Goal: Task Accomplishment & Management: Manage account settings

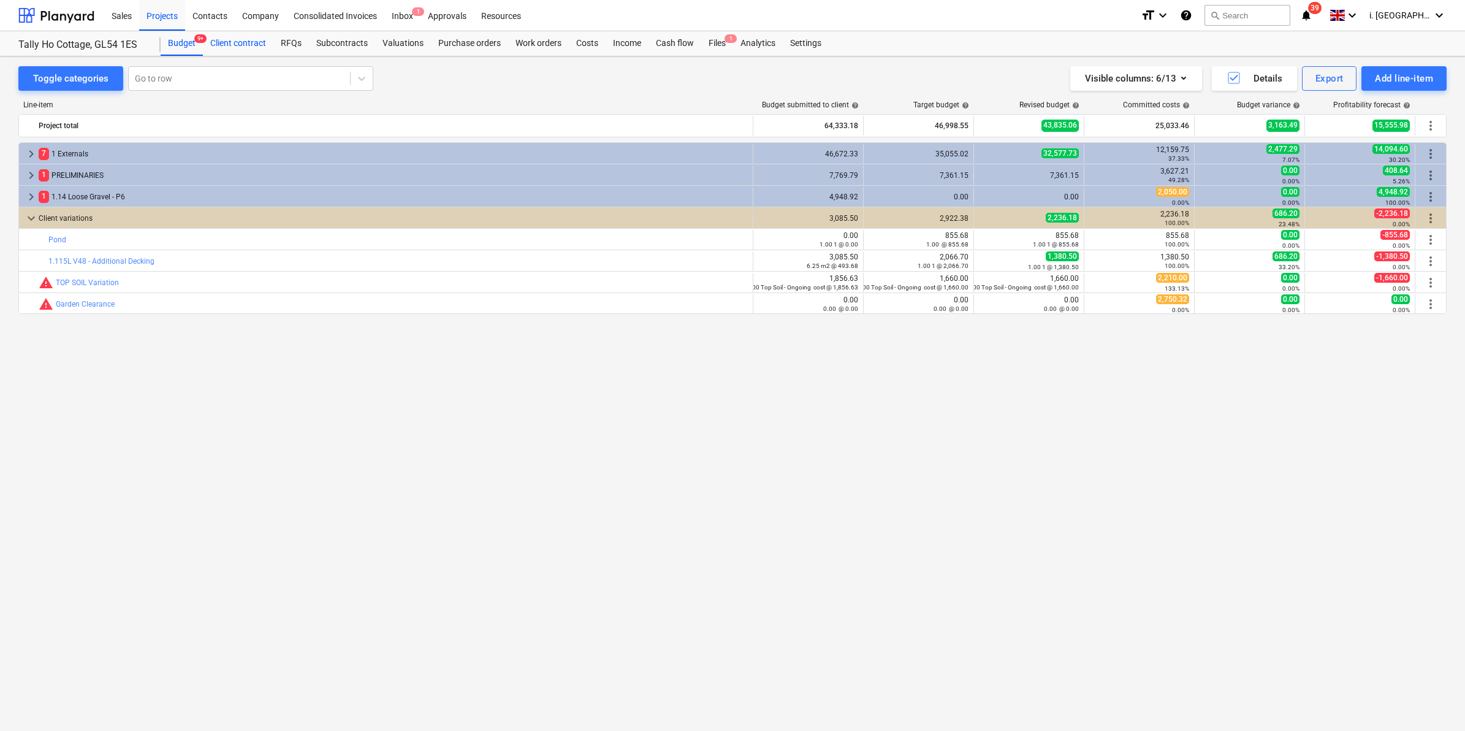
click at [232, 35] on div "Client contract" at bounding box center [238, 43] width 70 height 25
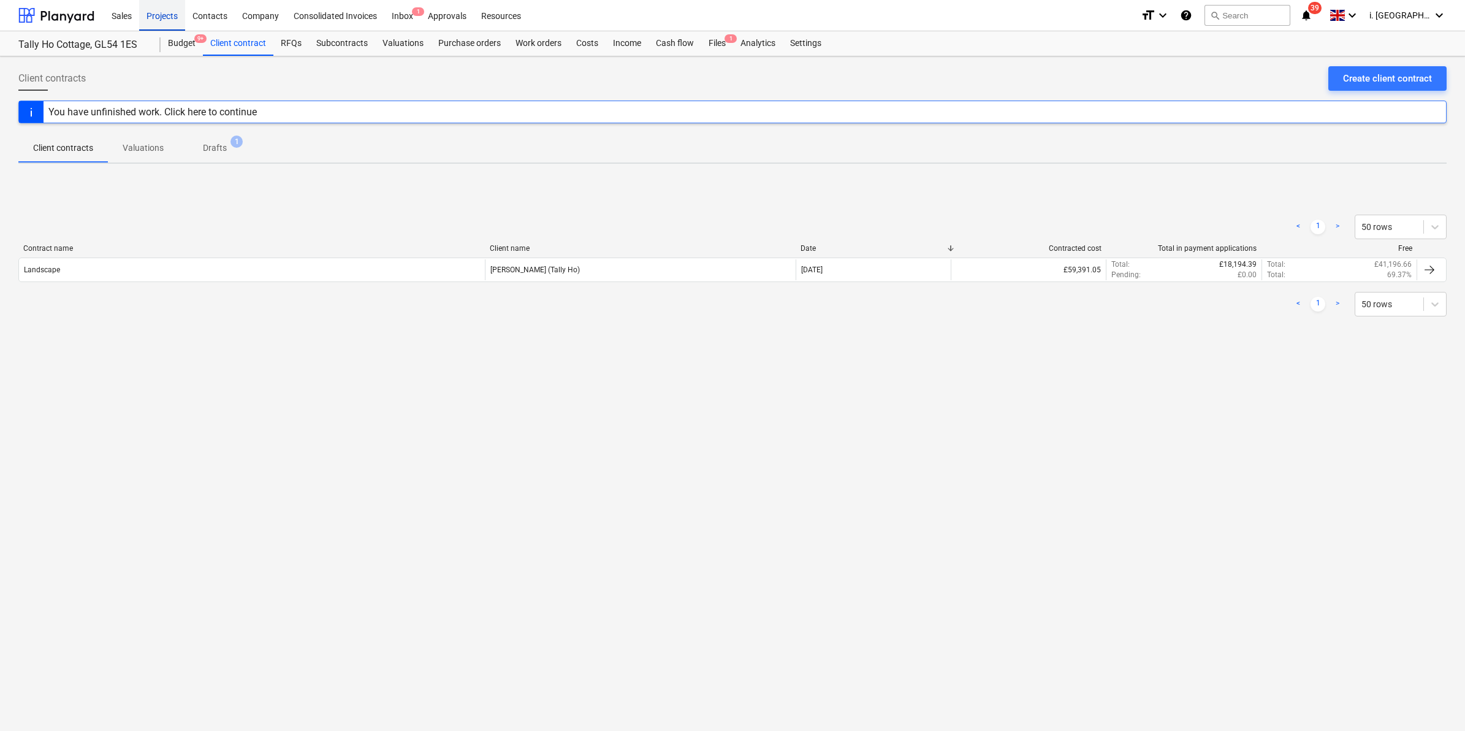
click at [166, 12] on div "Projects" at bounding box center [162, 14] width 46 height 31
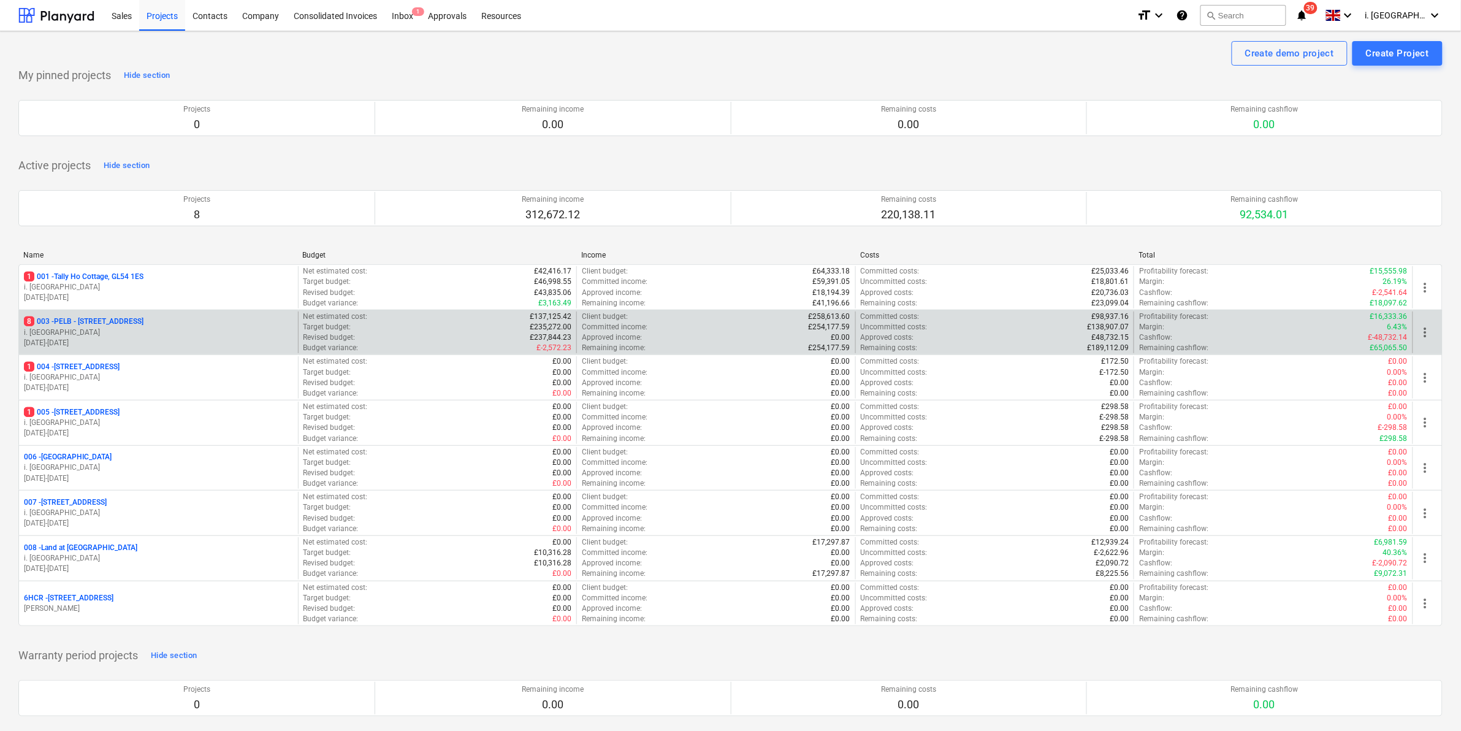
click at [105, 324] on p "8 003 - PELB - Castle lane, Moreton Valence, GL2 7NE" at bounding box center [84, 321] width 120 height 10
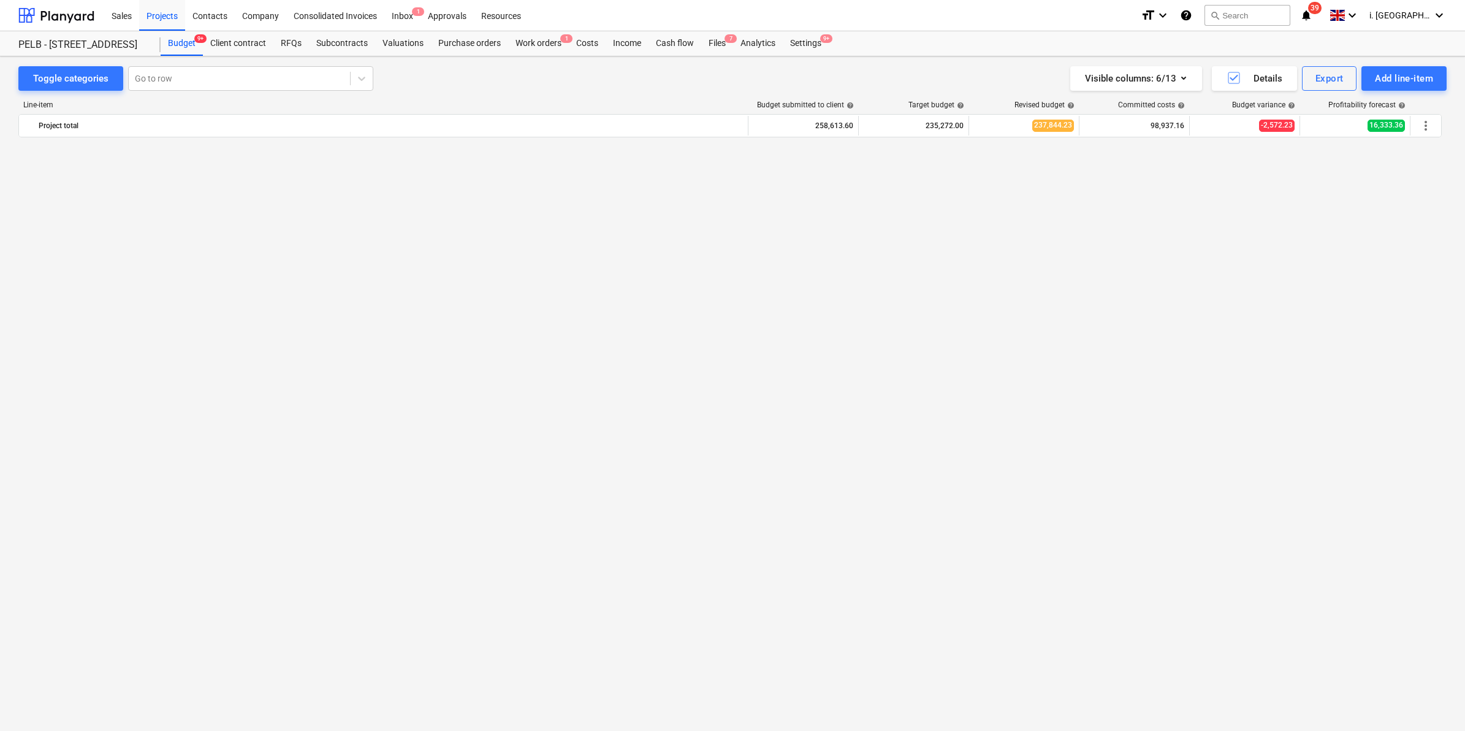
scroll to position [1264, 0]
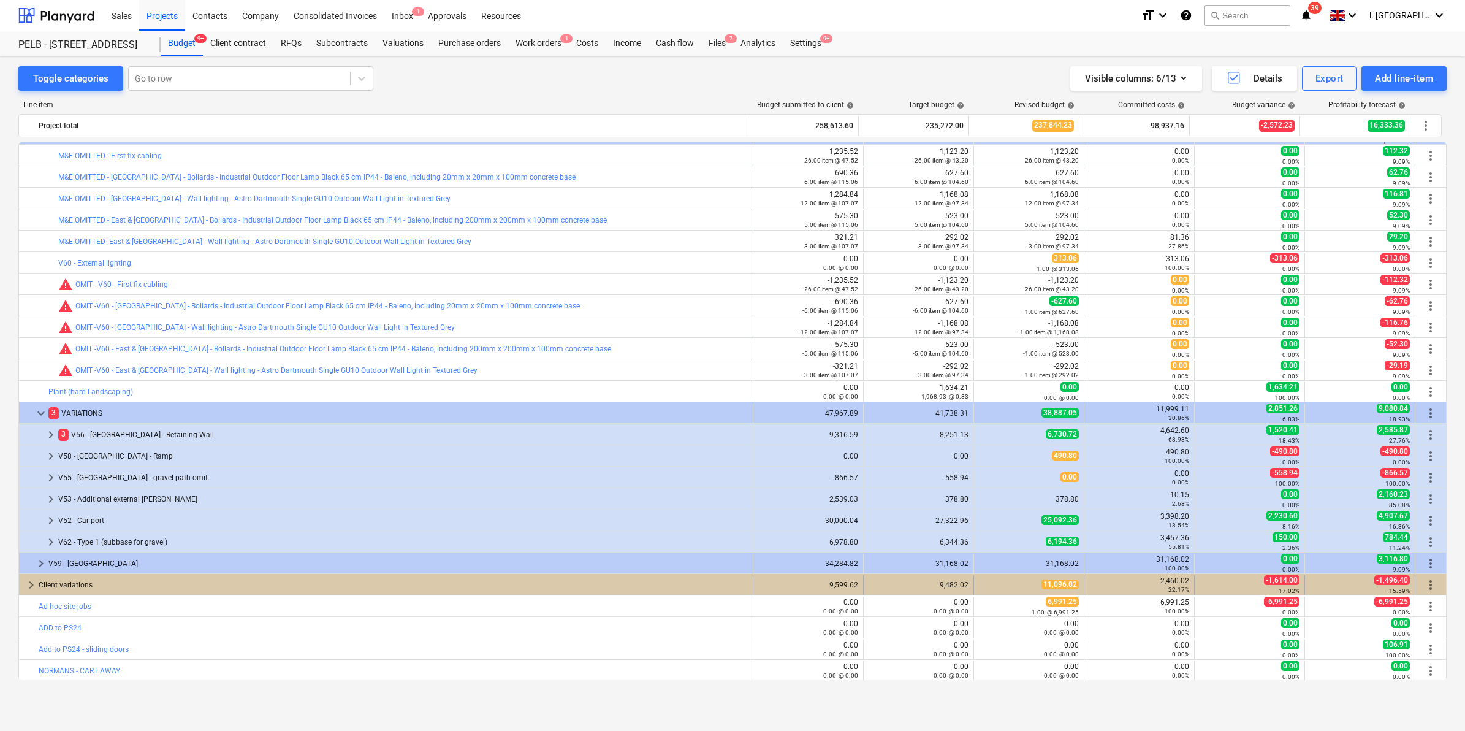
click at [23, 593] on div "keyboard_arrow_right Client variations" at bounding box center [386, 585] width 734 height 20
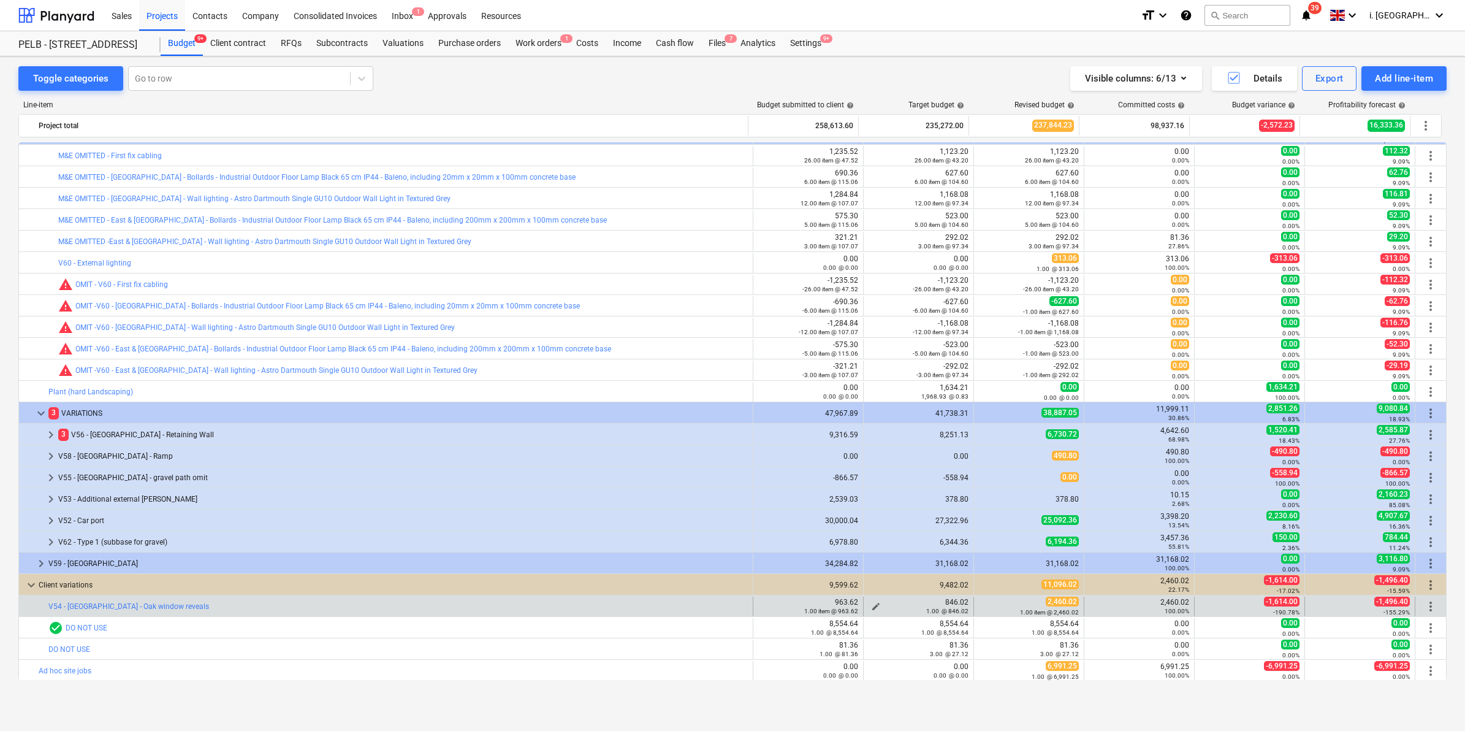
click at [870, 606] on div "1.00 @ 846.02" at bounding box center [919, 610] width 100 height 9
click at [872, 601] on span "edit" at bounding box center [876, 606] width 10 height 10
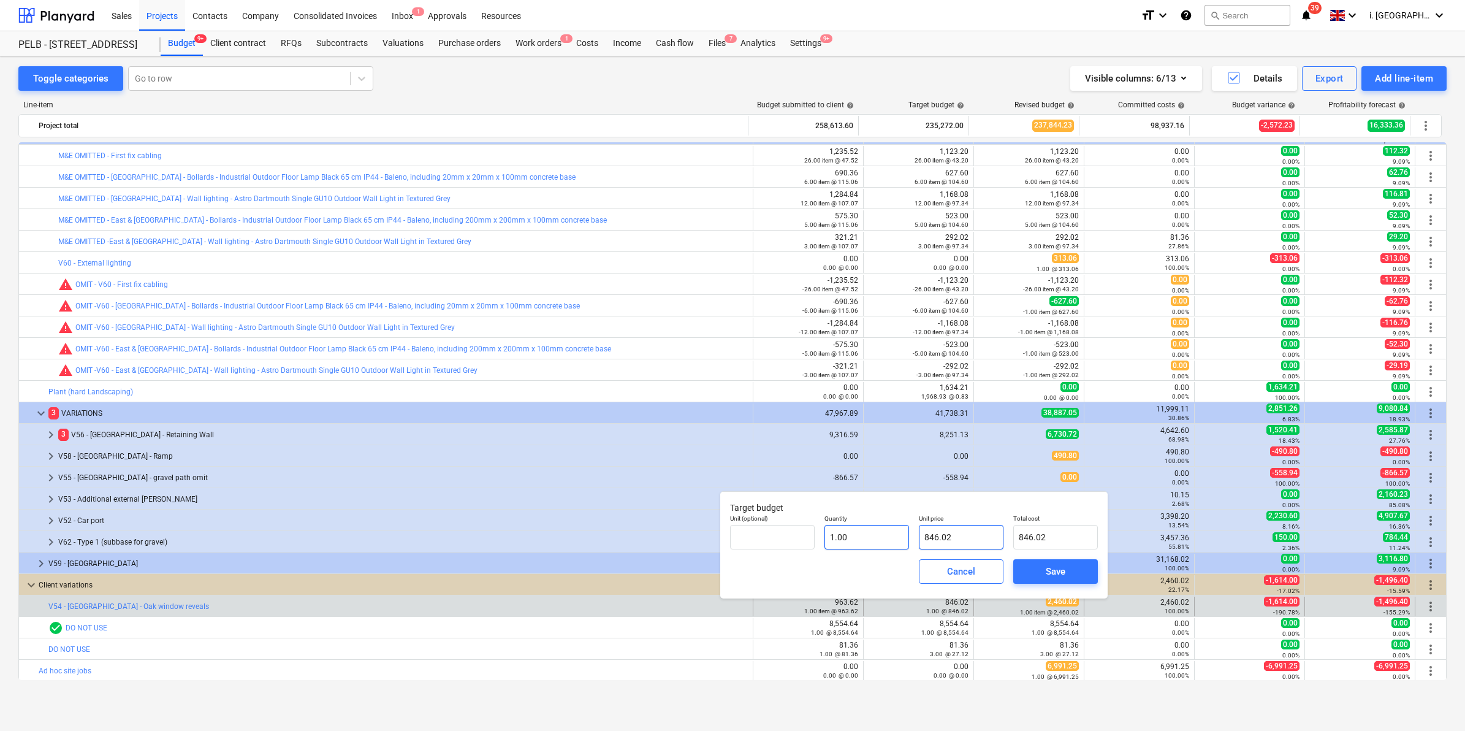
drag, startPoint x: 975, startPoint y: 538, endPoint x: 855, endPoint y: 543, distance: 120.2
click at [856, 542] on div "Unit (optional) Quantity 1.00 Unit price 846.02 Total cost 846.02" at bounding box center [914, 531] width 378 height 45
type input "8"
type input "8.00"
type input "87"
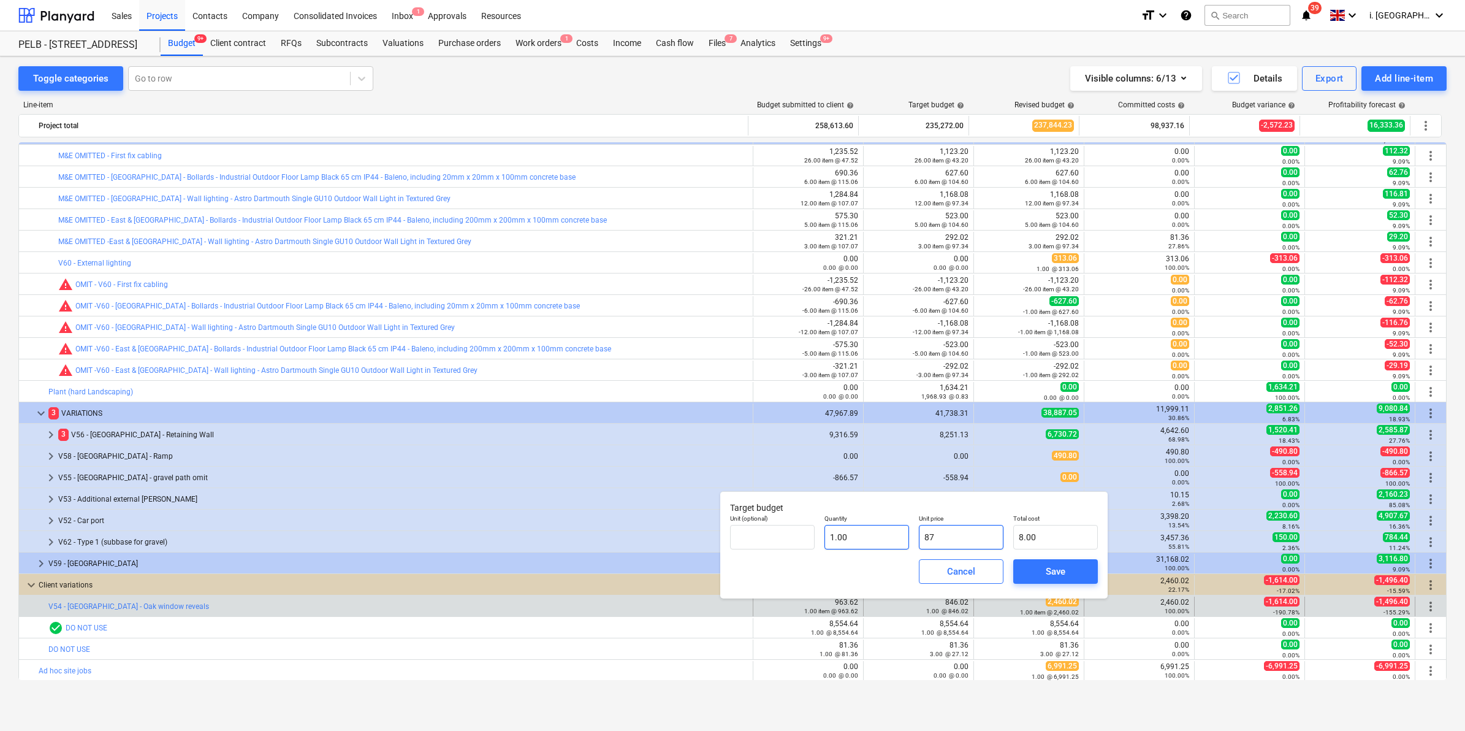
type input "87.00"
type input "876"
type input "876.00"
type input "876.02"
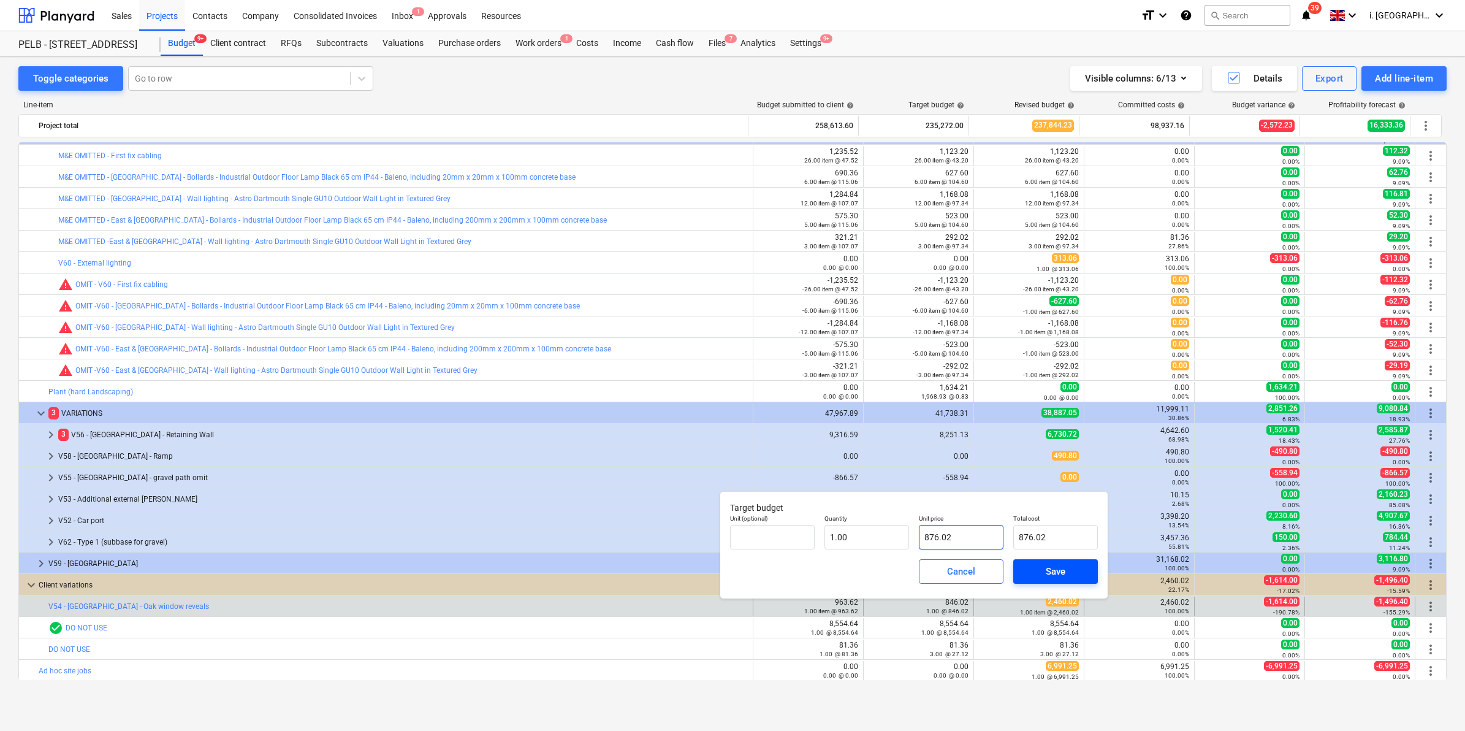
type input "876.02"
click at [1039, 568] on span "Save" at bounding box center [1055, 571] width 55 height 16
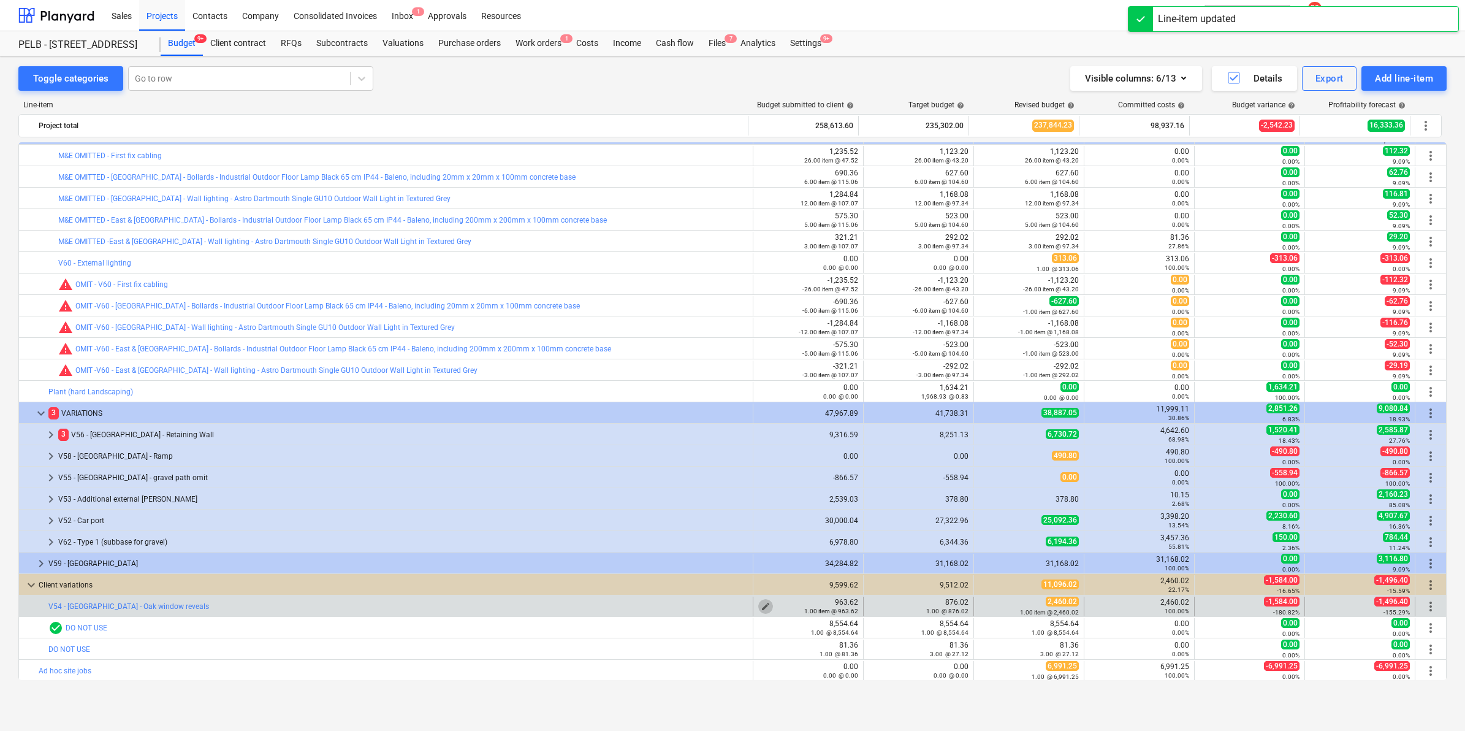
click at [762, 603] on span "edit" at bounding box center [766, 606] width 10 height 10
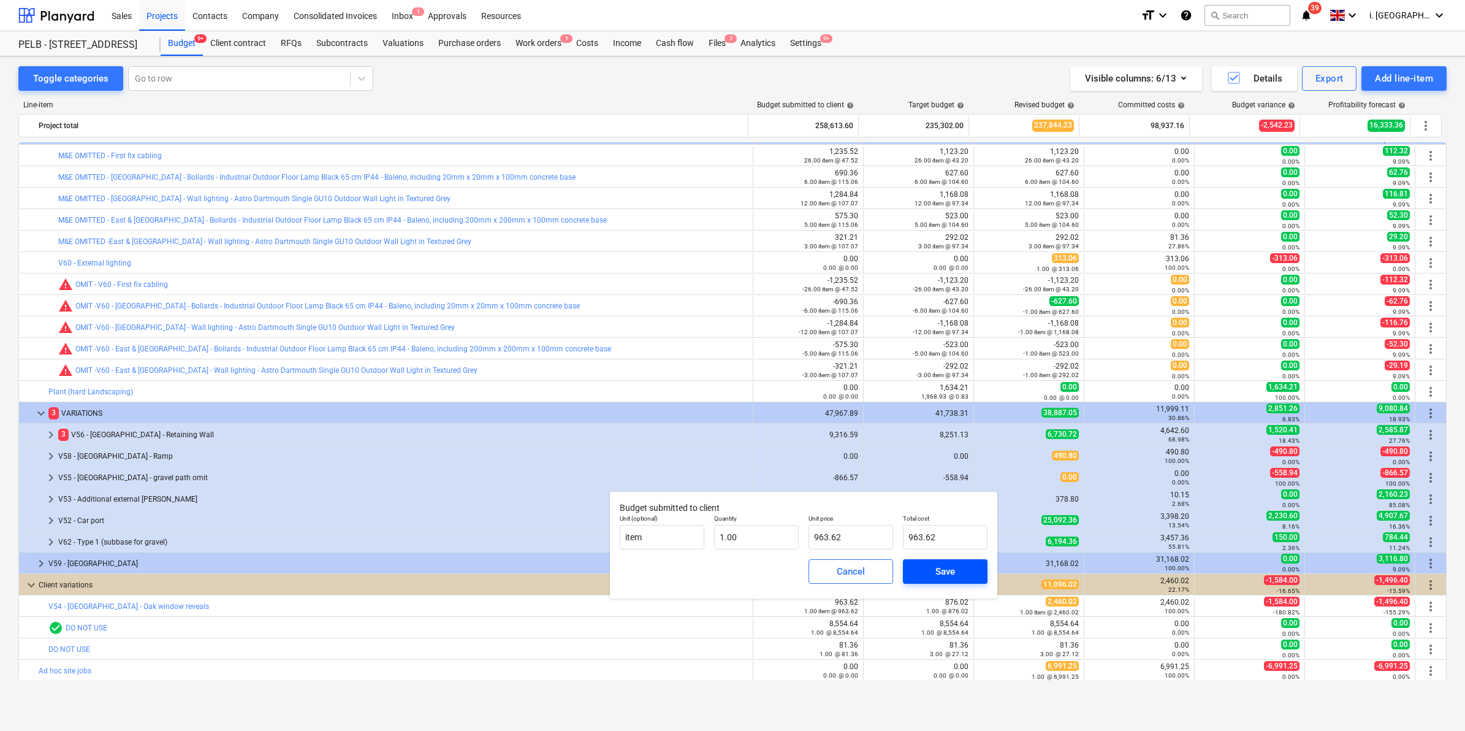
click at [946, 573] on div "Save" at bounding box center [945, 571] width 20 height 16
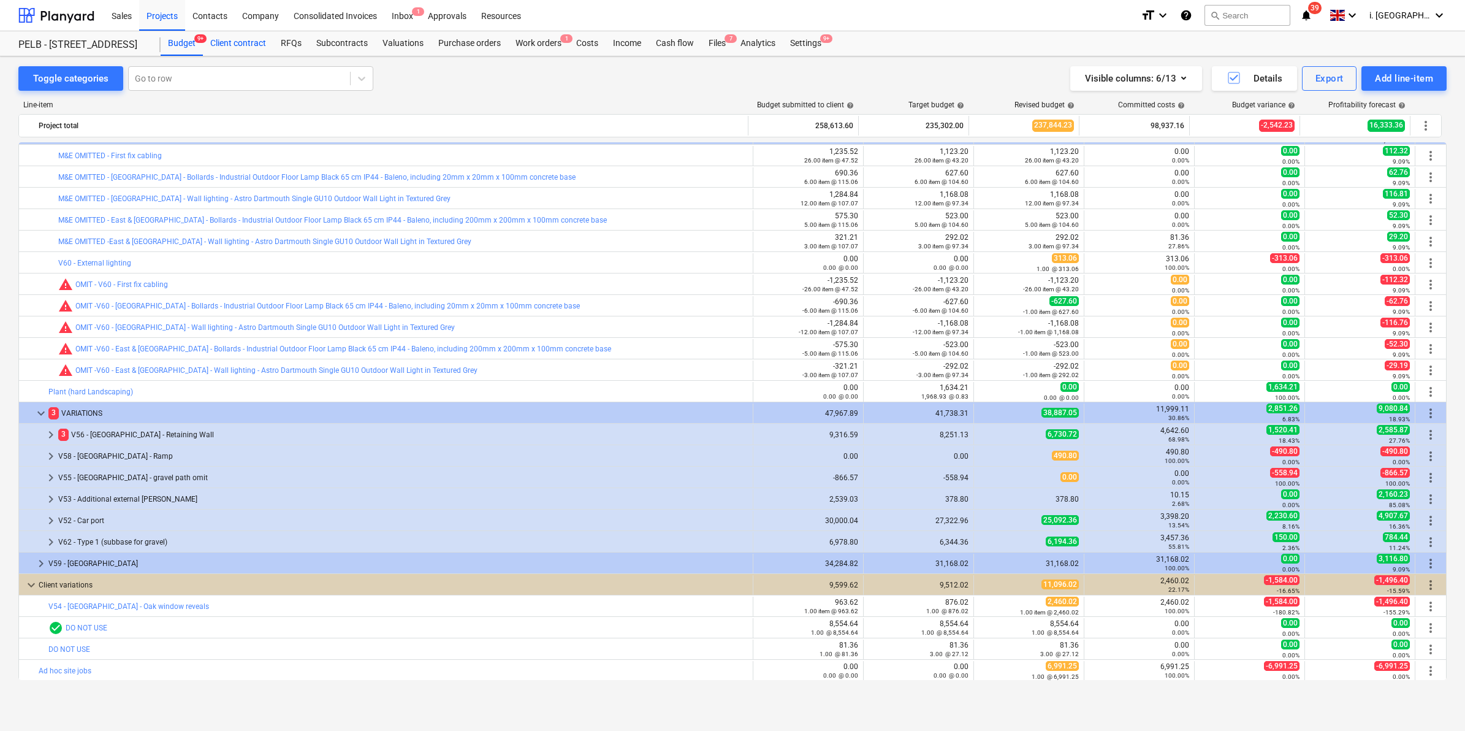
click at [237, 43] on div "Client contract" at bounding box center [238, 43] width 70 height 25
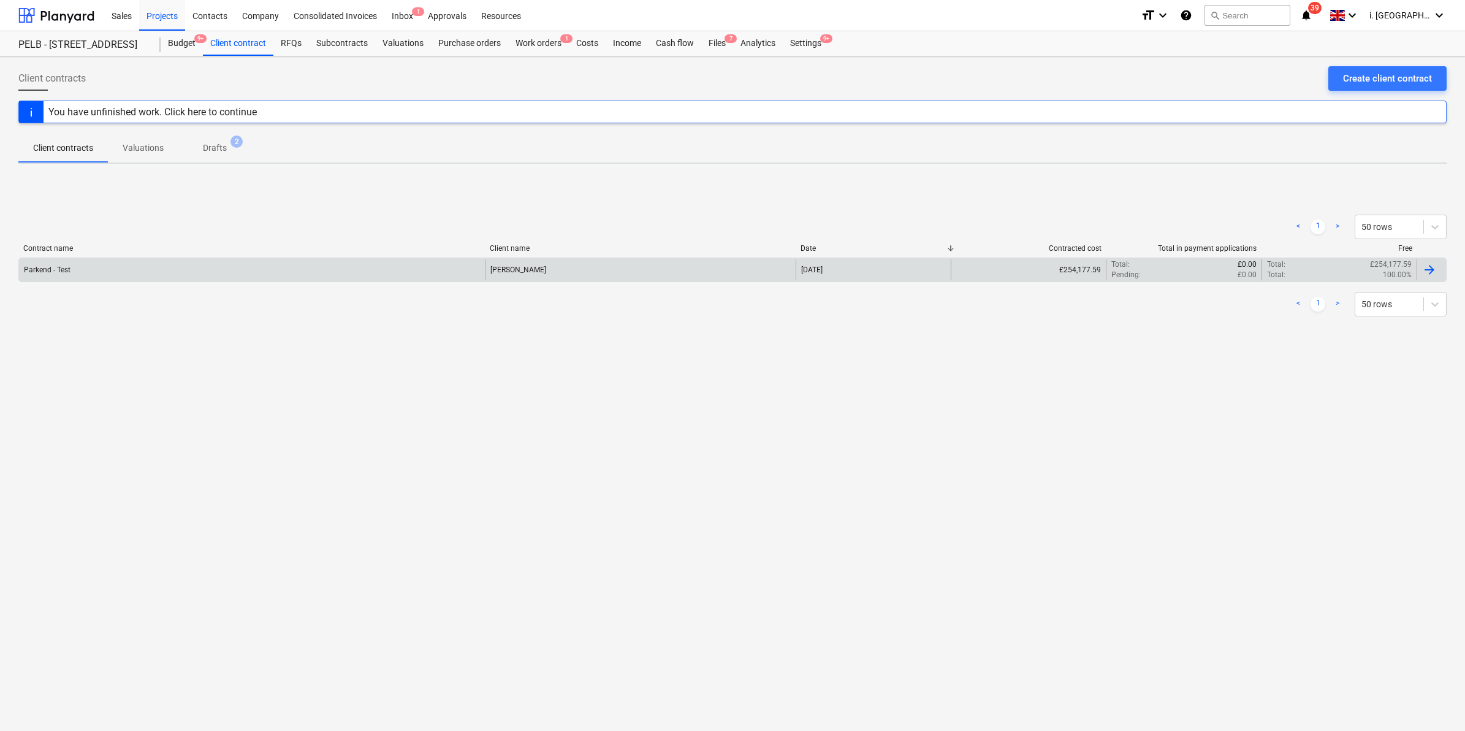
click at [169, 279] on div "Parkend - Test" at bounding box center [252, 269] width 466 height 21
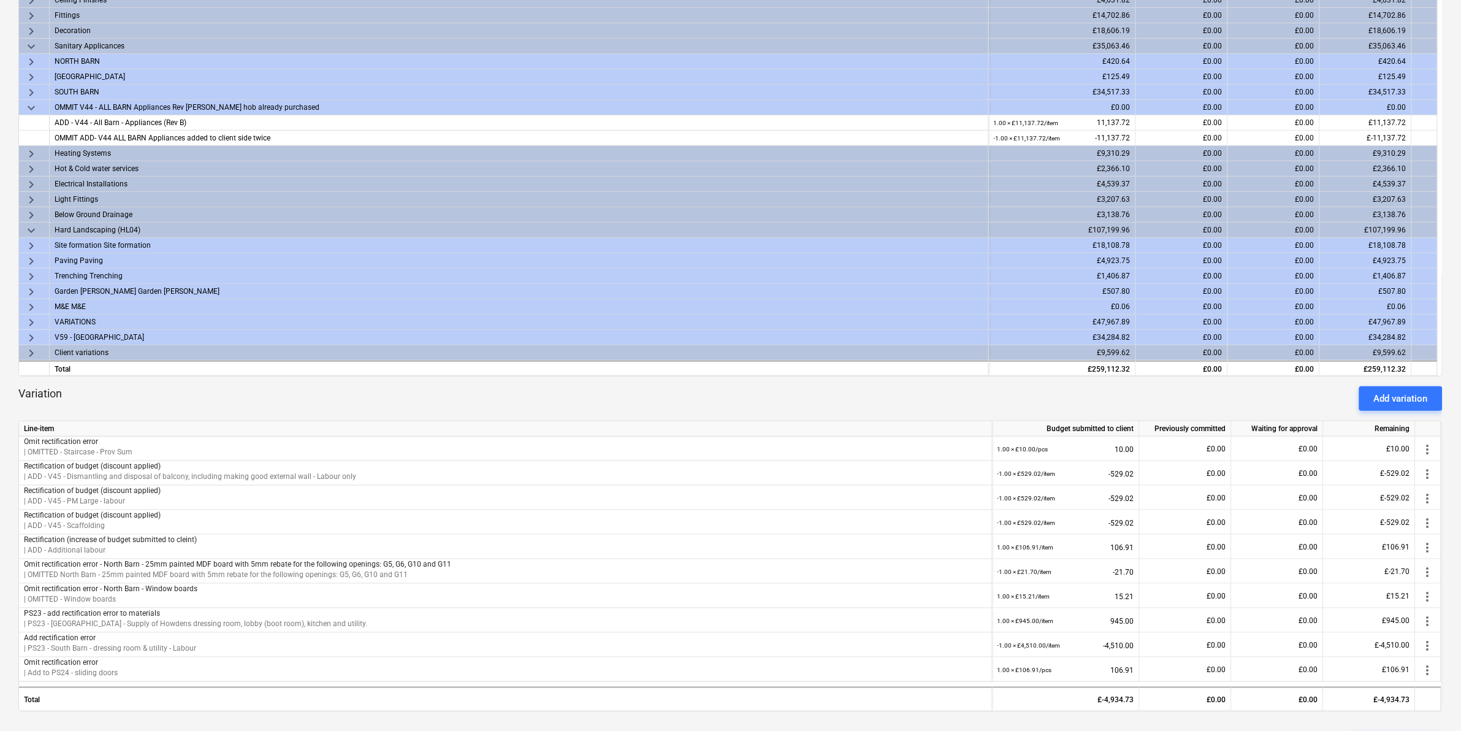
scroll to position [282, 0]
click at [25, 319] on span "keyboard_arrow_right" at bounding box center [31, 323] width 15 height 15
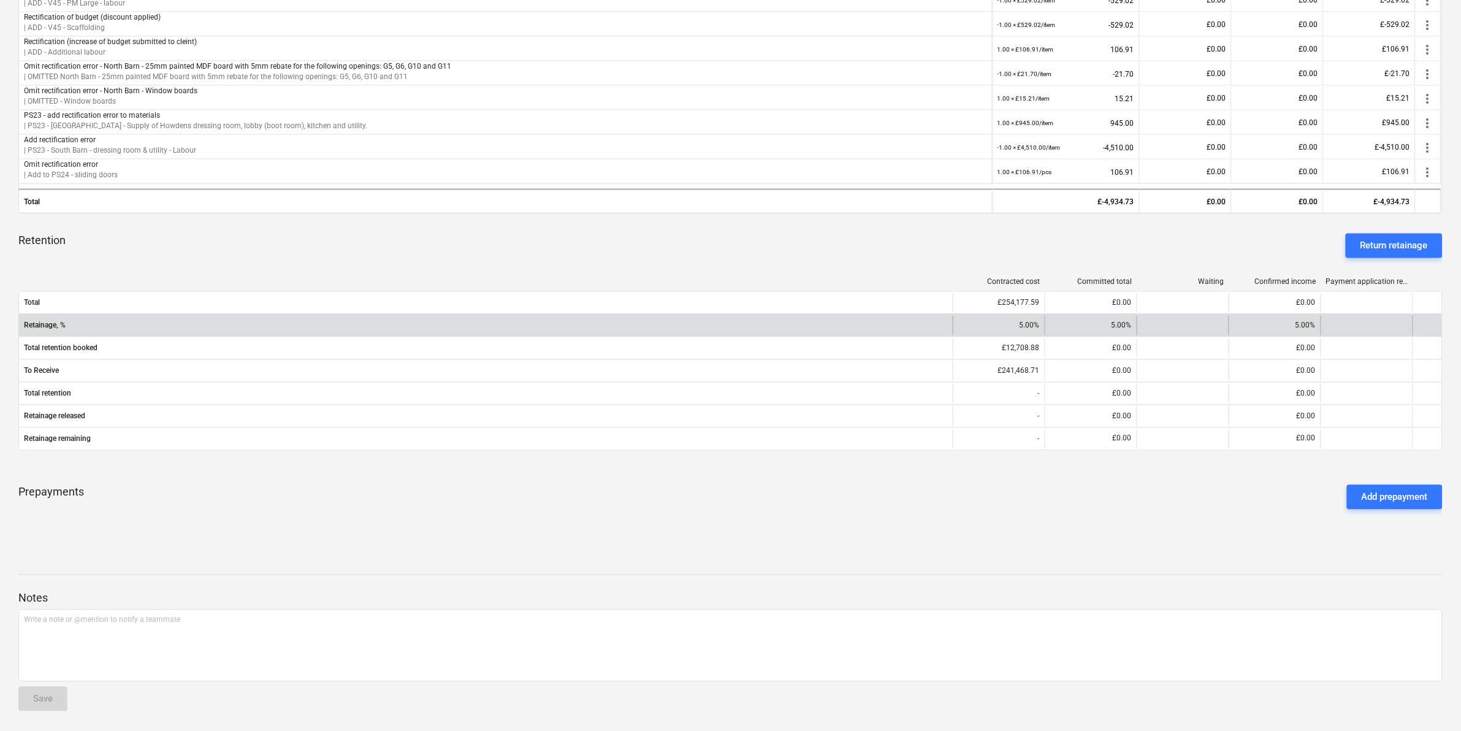
scroll to position [142, 0]
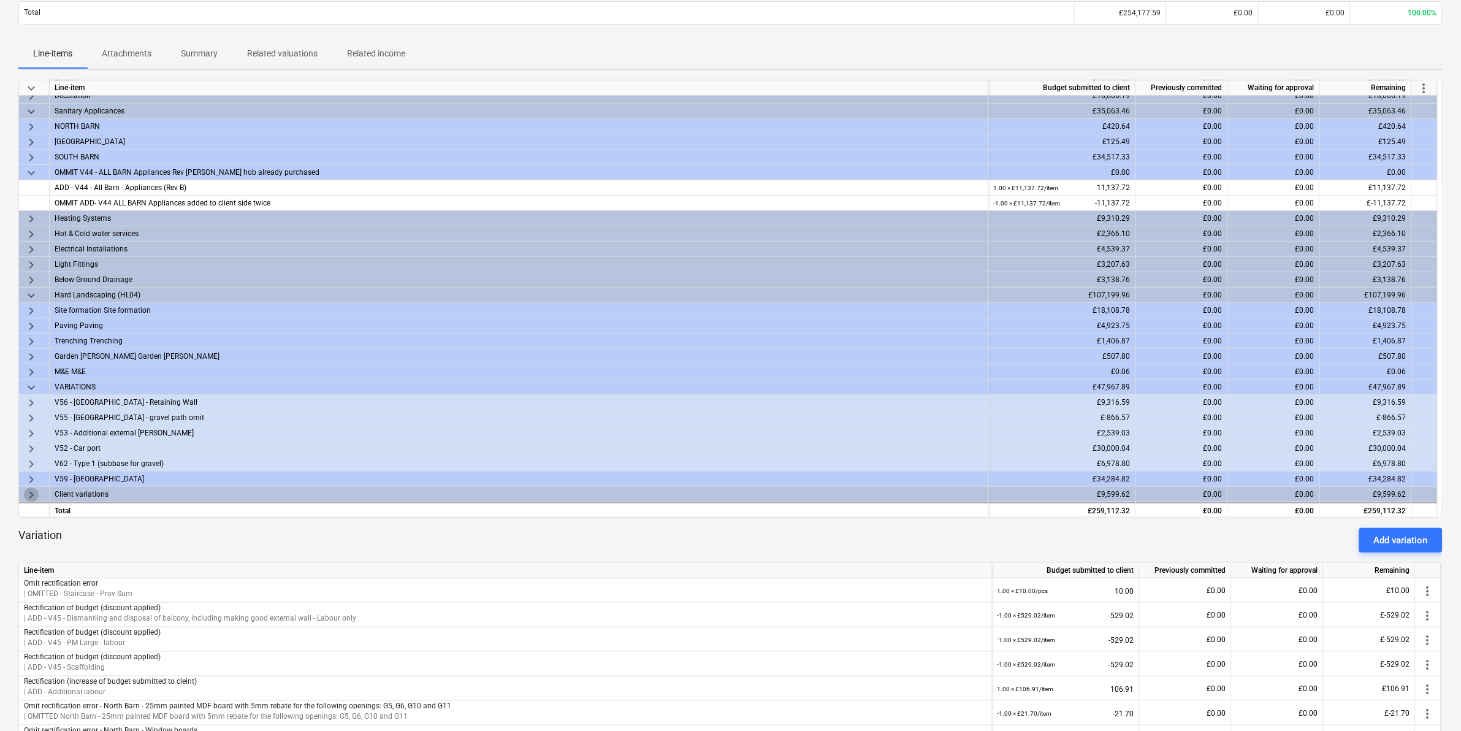
click at [28, 495] on span "keyboard_arrow_right" at bounding box center [31, 494] width 15 height 15
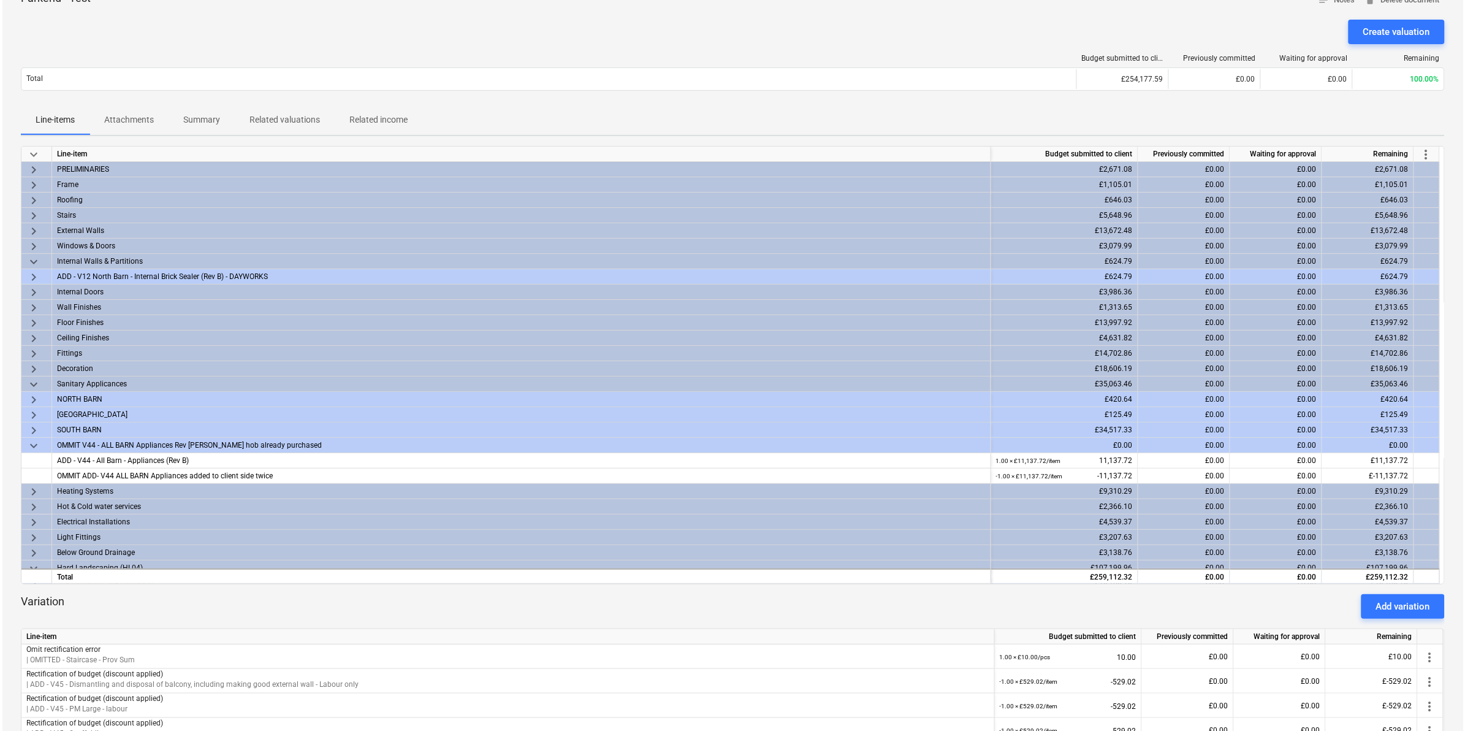
scroll to position [0, 0]
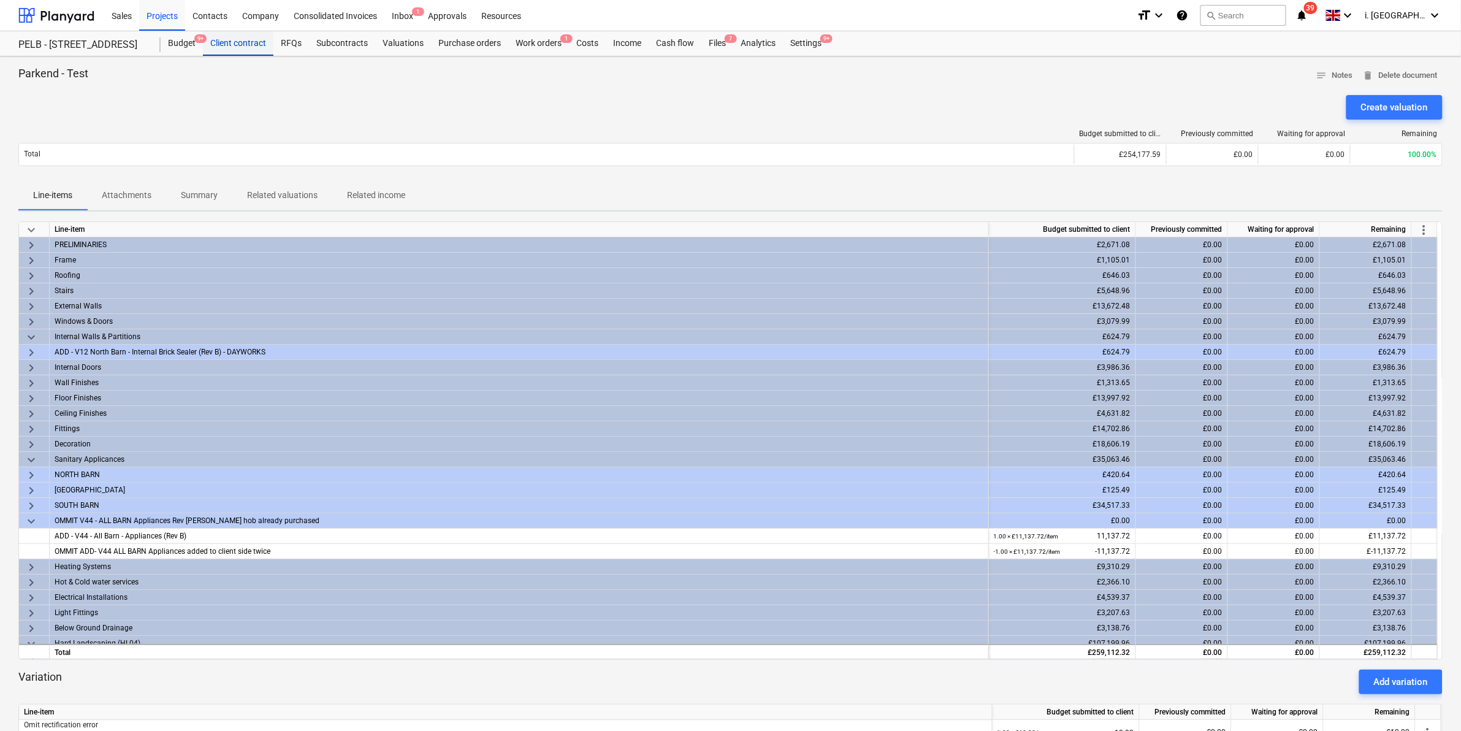
click at [246, 41] on div "Client contract" at bounding box center [238, 43] width 70 height 25
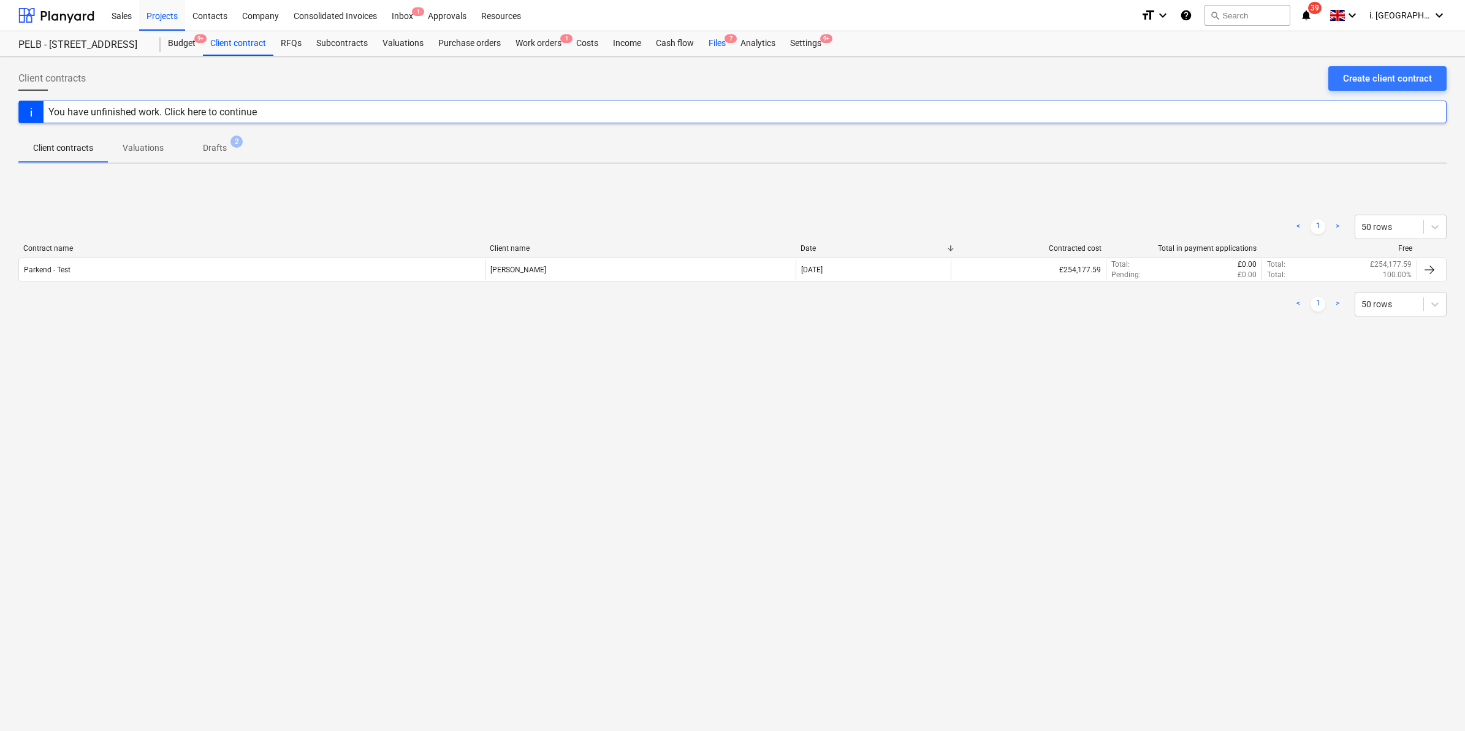
click at [726, 44] on div "Files 7" at bounding box center [717, 43] width 32 height 25
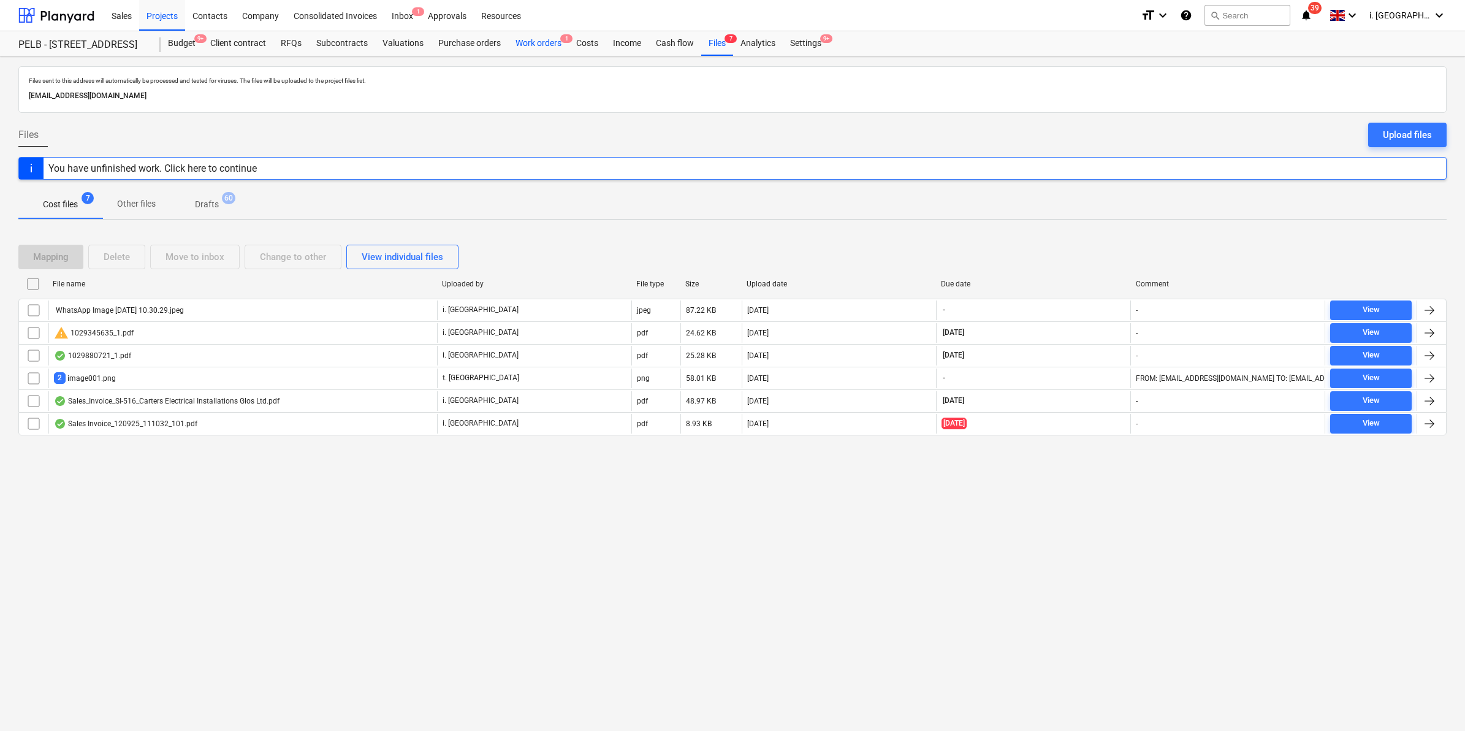
click at [525, 47] on div "Work orders 1" at bounding box center [538, 43] width 61 height 25
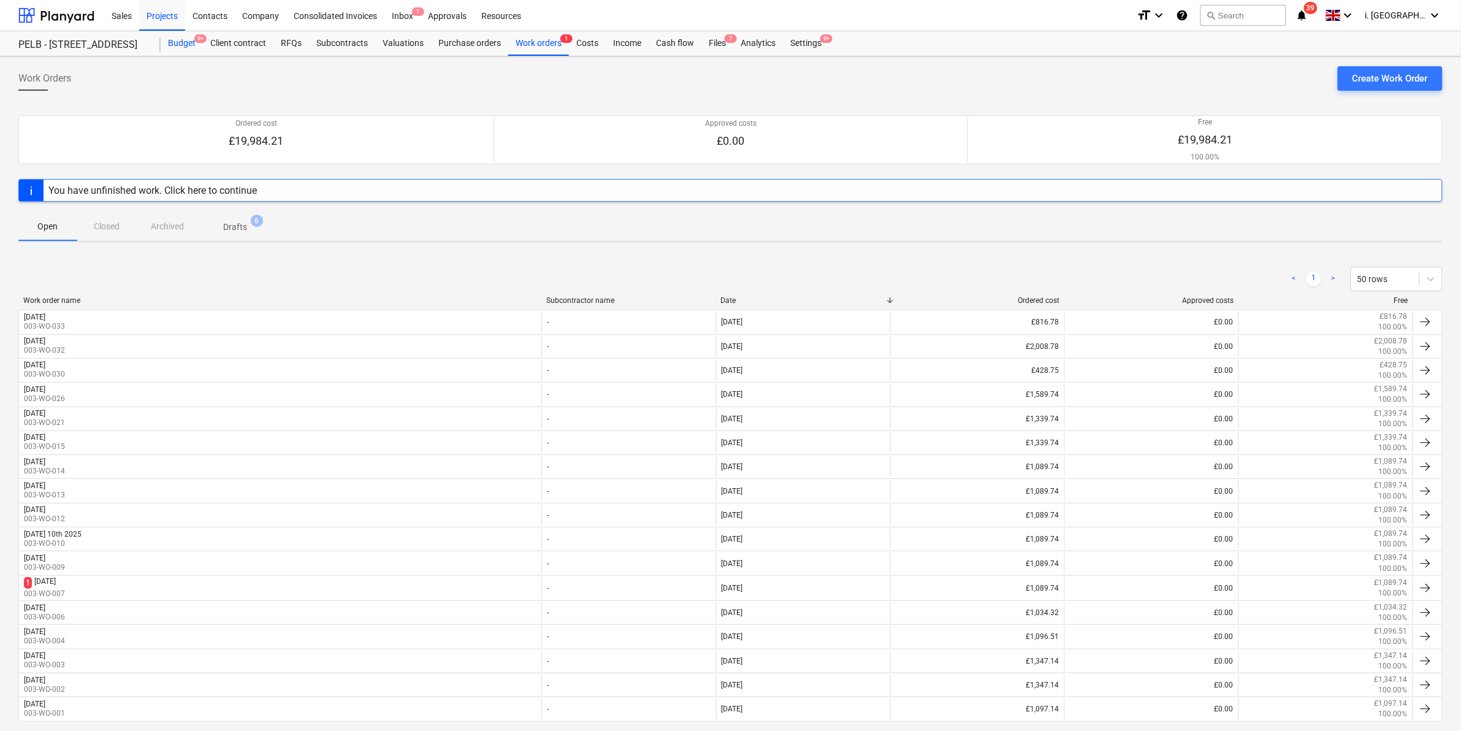
click at [183, 39] on div "Budget 9+" at bounding box center [182, 43] width 42 height 25
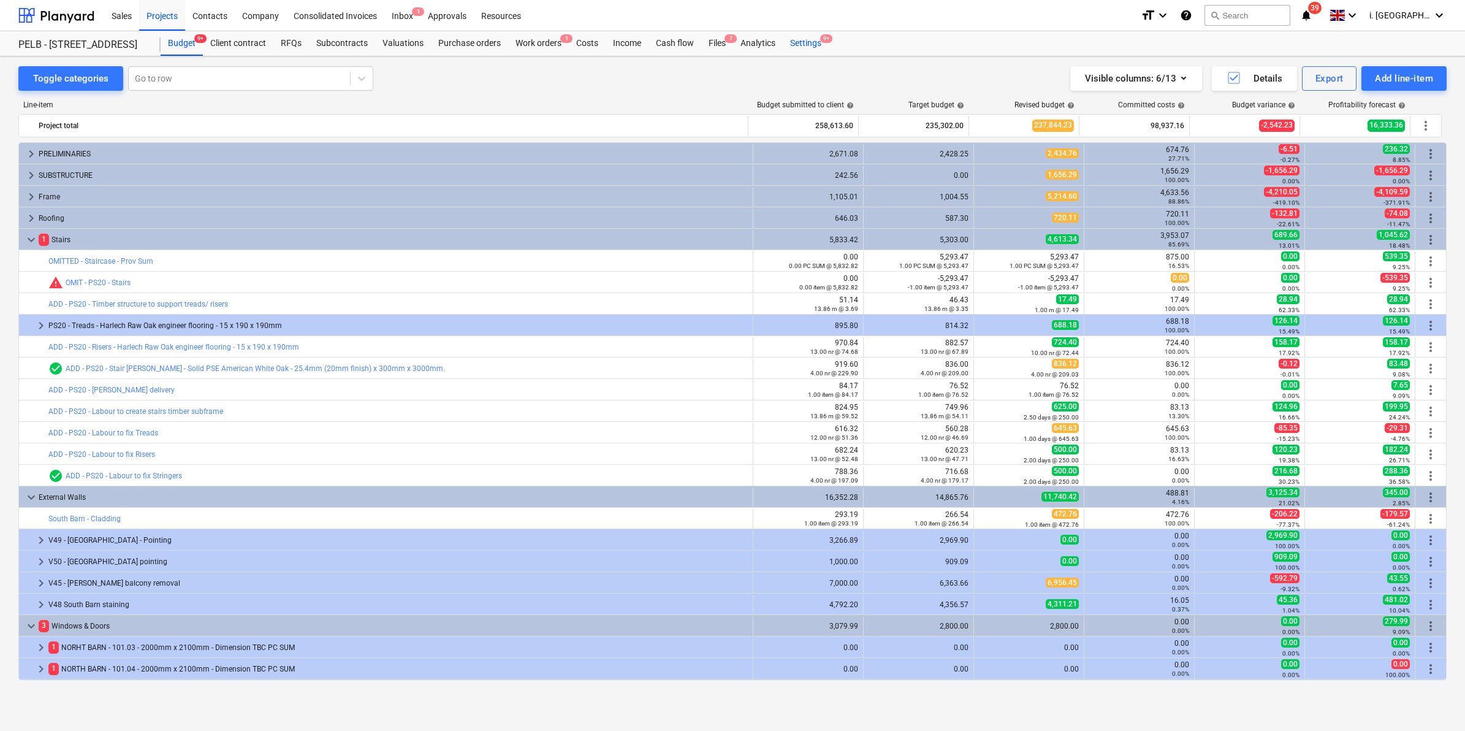
click at [828, 42] on span "9+" at bounding box center [826, 38] width 12 height 9
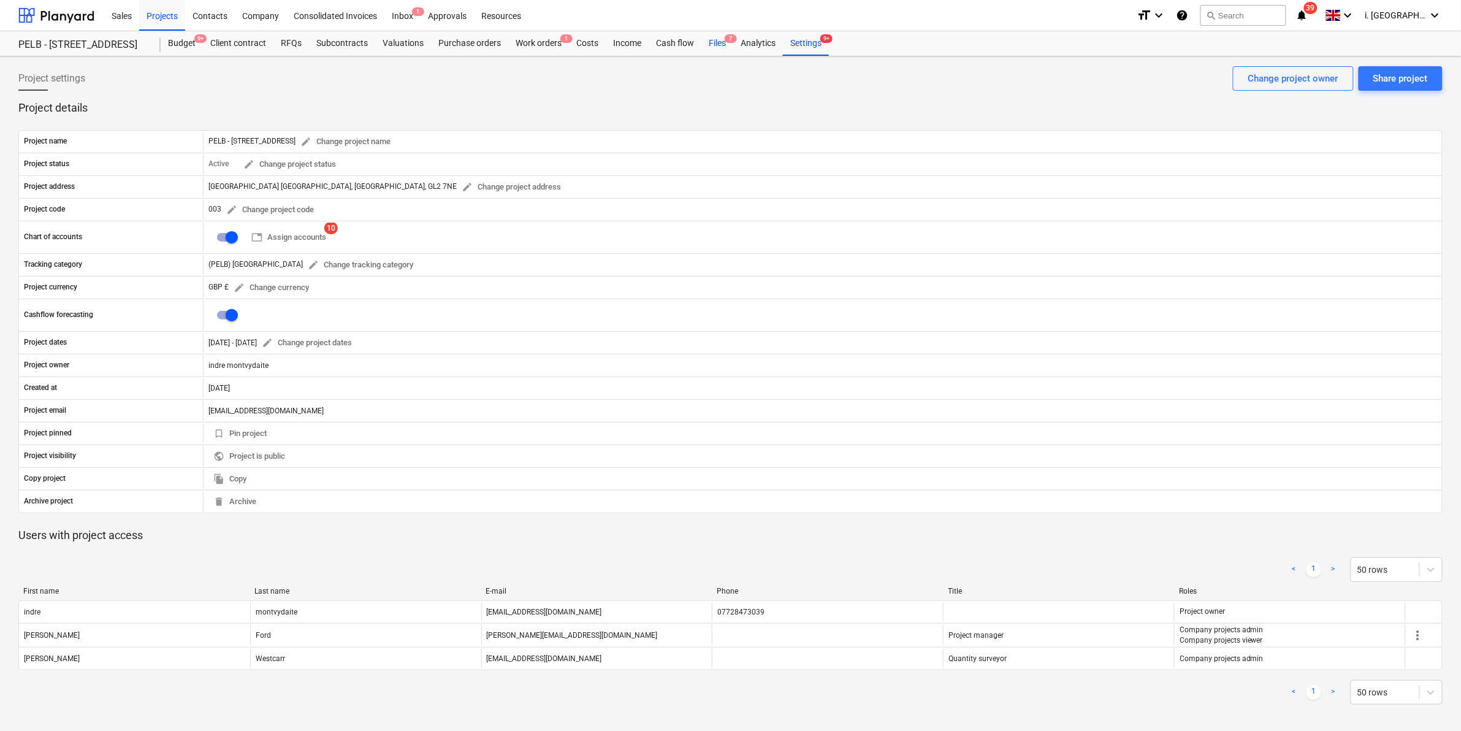
click at [701, 42] on div "Files 7" at bounding box center [717, 43] width 32 height 25
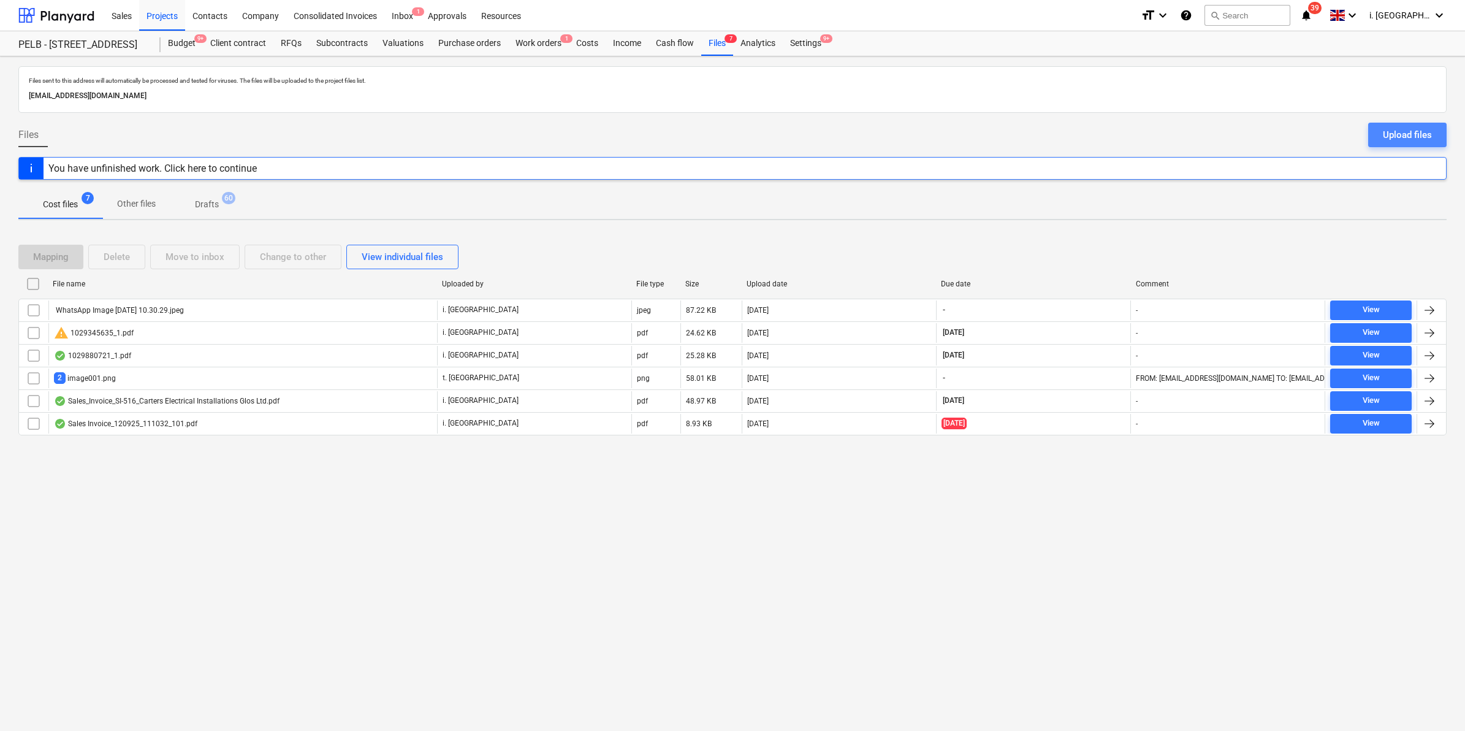
click at [1396, 137] on div "Upload files" at bounding box center [1407, 135] width 49 height 16
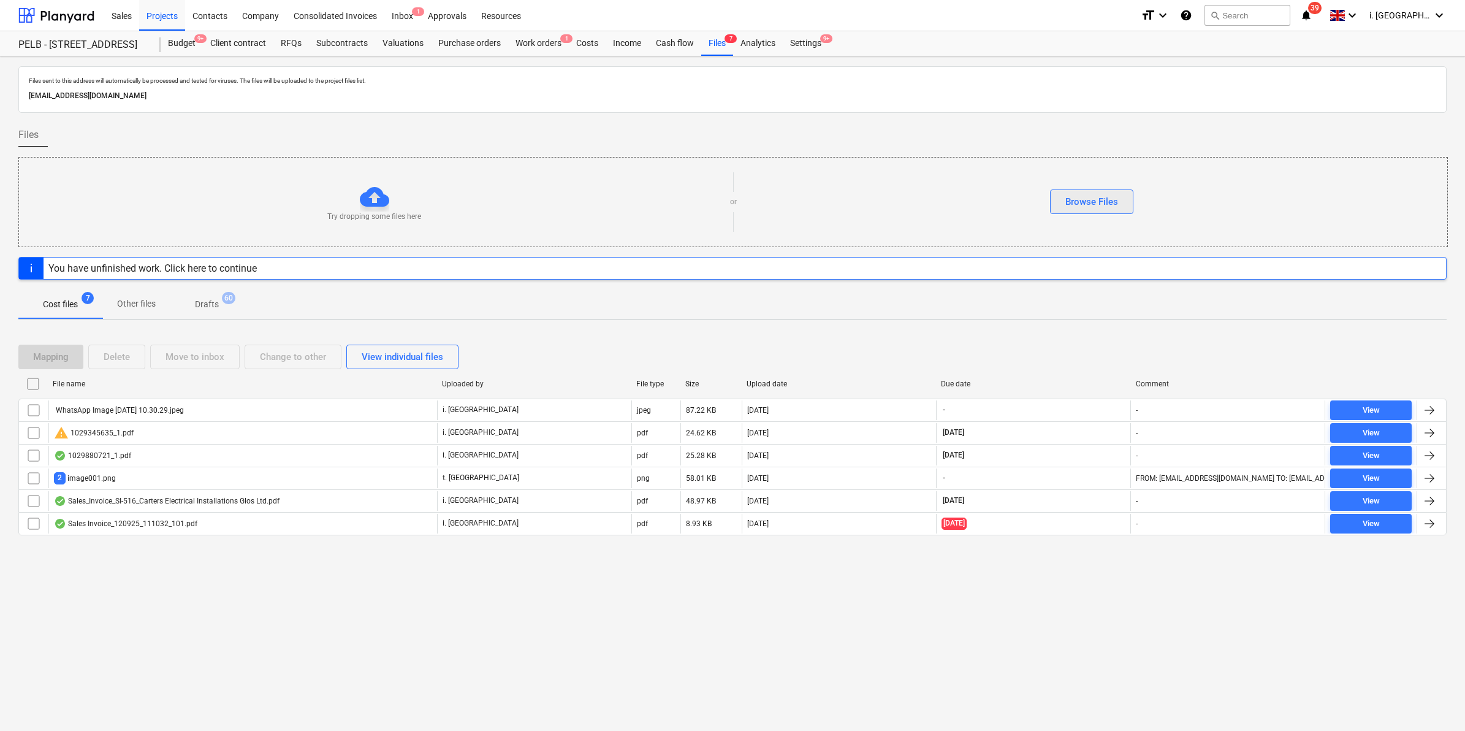
click at [1085, 204] on div "Browse Files" at bounding box center [1091, 202] width 53 height 16
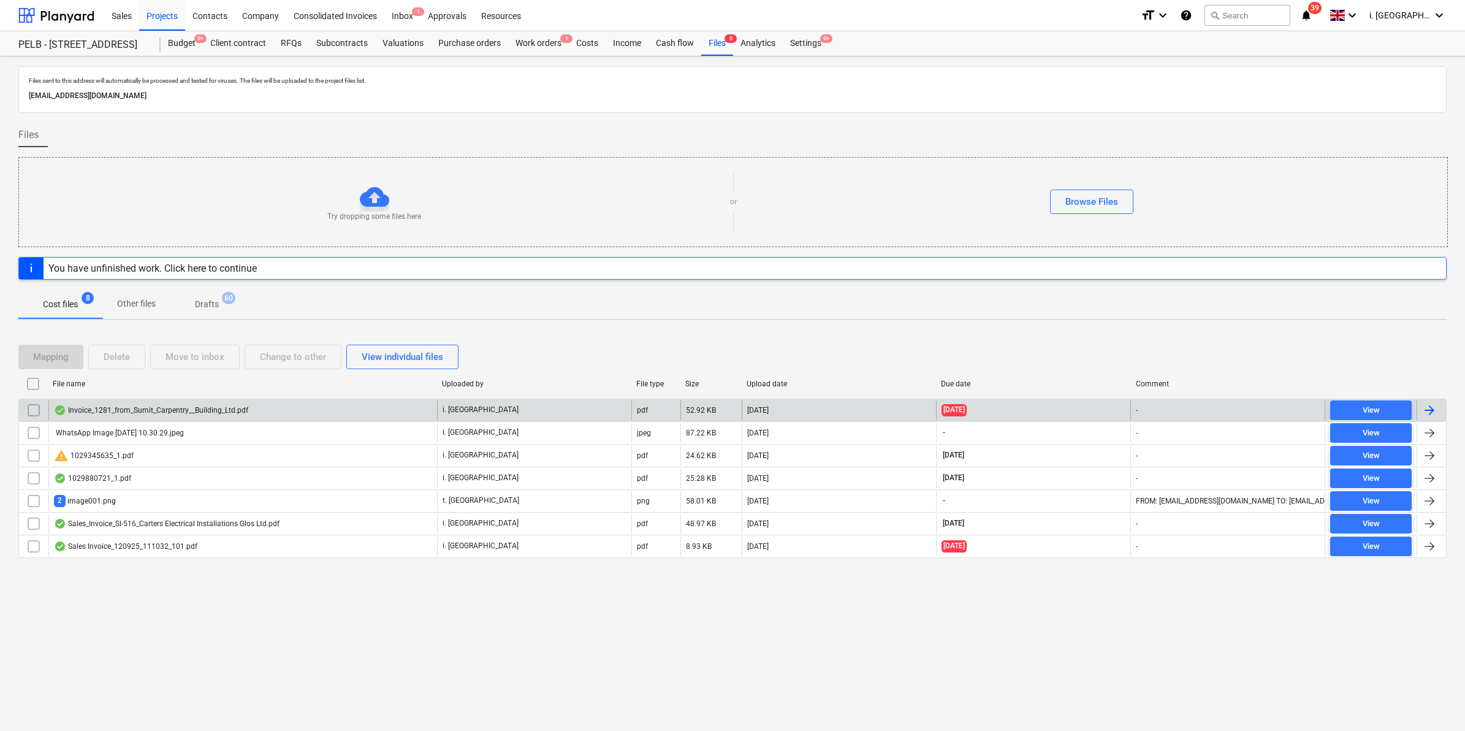
click at [34, 409] on input "checkbox" at bounding box center [34, 410] width 20 height 20
click at [115, 413] on div "Invoice_1281_from_Sumit_Carpentry__Building_Ltd.pdf" at bounding box center [151, 410] width 194 height 10
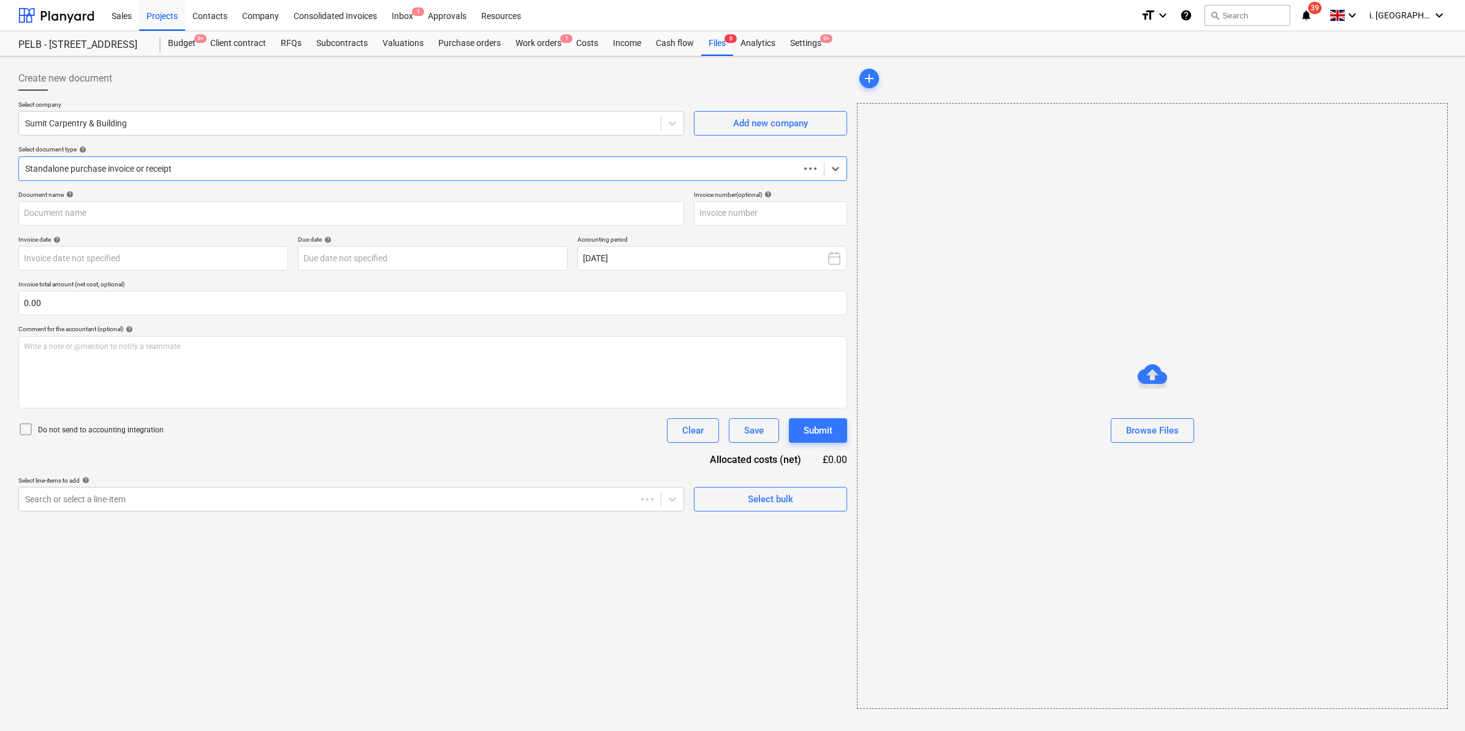
type input "1281"
type input "28 Sep 2025"
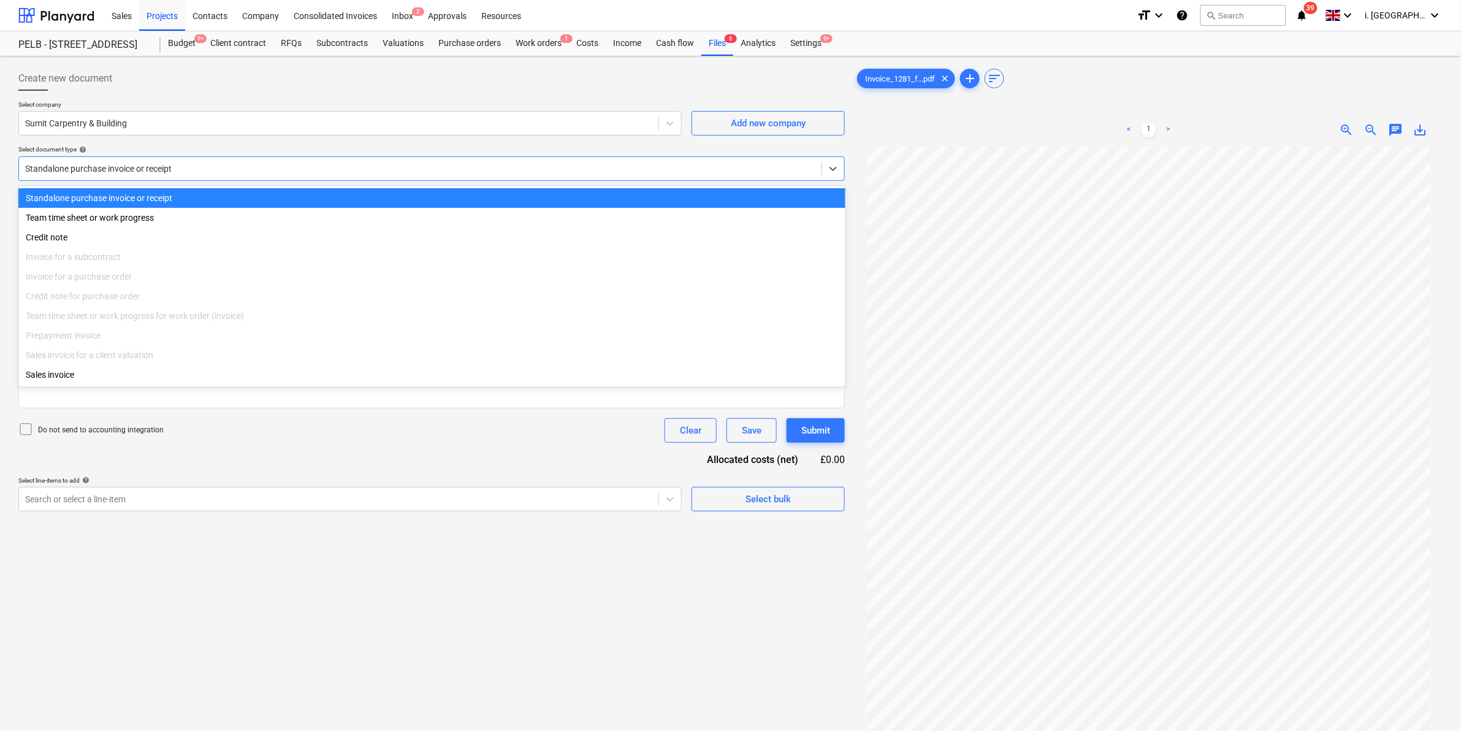
click at [575, 175] on div at bounding box center [420, 168] width 790 height 12
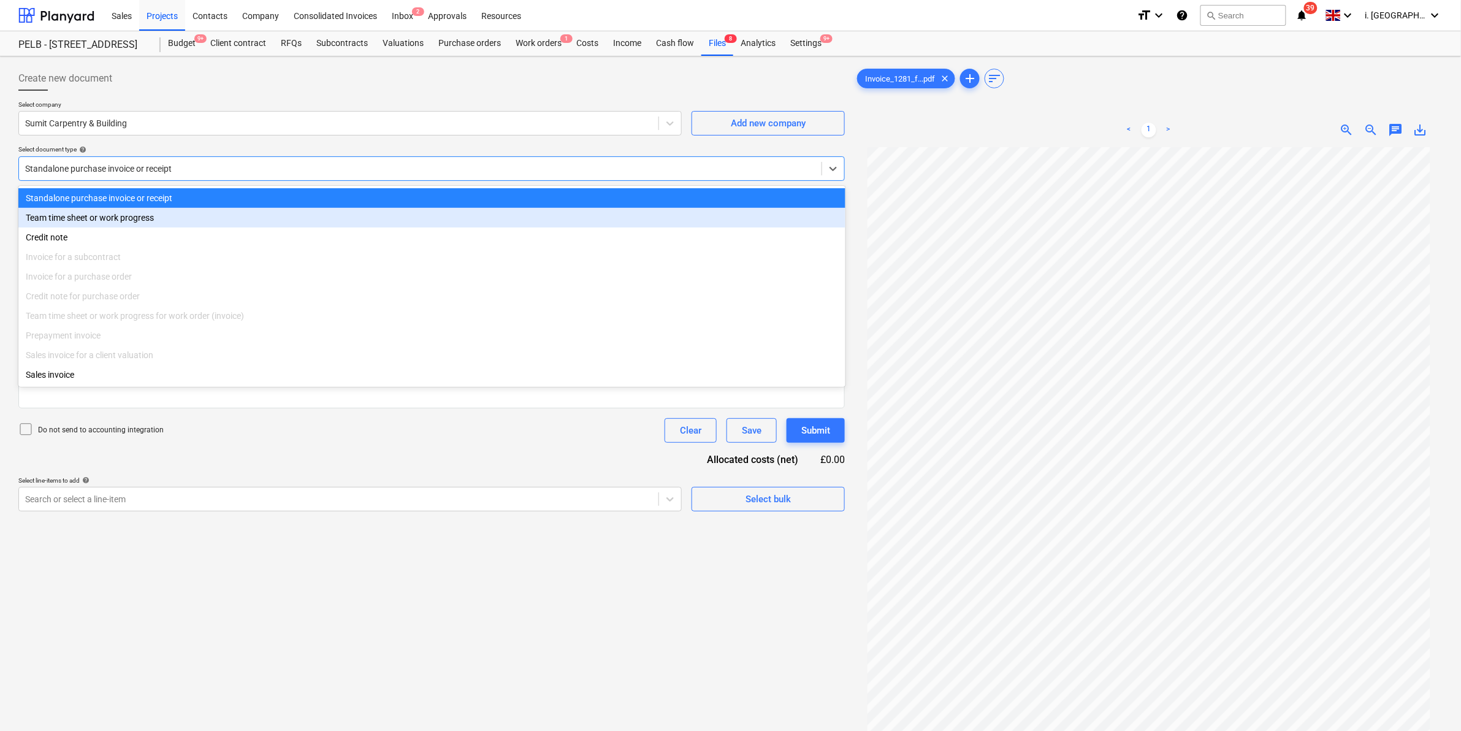
click at [538, 227] on div "Team time sheet or work progress" at bounding box center [431, 218] width 827 height 20
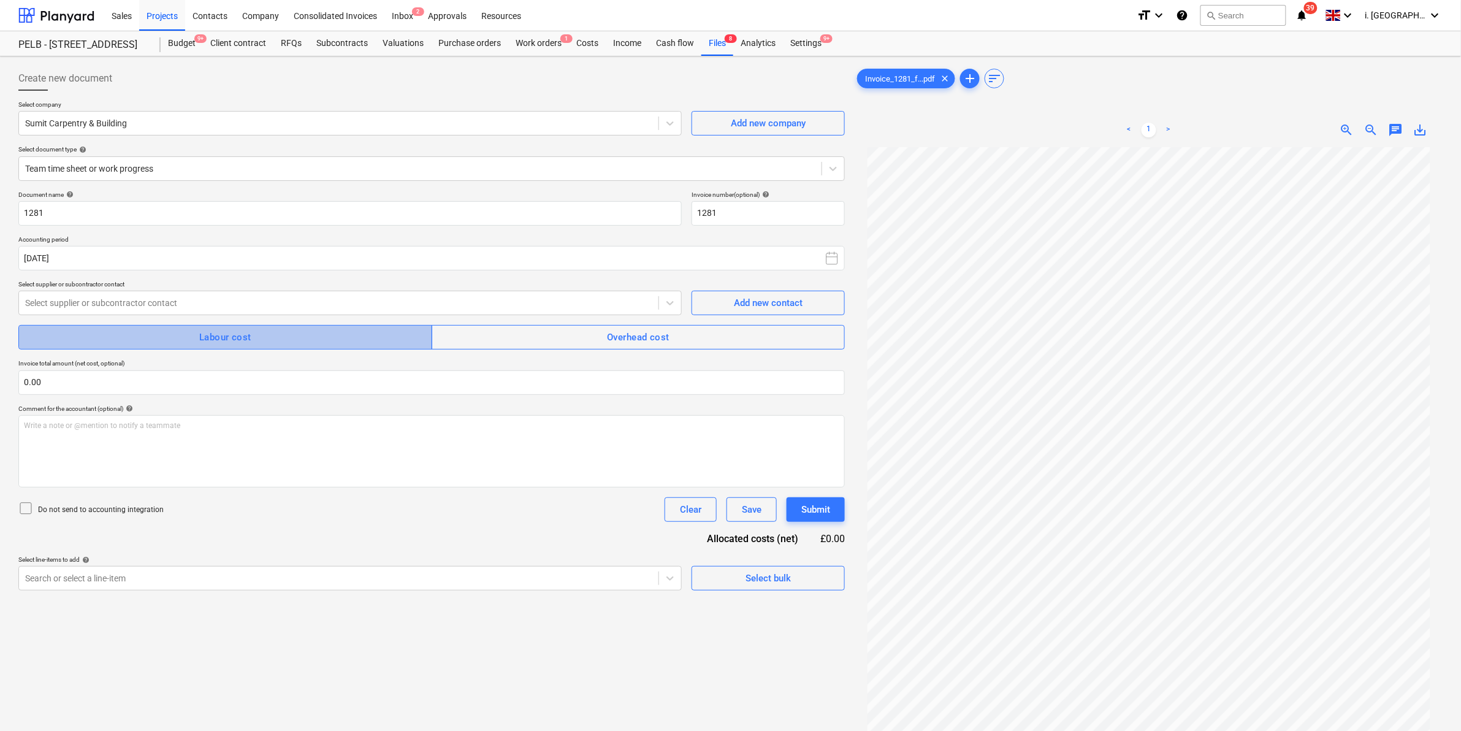
click at [224, 340] on div "Labour cost" at bounding box center [225, 337] width 52 height 16
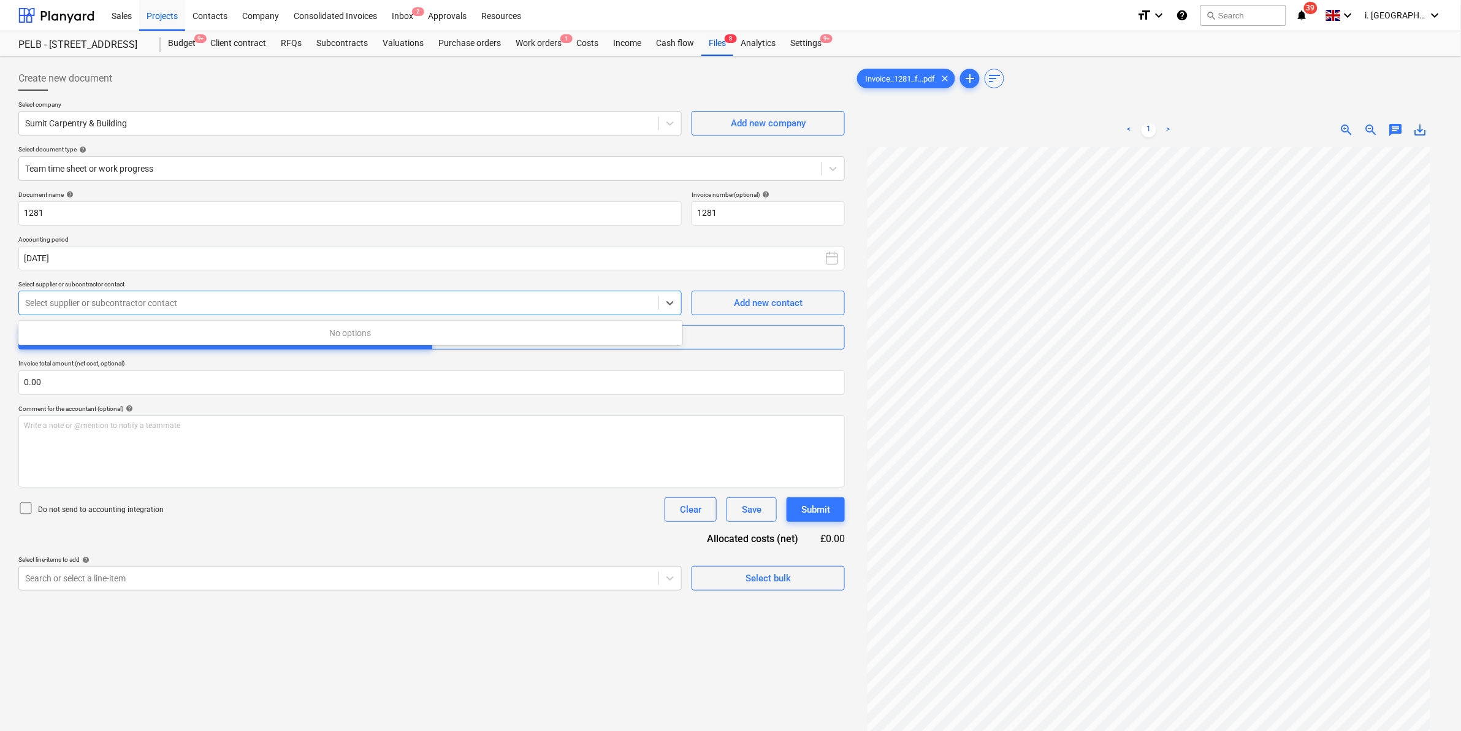
click at [242, 297] on div at bounding box center [338, 303] width 627 height 12
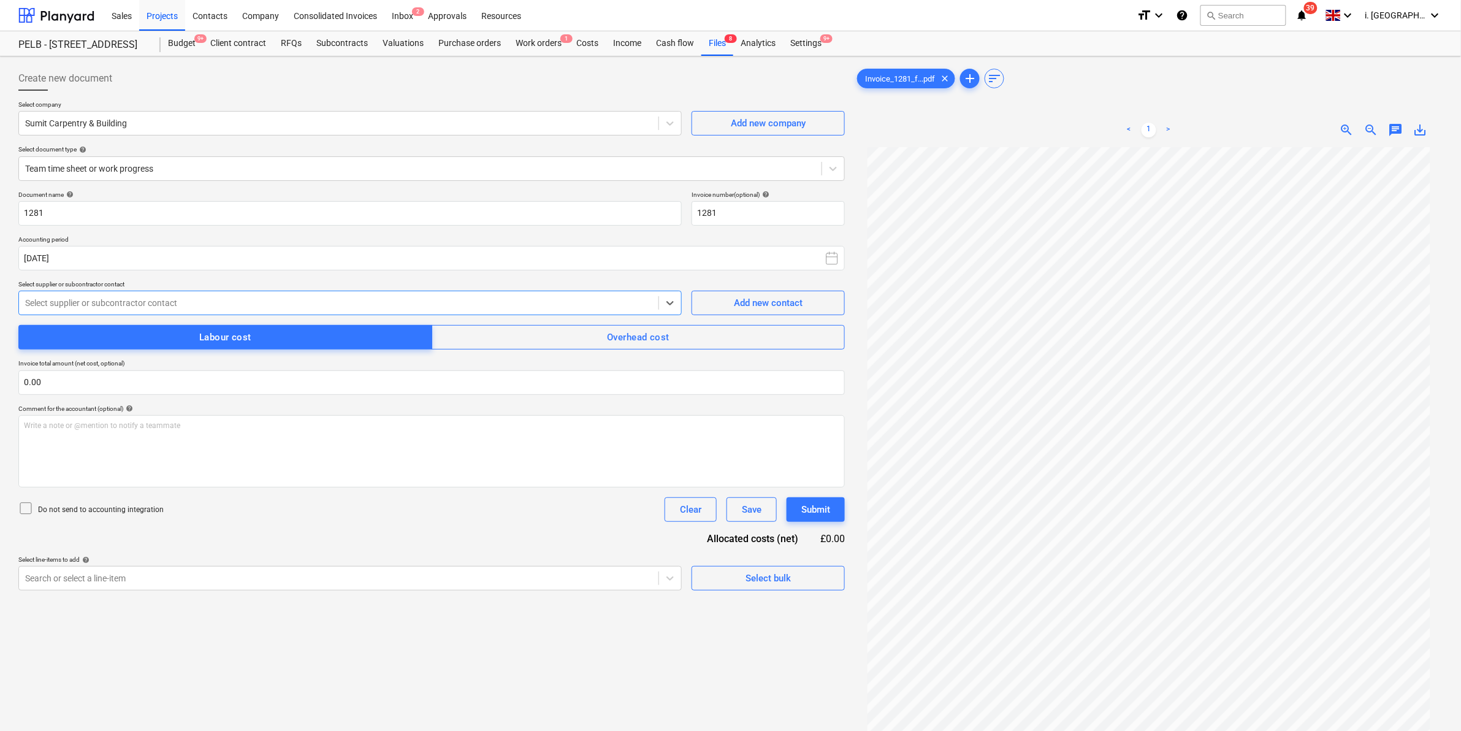
click at [244, 296] on div "Select supplier or subcontractor contact" at bounding box center [338, 302] width 639 height 17
click at [172, 308] on div at bounding box center [338, 303] width 627 height 12
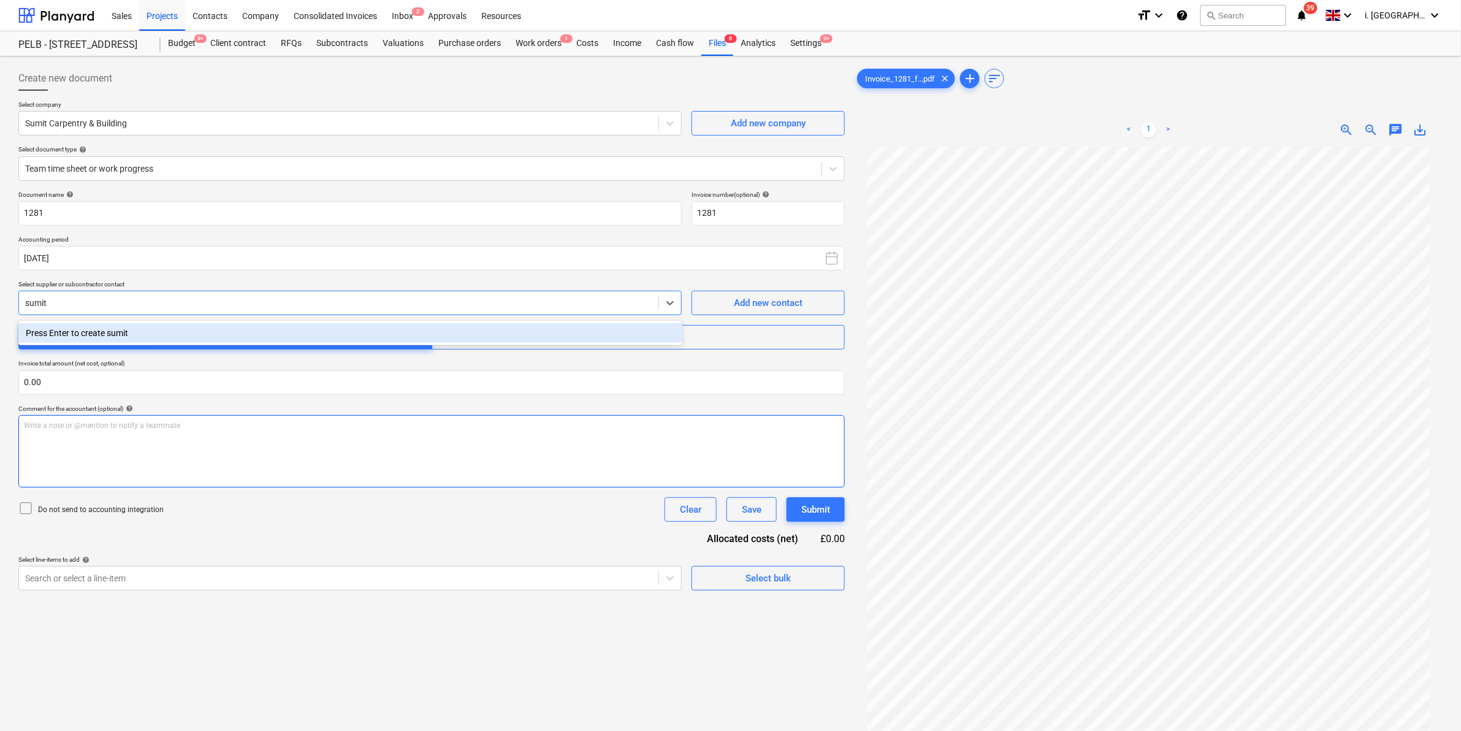
type input "sumit"
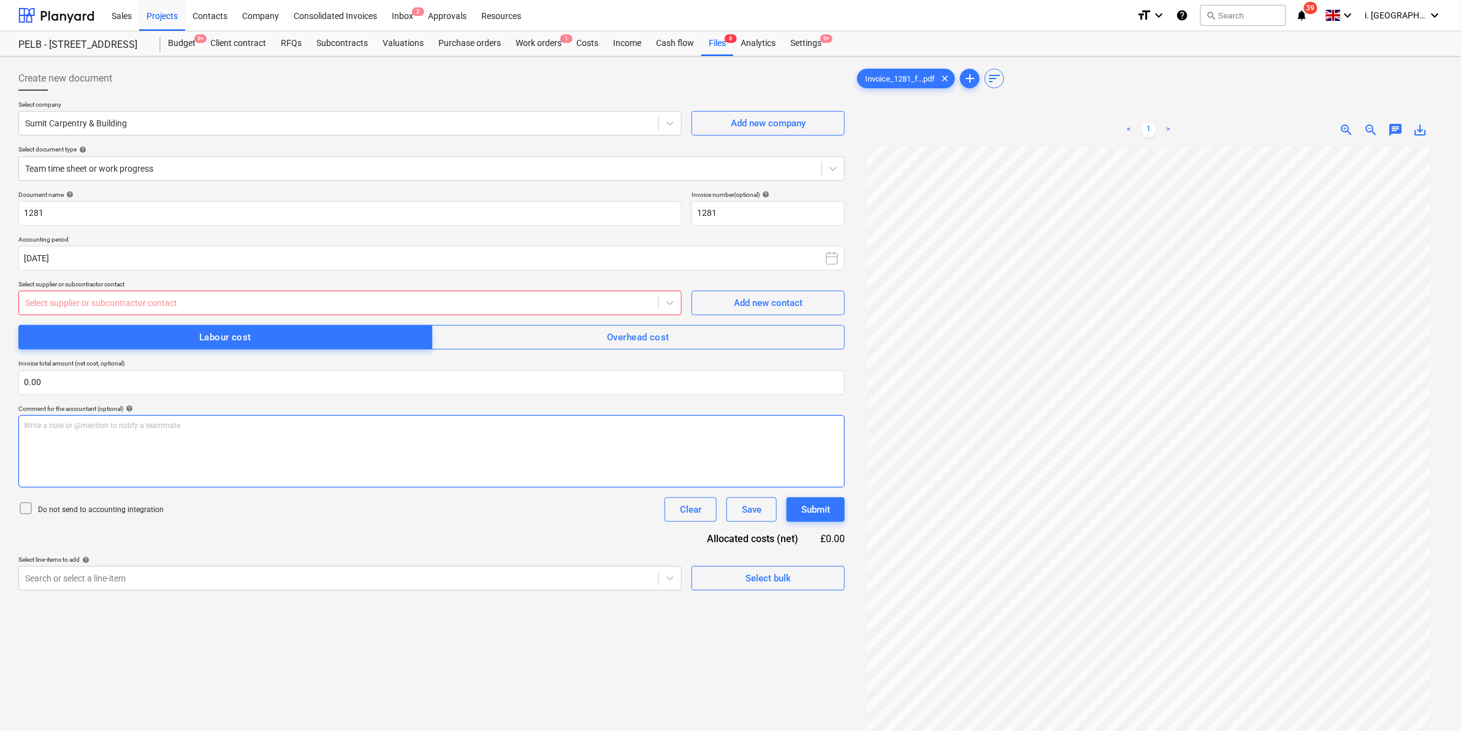
click at [376, 466] on div "Write a note or @mention to notify a teammate ﻿" at bounding box center [431, 451] width 826 height 72
click at [430, 309] on div at bounding box center [338, 303] width 627 height 12
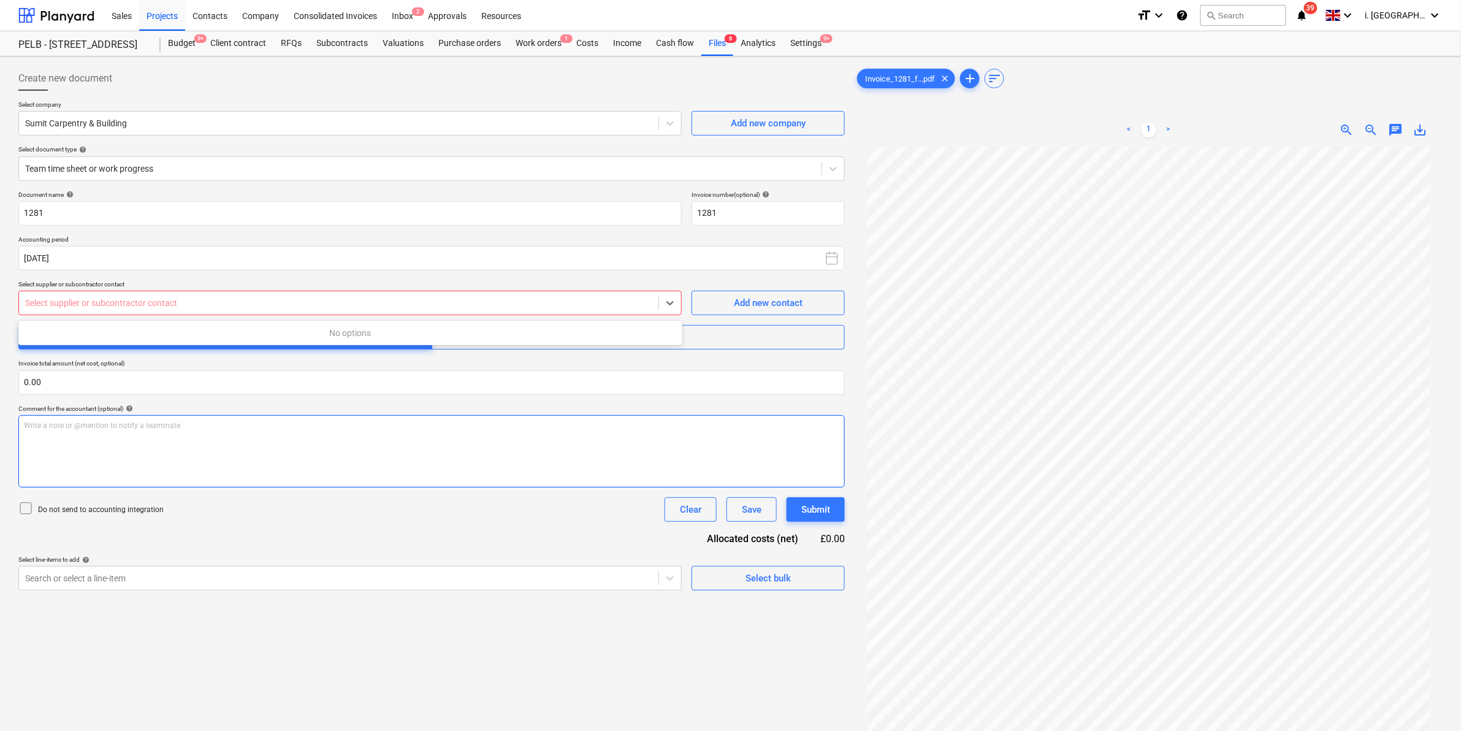
click at [385, 424] on p "Write a note or @mention to notify a teammate ﻿" at bounding box center [431, 425] width 815 height 10
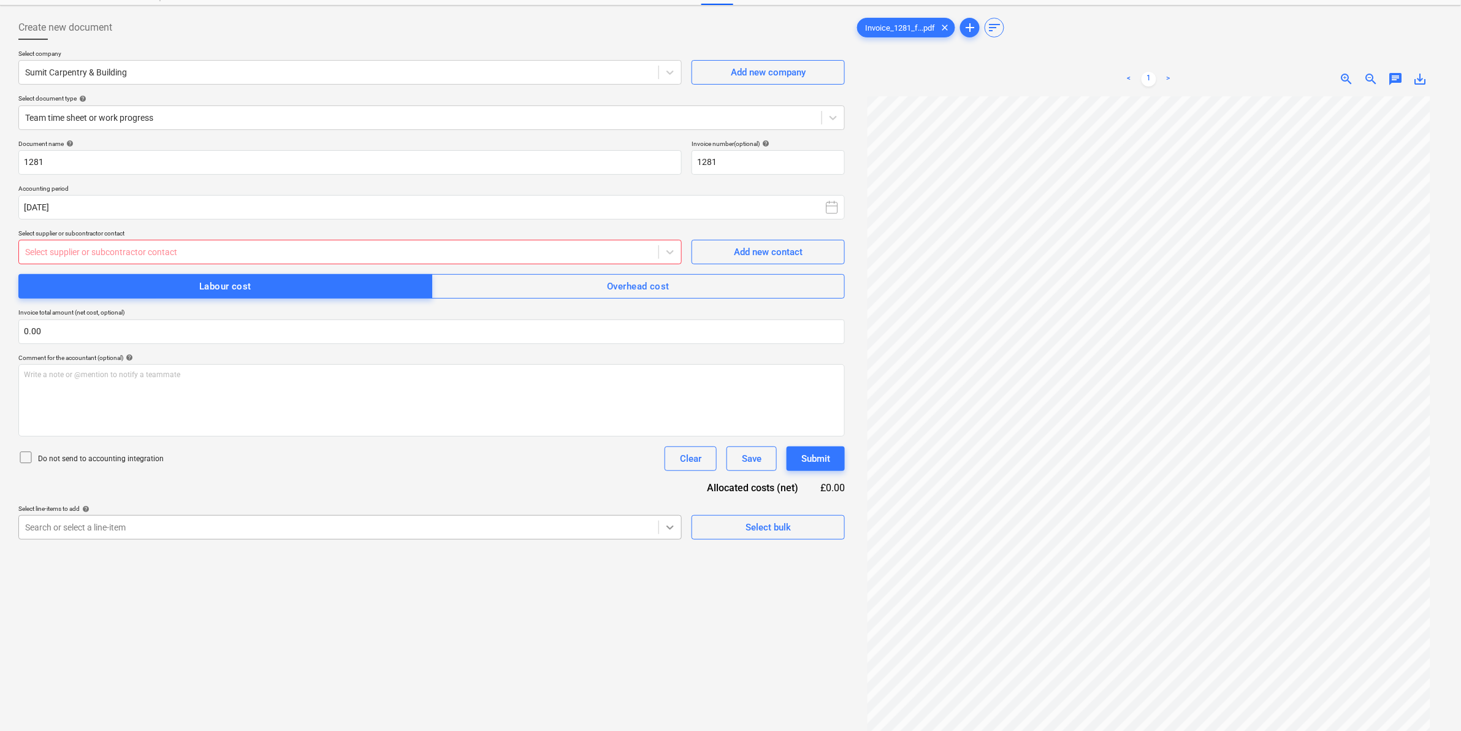
click at [666, 585] on body "Sales Projects Contacts Company Consolidated Invoices Inbox 2 Approvals Resourc…" at bounding box center [730, 314] width 1461 height 731
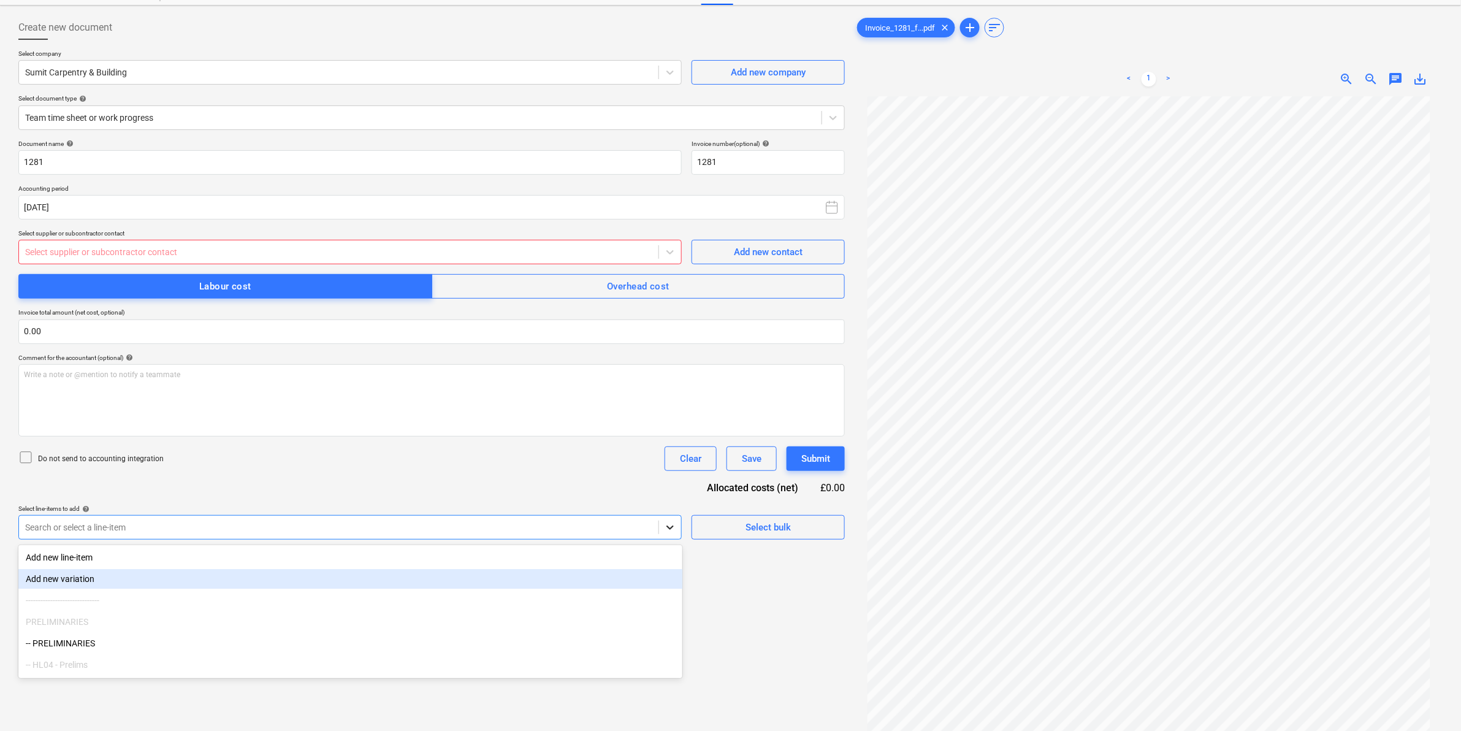
scroll to position [56, 0]
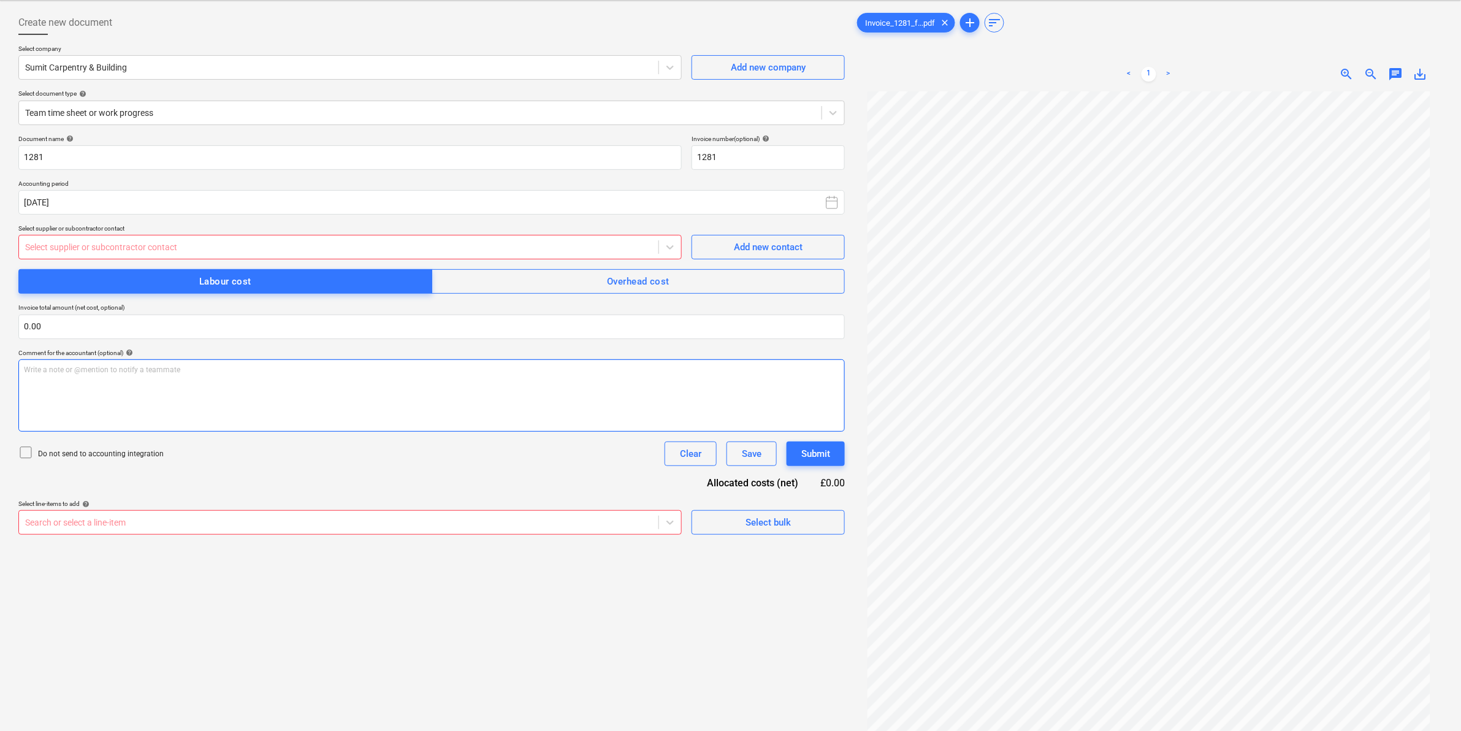
click at [301, 420] on div "Write a note or @mention to notify a teammate ﻿" at bounding box center [431, 395] width 826 height 72
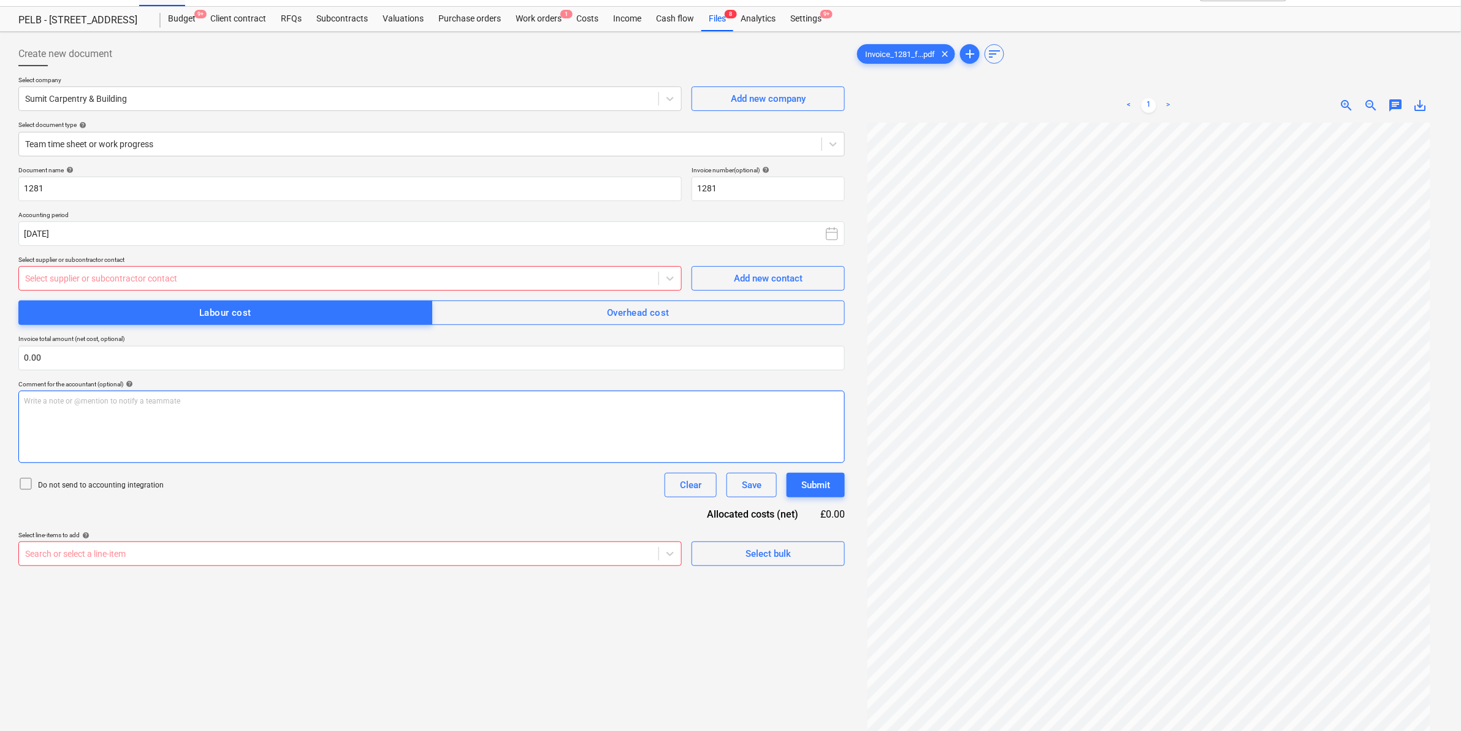
scroll to position [0, 0]
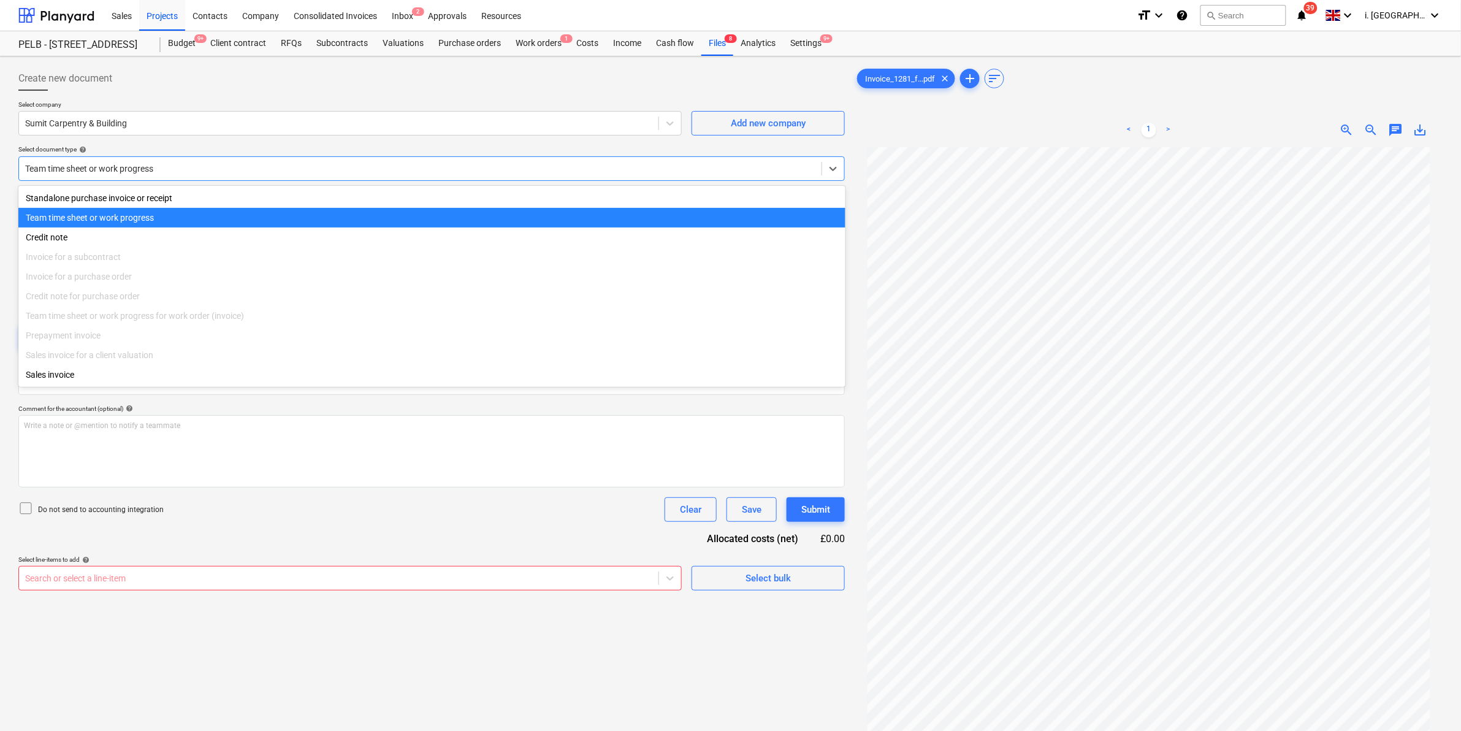
click at [279, 172] on div at bounding box center [420, 168] width 790 height 12
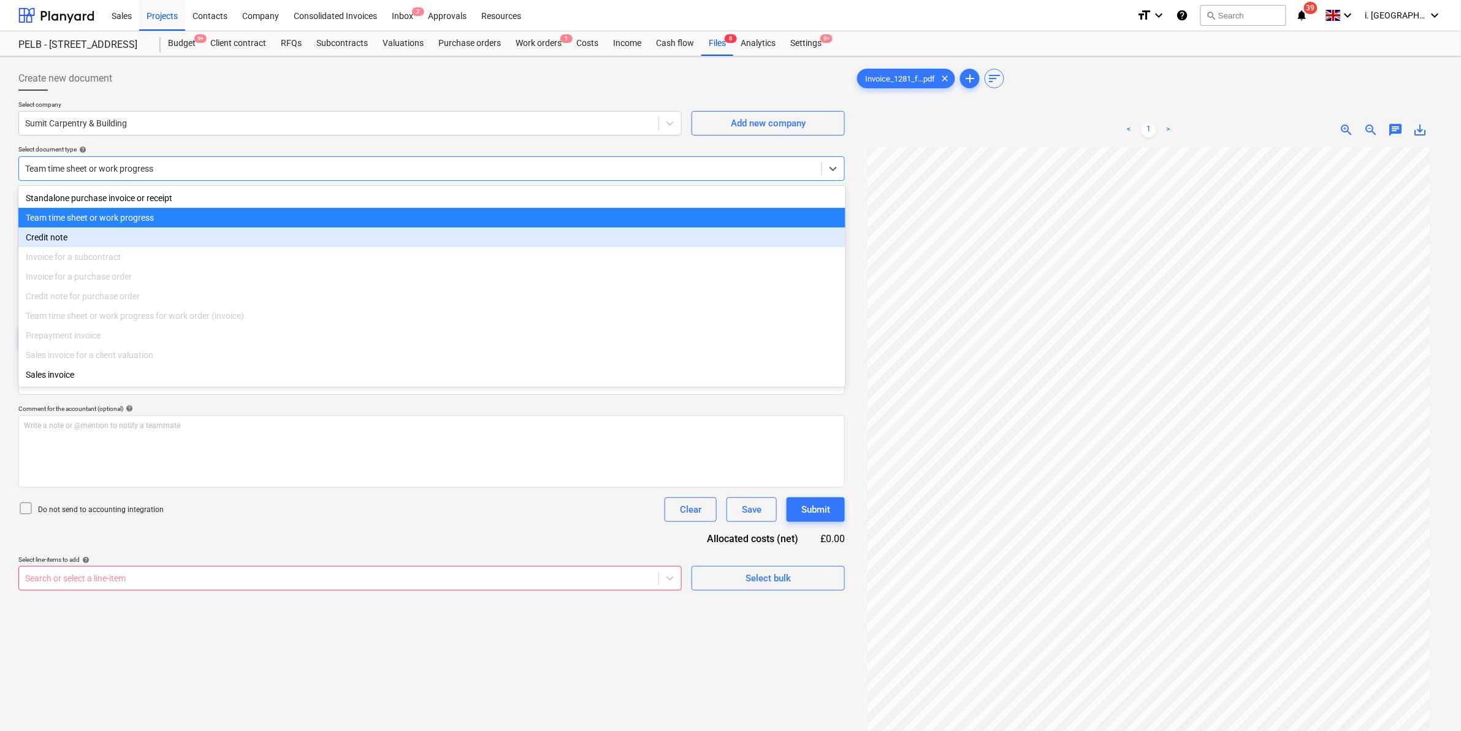
click at [149, 323] on div "Team time sheet or work progress for work order (invoice)" at bounding box center [431, 316] width 827 height 20
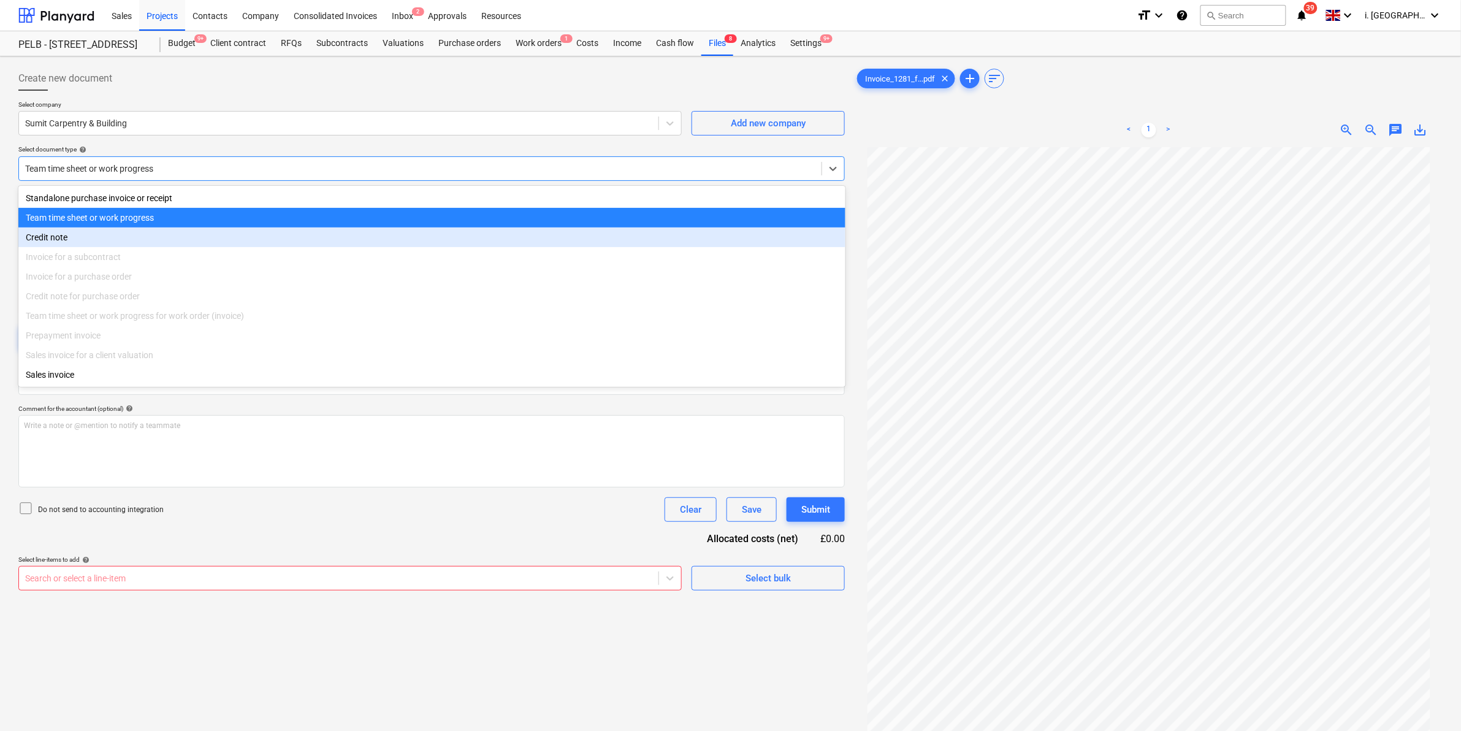
click at [149, 323] on div "Team time sheet or work progress for work order (invoice)" at bounding box center [431, 316] width 827 height 20
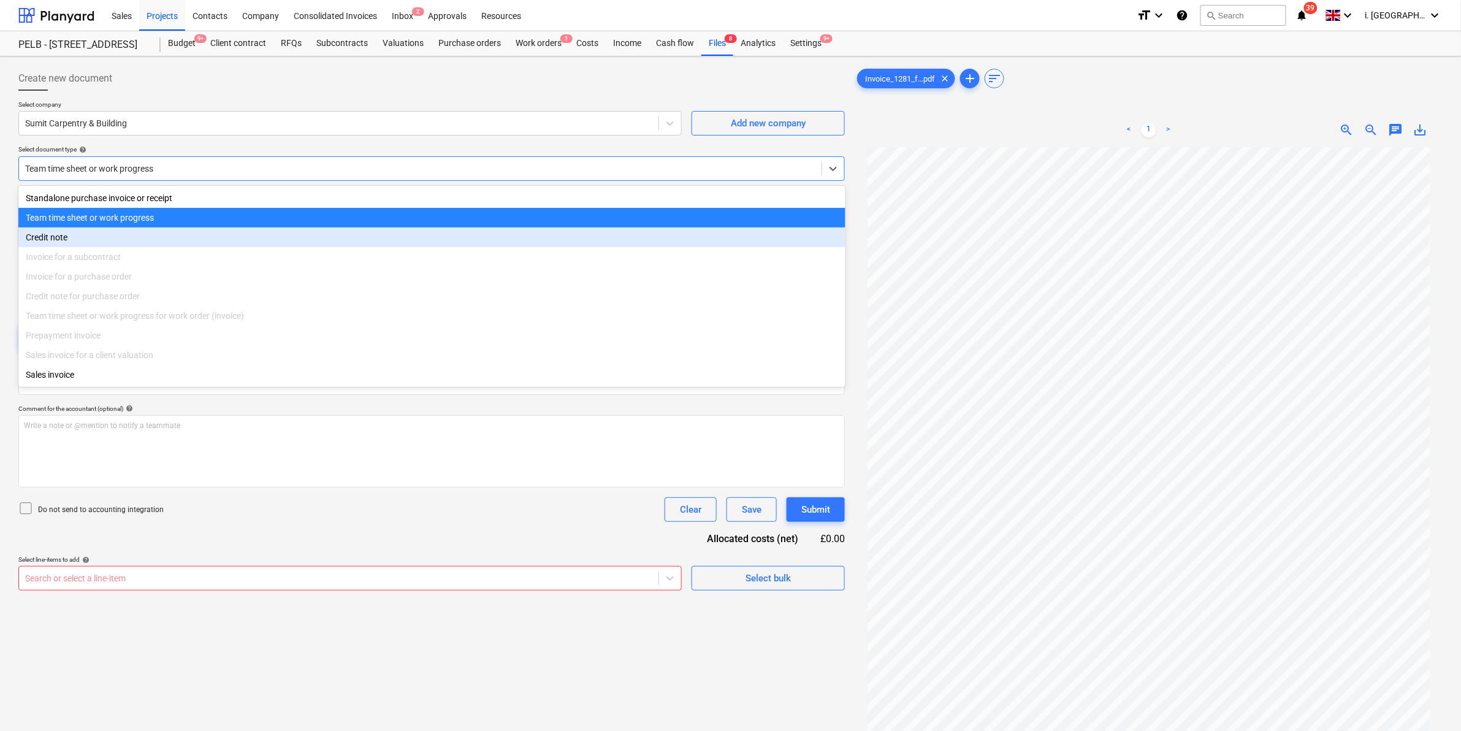
click at [150, 324] on div "Team time sheet or work progress for work order (invoice)" at bounding box center [431, 316] width 827 height 20
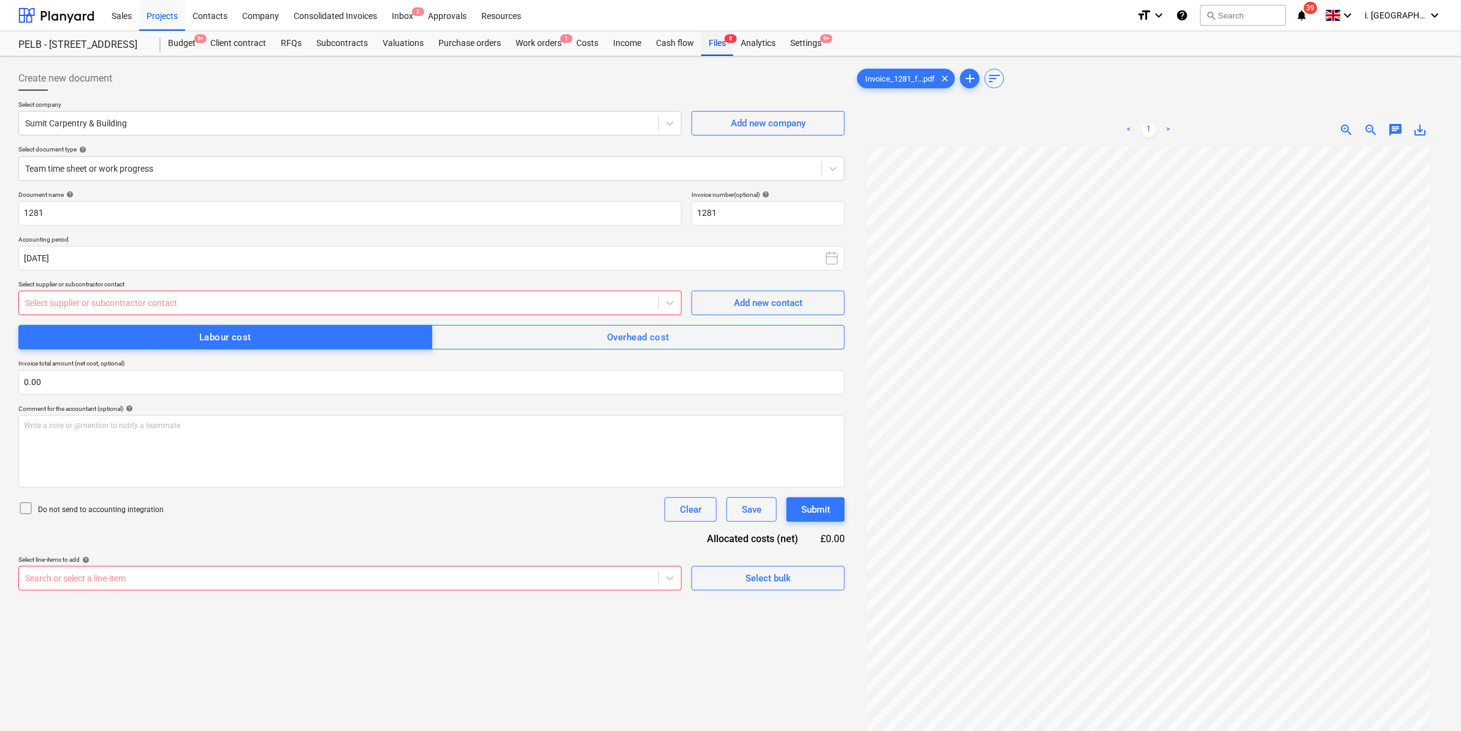
click at [716, 46] on div "Files 8" at bounding box center [717, 43] width 32 height 25
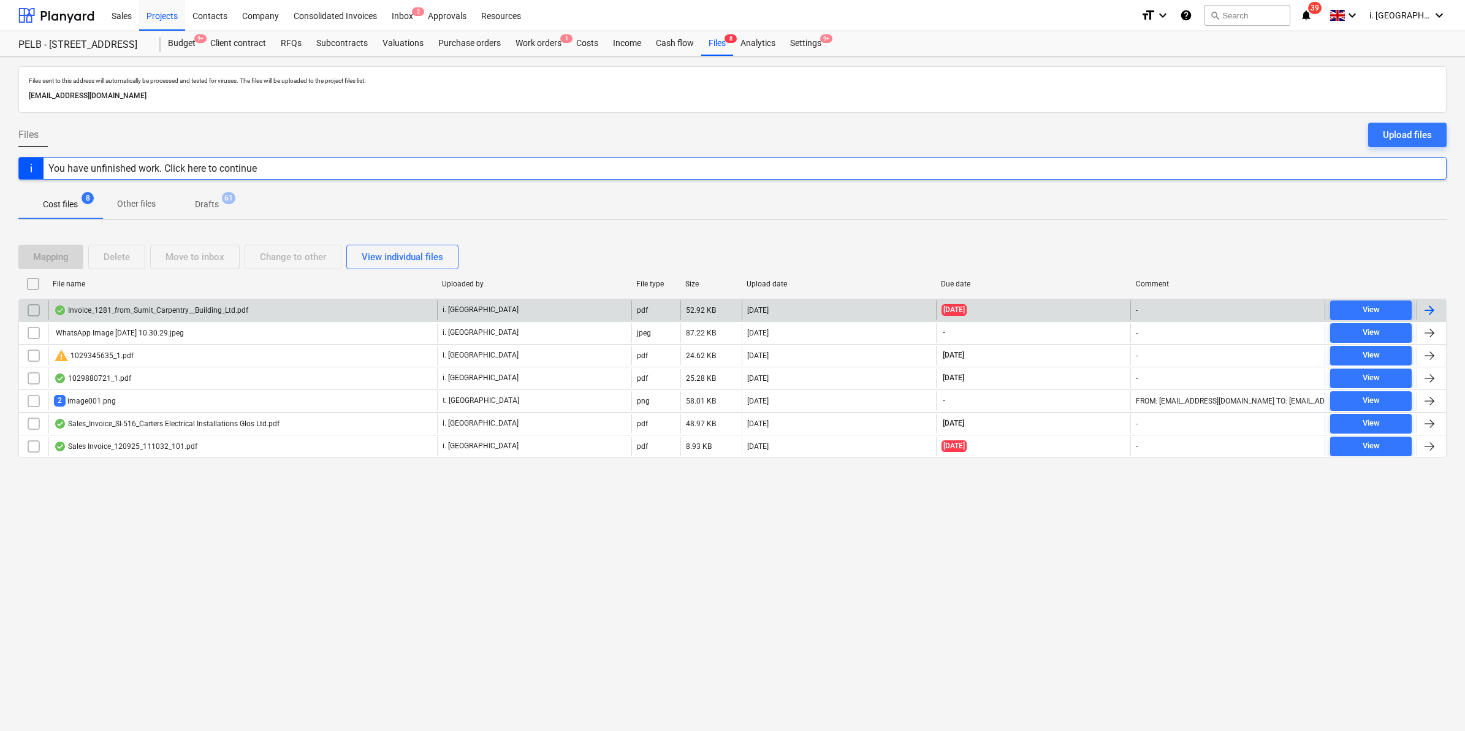
click at [28, 304] on input "checkbox" at bounding box center [34, 310] width 20 height 20
click at [124, 252] on div "Delete" at bounding box center [117, 257] width 26 height 16
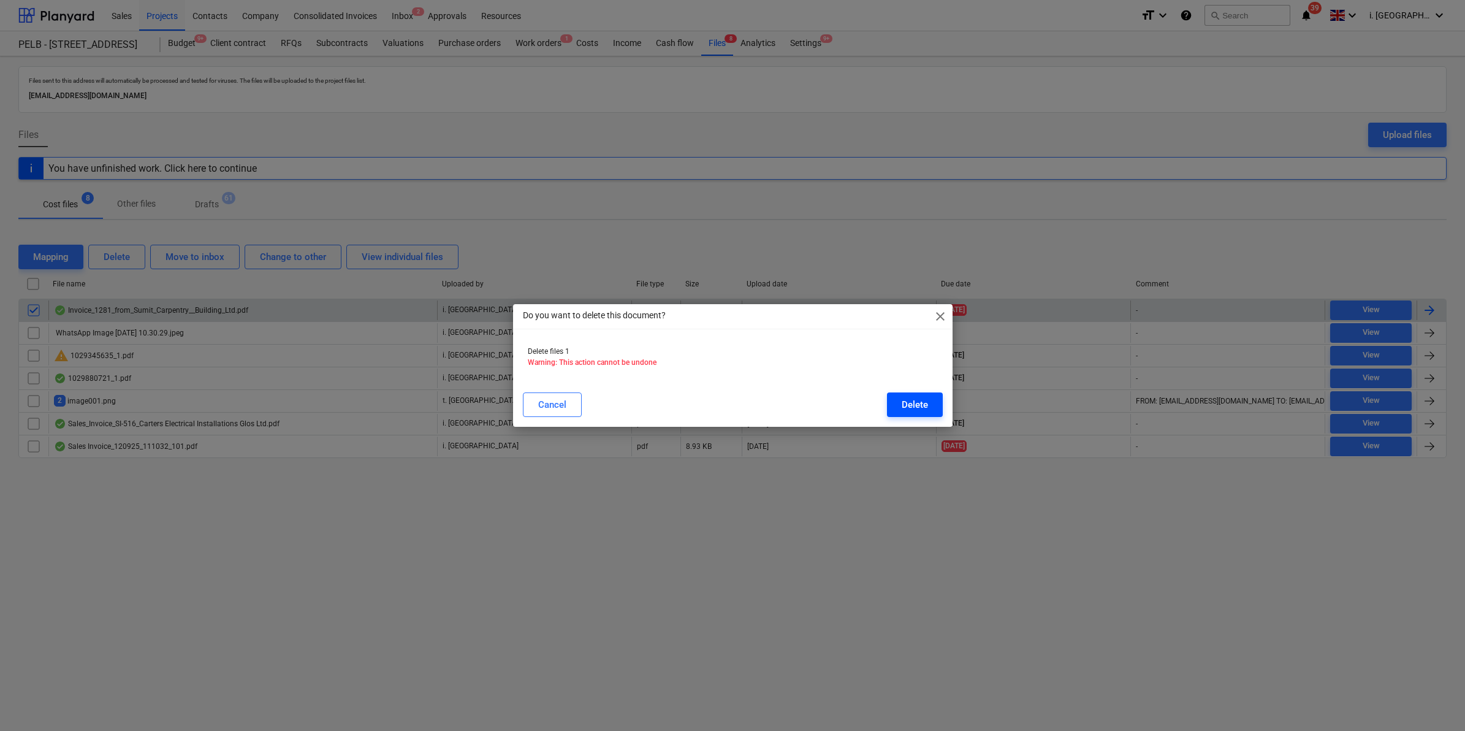
click at [910, 403] on div "Delete" at bounding box center [915, 405] width 26 height 16
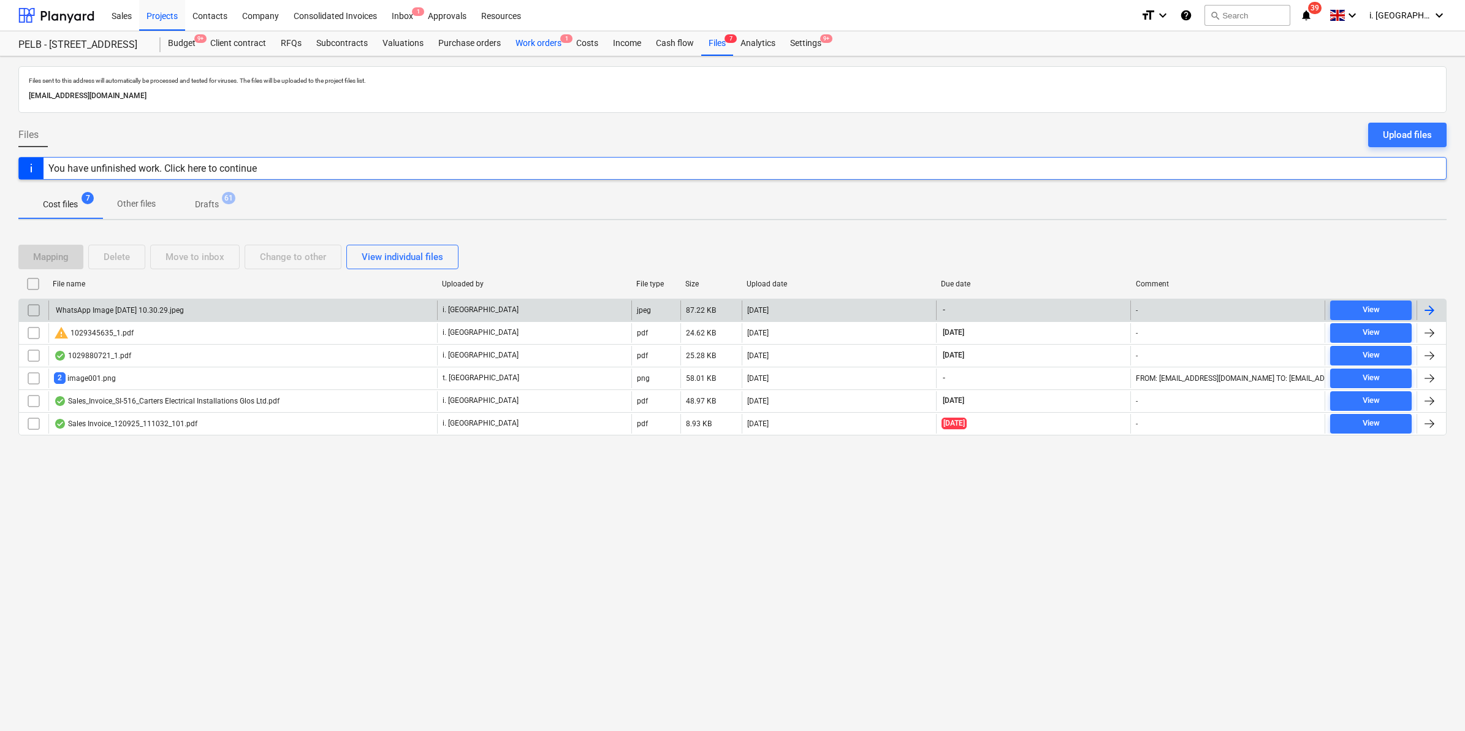
click at [529, 51] on div "Work orders 1" at bounding box center [538, 43] width 61 height 25
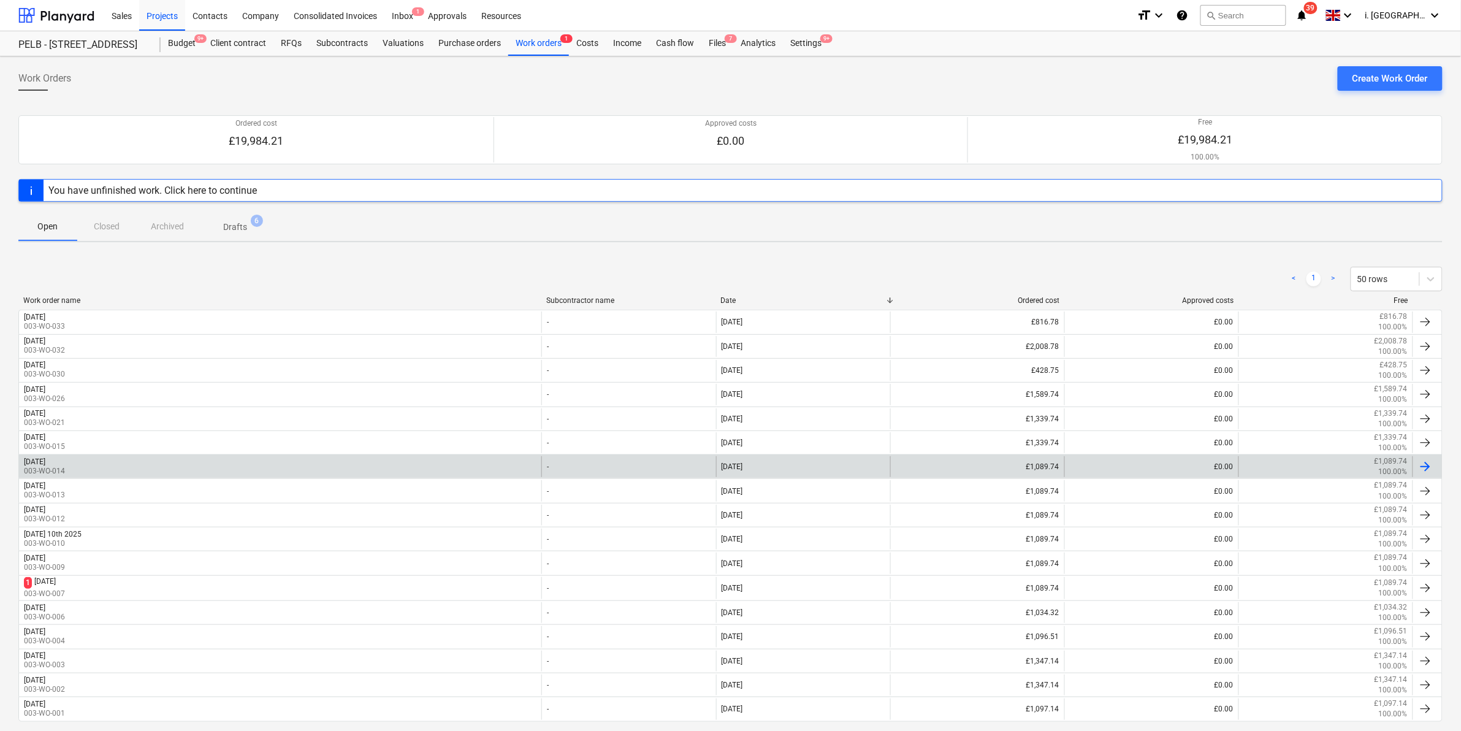
click at [65, 466] on p "003-WO-014" at bounding box center [44, 471] width 41 height 10
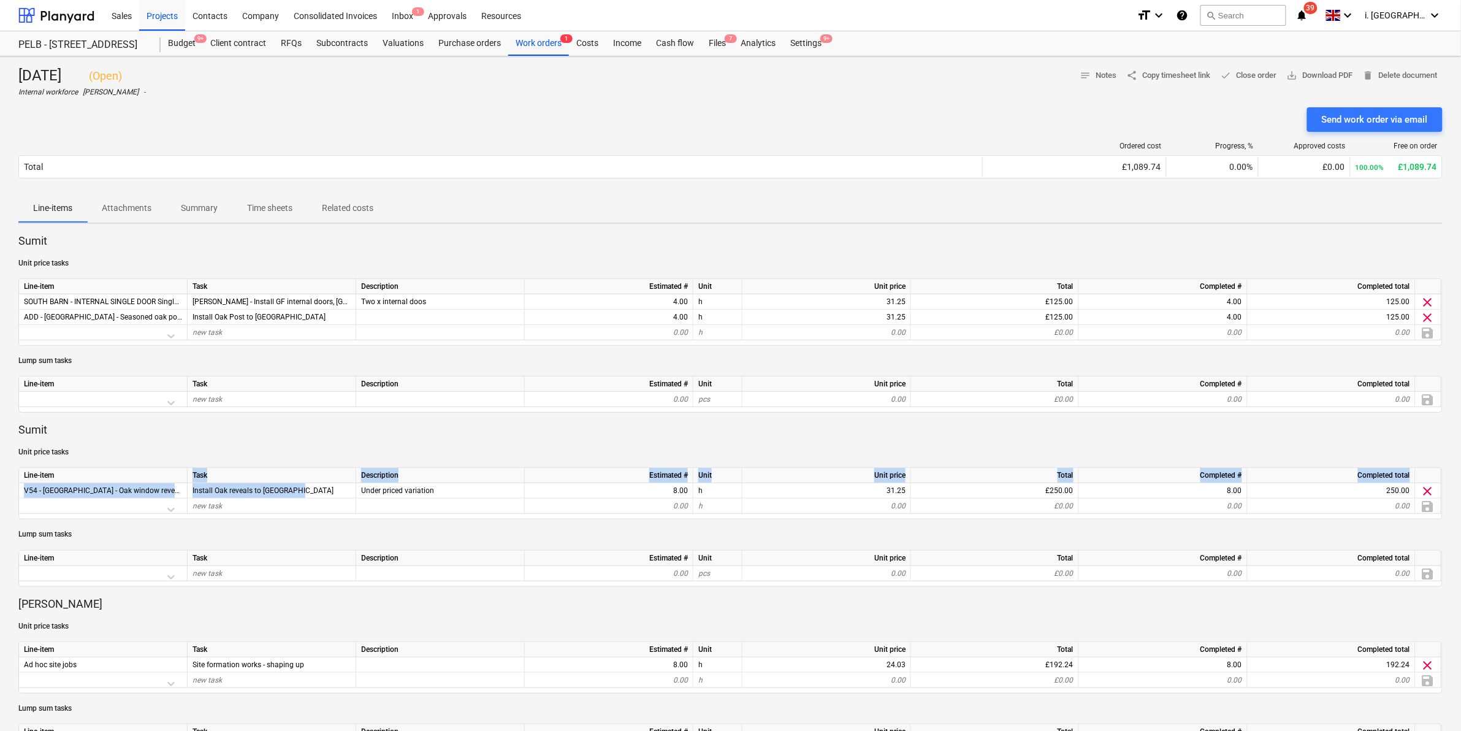
drag, startPoint x: 329, startPoint y: 485, endPoint x: 185, endPoint y: 480, distance: 143.5
click at [185, 480] on div "Line-item Task Description Estimated # Unit Unit price Total Completed # Comple…" at bounding box center [730, 493] width 1424 height 52
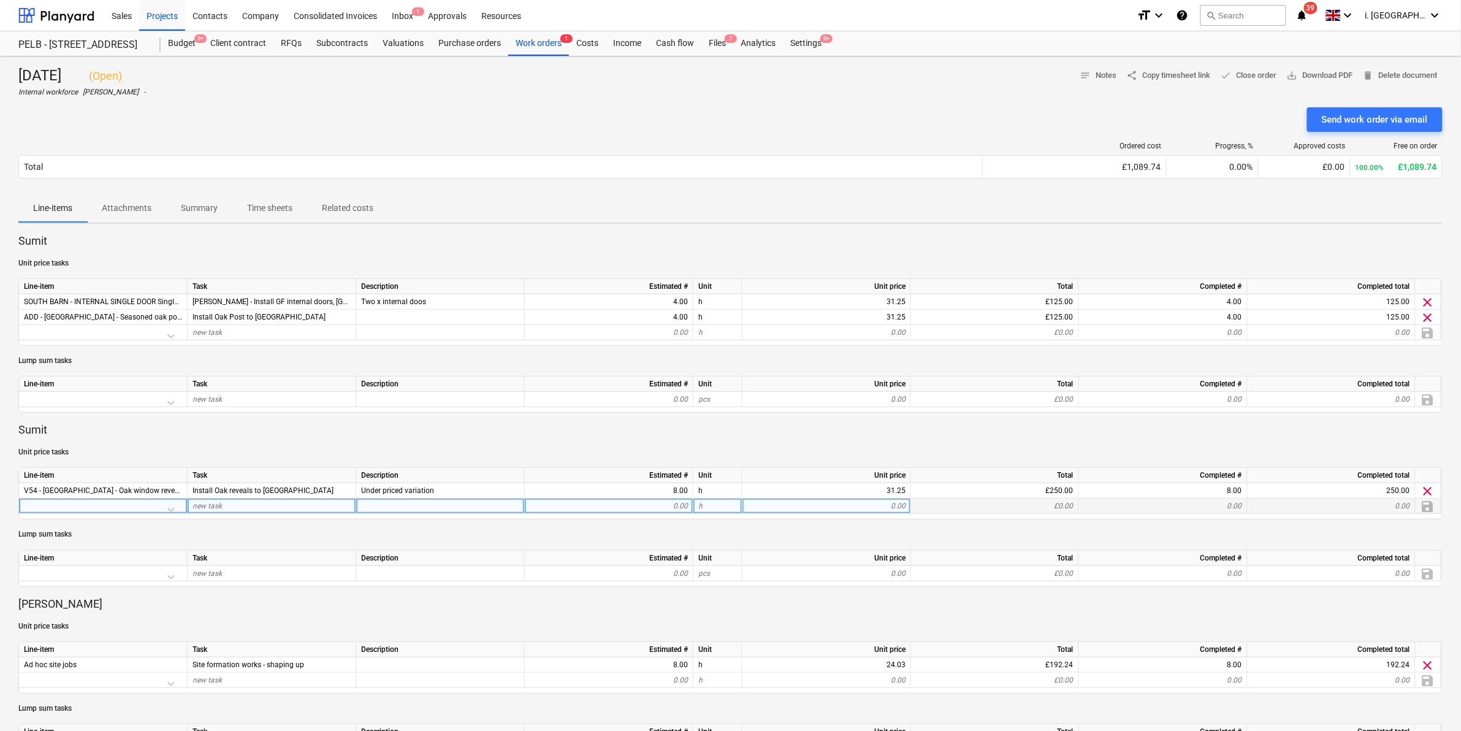
drag, startPoint x: 185, startPoint y: 480, endPoint x: 271, endPoint y: 503, distance: 88.8
click at [271, 503] on div "new task" at bounding box center [272, 505] width 169 height 15
drag, startPoint x: 310, startPoint y: 495, endPoint x: 239, endPoint y: 489, distance: 71.3
click at [0, 0] on div "V54 - North Barn - Oak window reveals Install Oak reveals to North Barn Under p…" at bounding box center [0, 0] width 0 height 0
click at [239, 489] on span "Install Oak reveals to North Barn" at bounding box center [262, 490] width 141 height 9
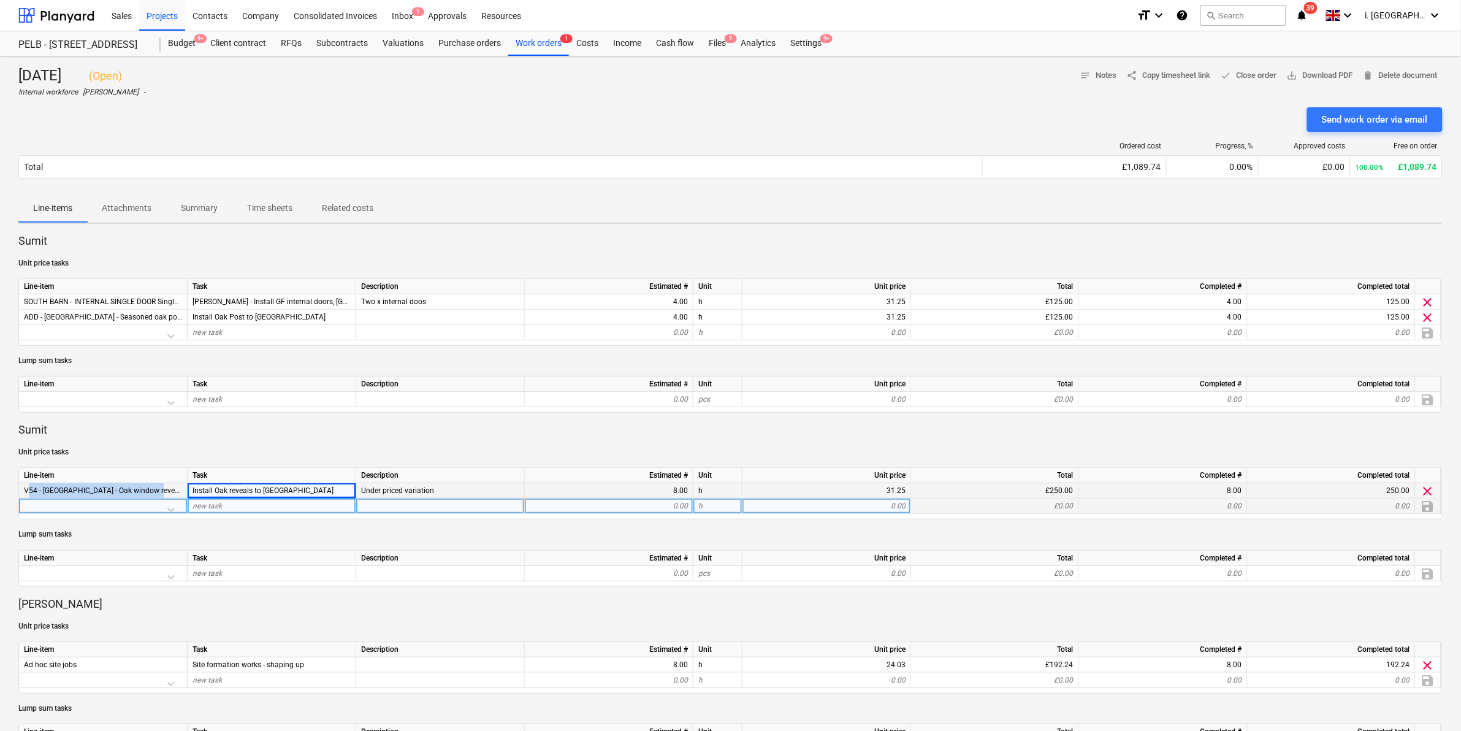
drag, startPoint x: 161, startPoint y: 490, endPoint x: 25, endPoint y: 492, distance: 136.1
click at [25, 492] on div "V54 - [GEOGRAPHIC_DATA] - Oak window reveals" at bounding box center [103, 490] width 169 height 15
drag, startPoint x: 25, startPoint y: 492, endPoint x: 57, endPoint y: 492, distance: 32.5
copy span "V54 - [GEOGRAPHIC_DATA] - Oak window reveals"
drag, startPoint x: 390, startPoint y: 542, endPoint x: 296, endPoint y: 544, distance: 93.8
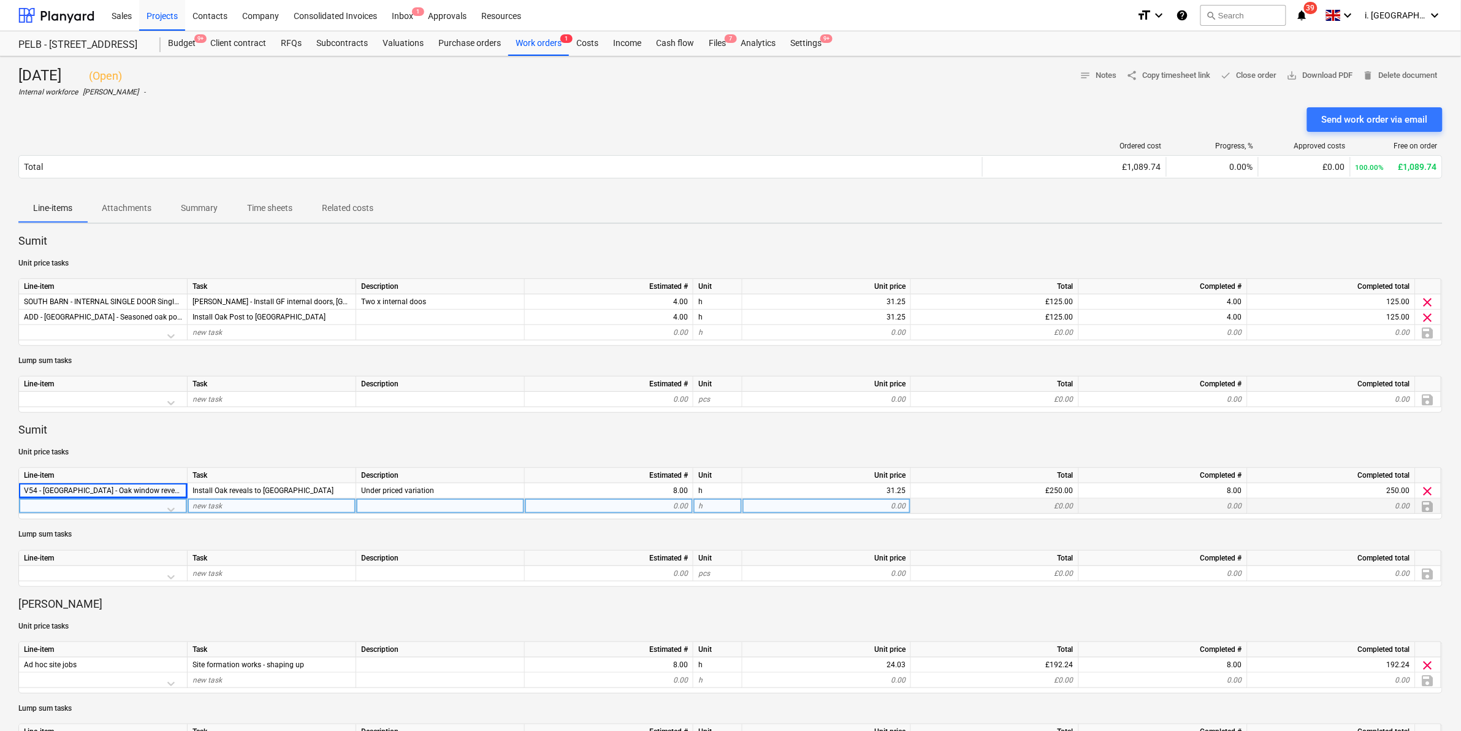
click at [390, 542] on div "Sumit Unit price tasks Line-item Task Description Estimated # Unit Unit price T…" at bounding box center [730, 670] width 1424 height 873
drag, startPoint x: 300, startPoint y: 492, endPoint x: 182, endPoint y: 491, distance: 118.3
click at [0, 0] on div "V54 - North Barn - Oak window reveals Install Oak reveals to North Barn Under p…" at bounding box center [0, 0] width 0 height 0
drag, startPoint x: 182, startPoint y: 491, endPoint x: 259, endPoint y: 489, distance: 76.6
drag, startPoint x: 259, startPoint y: 489, endPoint x: 149, endPoint y: 491, distance: 109.7
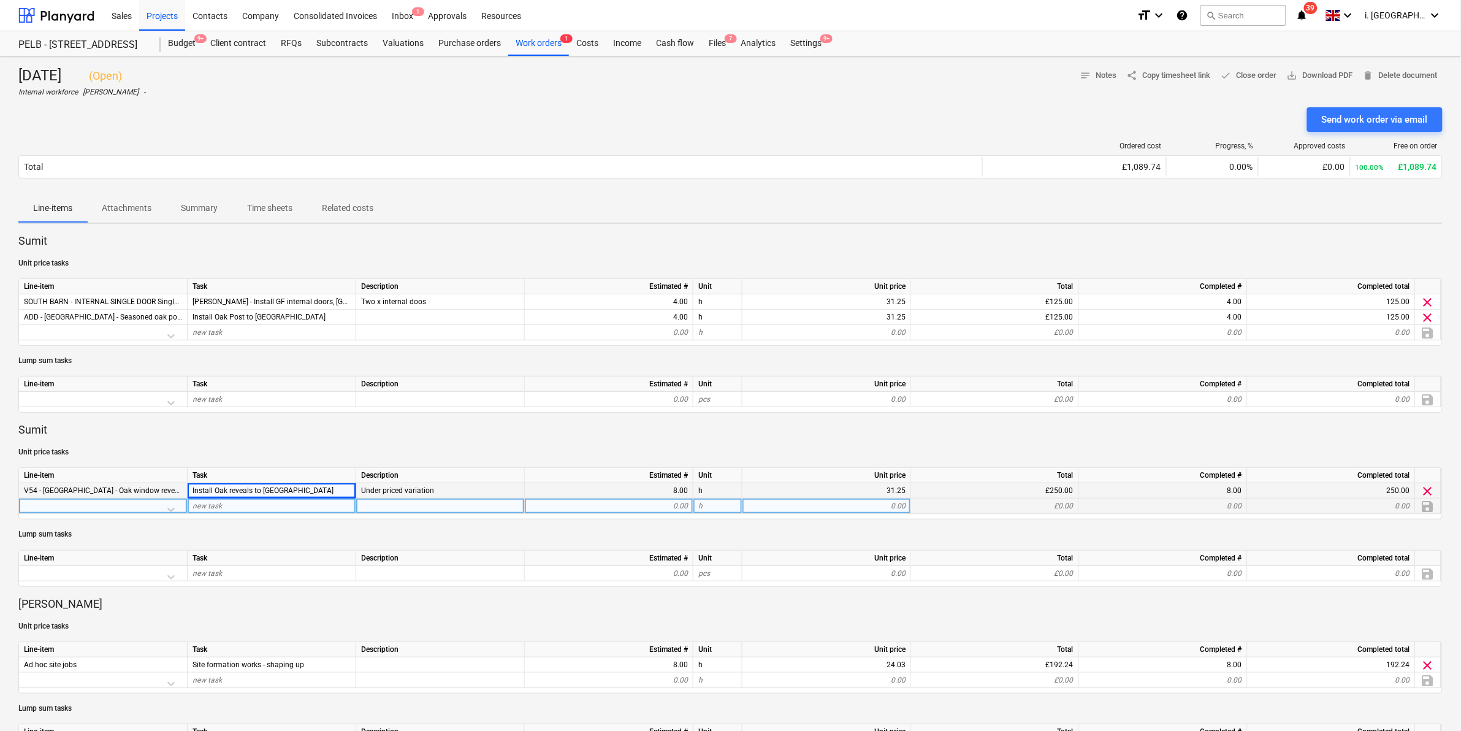
click at [135, 492] on span "V54 - [GEOGRAPHIC_DATA] - Oak window reveals" at bounding box center [104, 490] width 161 height 9
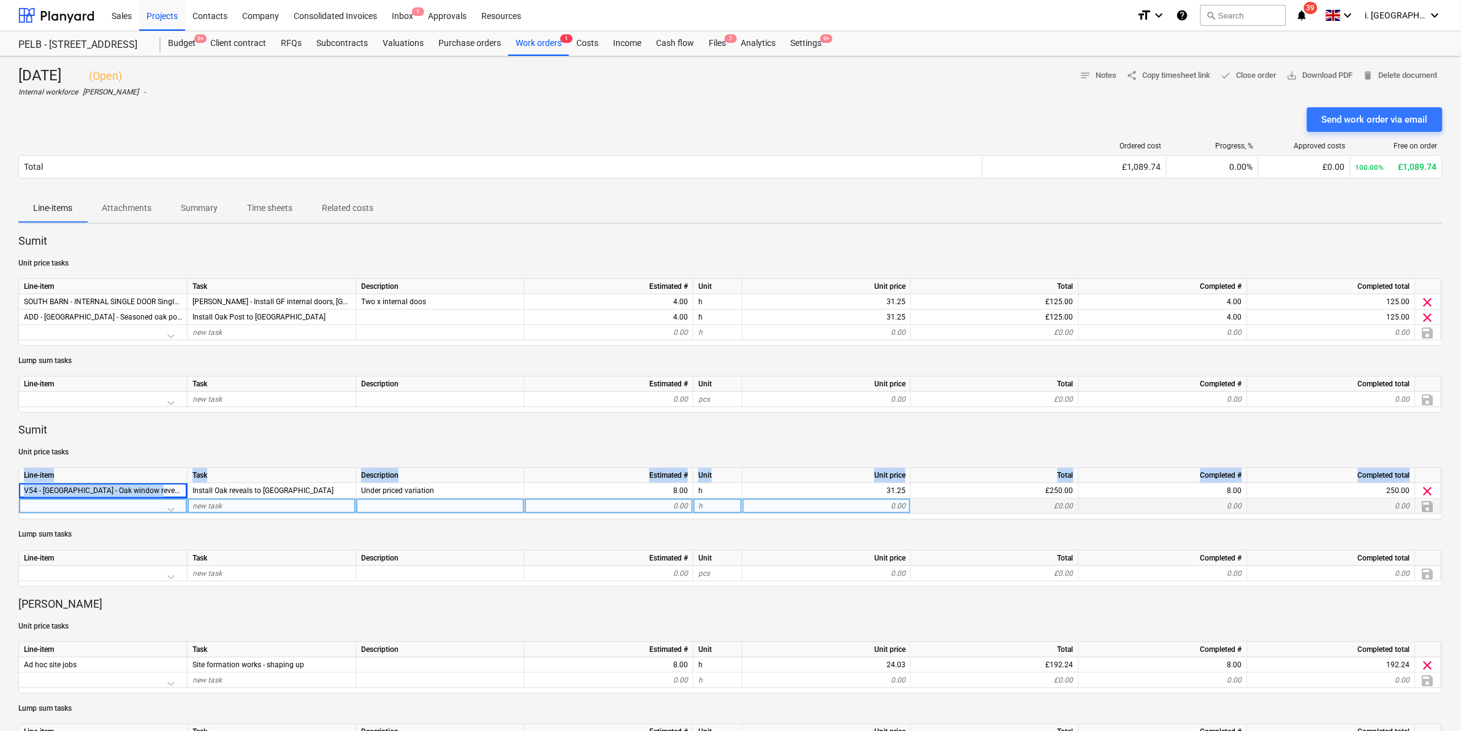
drag, startPoint x: 166, startPoint y: 492, endPoint x: 17, endPoint y: 487, distance: 149.6
click at [17, 487] on div "Monday 15th Sep ( Open ) Internal workforce Harry Ford - notes Notes share Copy…" at bounding box center [730, 672] width 1461 height 1233
drag, startPoint x: 17, startPoint y: 487, endPoint x: 88, endPoint y: 489, distance: 71.1
copy div "Line-item Task Description Estimated # Unit Unit price Total Completed # Comple…"
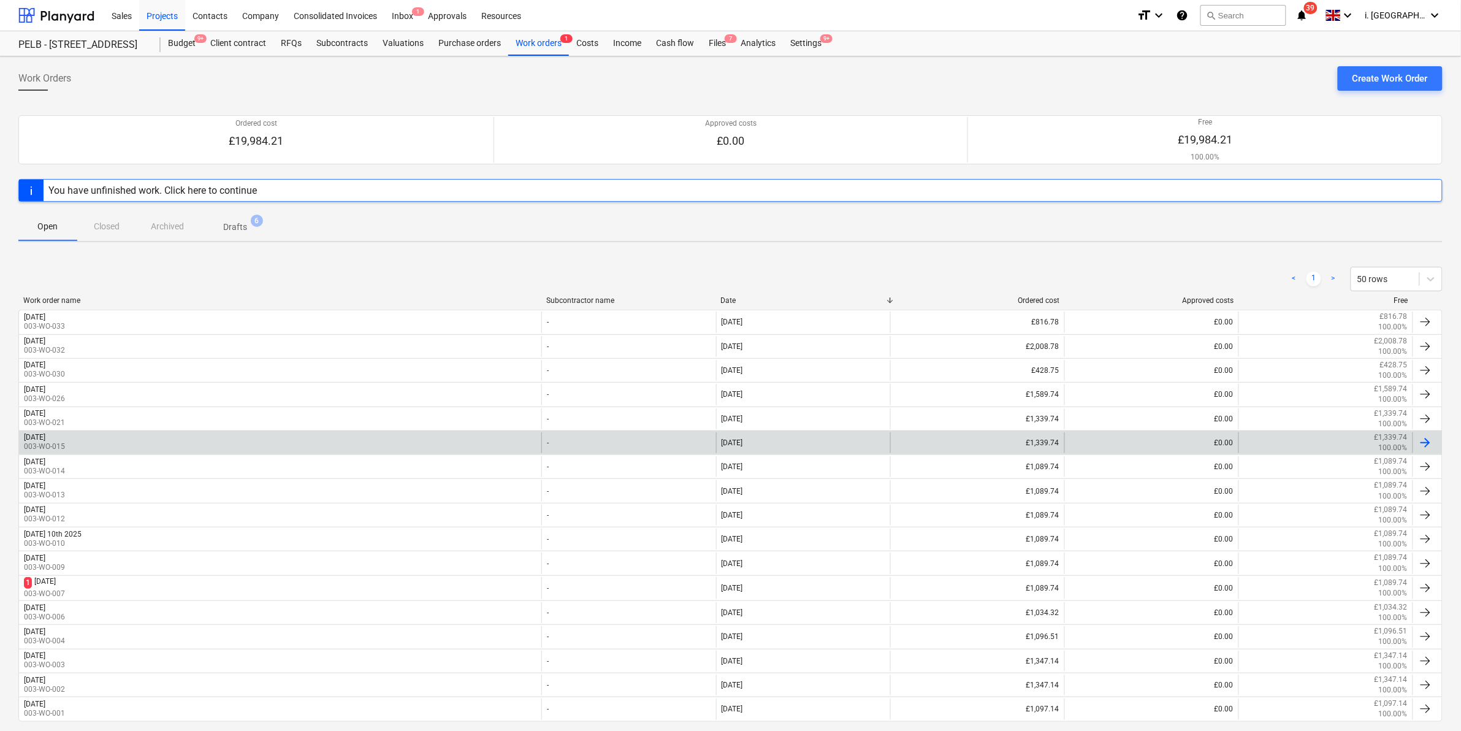
click at [45, 433] on div "[DATE]" at bounding box center [34, 437] width 21 height 9
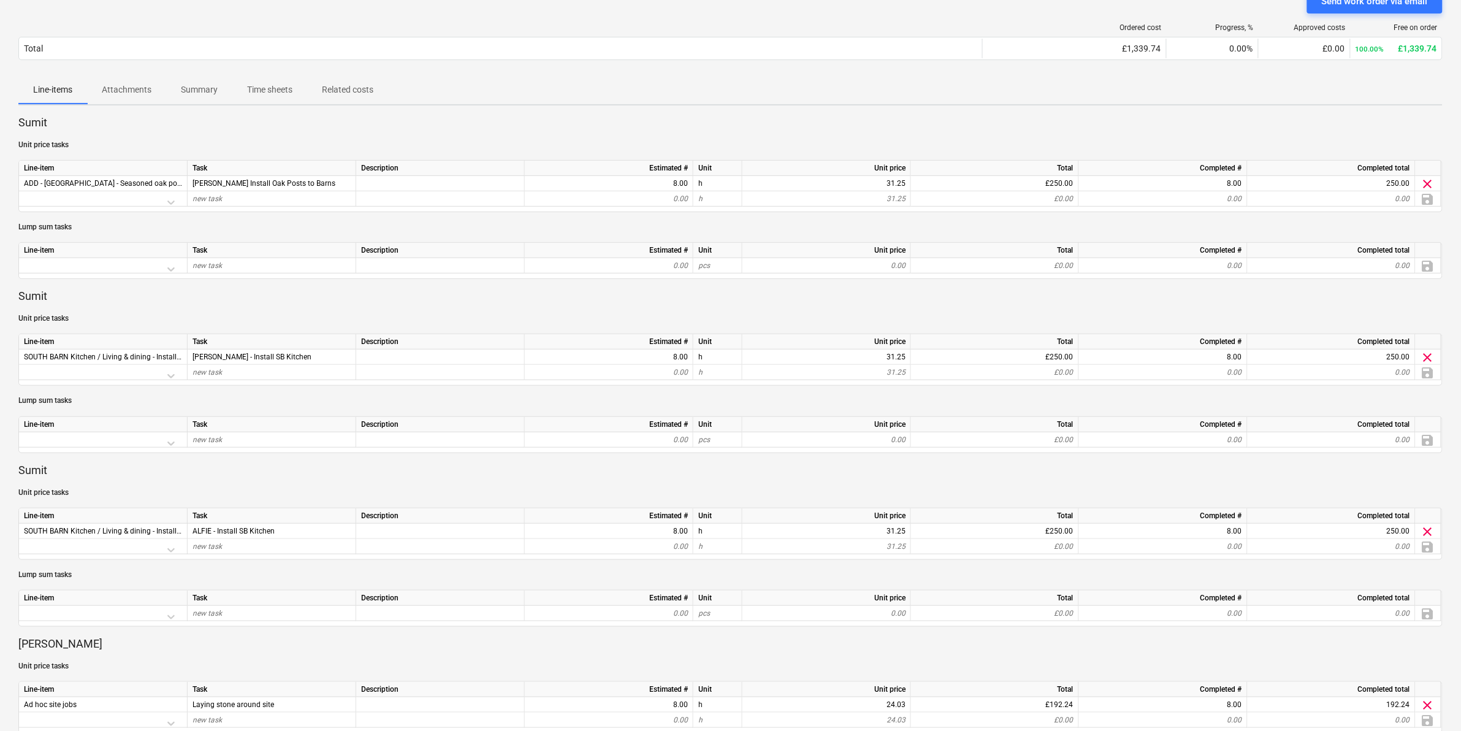
scroll to position [121, 0]
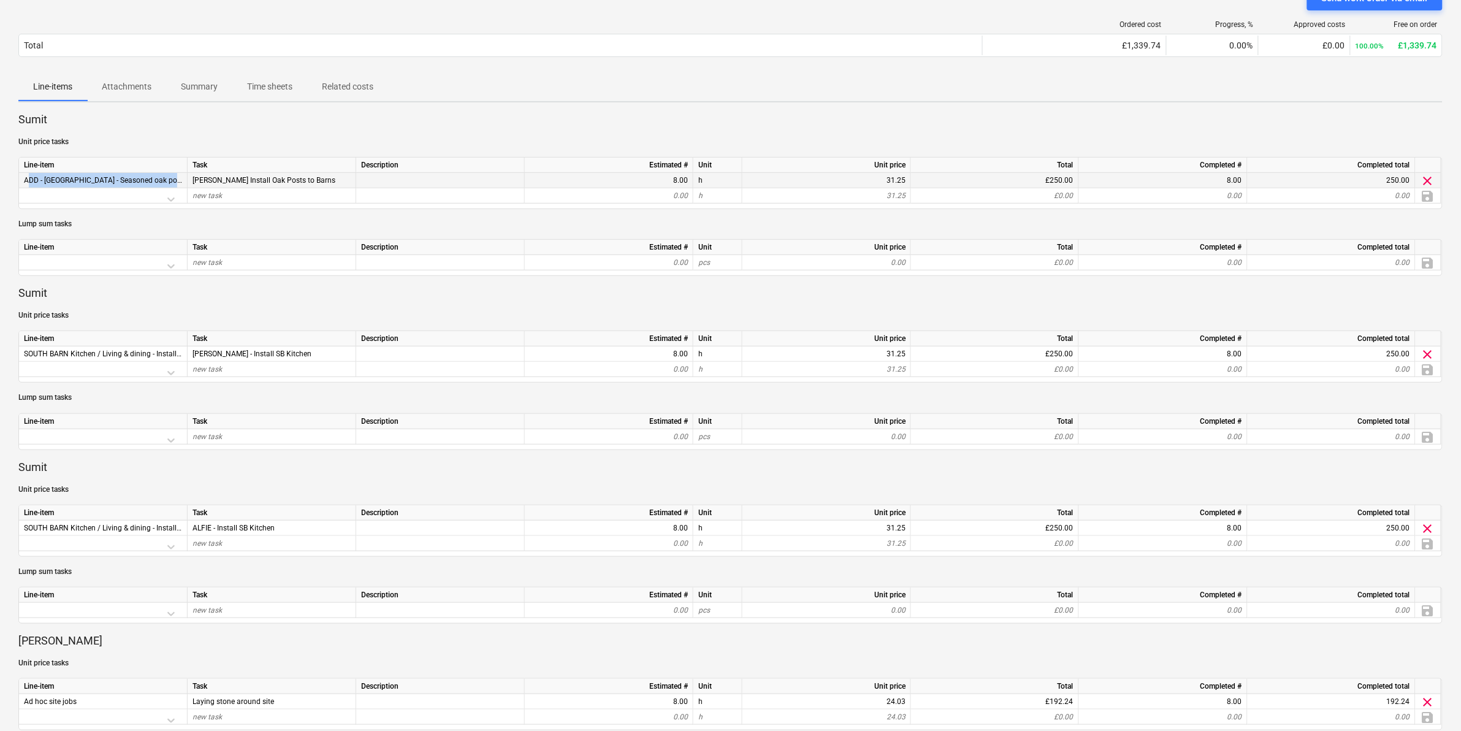
drag, startPoint x: 20, startPoint y: 178, endPoint x: 178, endPoint y: 177, distance: 158.8
click at [178, 177] on div "ADD - North Barn - Seasoned oak posts (supply only)" at bounding box center [103, 180] width 169 height 15
drag, startPoint x: 178, startPoint y: 177, endPoint x: 105, endPoint y: 185, distance: 74.1
copy span "ADD - North Barn - Seasoned oak posts (supply"
drag, startPoint x: 510, startPoint y: 129, endPoint x: 660, endPoint y: 120, distance: 150.4
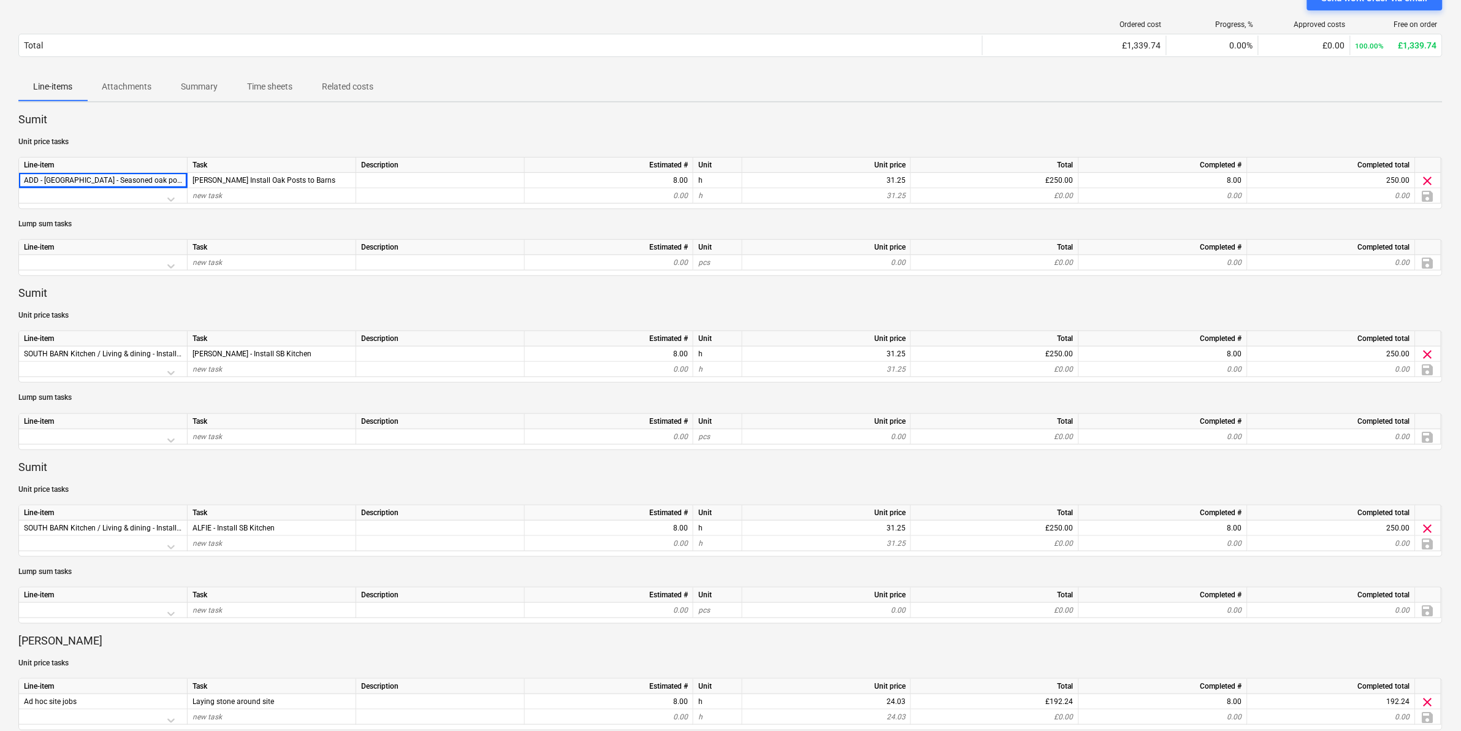
click at [526, 130] on div "Sumit Unit price tasks Line-item Task Description Estimated # Unit Unit price T…" at bounding box center [730, 628] width 1424 height 1032
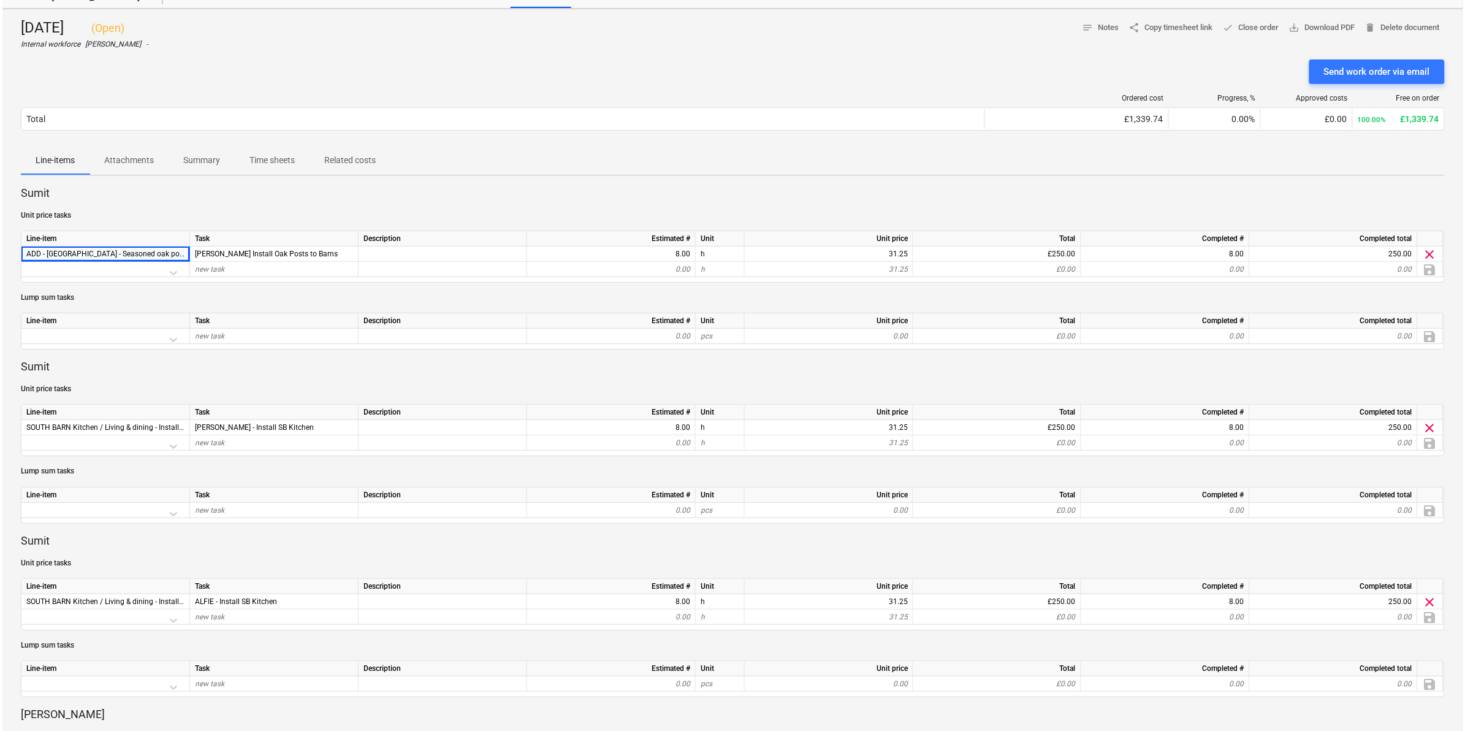
scroll to position [0, 0]
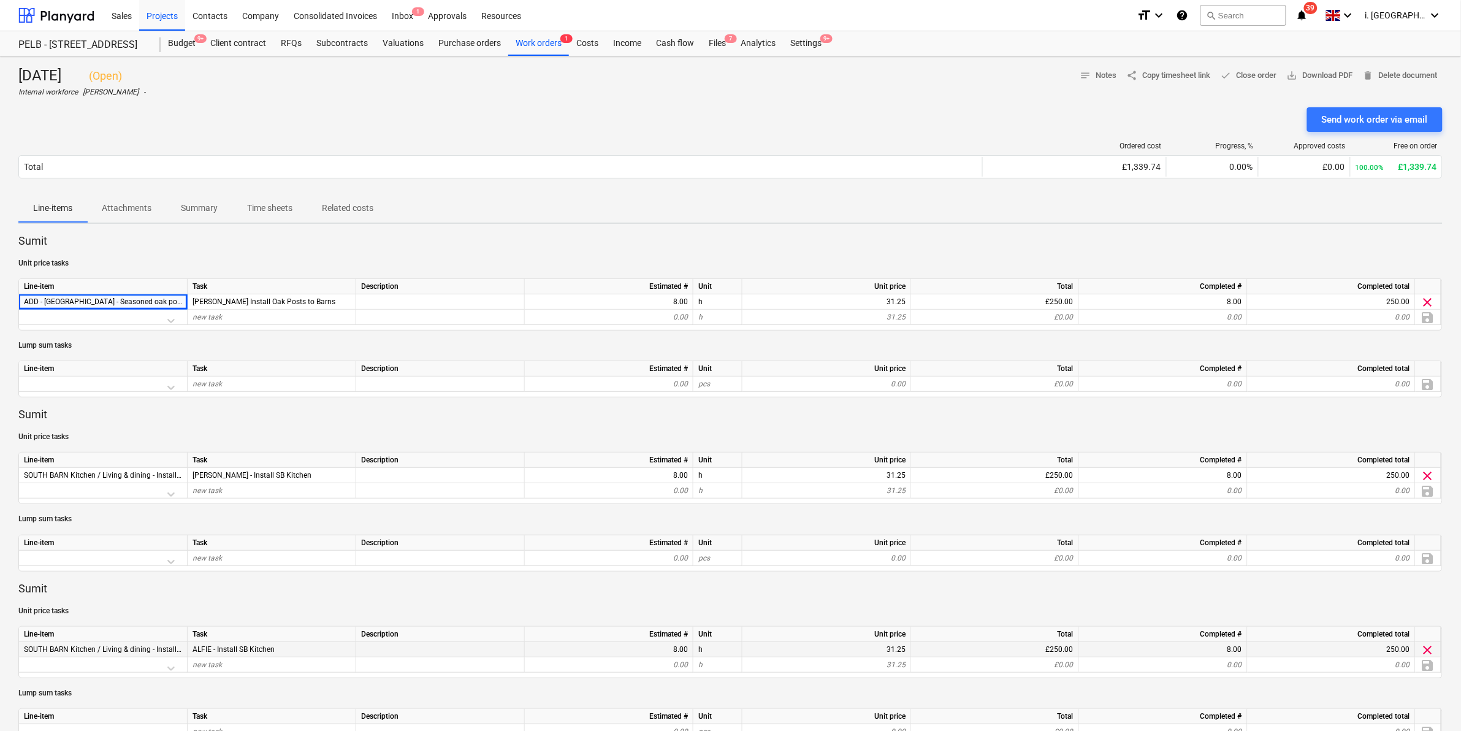
click at [98, 645] on span "SOUTH BARN Kitchen / Living & dining - Install only" at bounding box center [108, 649] width 169 height 9
drag, startPoint x: 22, startPoint y: 657, endPoint x: 61, endPoint y: 653, distance: 39.5
click at [61, 653] on div "Line-item Task Description Estimated # Unit Unit price Total Completed # Comple…" at bounding box center [730, 652] width 1424 height 52
drag, startPoint x: 61, startPoint y: 653, endPoint x: 88, endPoint y: 645, distance: 27.5
click at [88, 645] on span "SOUTH BARN Kitchen / Living & dining - Install only" at bounding box center [108, 649] width 169 height 9
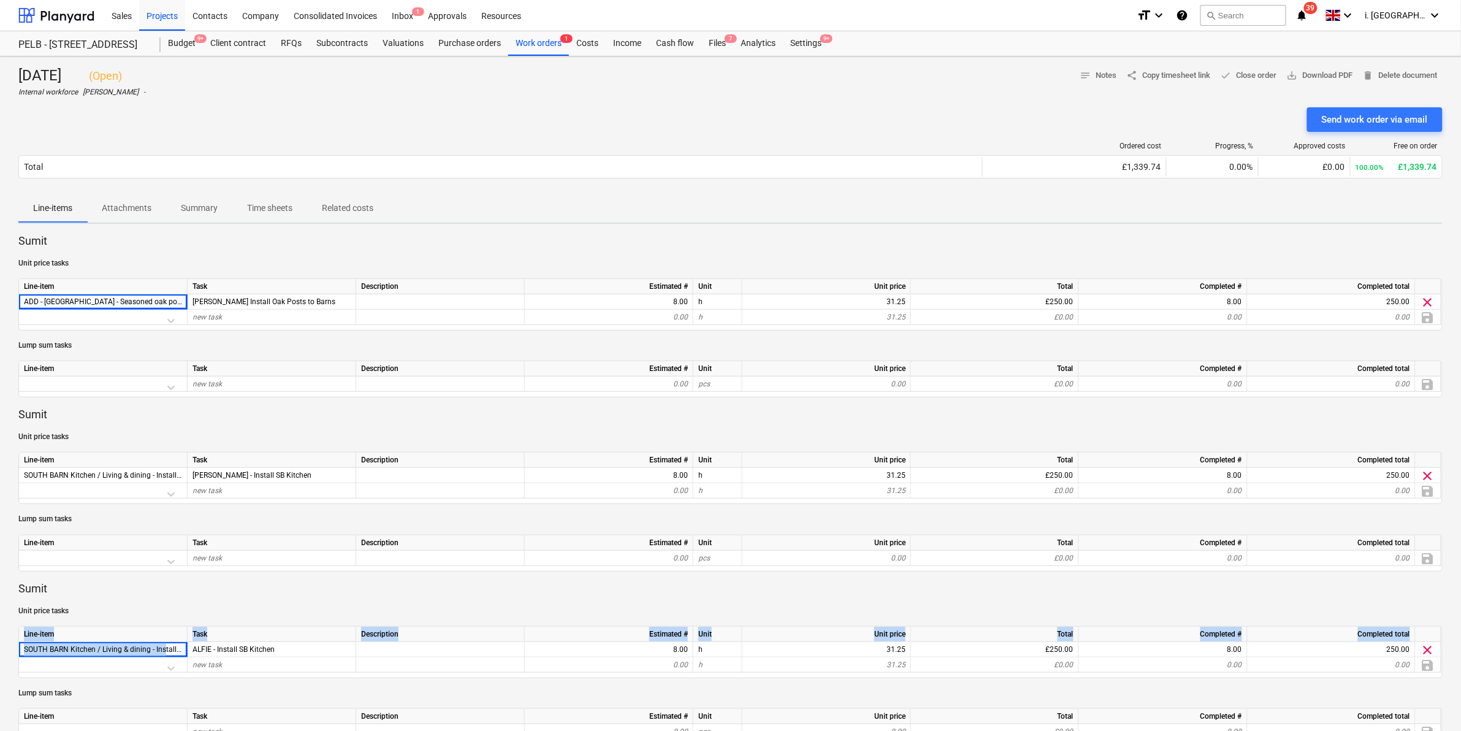
drag, startPoint x: 90, startPoint y: 644, endPoint x: -67, endPoint y: 644, distance: 156.9
click at [0, 644] on html "Sales Projects Contacts Company Consolidated Invoices Inbox 1 Approvals Resourc…" at bounding box center [730, 365] width 1461 height 731
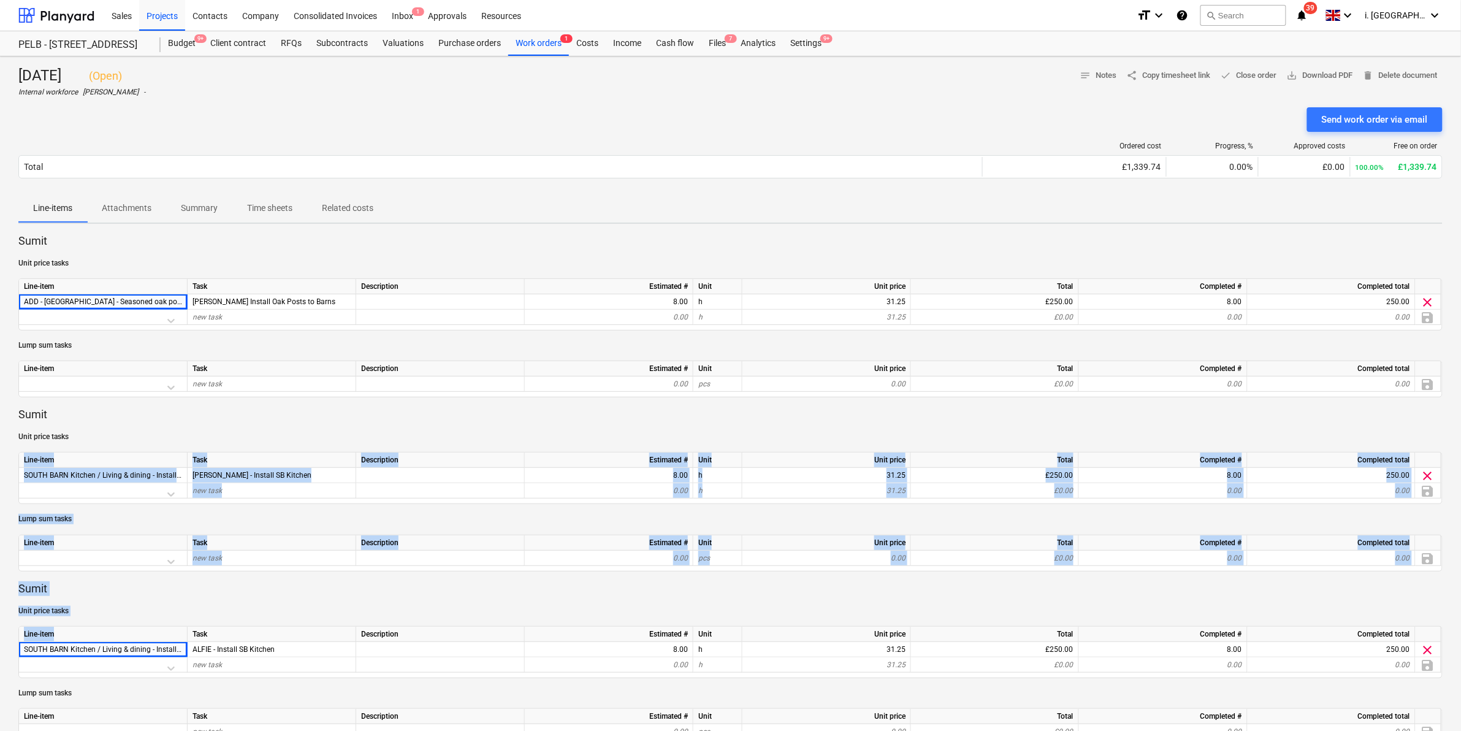
drag, startPoint x: -67, startPoint y: 644, endPoint x: 96, endPoint y: 638, distance: 162.5
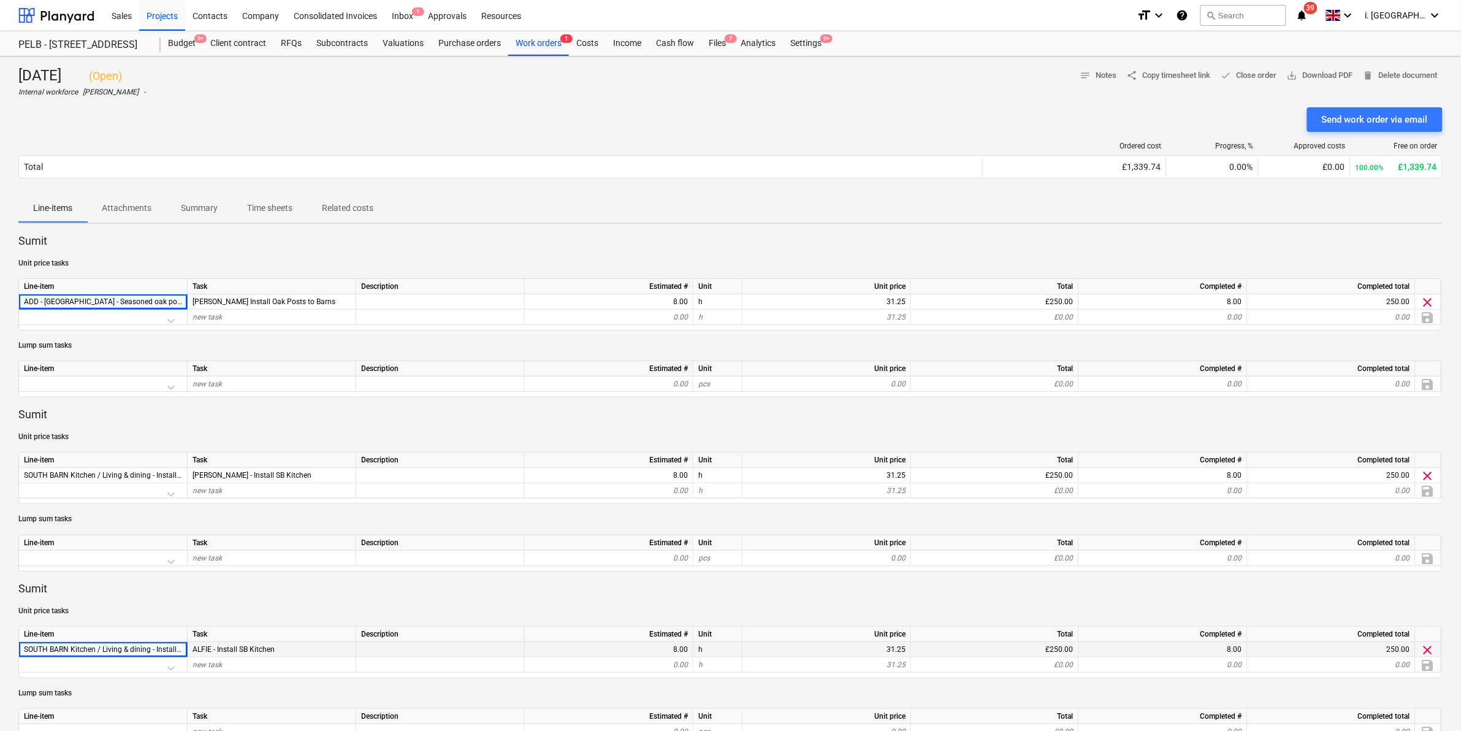
drag, startPoint x: 96, startPoint y: 638, endPoint x: 21, endPoint y: 651, distance: 75.3
click at [20, 651] on div "SOUTH BARN Kitchen / Living & dining - Install only" at bounding box center [103, 649] width 169 height 15
drag, startPoint x: 25, startPoint y: 645, endPoint x: 181, endPoint y: 645, distance: 156.3
click at [181, 645] on span "SOUTH BARN Kitchen / Living & dining - Install only" at bounding box center [108, 649] width 169 height 9
copy span "SOUTH BARN Kitchen / Living & dining - Install o"
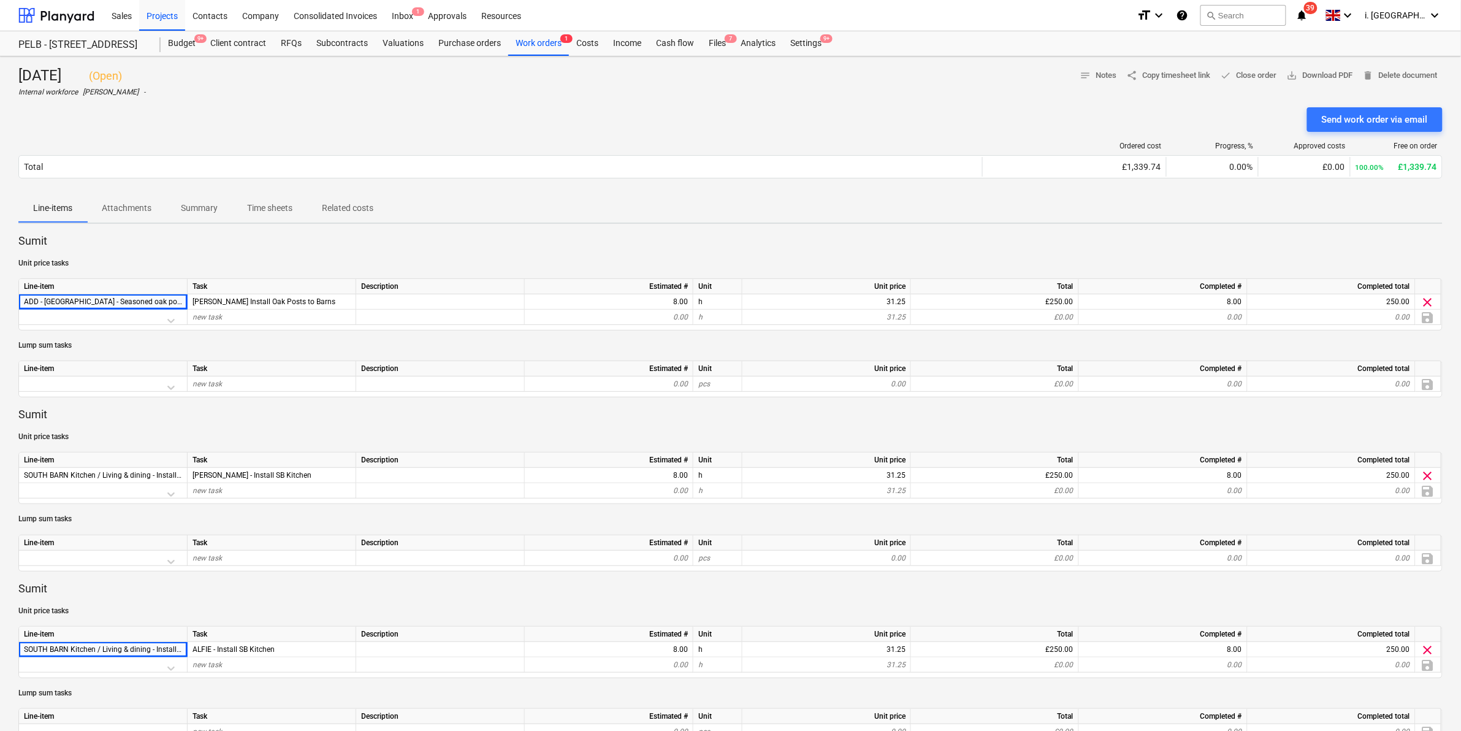
click at [426, 459] on div "Description" at bounding box center [440, 459] width 169 height 15
drag, startPoint x: 541, startPoint y: 40, endPoint x: 533, endPoint y: 50, distance: 12.6
click at [541, 40] on div "Work orders 1" at bounding box center [538, 43] width 61 height 25
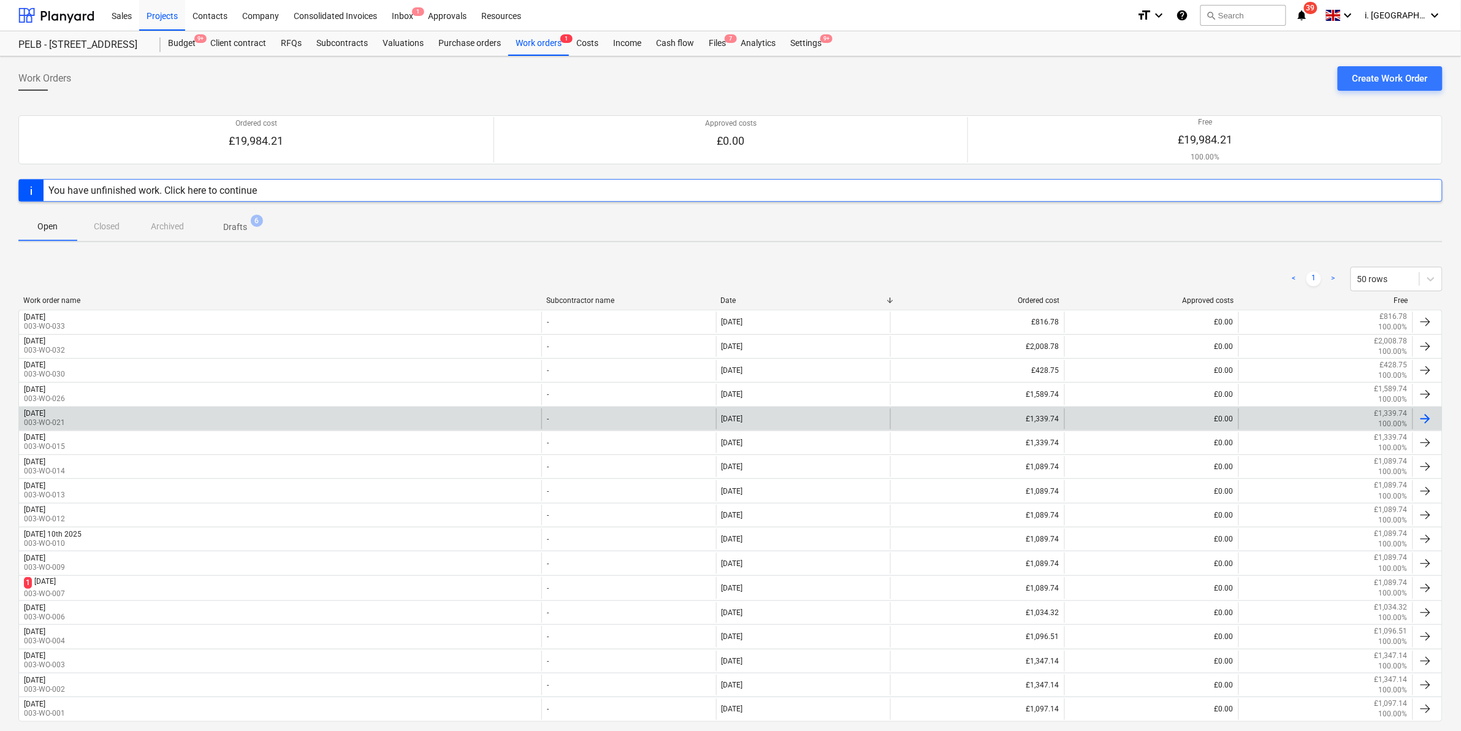
click at [65, 420] on p "003-WO-021" at bounding box center [44, 422] width 41 height 10
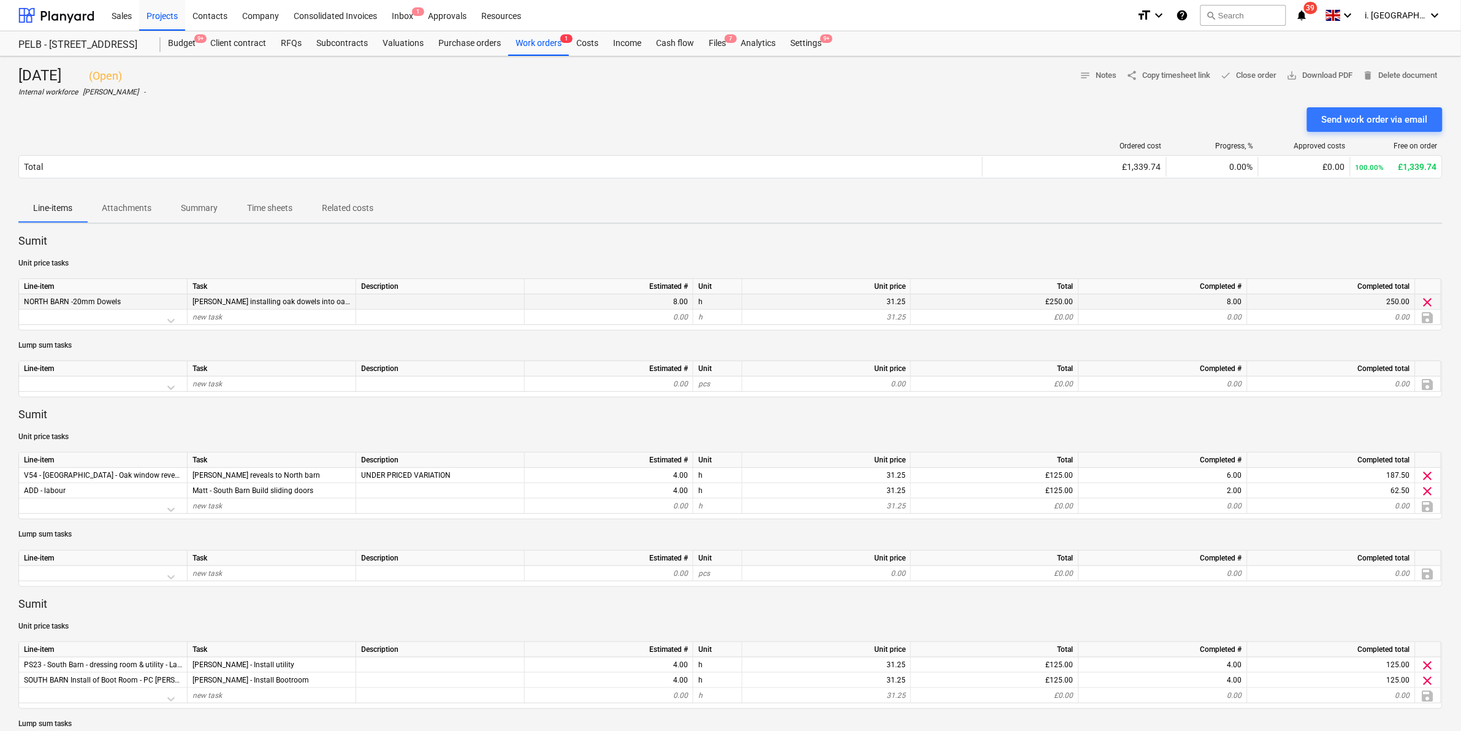
drag, startPoint x: 135, startPoint y: 300, endPoint x: 21, endPoint y: 307, distance: 113.6
click at [21, 307] on div "NORTH BARN -20mm Dowels" at bounding box center [103, 301] width 169 height 15
copy span "NORTH BARN -20mm Dowels"
drag, startPoint x: 20, startPoint y: 663, endPoint x: 186, endPoint y: 668, distance: 165.6
click at [186, 668] on div "PS23 - South Barn - dressing room & utility - Labour" at bounding box center [103, 664] width 169 height 15
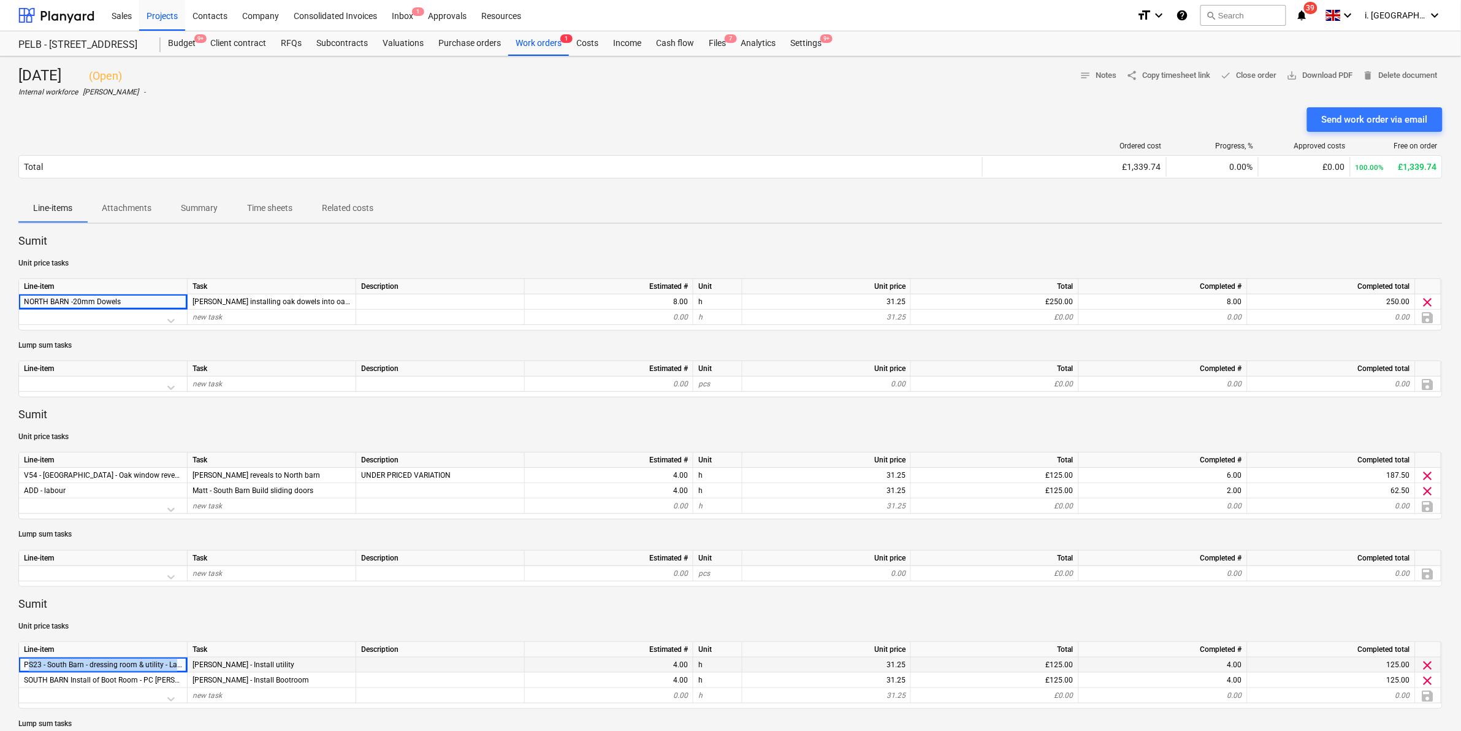
copy span "PS23 - South Barn - dressing room & utility - Labou"
drag, startPoint x: 23, startPoint y: 678, endPoint x: 81, endPoint y: 684, distance: 58.6
click at [81, 684] on div "SOUTH BARN Install of Boot Room - PC [PERSON_NAME]" at bounding box center [103, 679] width 169 height 15
drag, startPoint x: 81, startPoint y: 684, endPoint x: 52, endPoint y: 679, distance: 29.2
click at [56, 679] on span "SOUTH BARN Install of Boot Room - PC [PERSON_NAME]" at bounding box center [117, 679] width 187 height 9
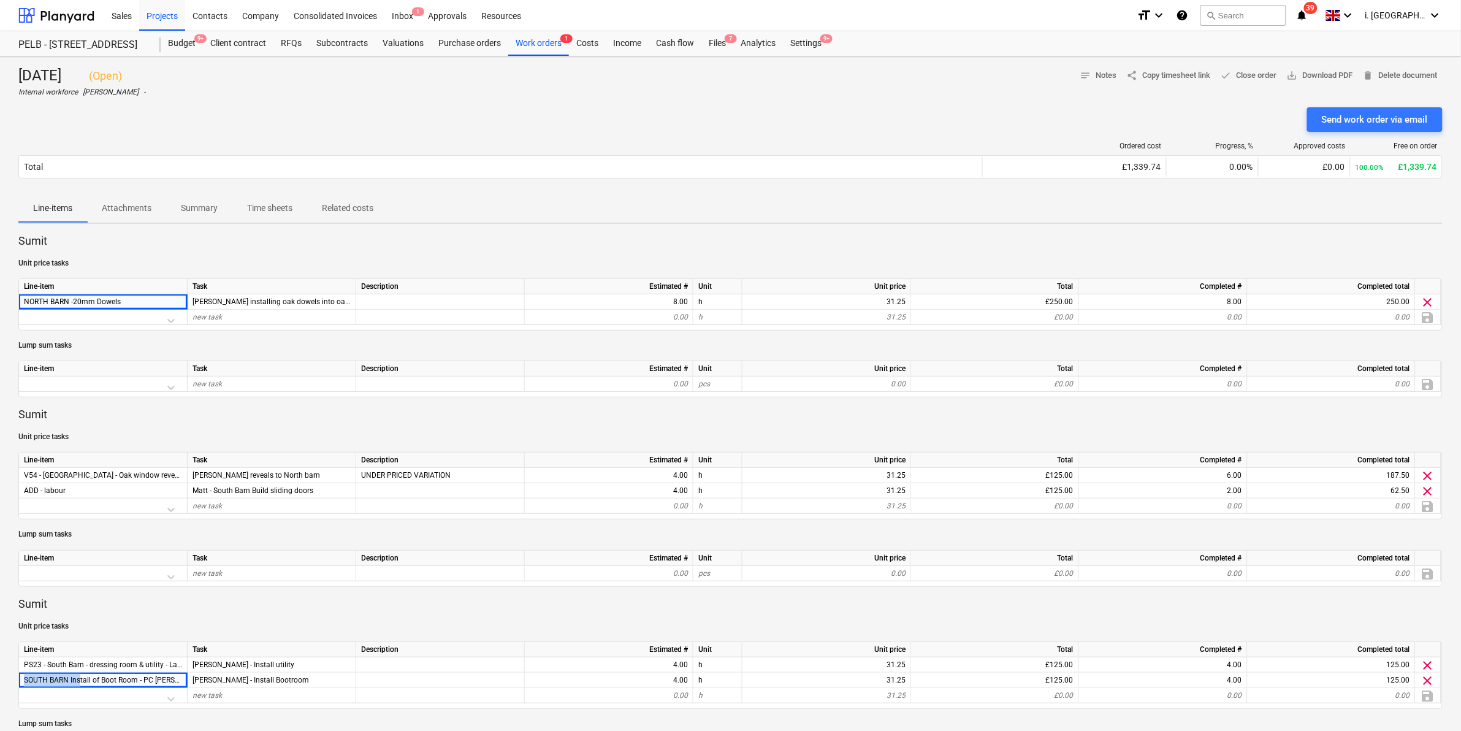
drag, startPoint x: 25, startPoint y: 677, endPoint x: 196, endPoint y: 673, distance: 171.7
click at [0, 0] on div "SOUTH BARN Install of Boot Room - PC Sum Lee - Install Bootroom 4.00 h 31.25 £1…" at bounding box center [0, 0] width 0 height 0
copy div "SOUTH BARN Install of Boot Room - PC Sum L"
click at [234, 14] on div "Contacts" at bounding box center [210, 14] width 50 height 31
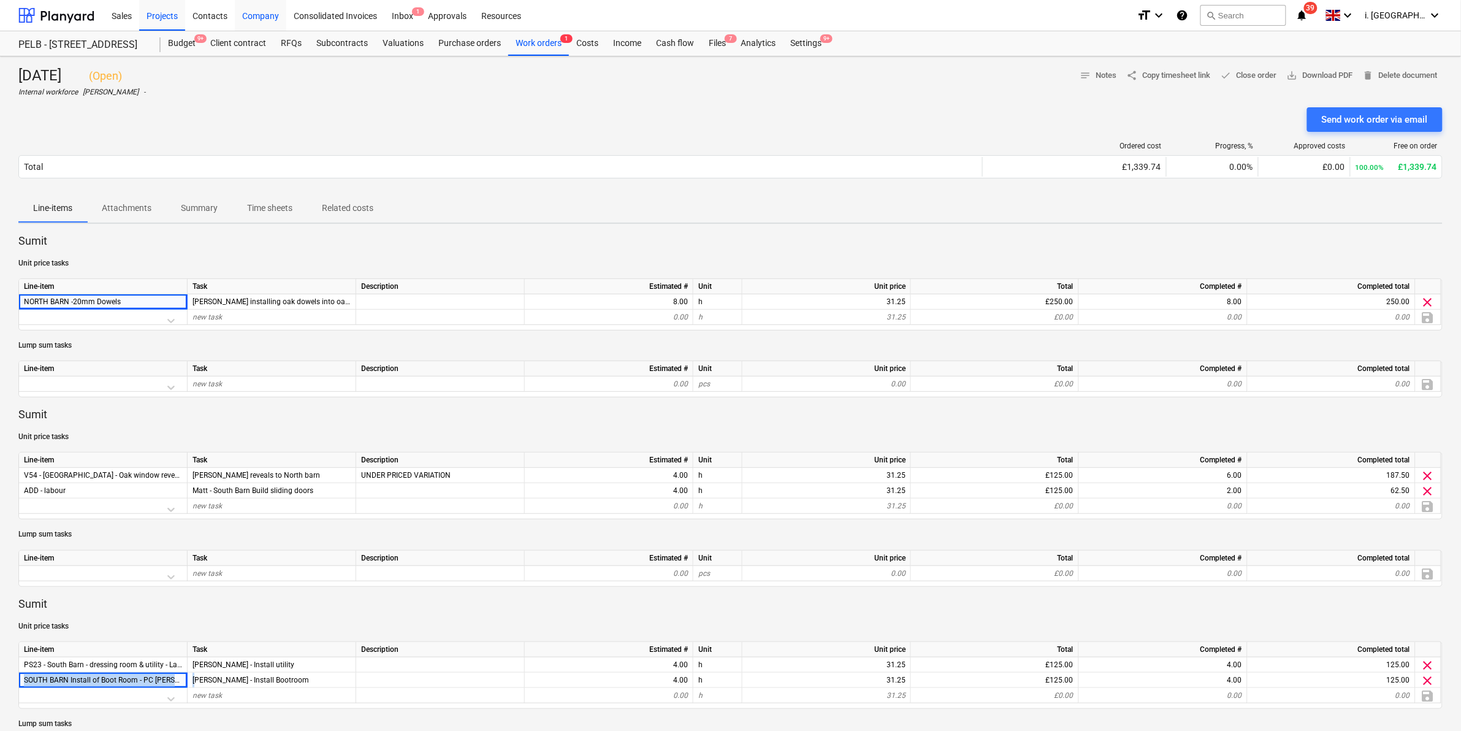
click at [258, 14] on div "Company" at bounding box center [260, 14] width 51 height 31
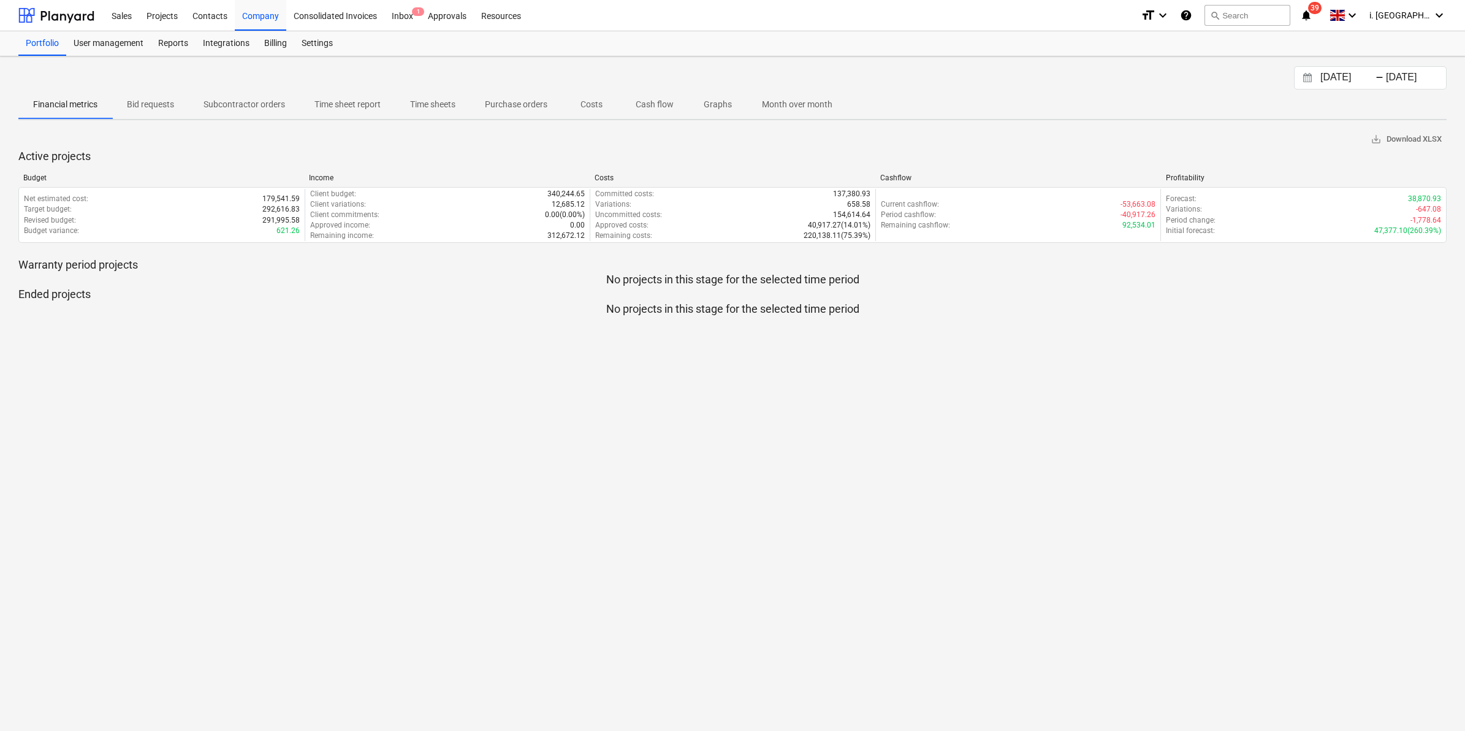
click at [375, 103] on p "Time sheet report" at bounding box center [347, 104] width 66 height 13
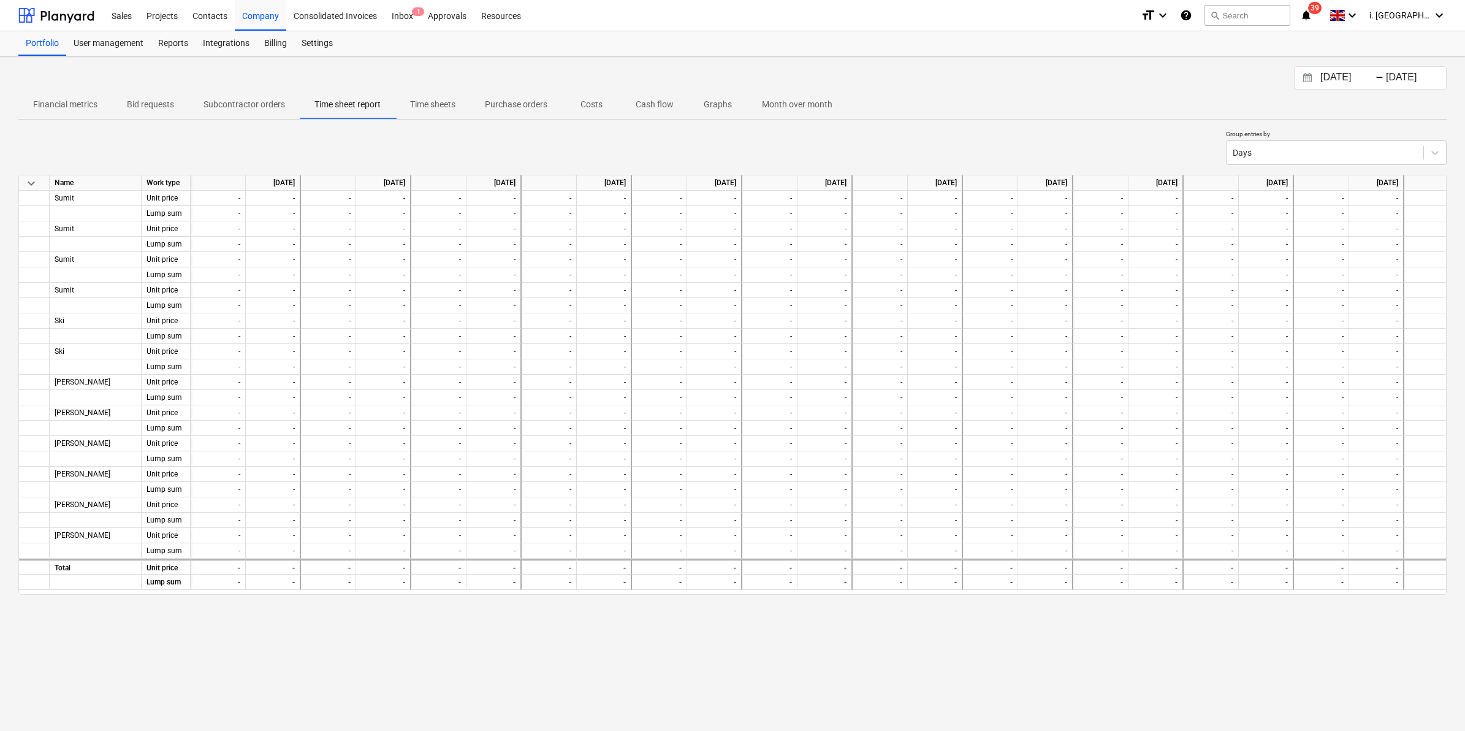
drag, startPoint x: 1390, startPoint y: 77, endPoint x: 1346, endPoint y: 88, distance: 45.3
click at [1390, 77] on input "[DATE]" at bounding box center [1414, 77] width 63 height 17
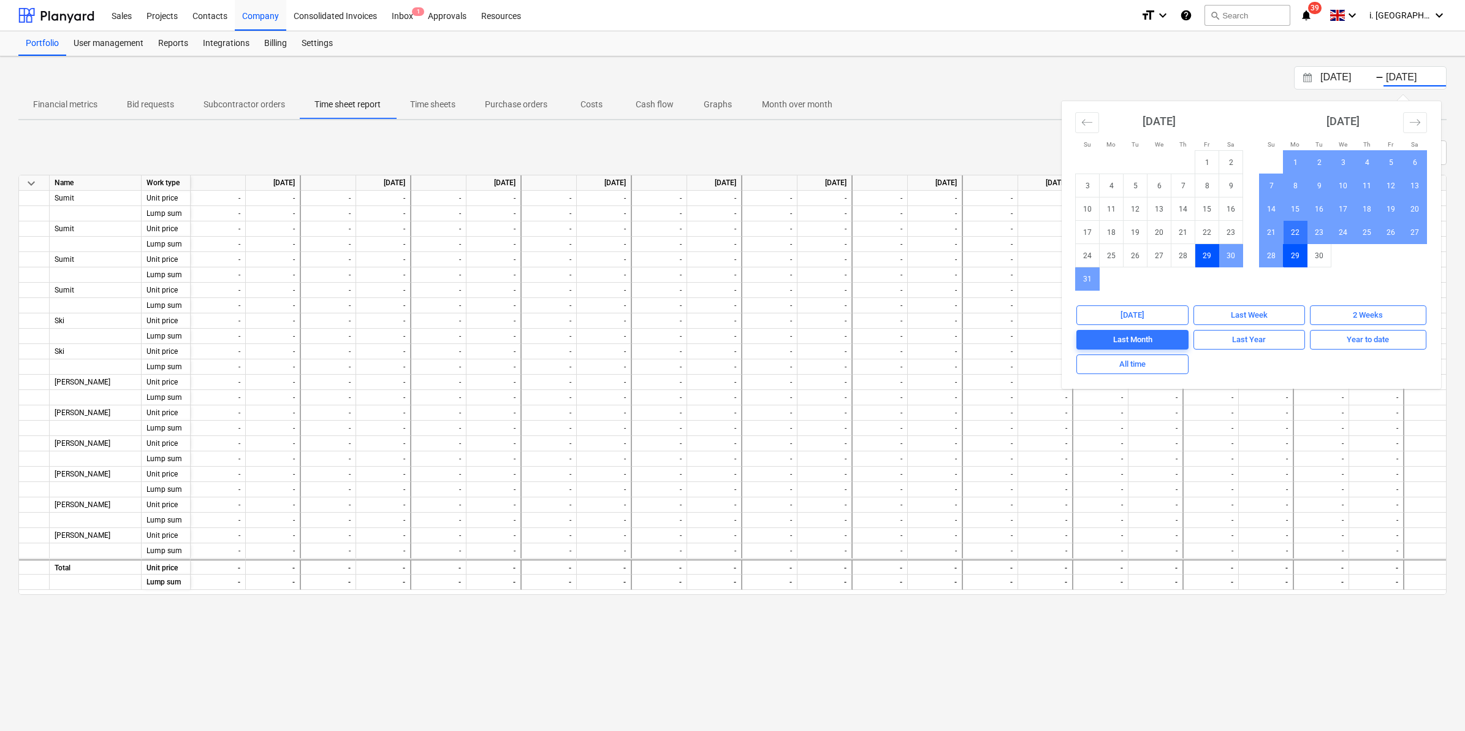
click at [1289, 228] on td "22" at bounding box center [1296, 232] width 24 height 23
type input "22.09.2025"
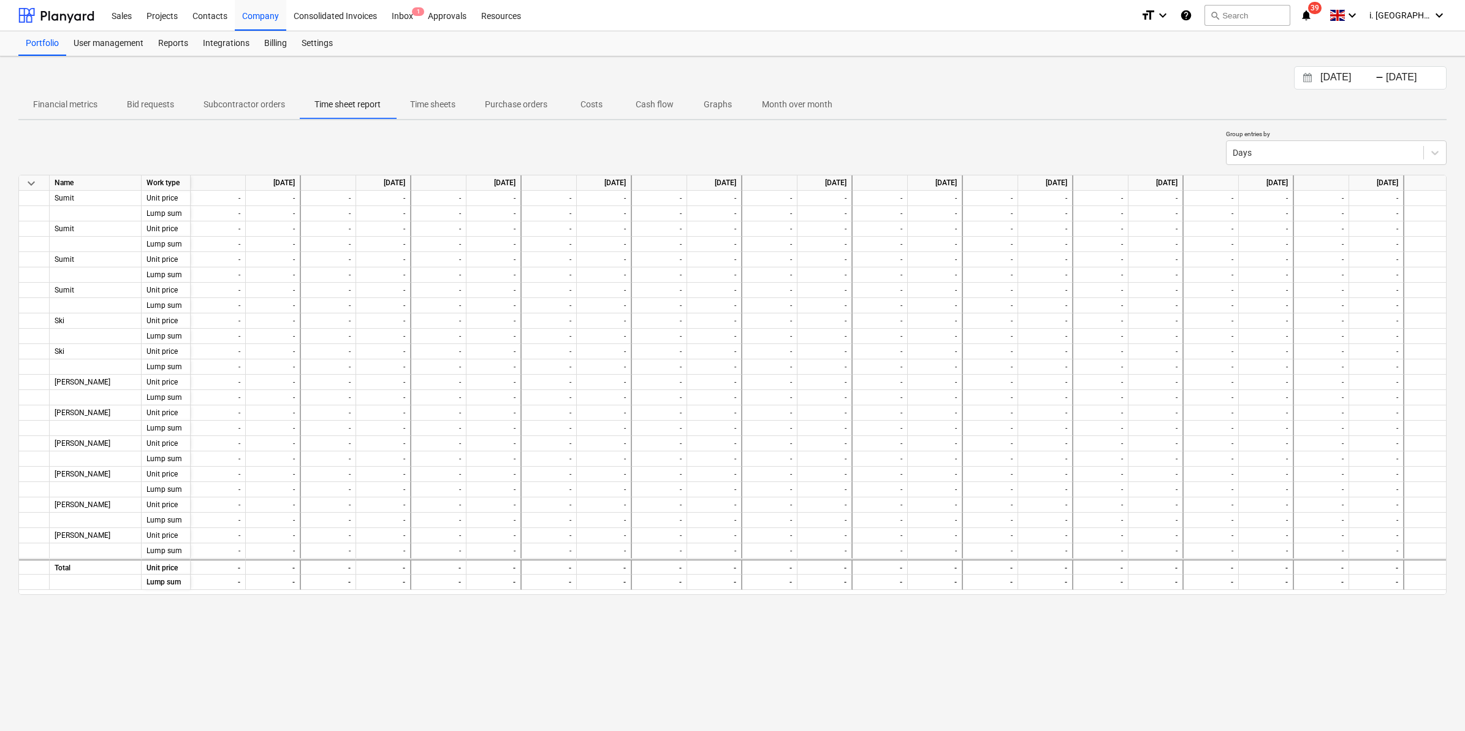
click at [1330, 75] on input "[DATE]" at bounding box center [1349, 77] width 63 height 17
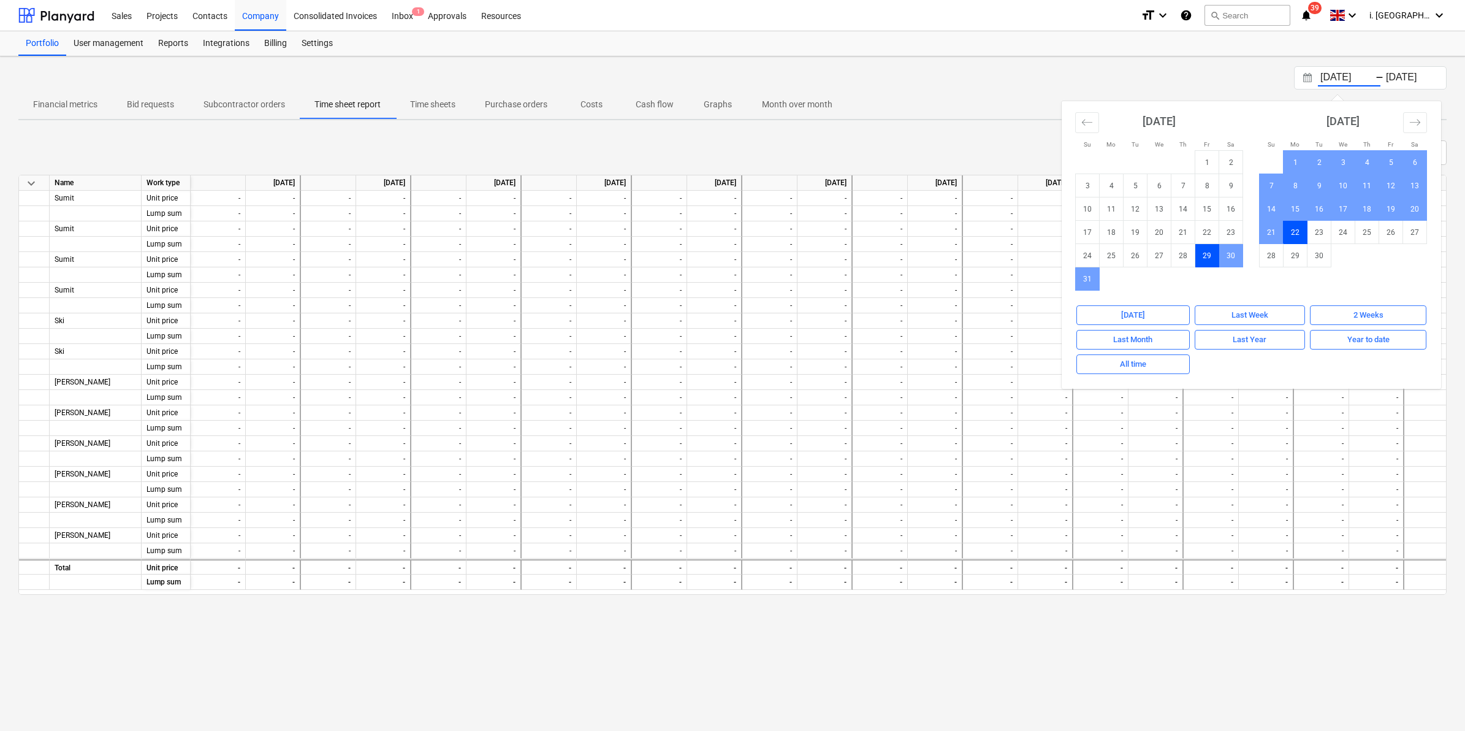
click at [1286, 237] on td "22" at bounding box center [1296, 232] width 24 height 23
type input "22.09.2025"
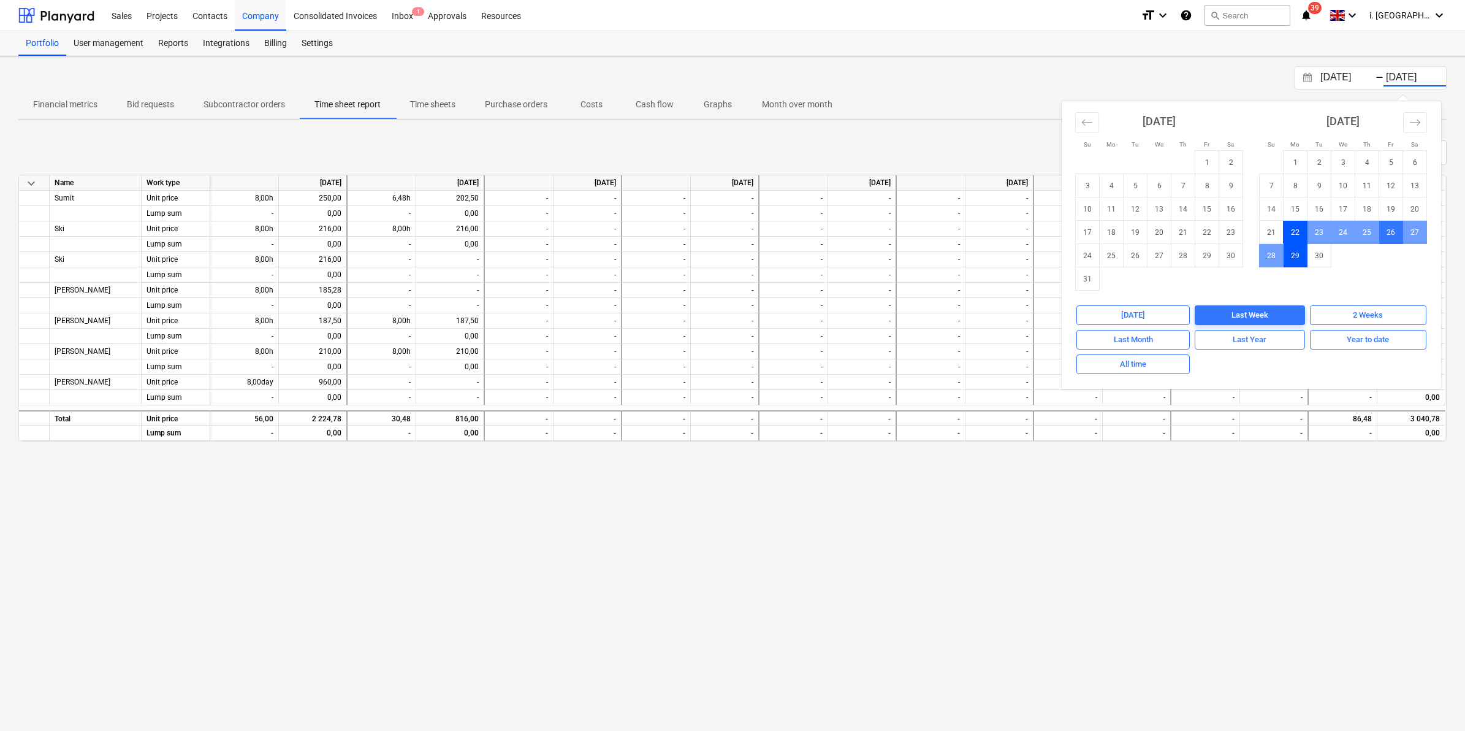
click at [1395, 230] on td "26" at bounding box center [1391, 232] width 24 height 23
type input "26.09.2025"
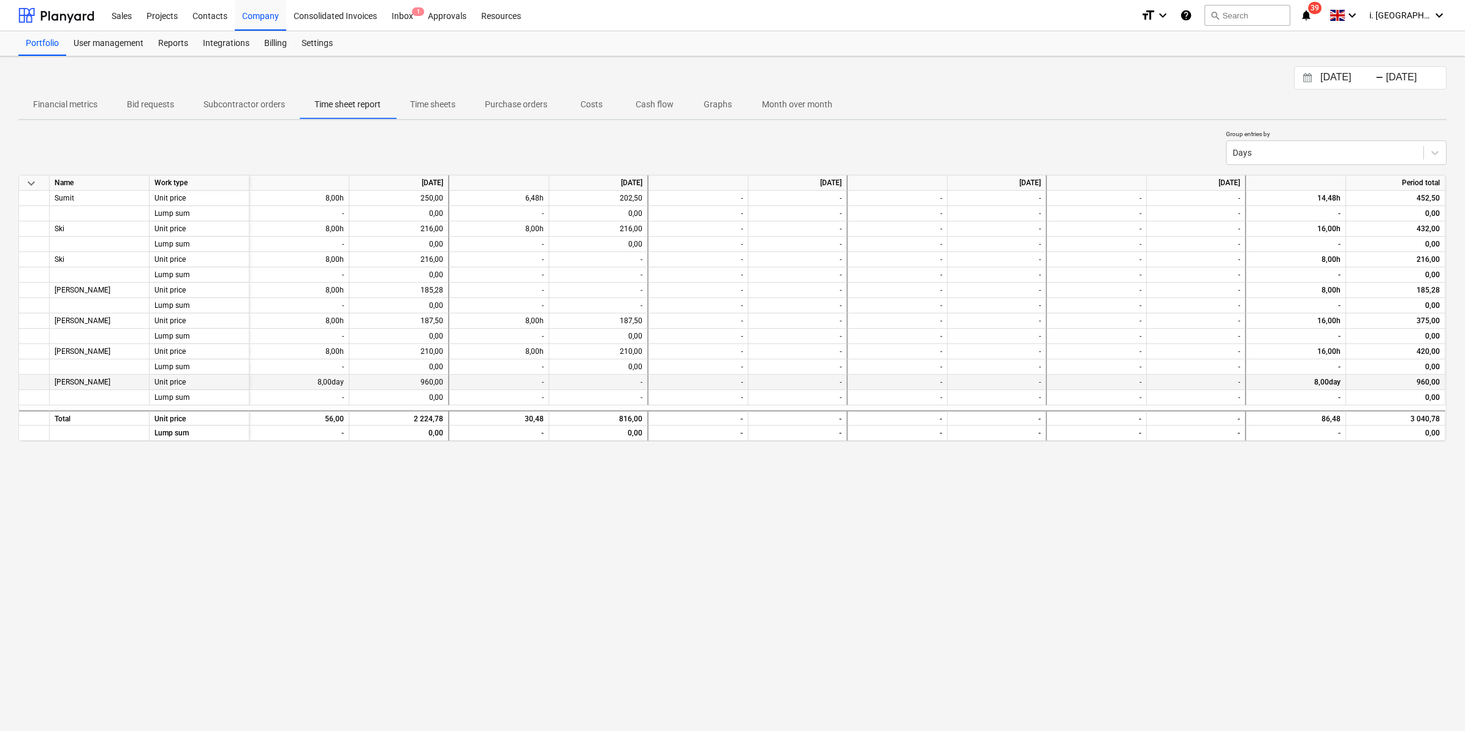
drag, startPoint x: 463, startPoint y: 635, endPoint x: 720, endPoint y: 378, distance: 363.7
click at [463, 628] on div "22.09.2025 Press the down arrow key to interact with the calendar and select a …" at bounding box center [732, 393] width 1465 height 674
click at [169, 13] on div "Projects" at bounding box center [162, 14] width 46 height 31
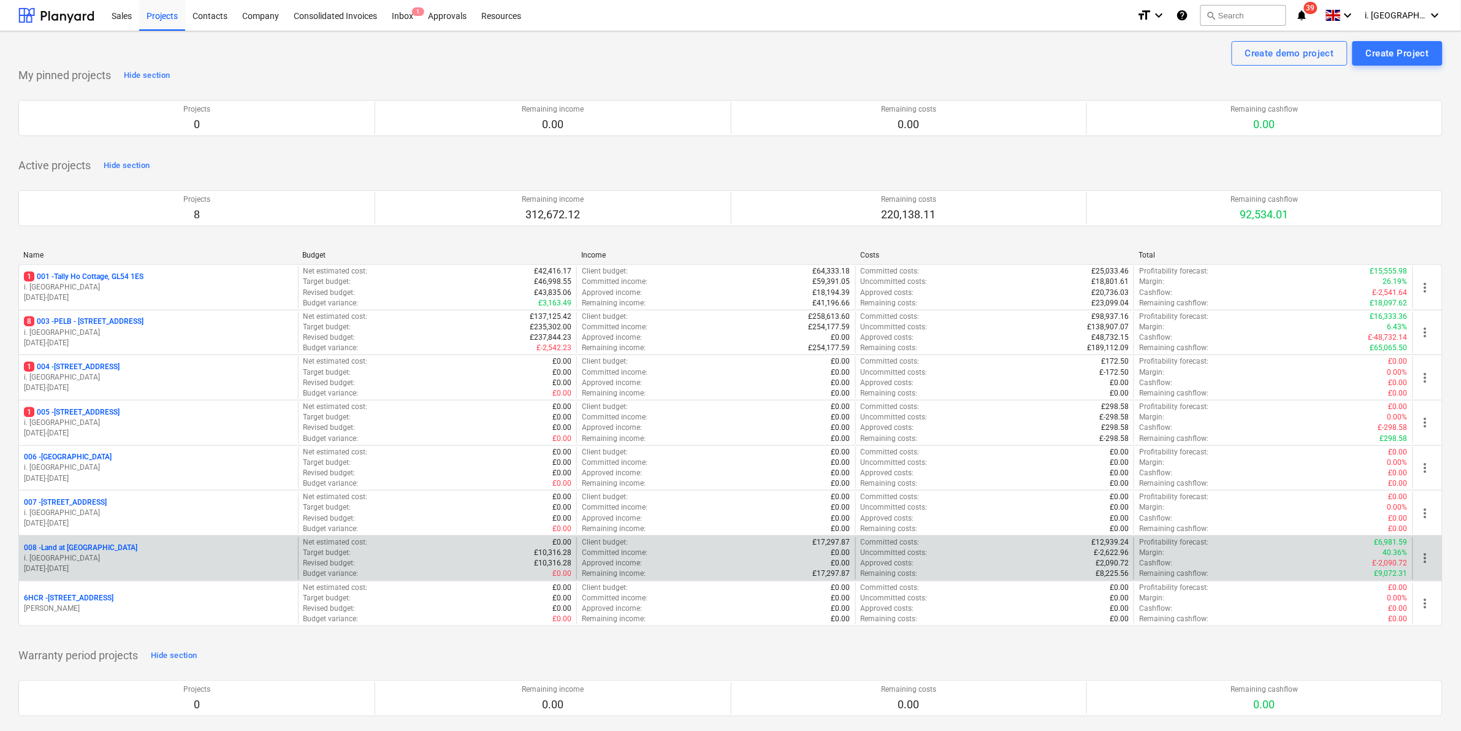
click at [134, 547] on div "008 - Land at Oxenton" at bounding box center [158, 547] width 269 height 10
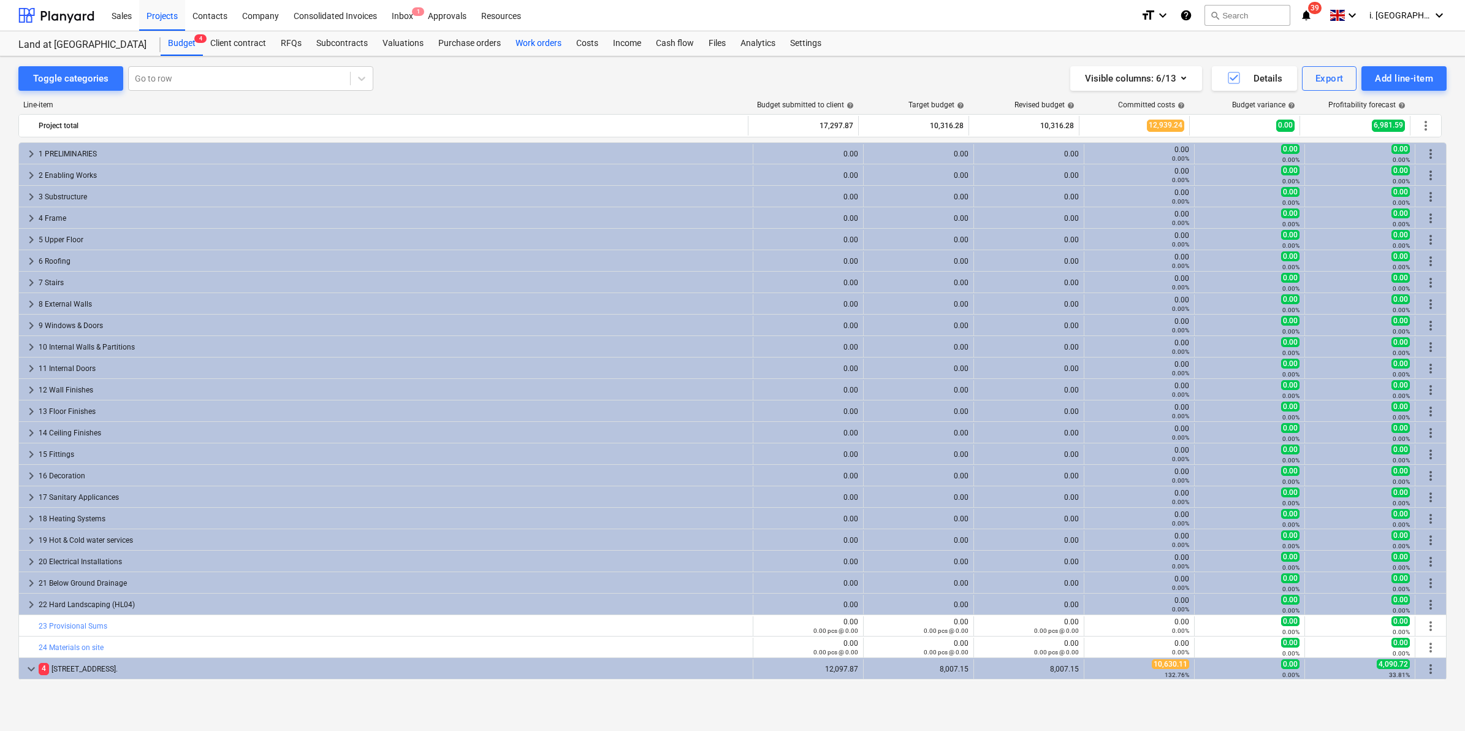
click at [552, 39] on div "Work orders" at bounding box center [538, 43] width 61 height 25
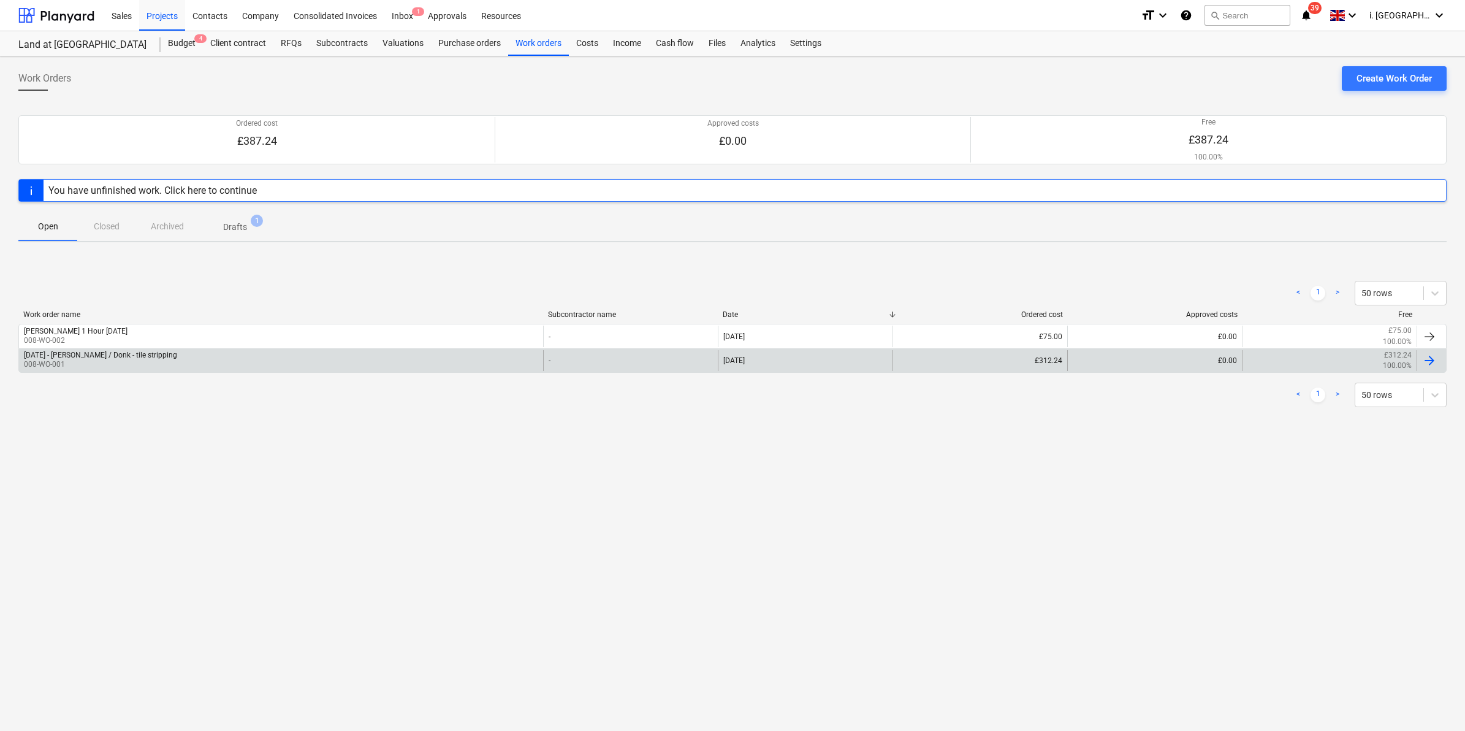
click at [140, 363] on p "008-WO-001" at bounding box center [100, 364] width 153 height 10
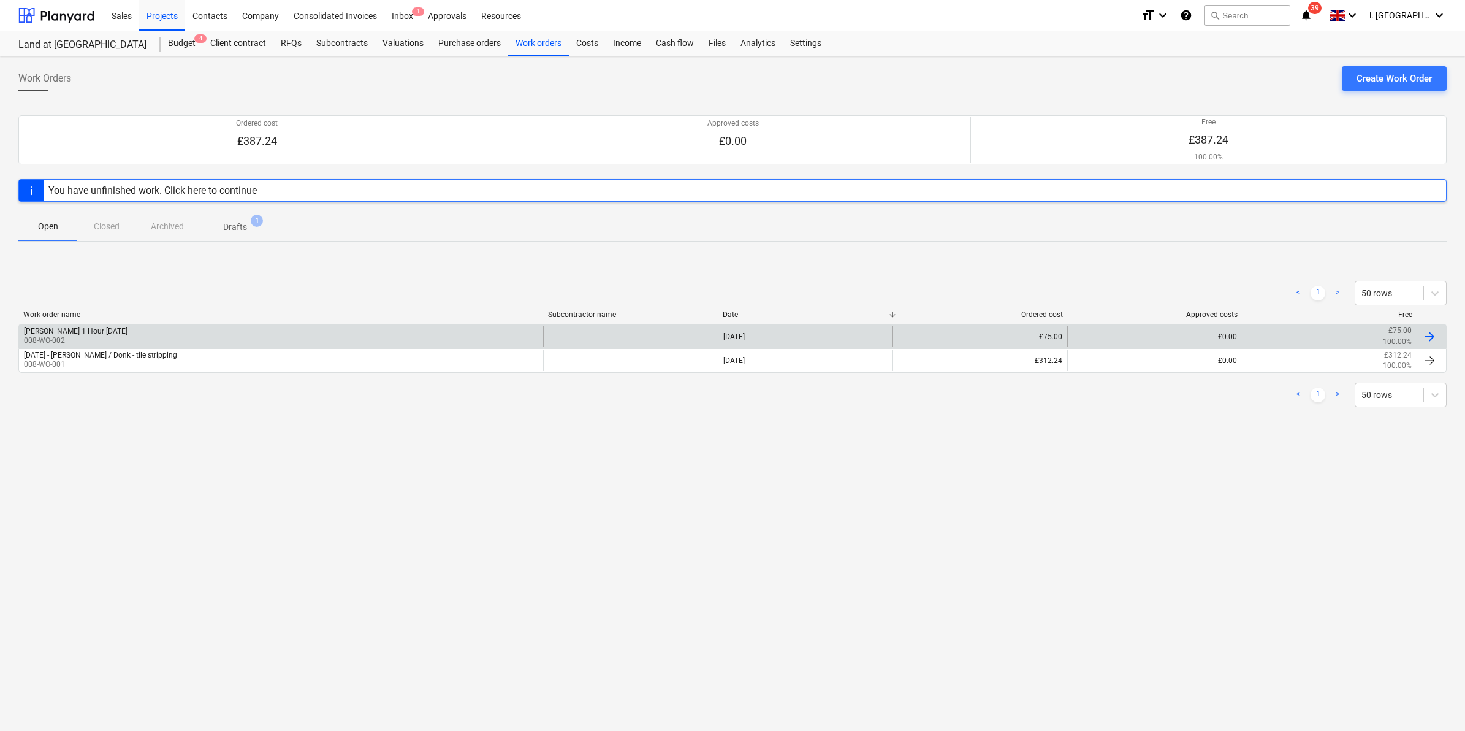
click at [117, 329] on div "Harry 1 Hour 18th Sept 008-WO-002" at bounding box center [281, 335] width 524 height 21
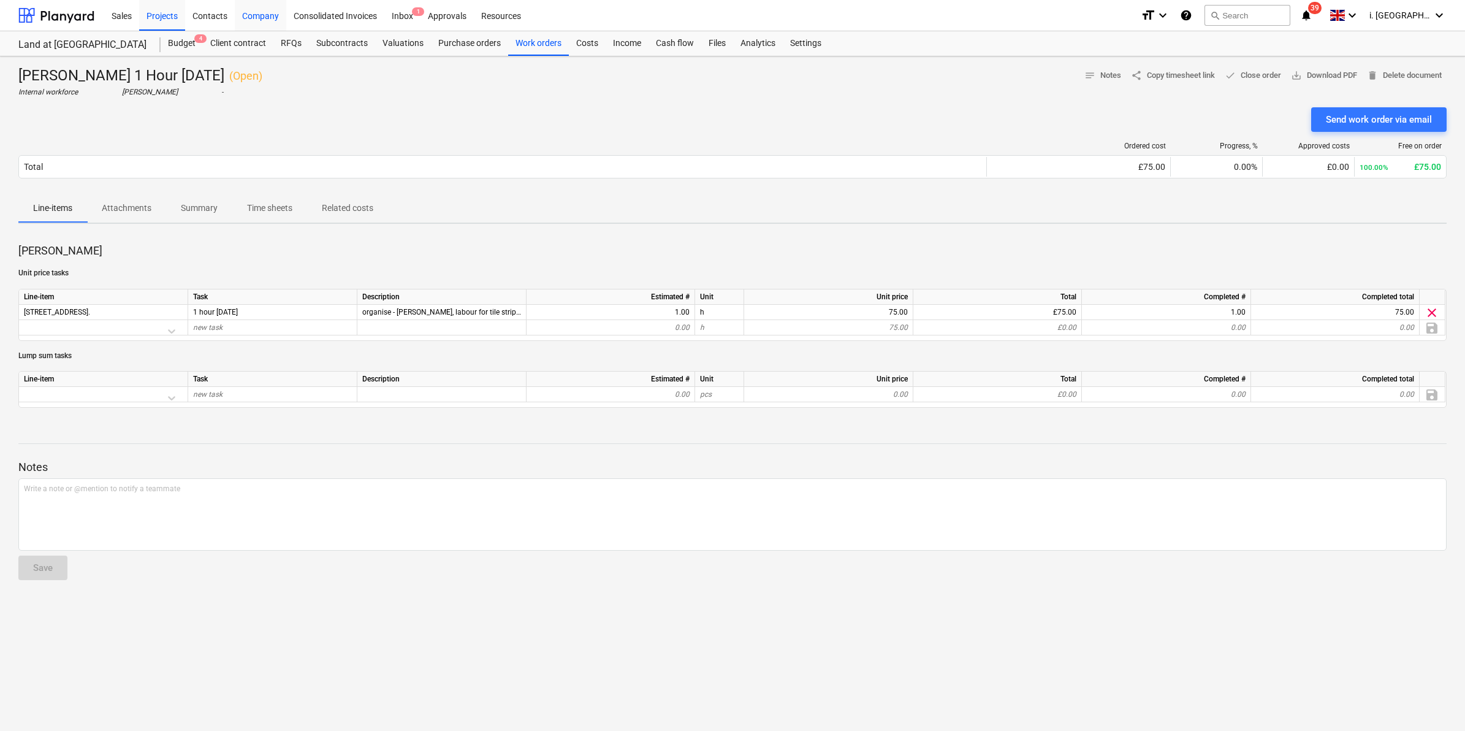
click at [275, 14] on div "Company" at bounding box center [260, 14] width 51 height 31
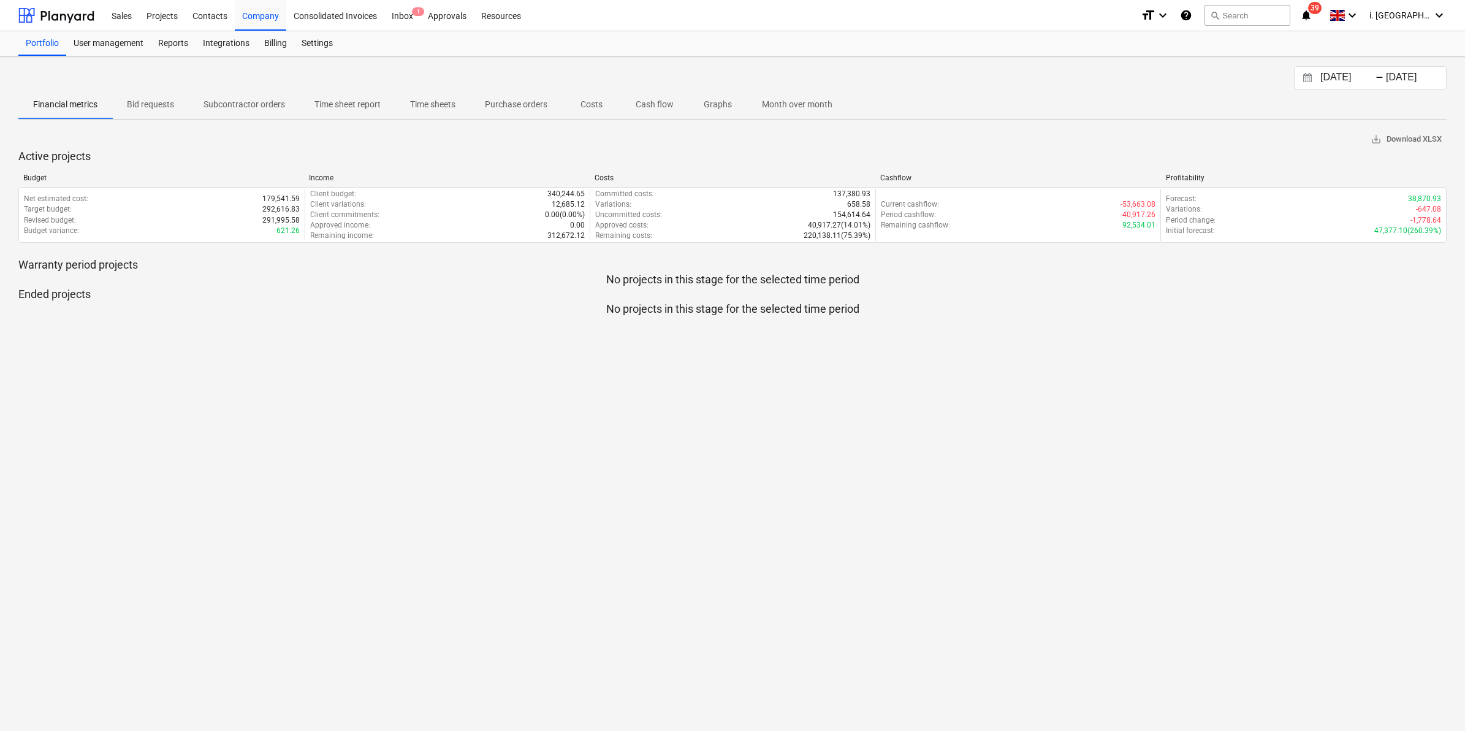
click at [359, 98] on p "Time sheet report" at bounding box center [347, 104] width 66 height 13
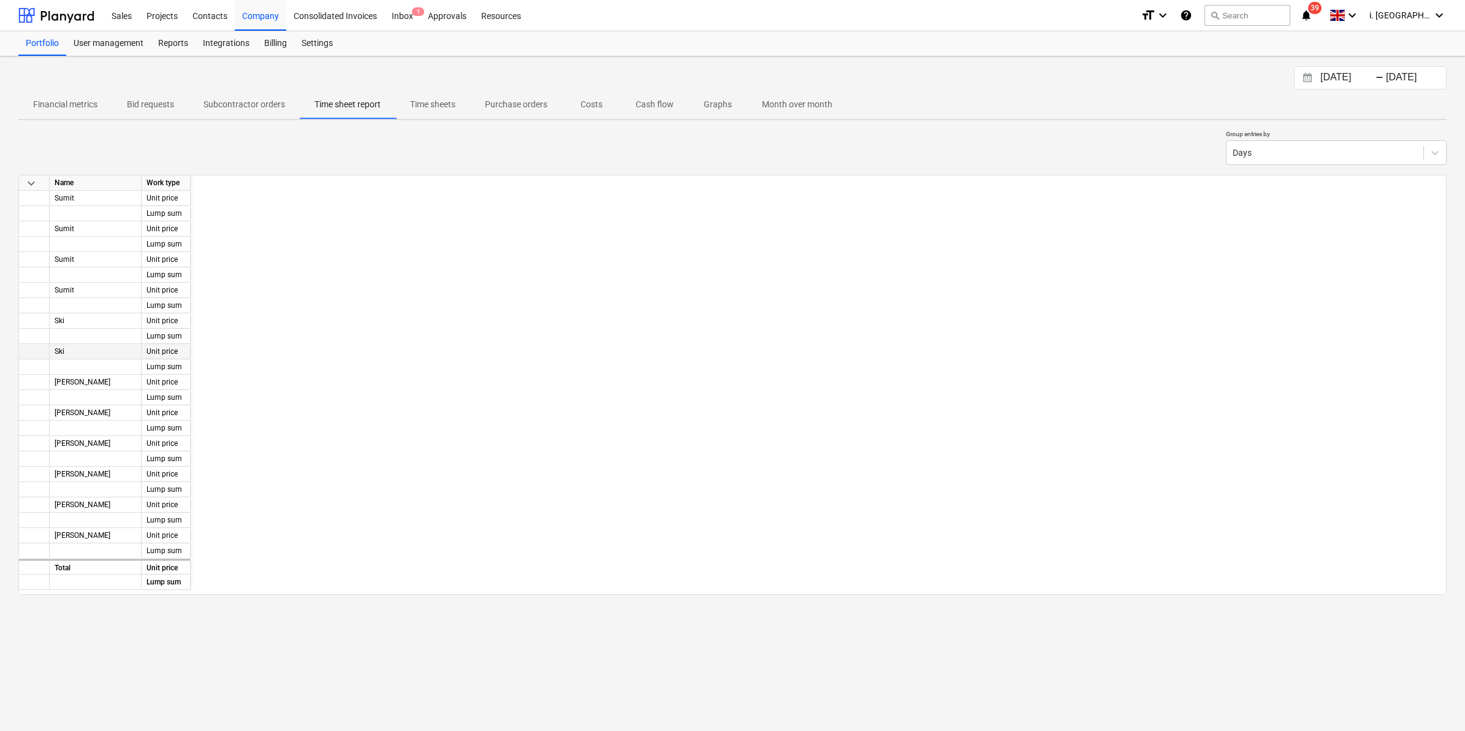
scroll to position [0, 2373]
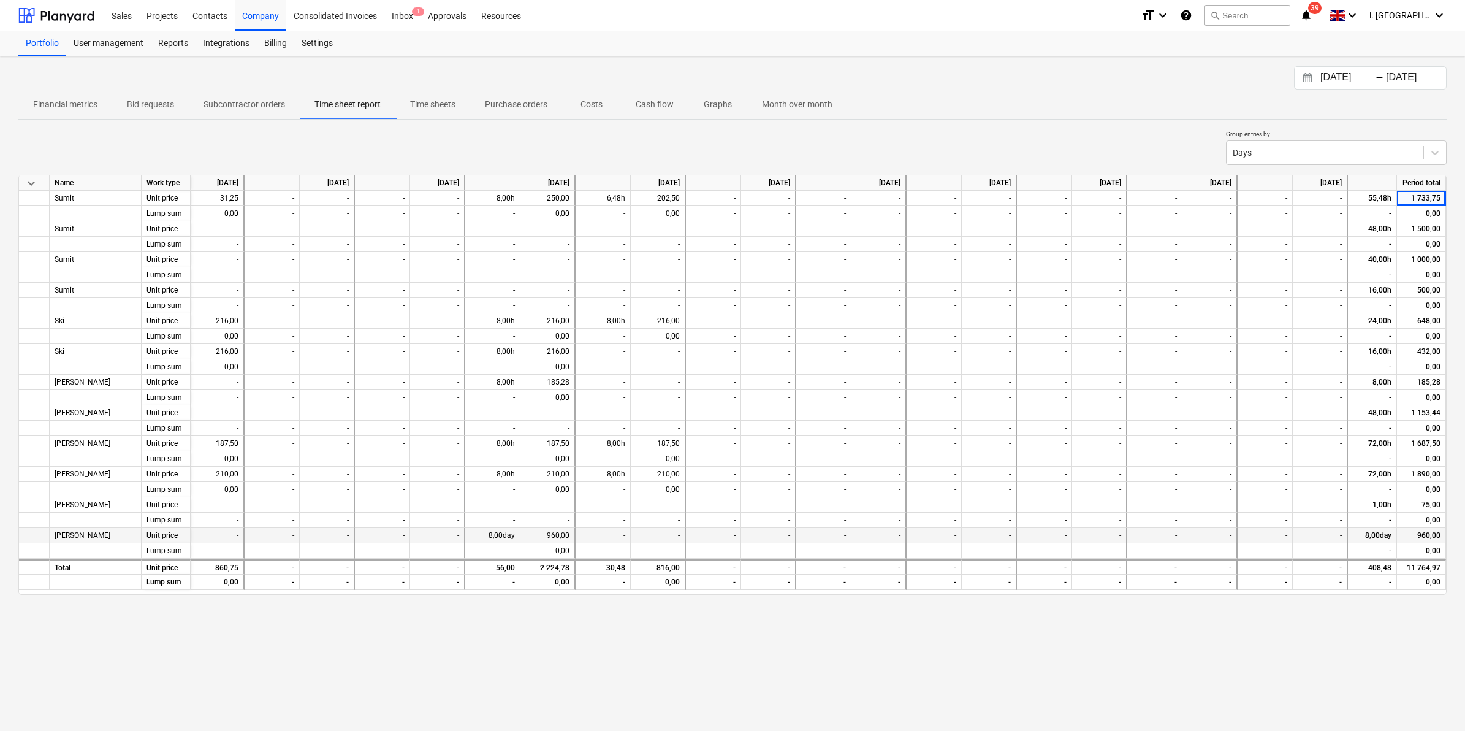
click at [490, 538] on div "8,00day" at bounding box center [492, 535] width 55 height 15
click at [181, 537] on div "Unit price" at bounding box center [166, 535] width 49 height 15
click at [429, 104] on p "Time sheets" at bounding box center [432, 104] width 45 height 13
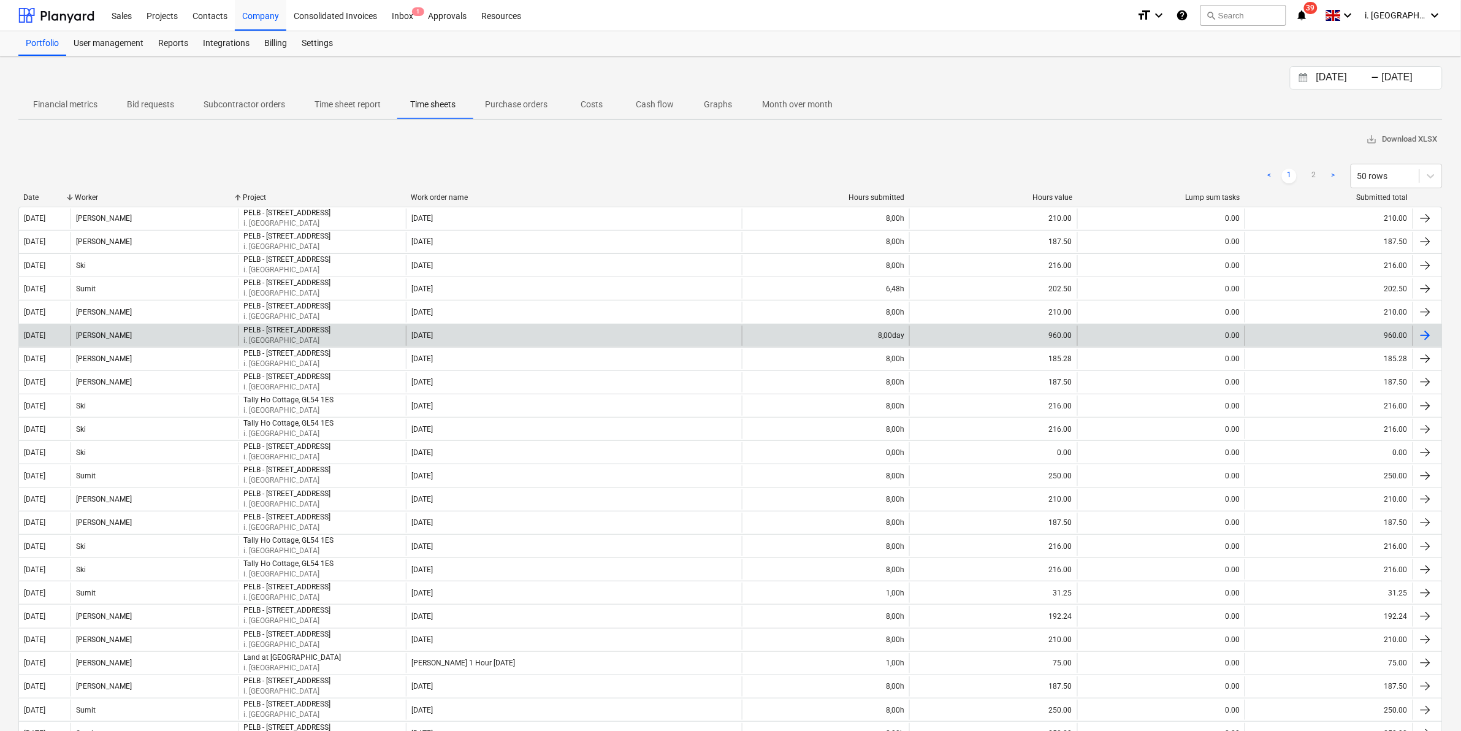
click at [306, 331] on div "PELB - [STREET_ADDRESS]" at bounding box center [287, 329] width 87 height 9
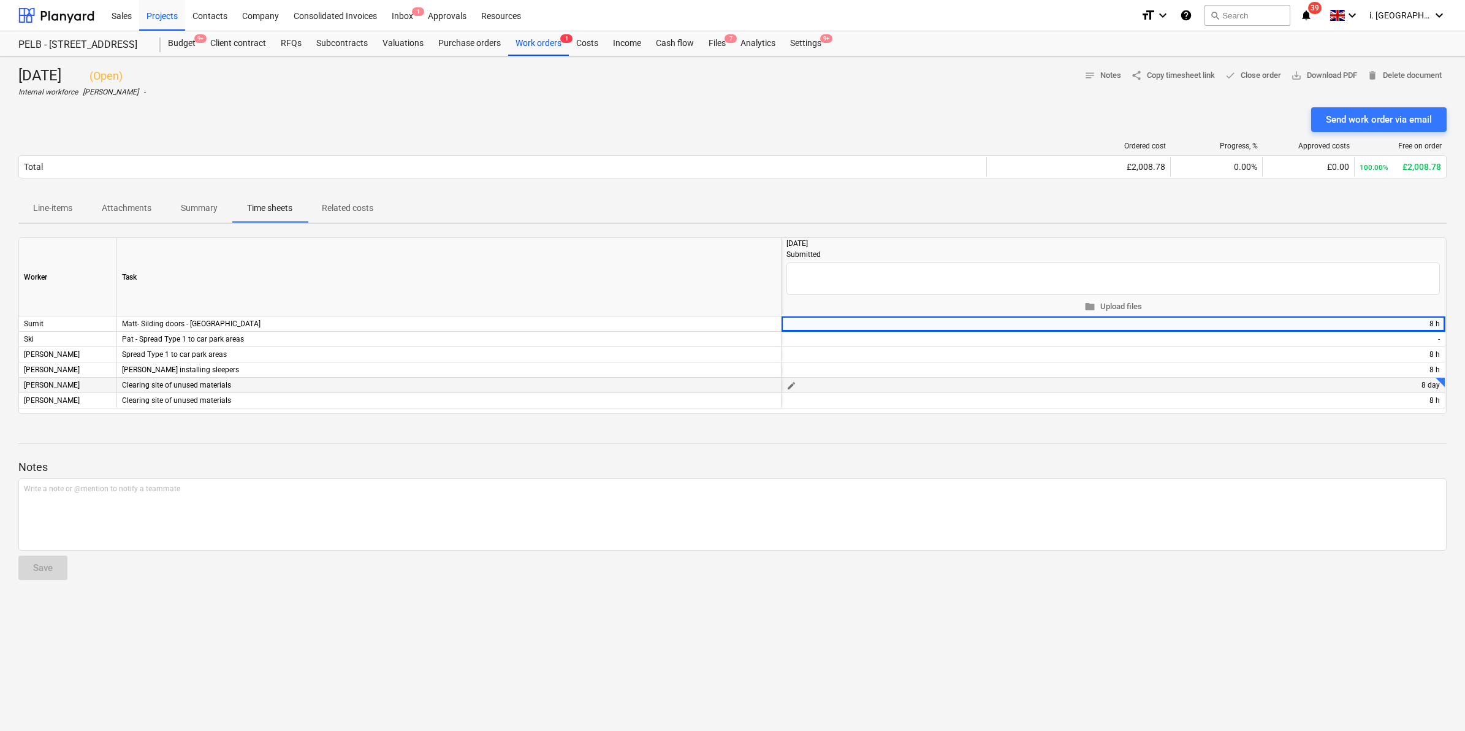
click at [1331, 386] on div "edit 8 day" at bounding box center [1112, 385] width 653 height 15
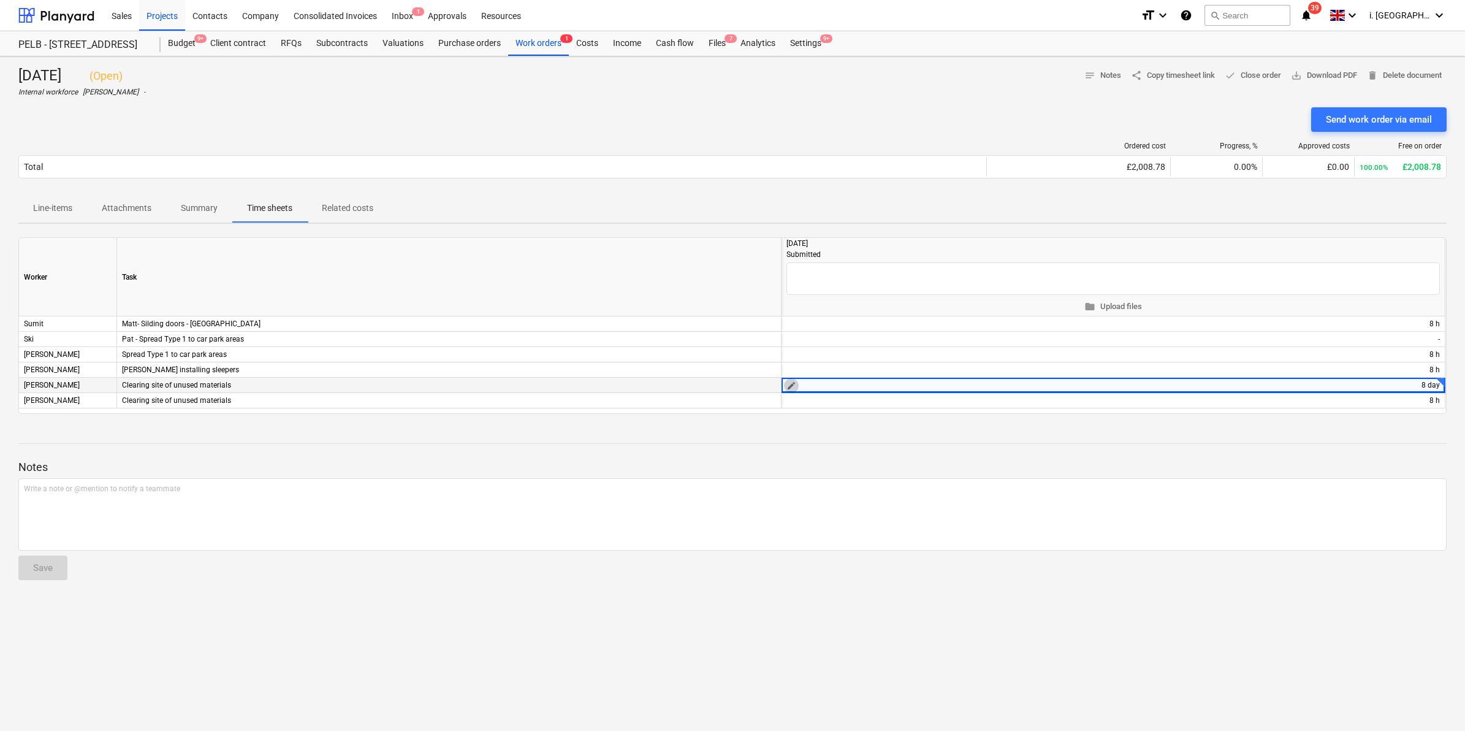
click at [785, 383] on button "edit" at bounding box center [791, 385] width 15 height 15
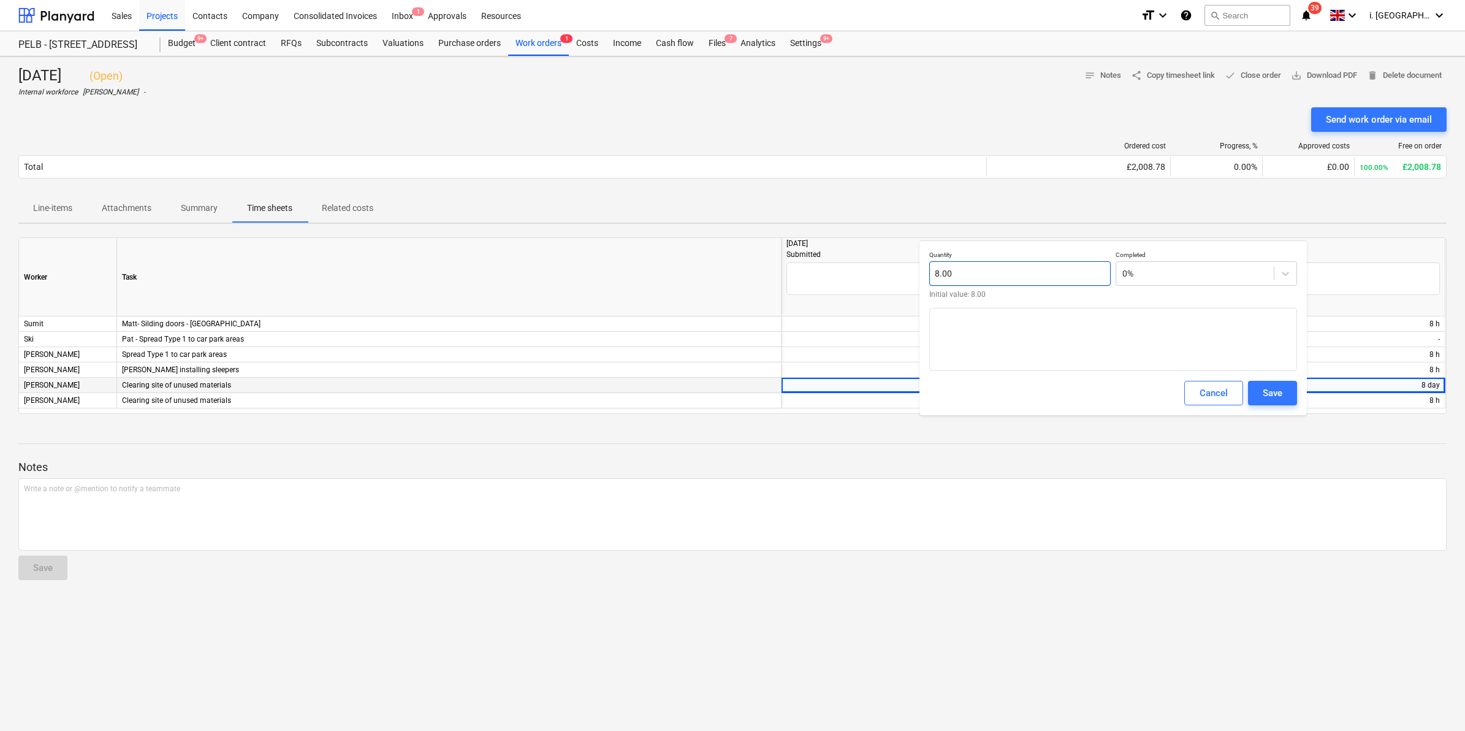
type input "8"
click at [1033, 282] on input "8" at bounding box center [1019, 273] width 181 height 25
drag, startPoint x: 959, startPoint y: 276, endPoint x: 911, endPoint y: 274, distance: 47.8
click at [913, 274] on body "Sales Projects Contacts Company Consolidated Invoices Inbox 1 Approvals Resourc…" at bounding box center [732, 365] width 1465 height 731
type input "1.00"
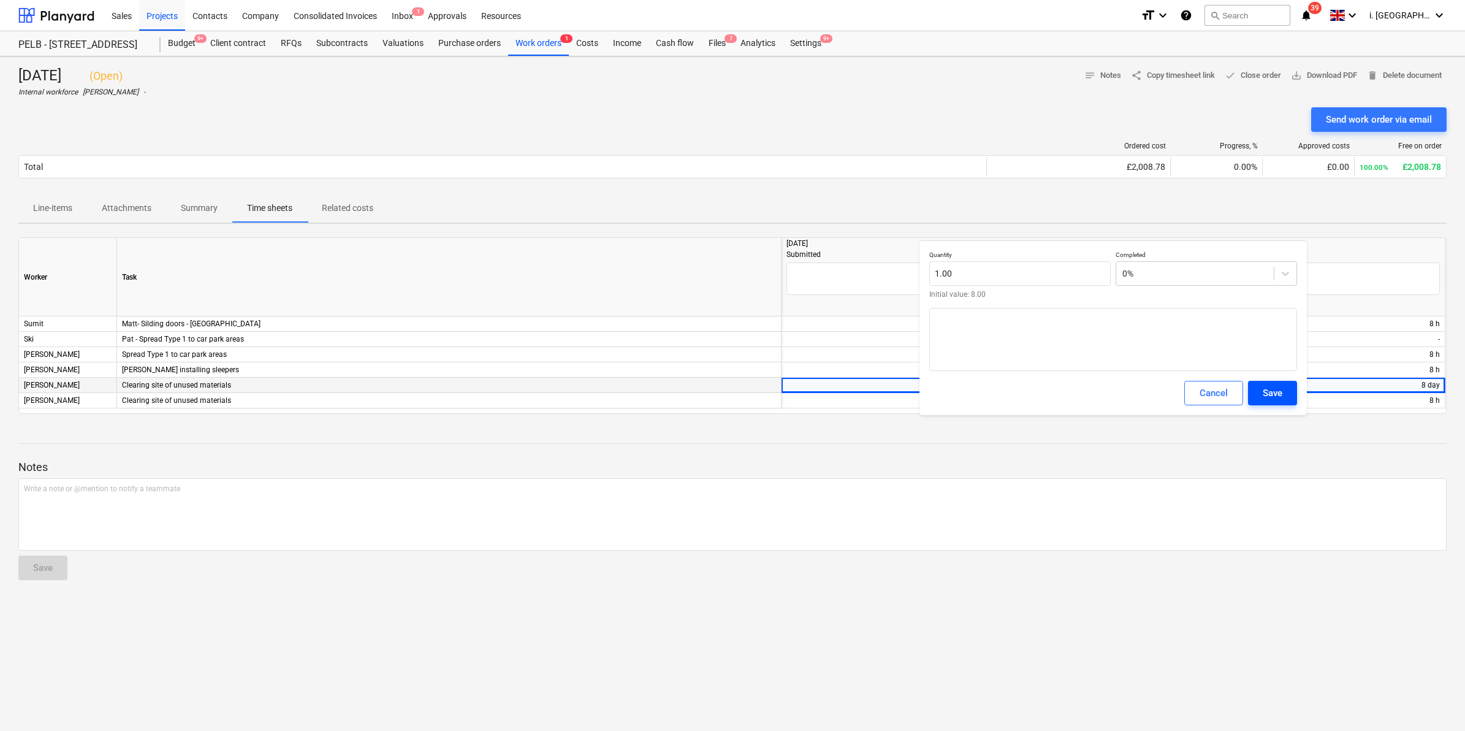
click at [1279, 389] on div "Save" at bounding box center [1273, 393] width 20 height 16
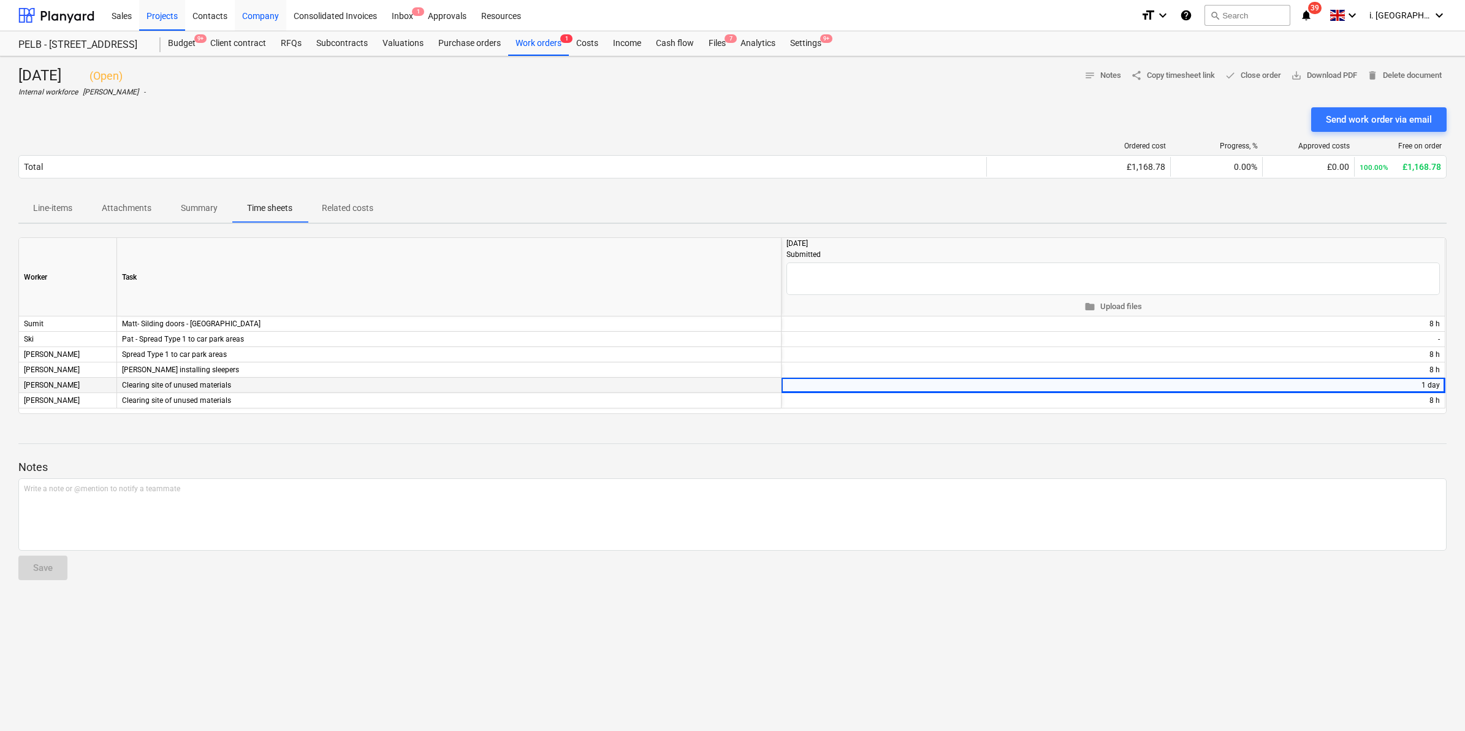
drag, startPoint x: 210, startPoint y: 14, endPoint x: 247, endPoint y: 15, distance: 37.4
click at [209, 14] on div "Contacts" at bounding box center [210, 14] width 50 height 31
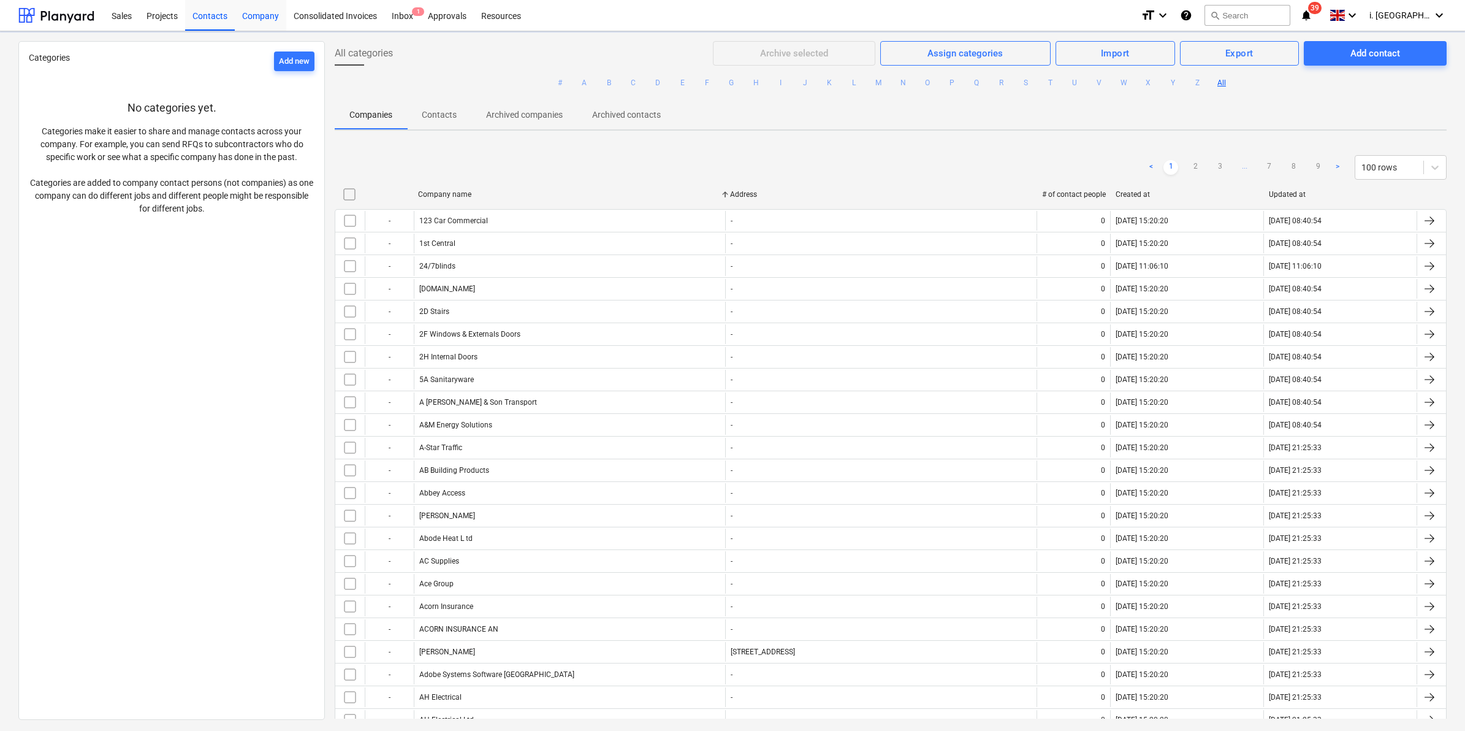
click at [252, 17] on div "Company" at bounding box center [260, 14] width 51 height 31
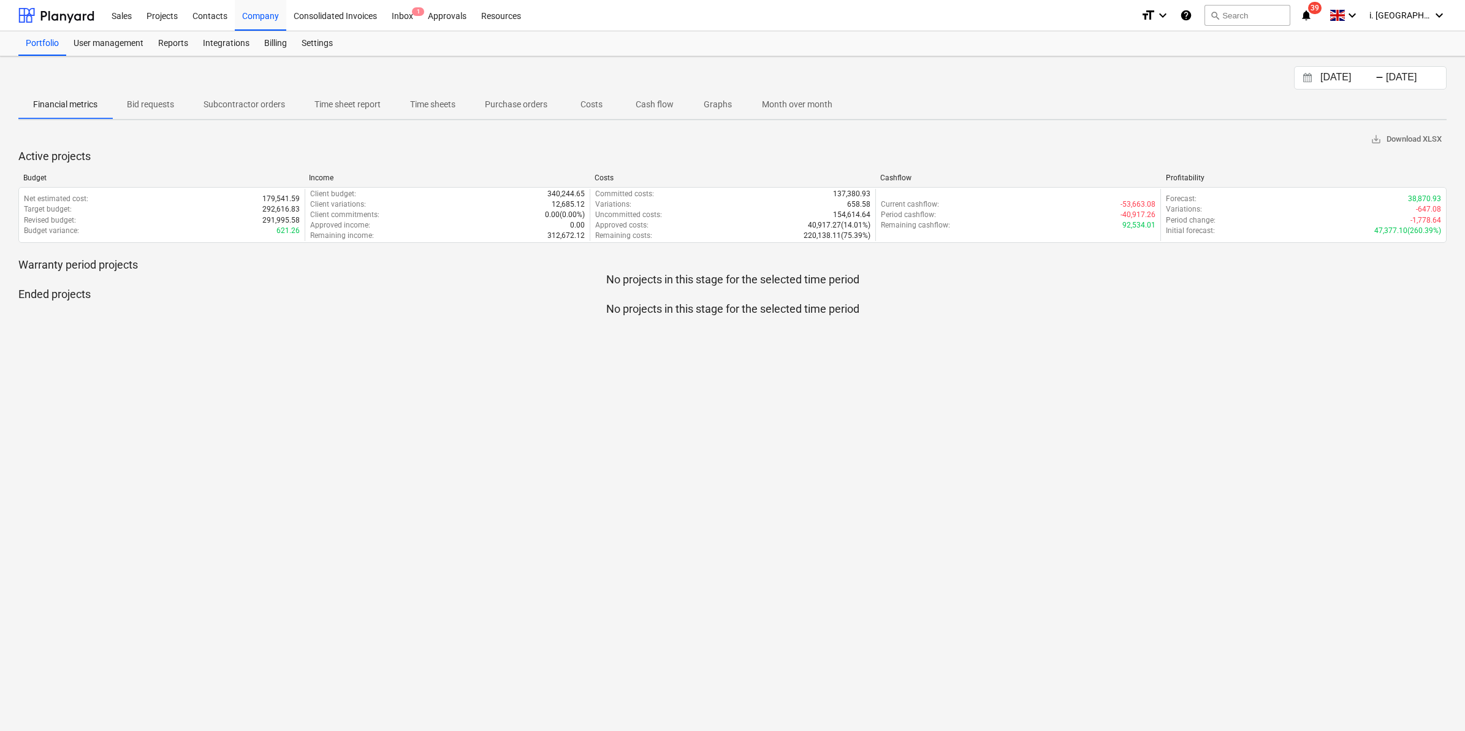
click at [363, 102] on p "Time sheet report" at bounding box center [347, 104] width 66 height 13
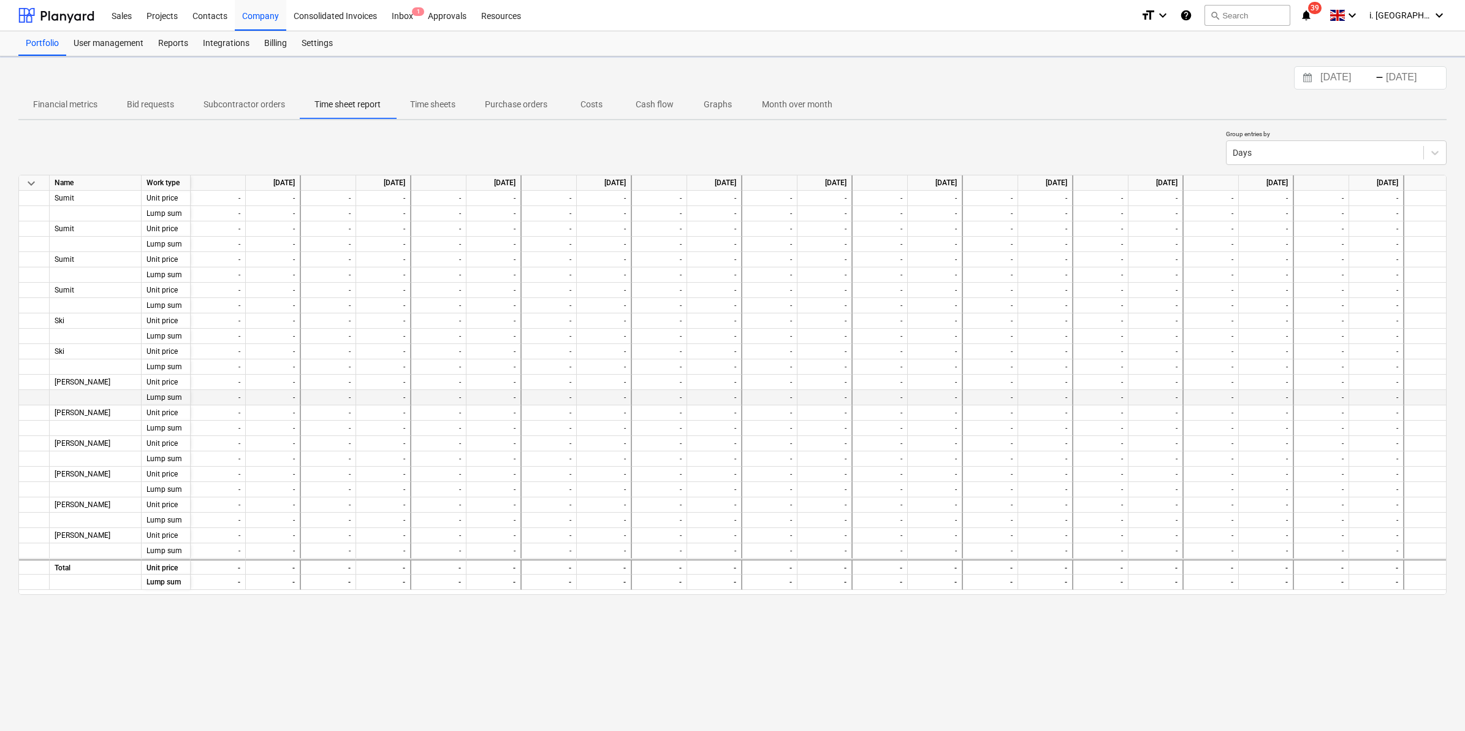
scroll to position [0, 2373]
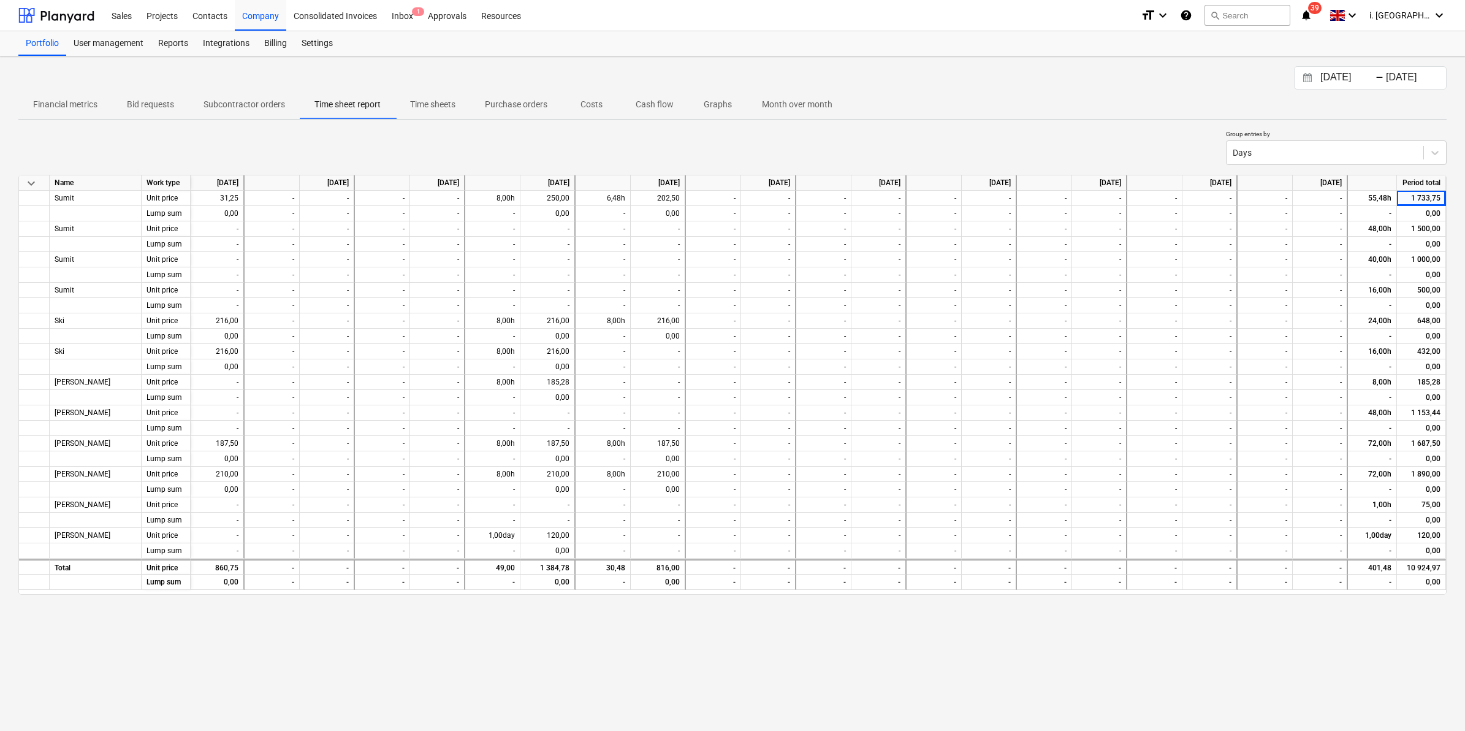
click at [1344, 74] on input "[DATE]" at bounding box center [1349, 77] width 63 height 17
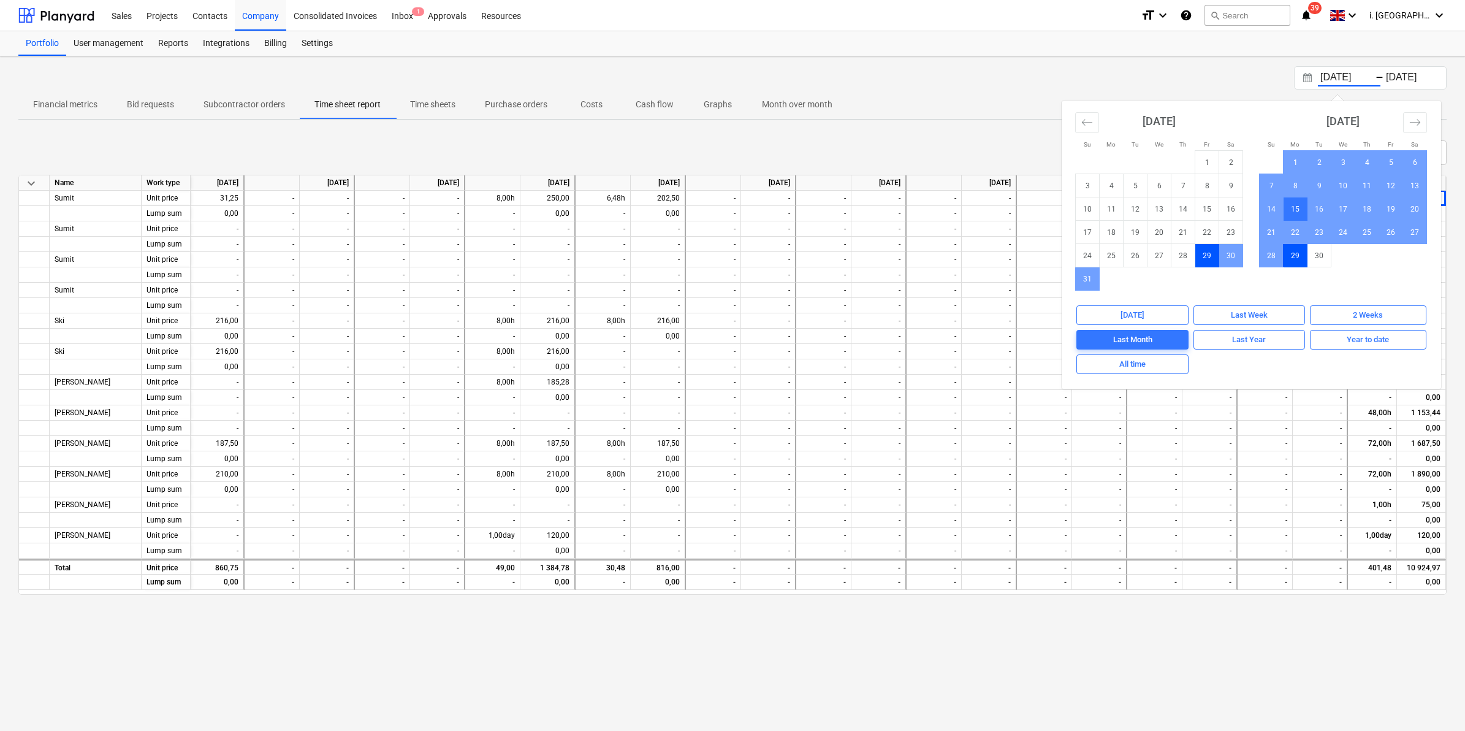
click at [1288, 209] on td "15" at bounding box center [1296, 208] width 24 height 23
type input "15.09.2025"
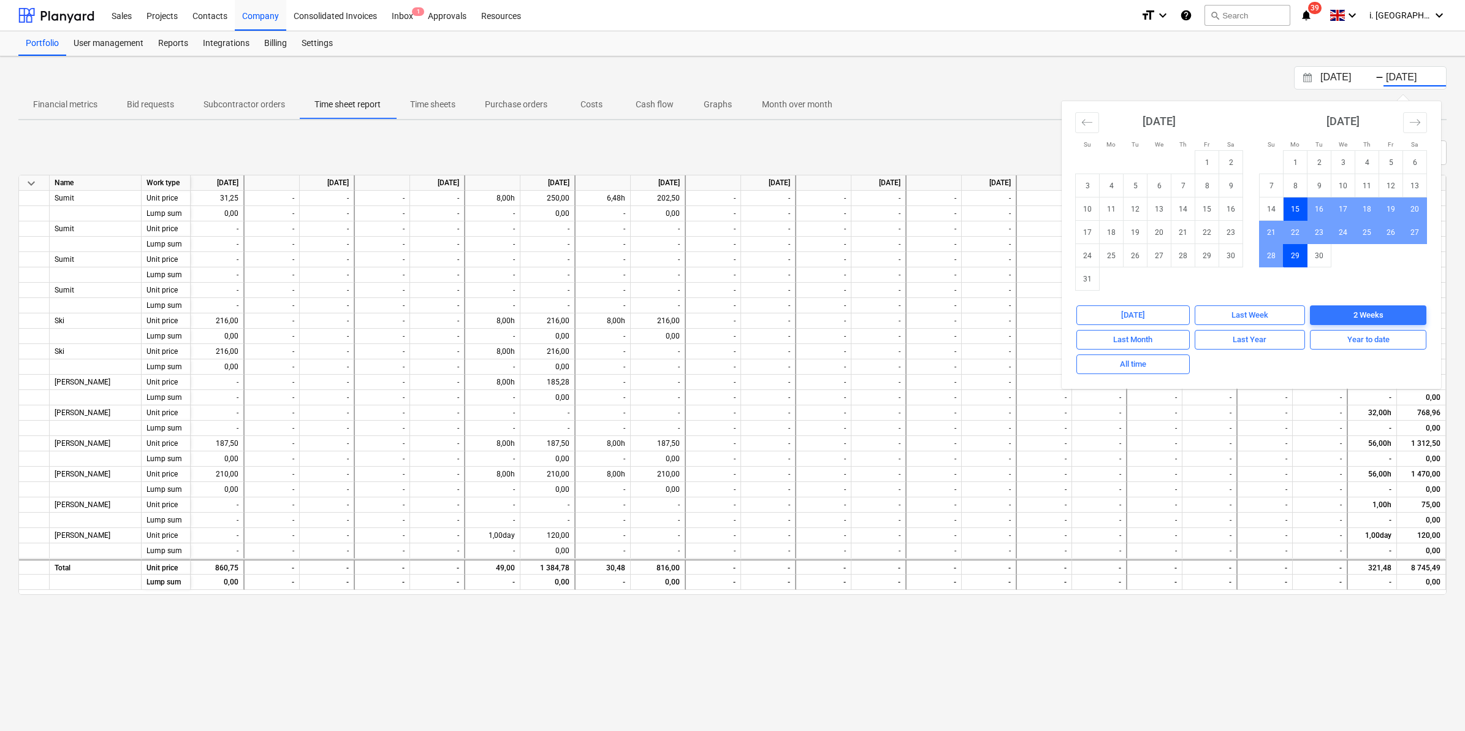
click at [439, 111] on span "Time sheets" at bounding box center [432, 104] width 75 height 20
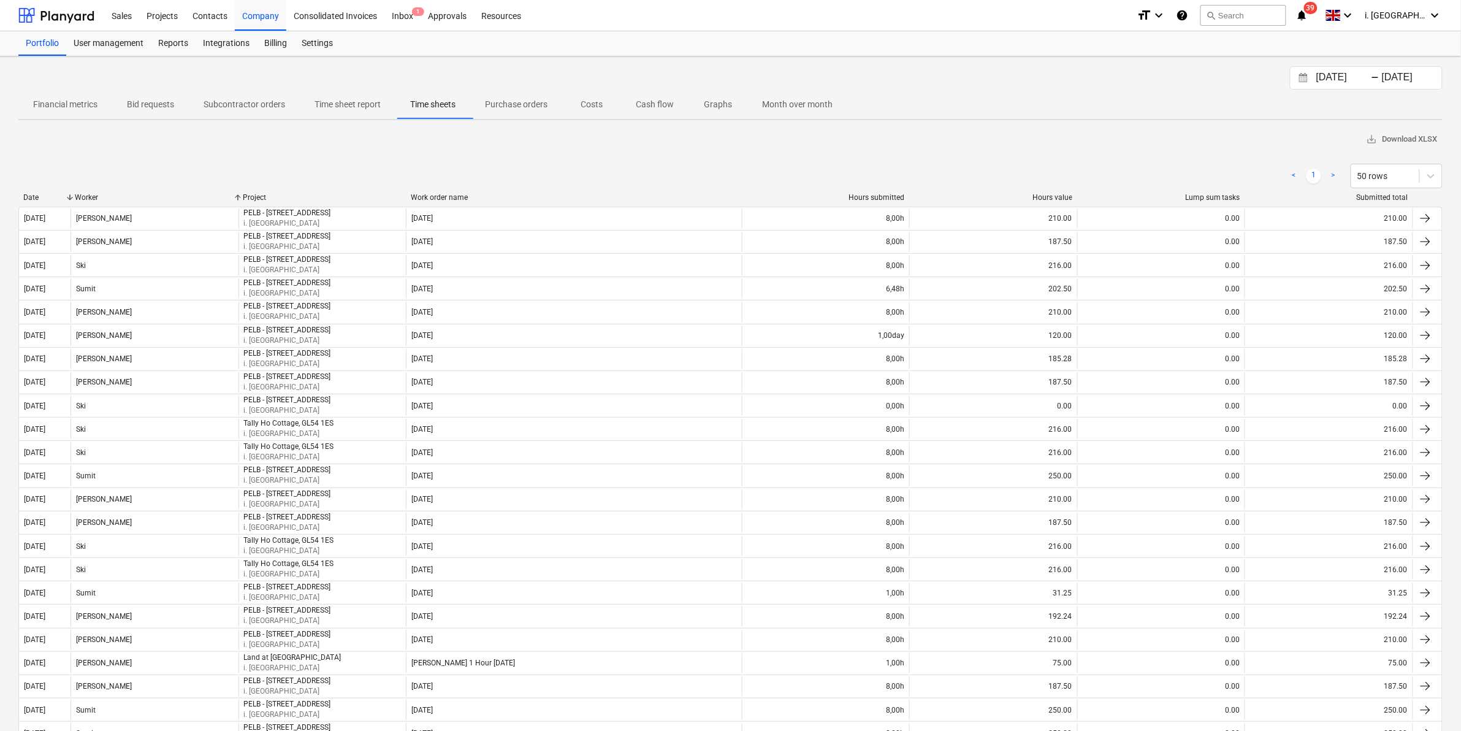
click at [93, 196] on div "Worker" at bounding box center [154, 197] width 158 height 9
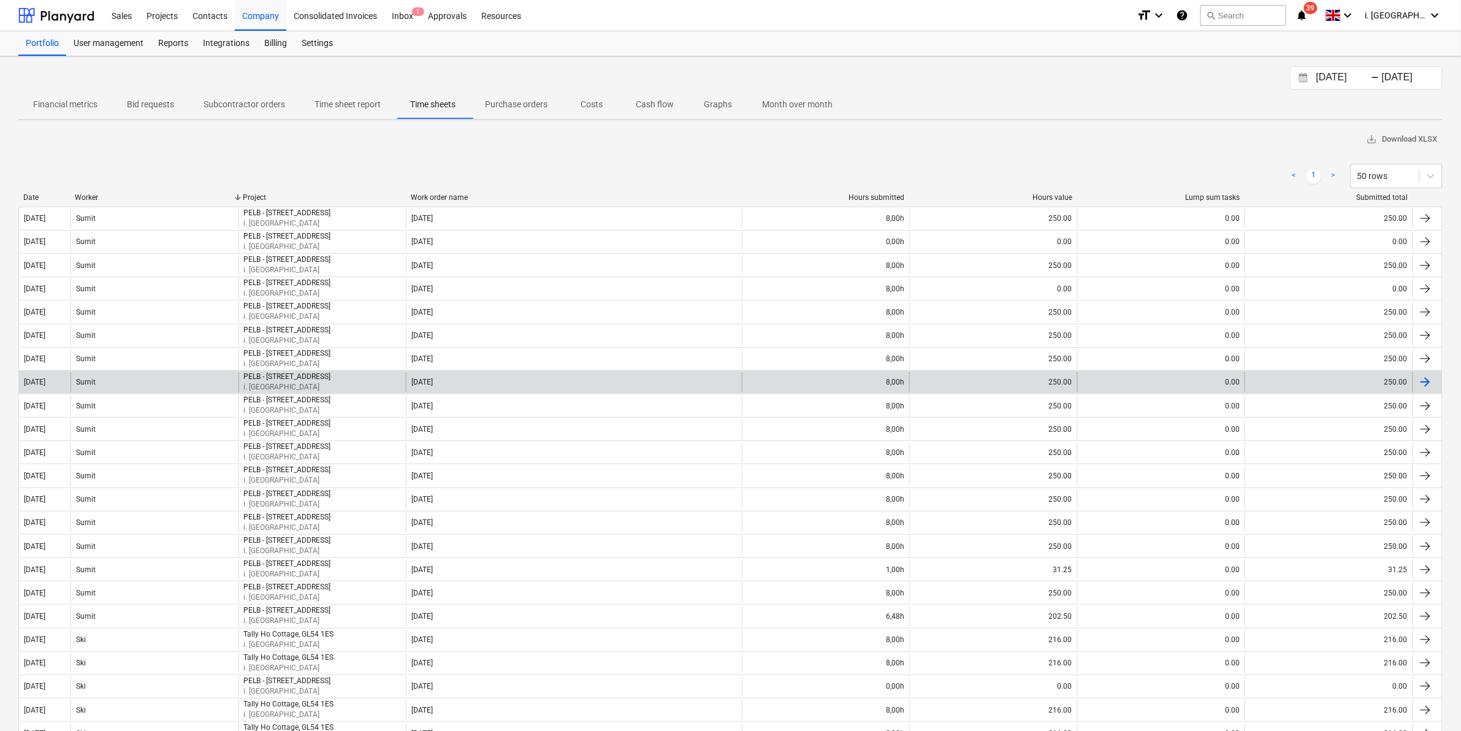
click at [210, 387] on div "Sumit" at bounding box center [154, 382] width 168 height 20
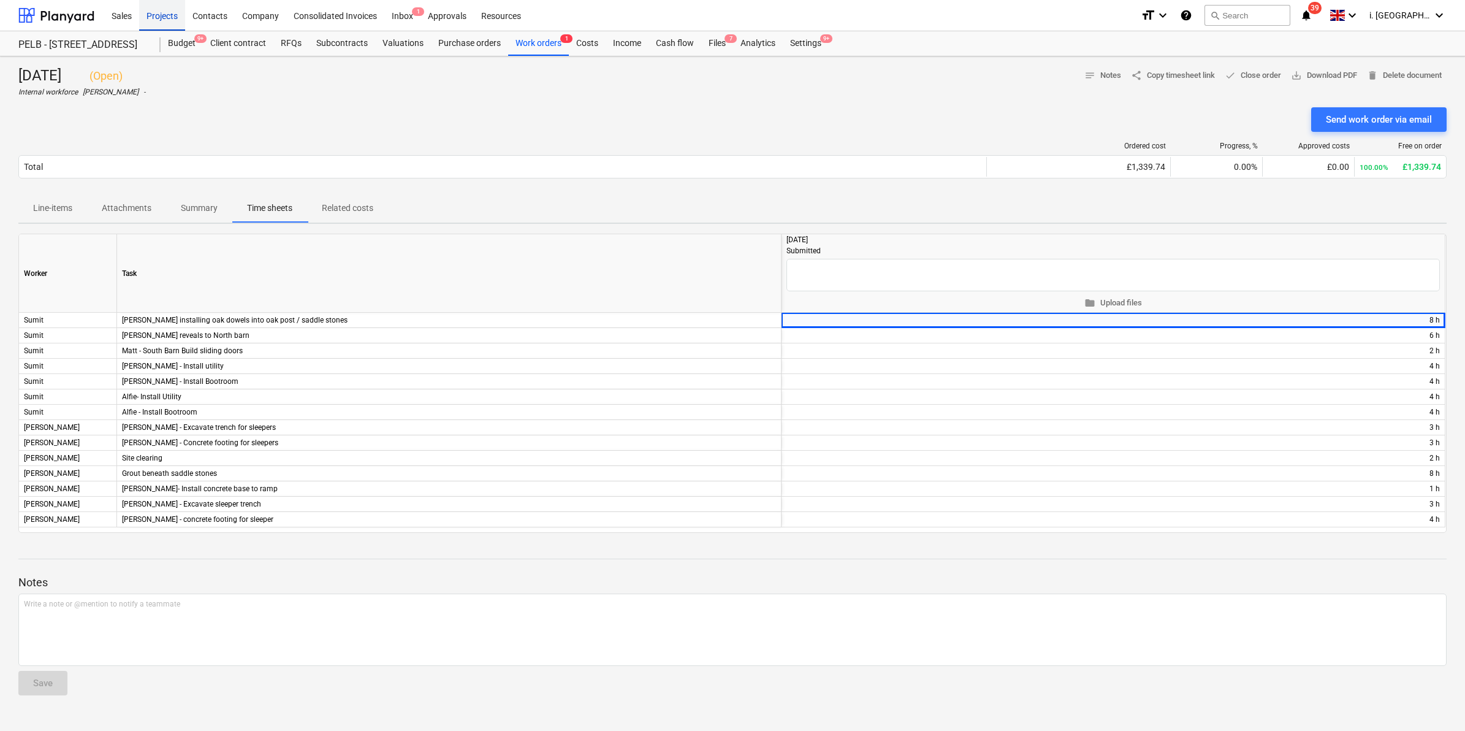
click at [142, 15] on div "Projects" at bounding box center [162, 14] width 46 height 31
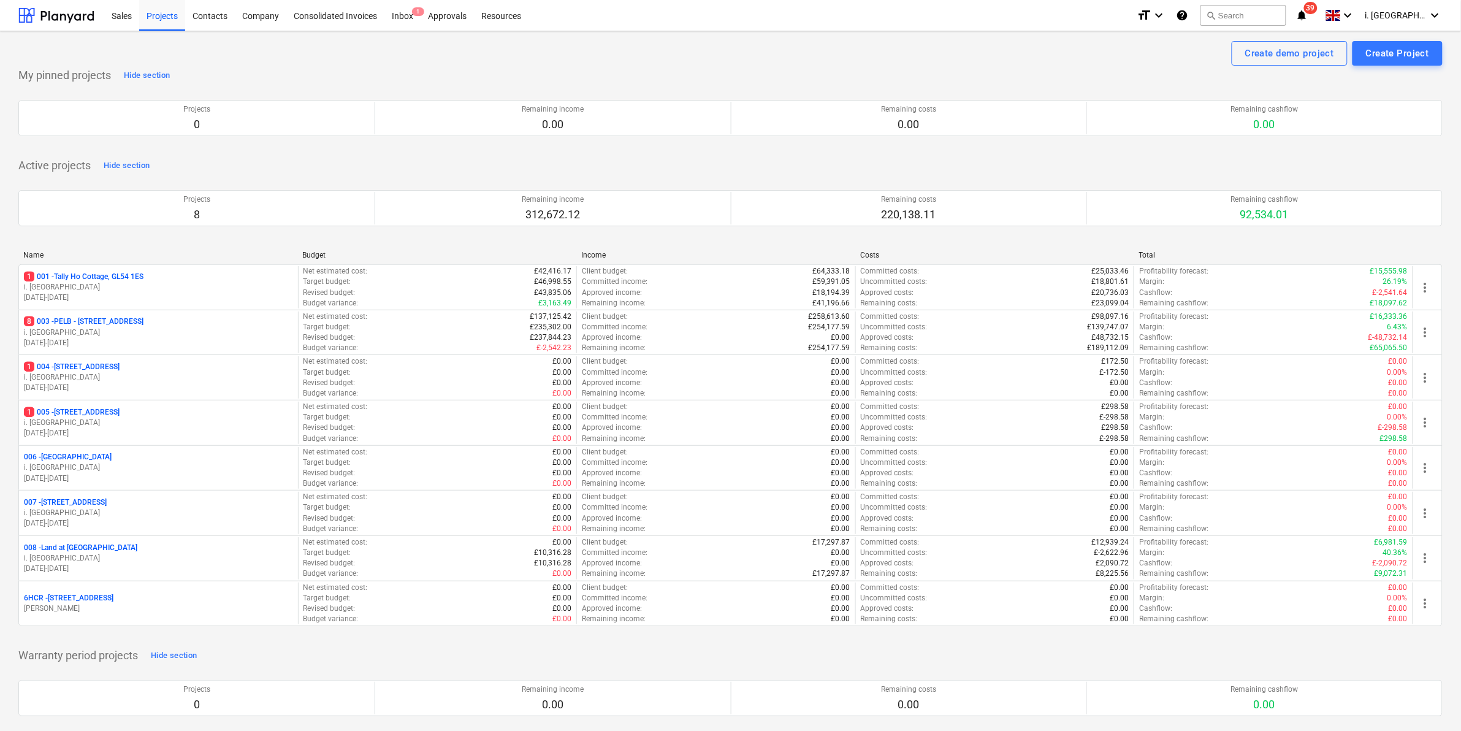
click at [164, 549] on div "008 - Land at Oxenton" at bounding box center [158, 547] width 269 height 10
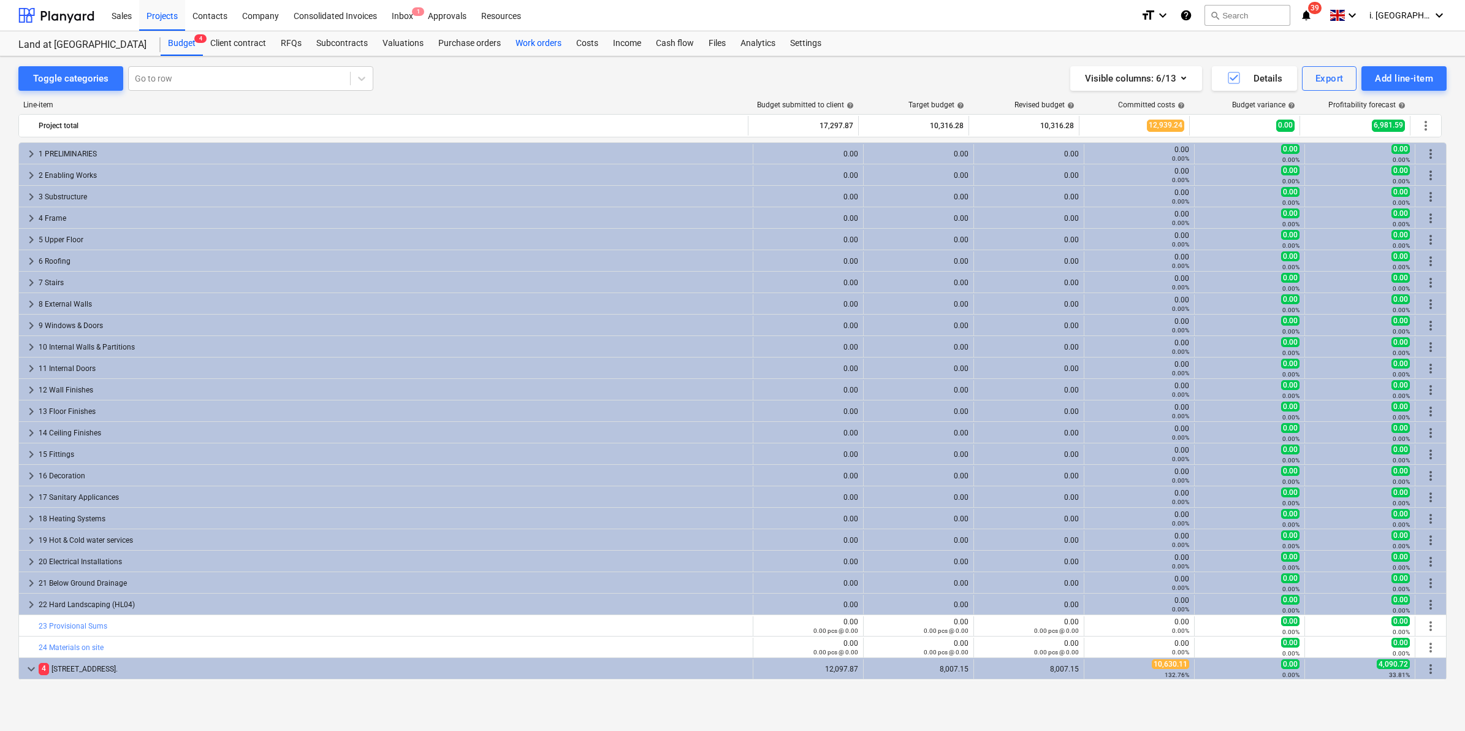
click at [552, 41] on div "Work orders" at bounding box center [538, 43] width 61 height 25
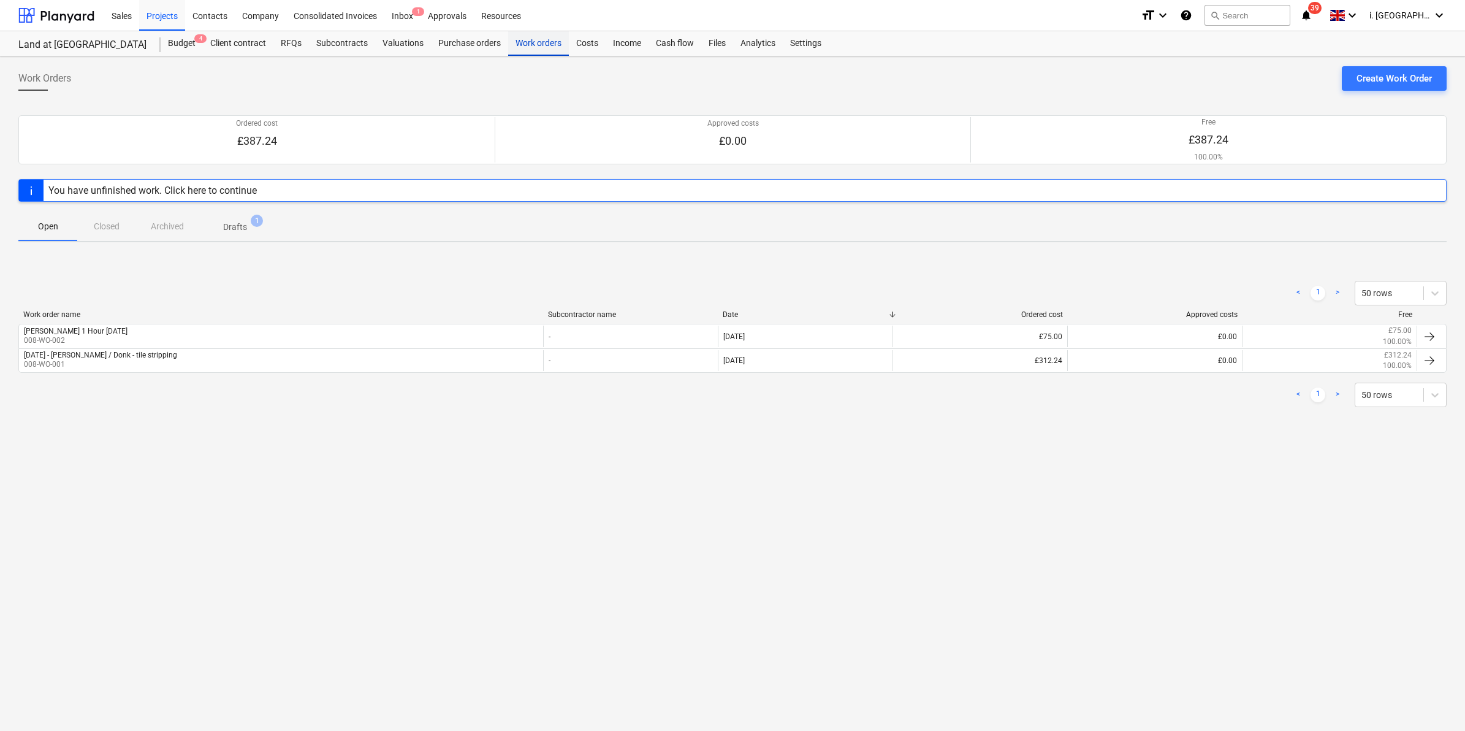
click at [535, 50] on div "Work orders" at bounding box center [538, 43] width 61 height 25
click at [120, 4] on div "Sales" at bounding box center [121, 14] width 35 height 31
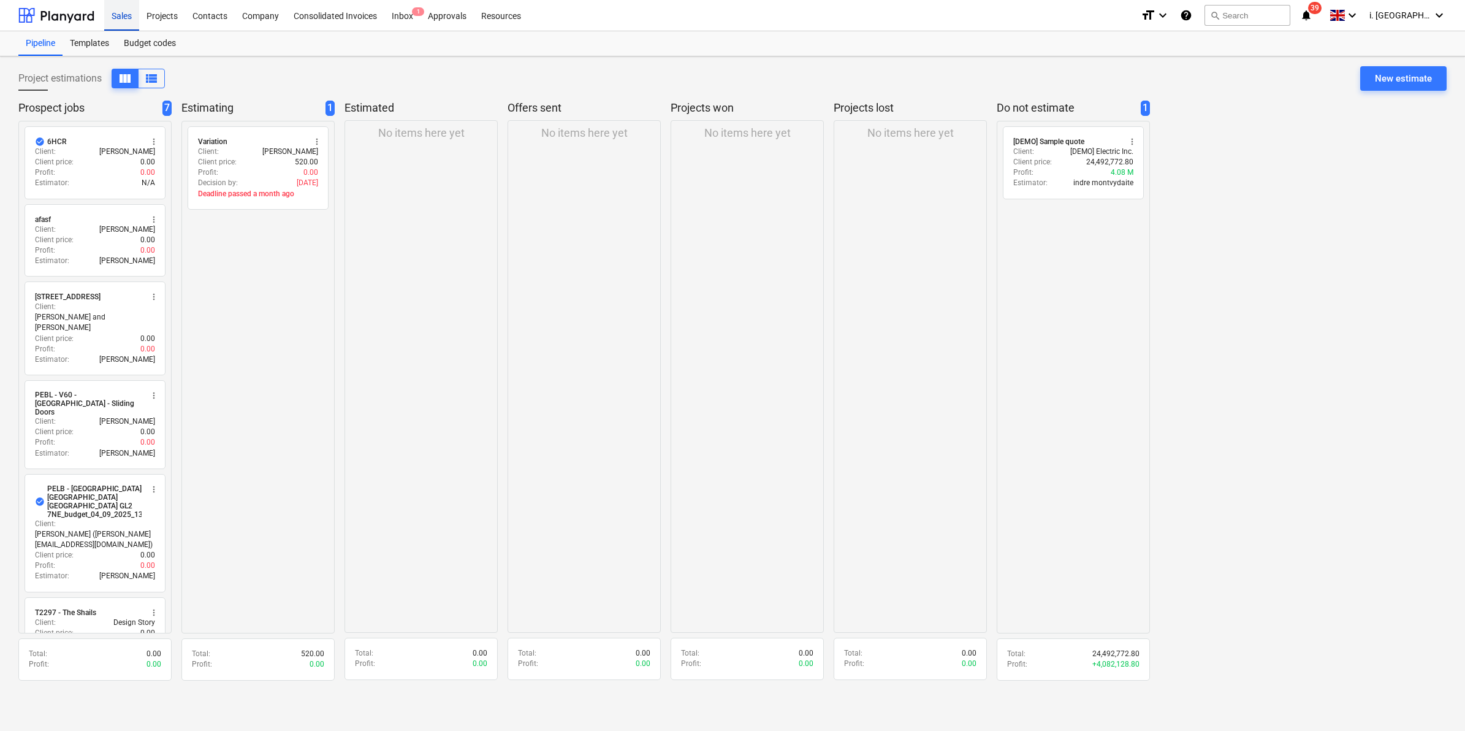
click at [118, 16] on div "Sales" at bounding box center [121, 14] width 35 height 31
click at [118, 12] on div "Sales" at bounding box center [121, 14] width 35 height 31
click at [156, 6] on div "Projects" at bounding box center [162, 14] width 46 height 31
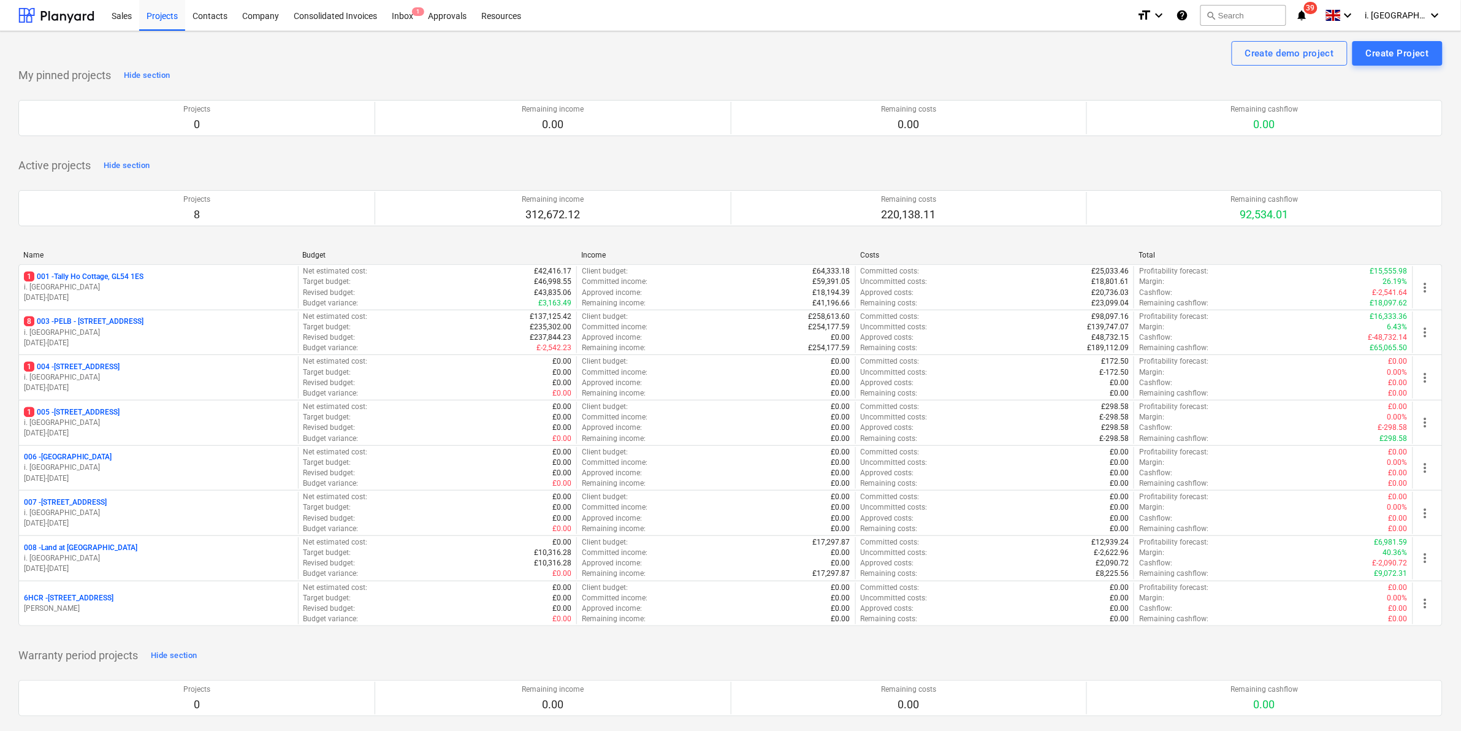
click at [120, 331] on p "i. [GEOGRAPHIC_DATA]" at bounding box center [158, 332] width 269 height 10
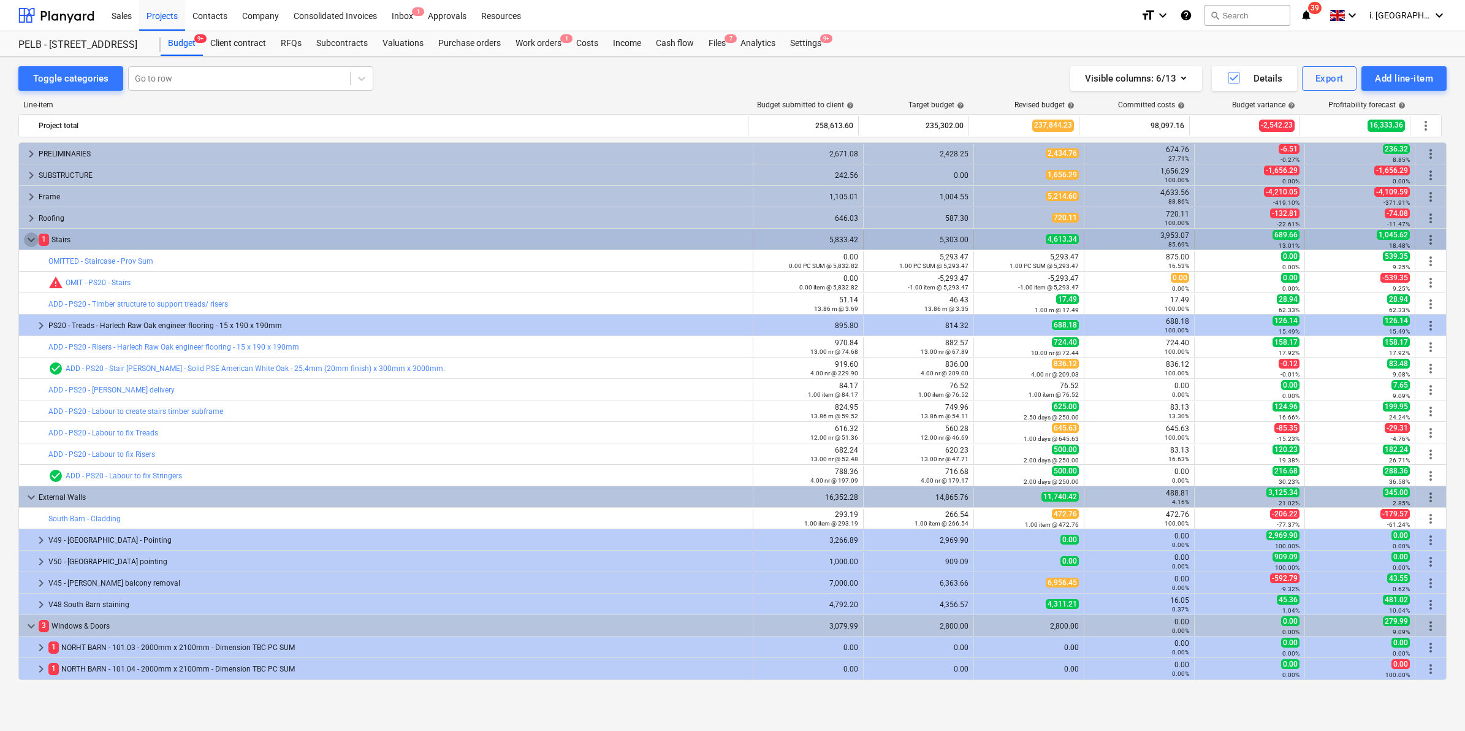
click at [29, 237] on span "keyboard_arrow_down" at bounding box center [31, 239] width 15 height 15
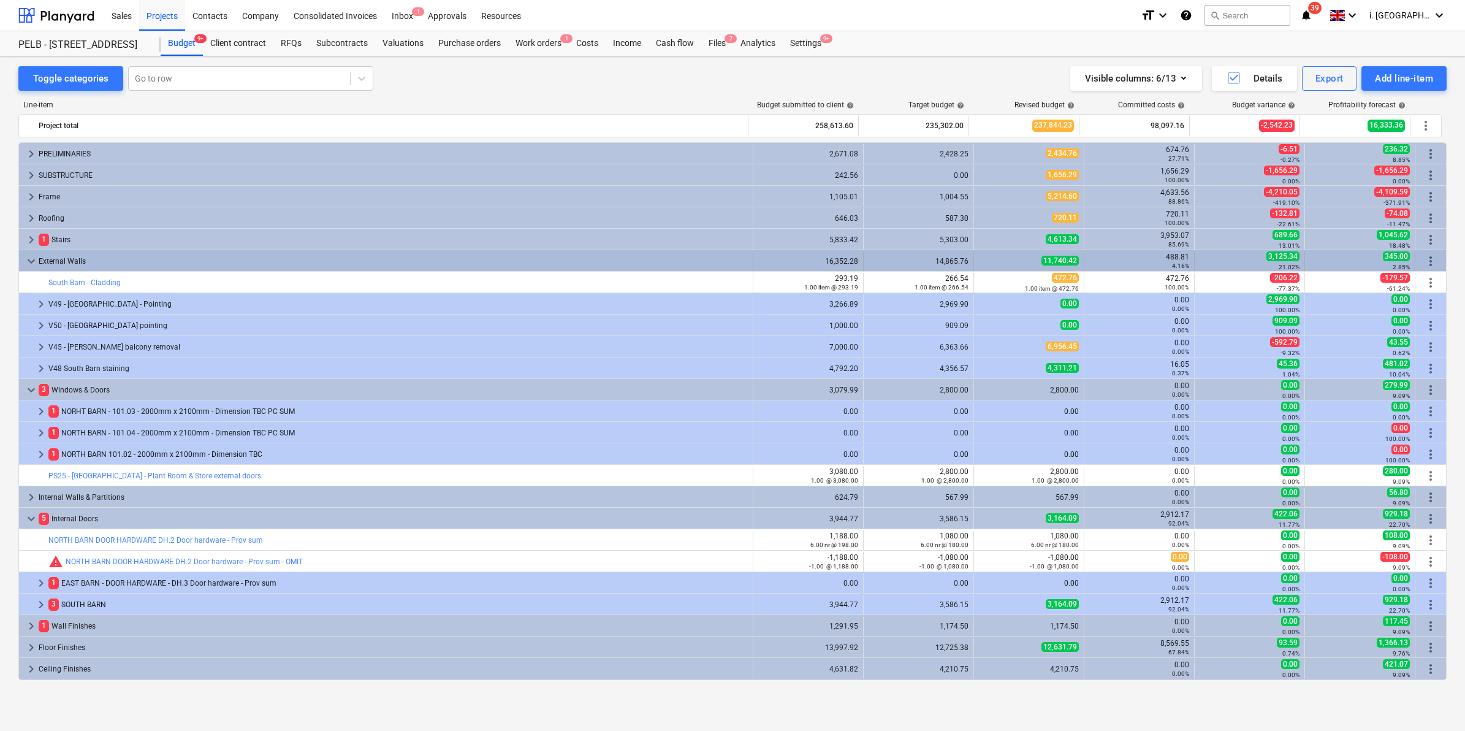
click at [22, 267] on div "keyboard_arrow_down External Walls" at bounding box center [386, 261] width 734 height 20
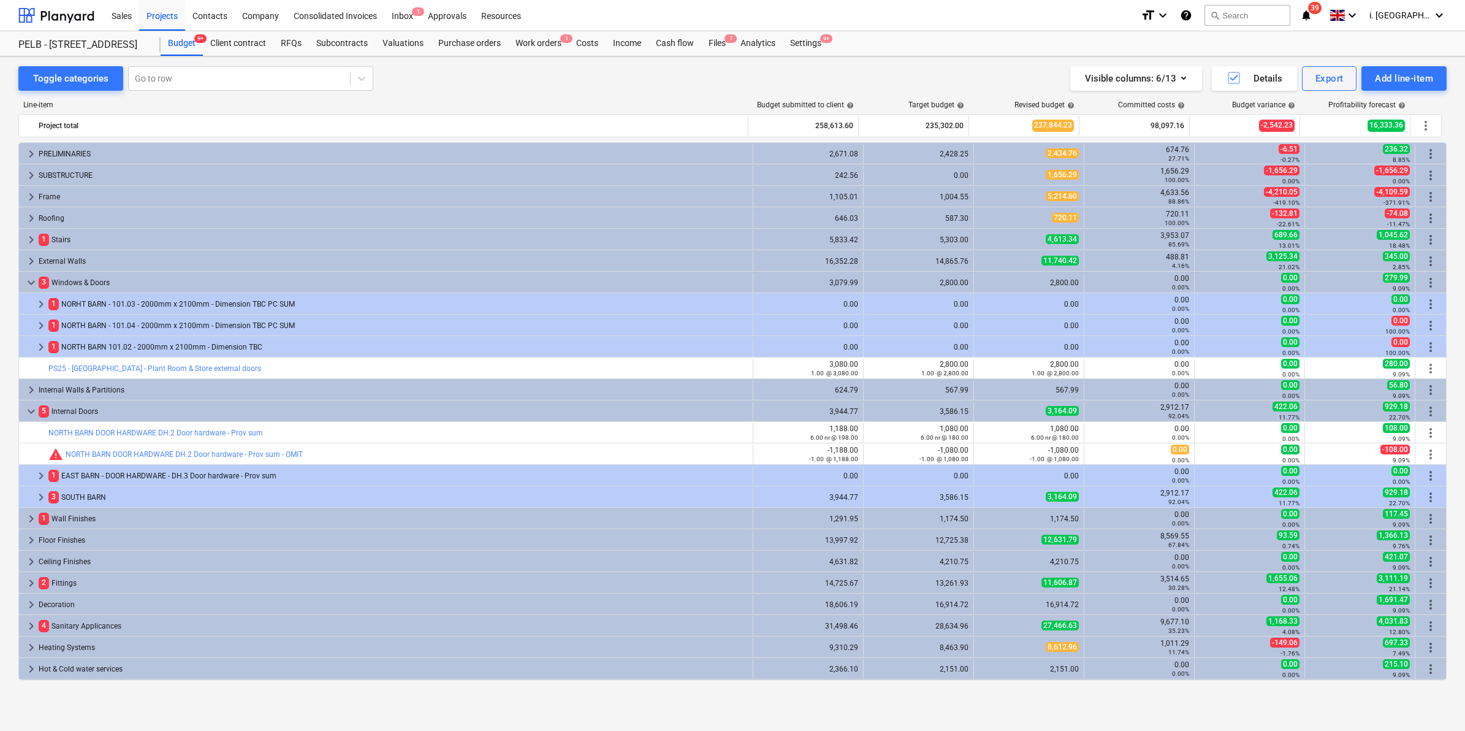
click at [15, 213] on div "Toggle categories Go to row Visible columns : 6/13 Details Export Add line-item…" at bounding box center [732, 380] width 1465 height 648
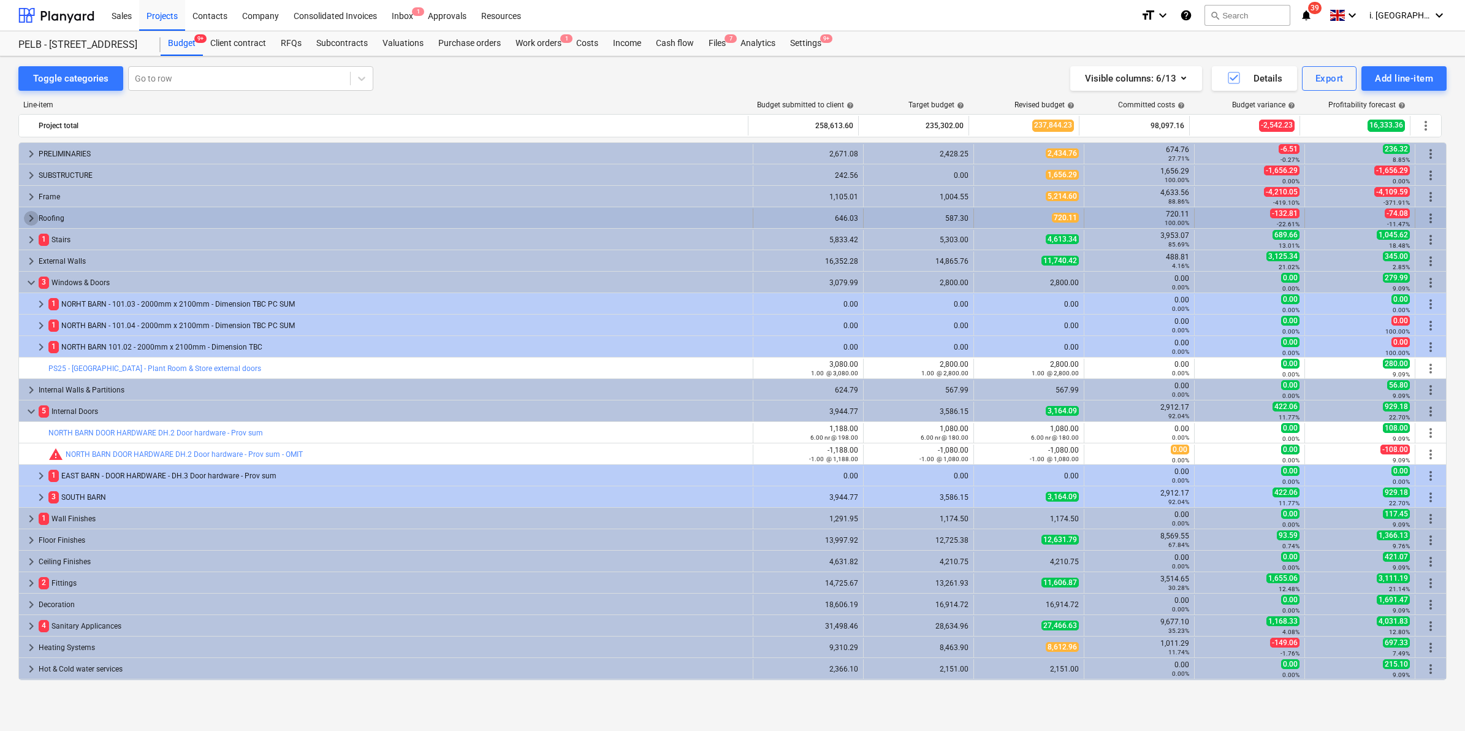
click at [31, 218] on span "keyboard_arrow_right" at bounding box center [31, 218] width 15 height 15
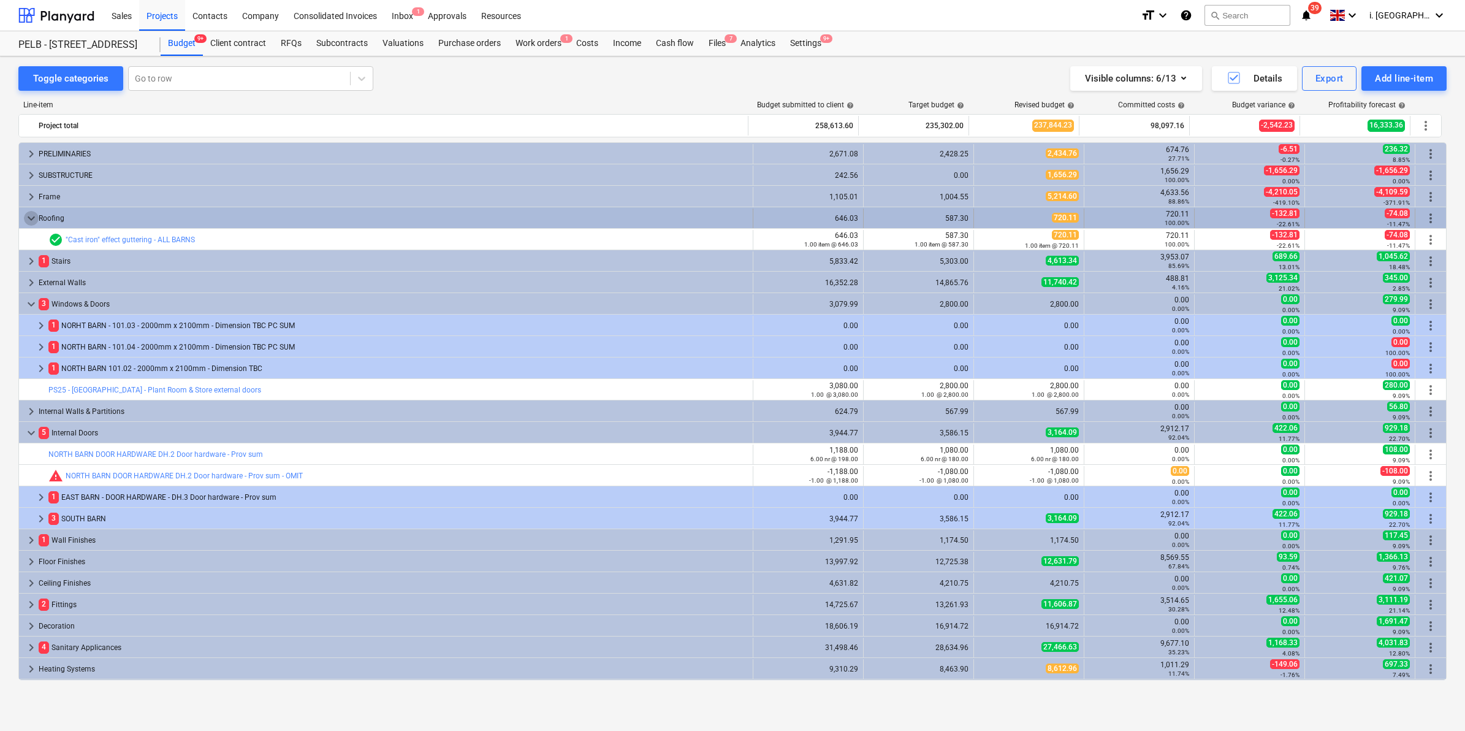
click at [32, 218] on span "keyboard_arrow_down" at bounding box center [31, 218] width 15 height 15
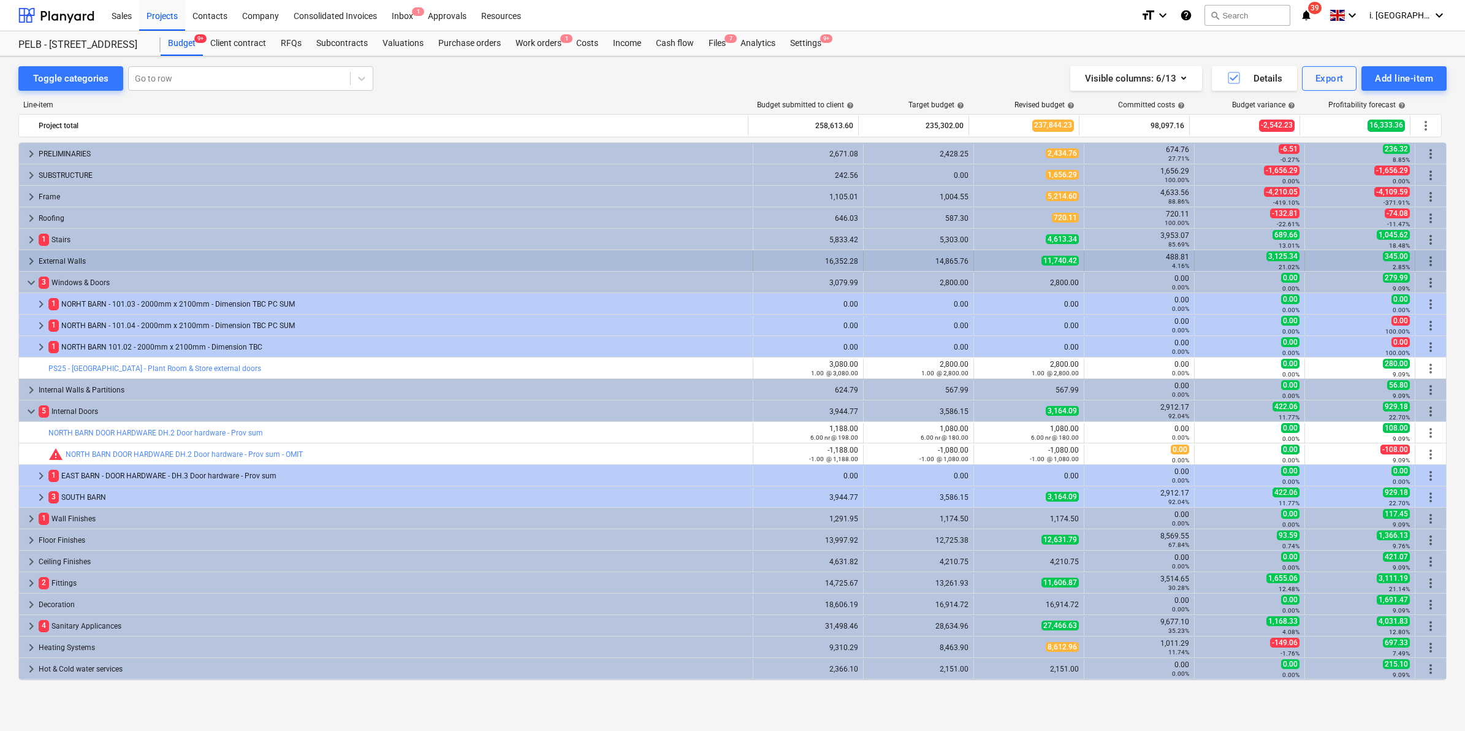
click at [26, 262] on span "keyboard_arrow_right" at bounding box center [31, 261] width 15 height 15
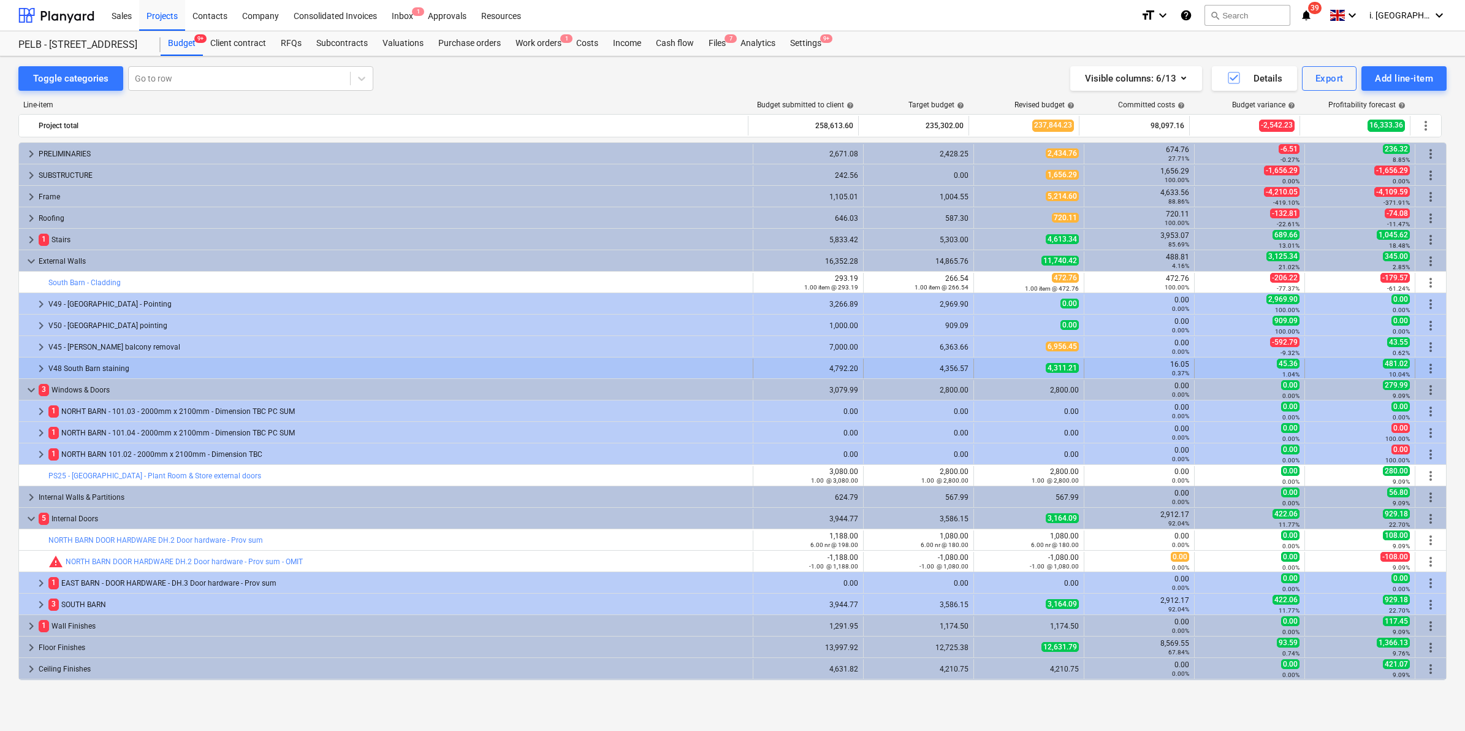
click at [37, 371] on span "keyboard_arrow_right" at bounding box center [41, 368] width 15 height 15
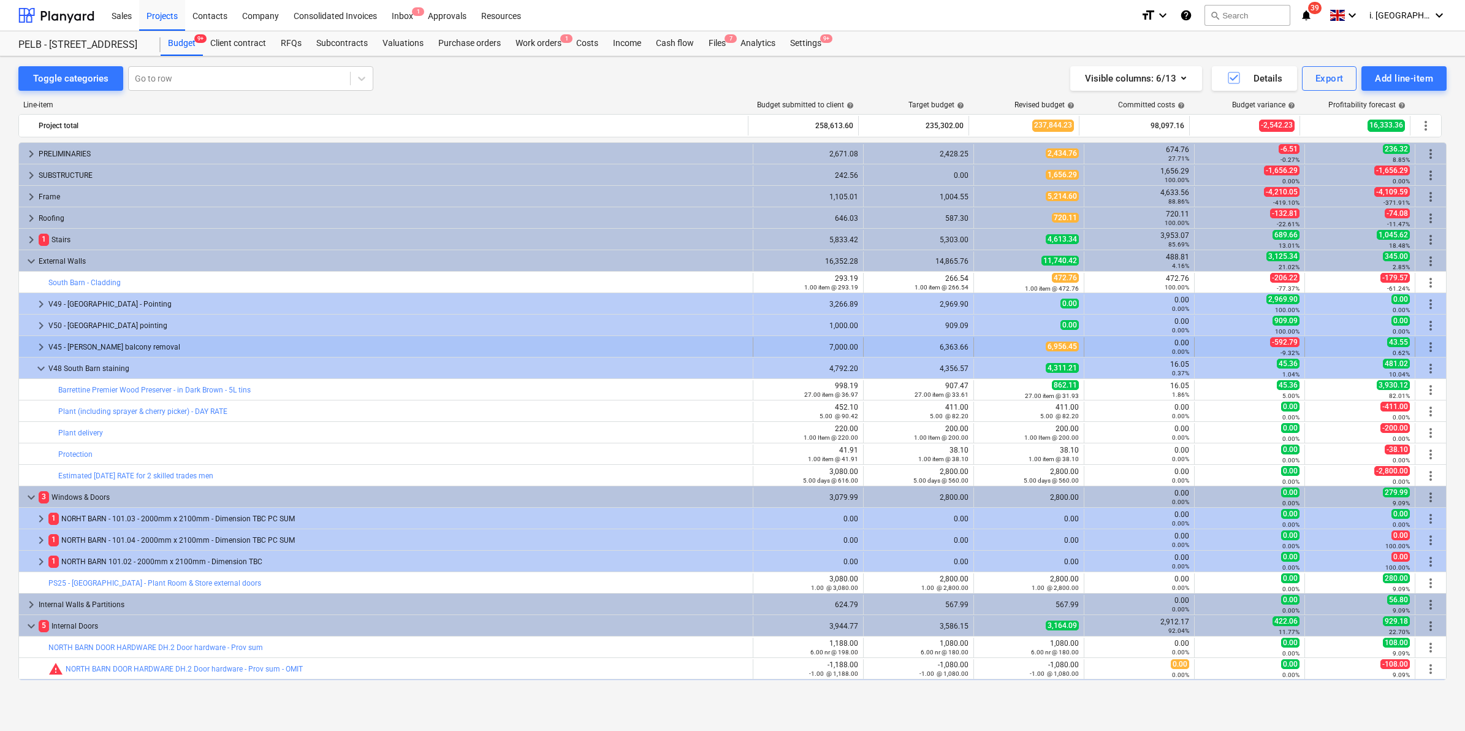
click at [28, 344] on div at bounding box center [29, 347] width 10 height 20
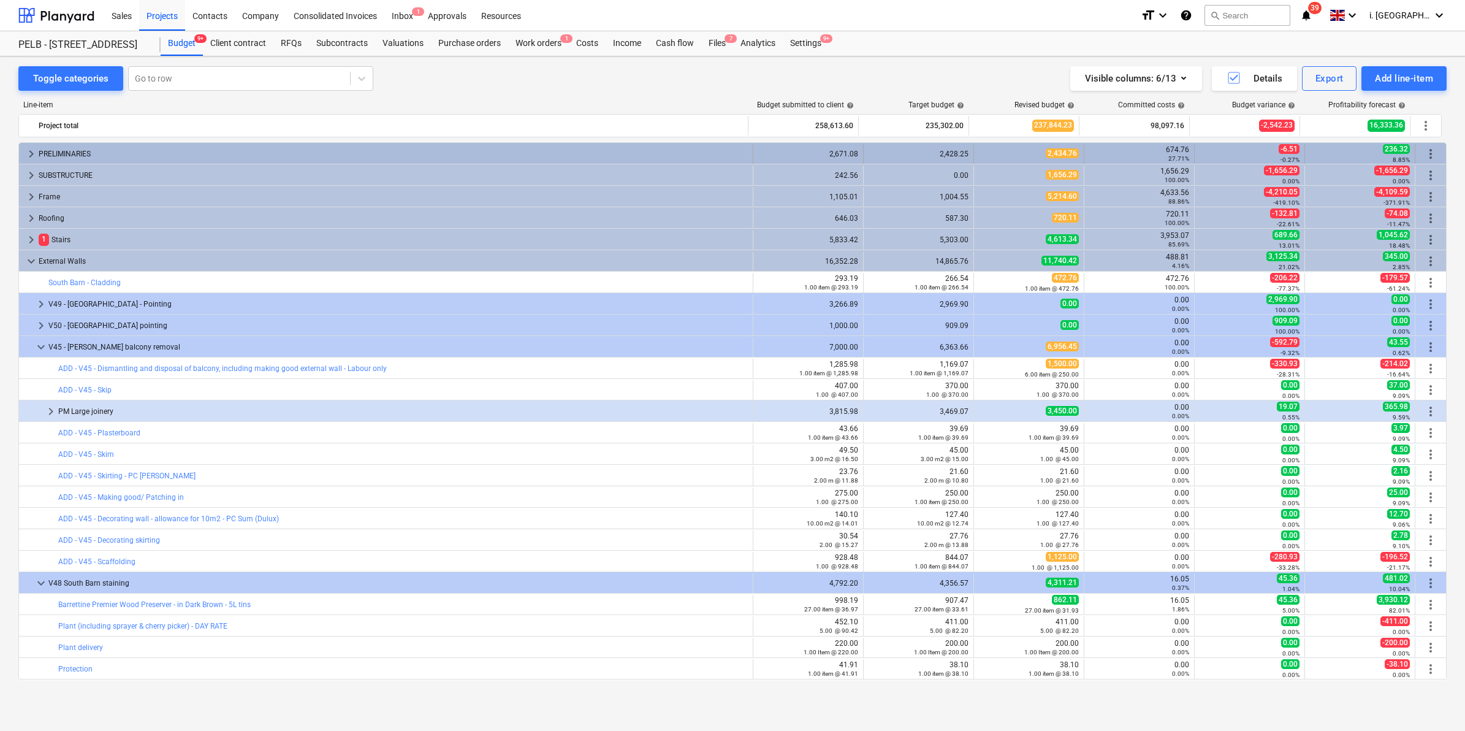
click at [37, 154] on span "keyboard_arrow_right" at bounding box center [31, 153] width 15 height 15
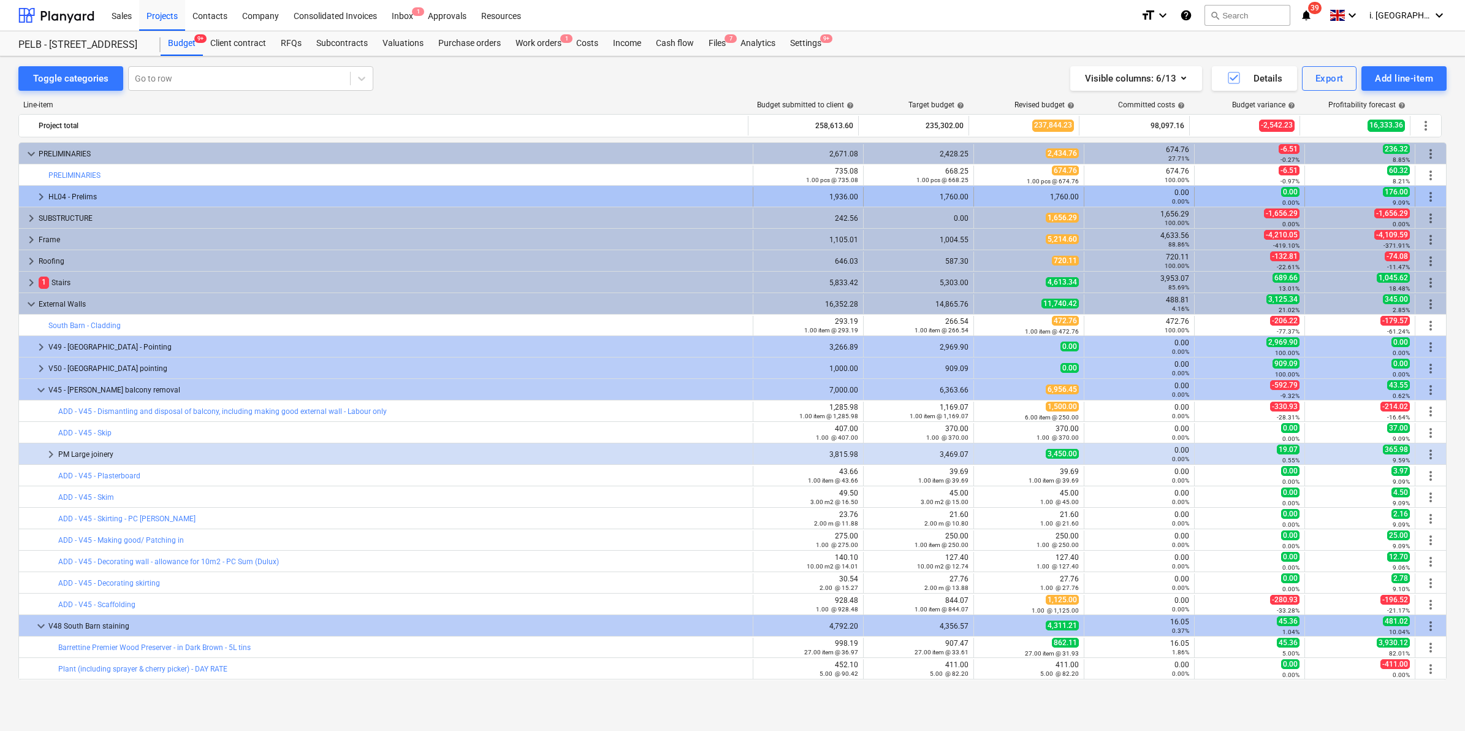
click at [31, 200] on div at bounding box center [29, 197] width 10 height 20
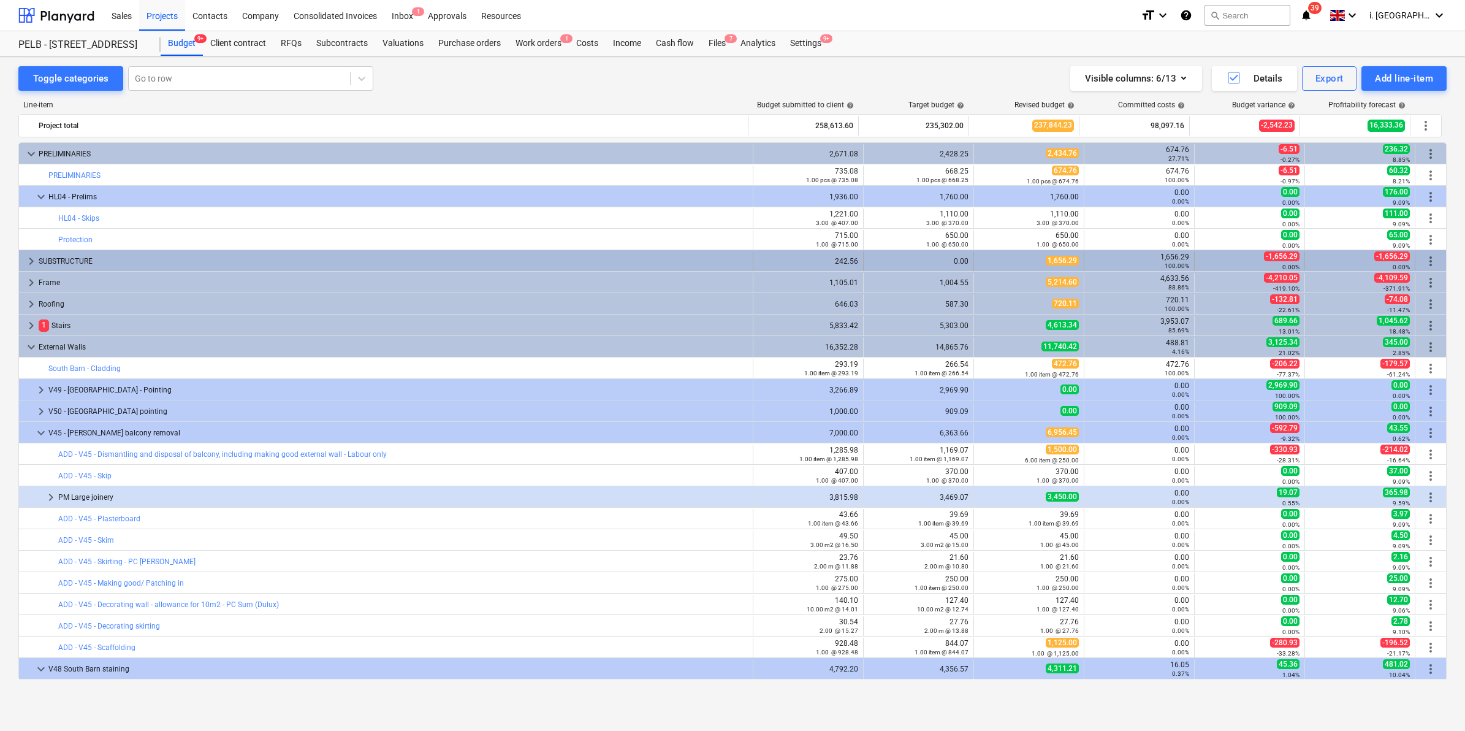
click at [29, 262] on span "keyboard_arrow_right" at bounding box center [31, 261] width 15 height 15
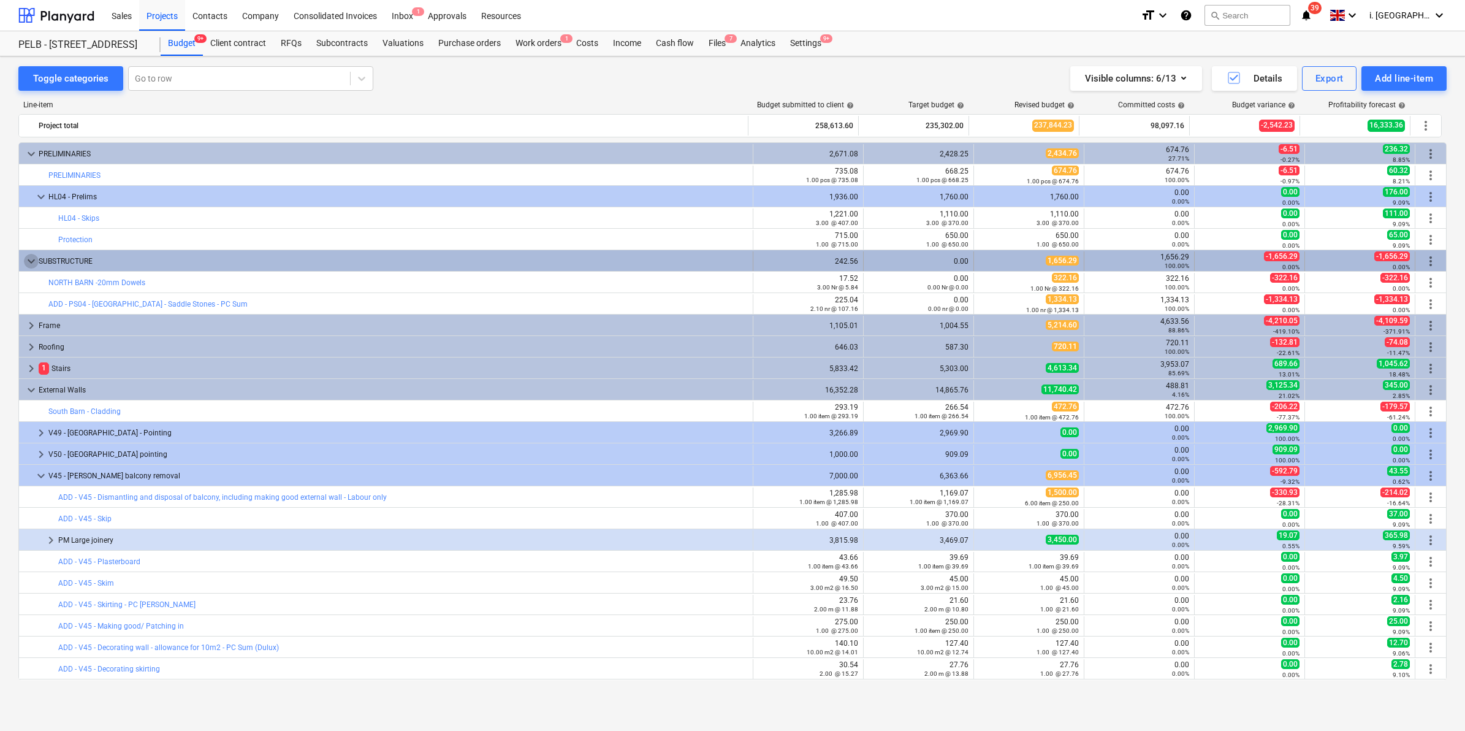
click at [26, 262] on span "keyboard_arrow_down" at bounding box center [31, 261] width 15 height 15
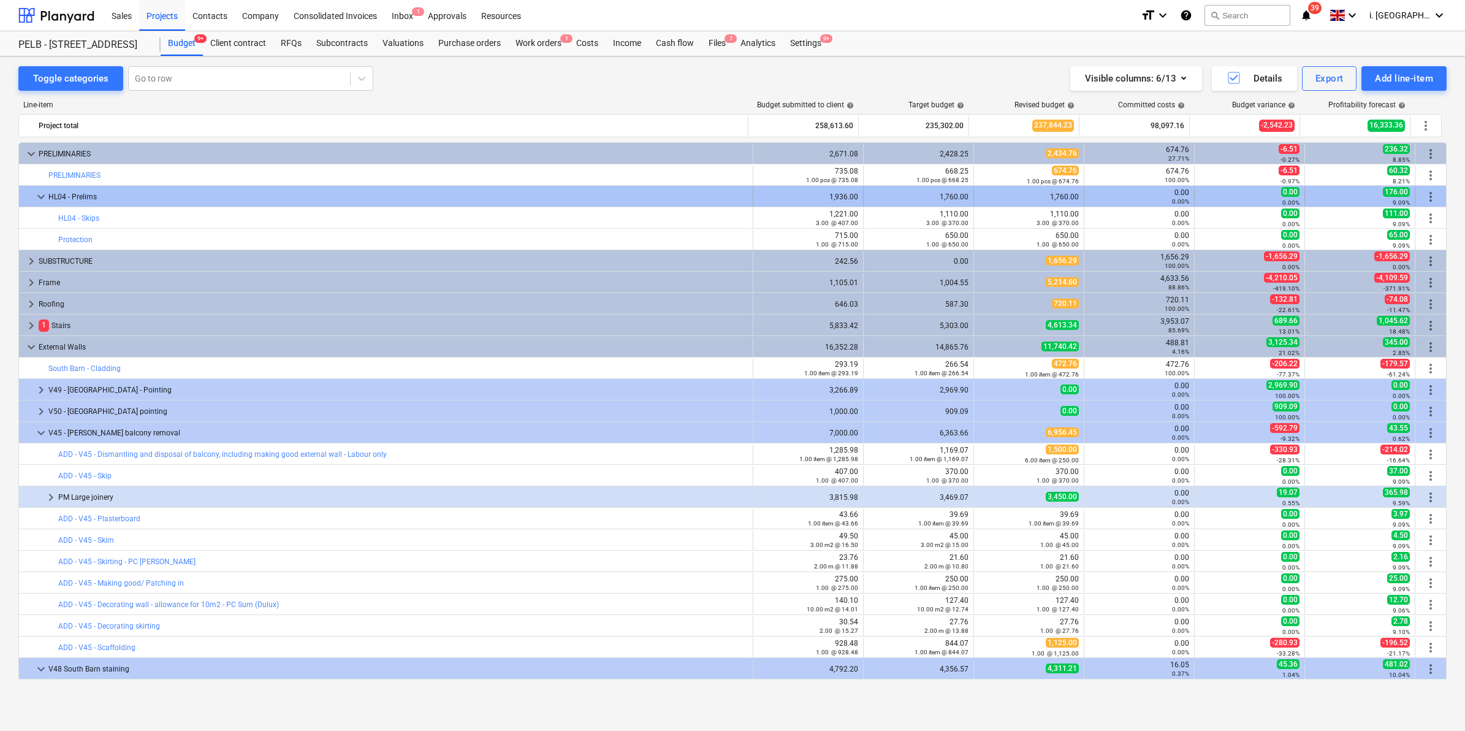
click at [44, 200] on span "keyboard_arrow_down" at bounding box center [41, 196] width 15 height 15
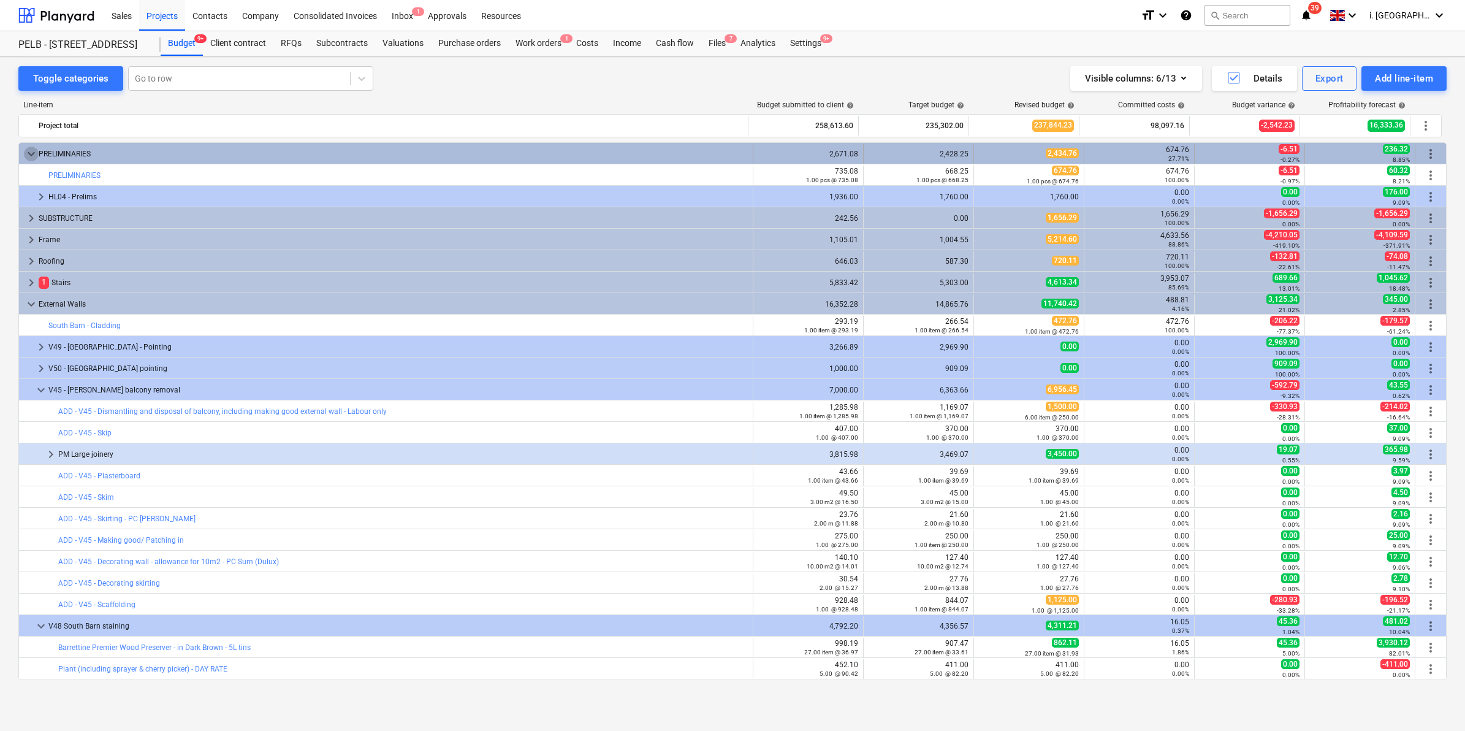
click at [26, 151] on span "keyboard_arrow_down" at bounding box center [31, 153] width 15 height 15
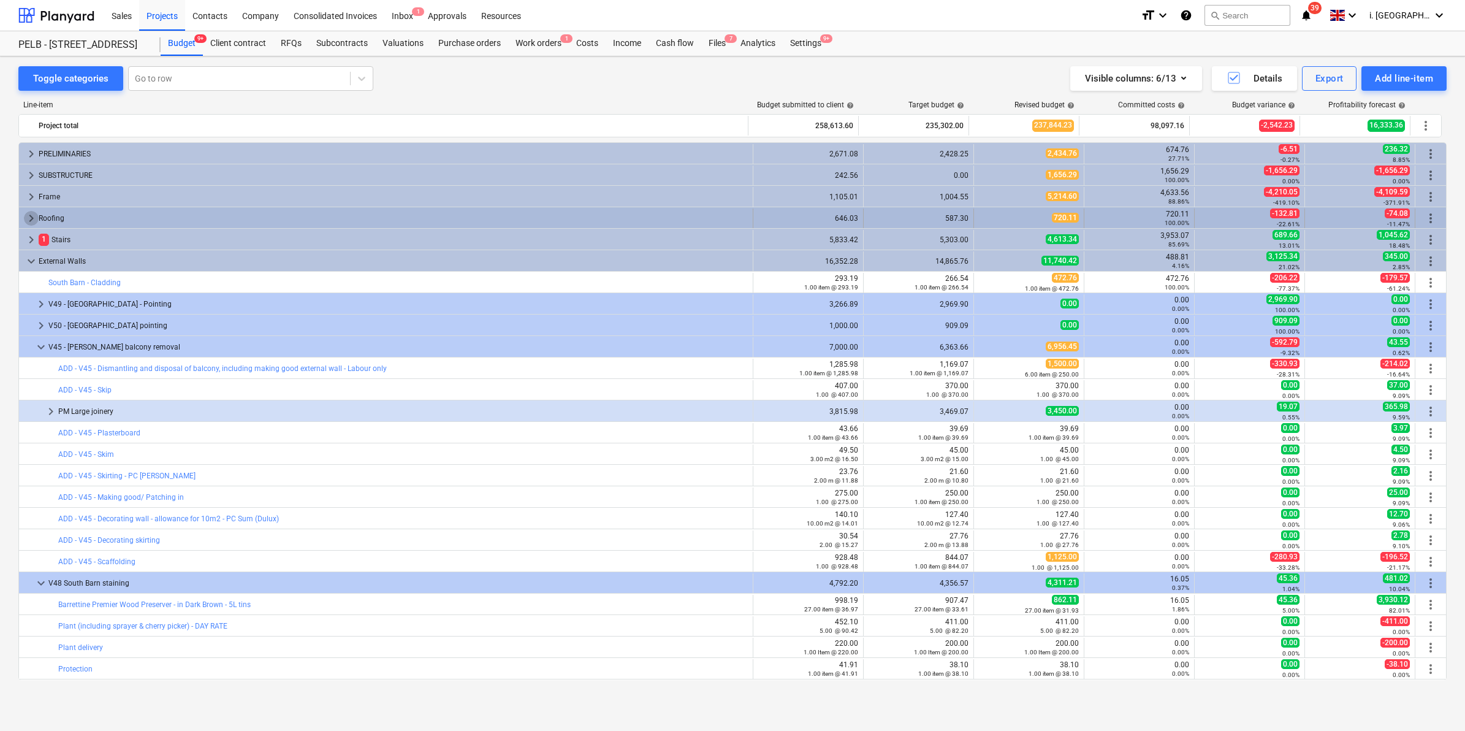
click at [25, 221] on span "keyboard_arrow_right" at bounding box center [31, 218] width 15 height 15
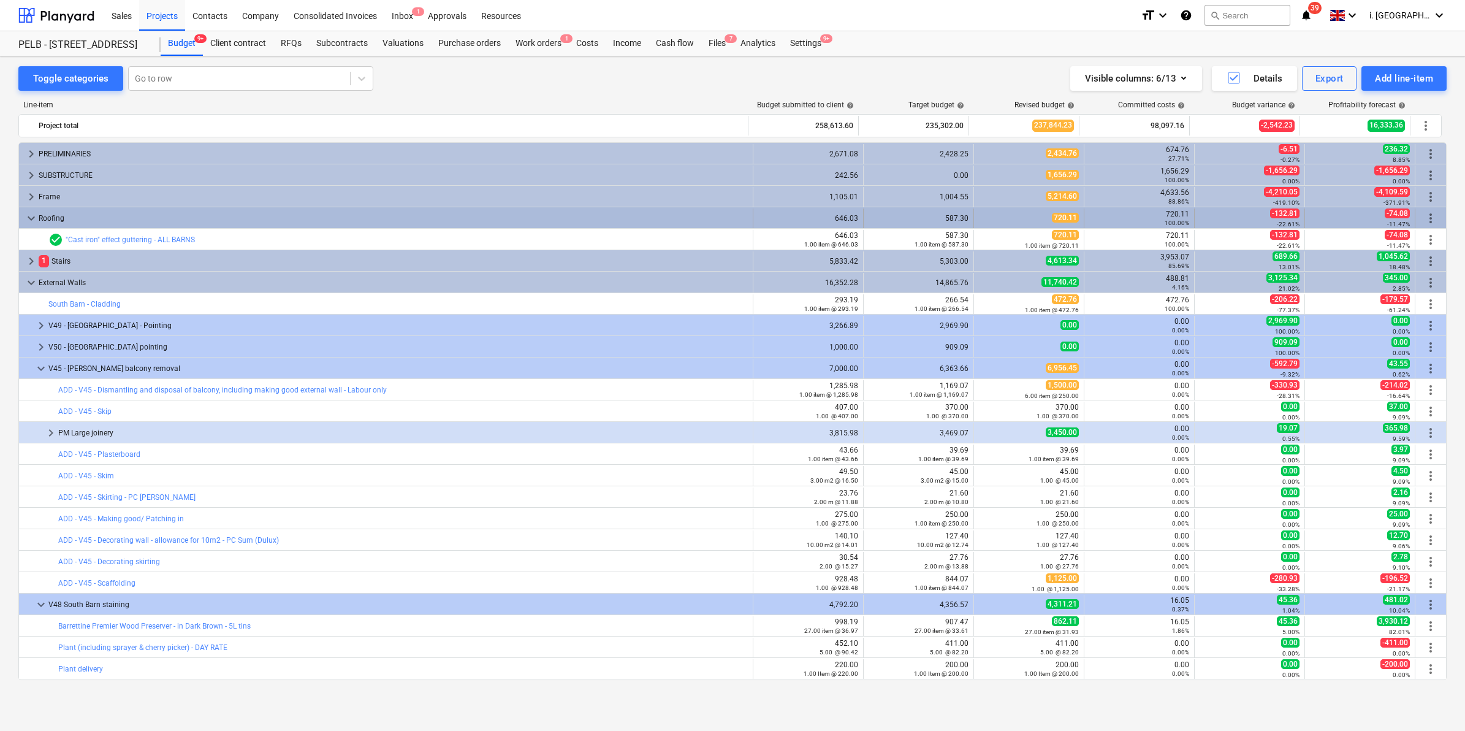
click at [29, 219] on span "keyboard_arrow_down" at bounding box center [31, 218] width 15 height 15
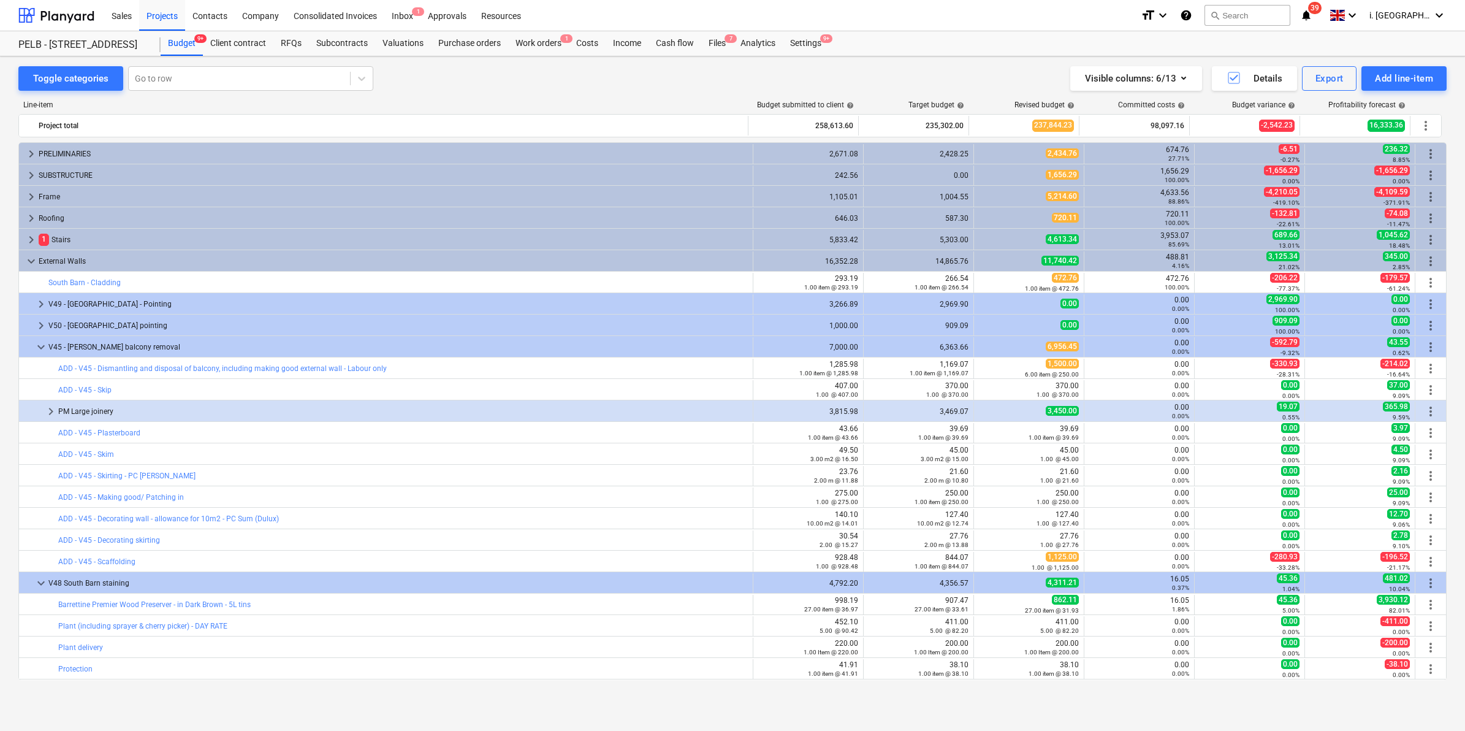
drag, startPoint x: 26, startPoint y: 256, endPoint x: 1, endPoint y: 288, distance: 40.6
click at [26, 256] on span "keyboard_arrow_down" at bounding box center [31, 261] width 15 height 15
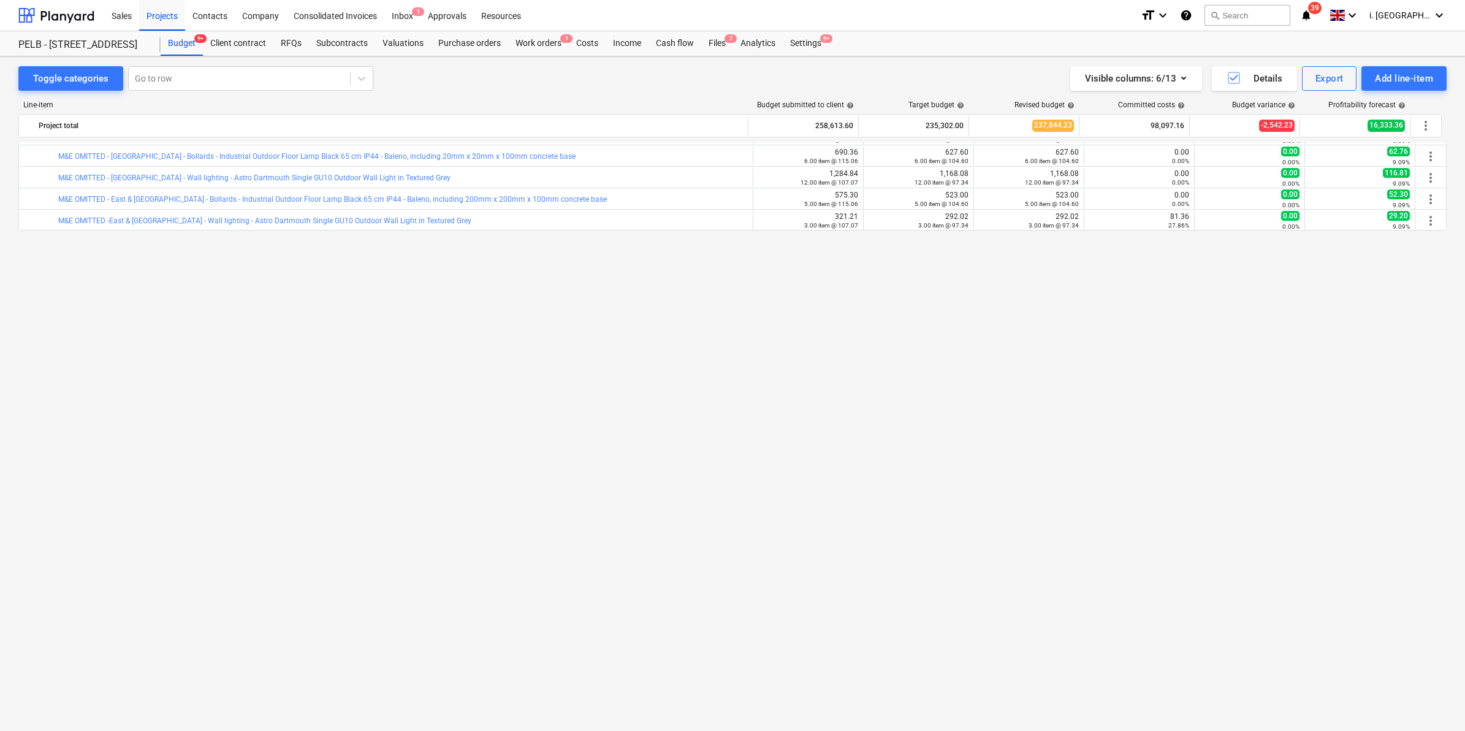
scroll to position [470, 0]
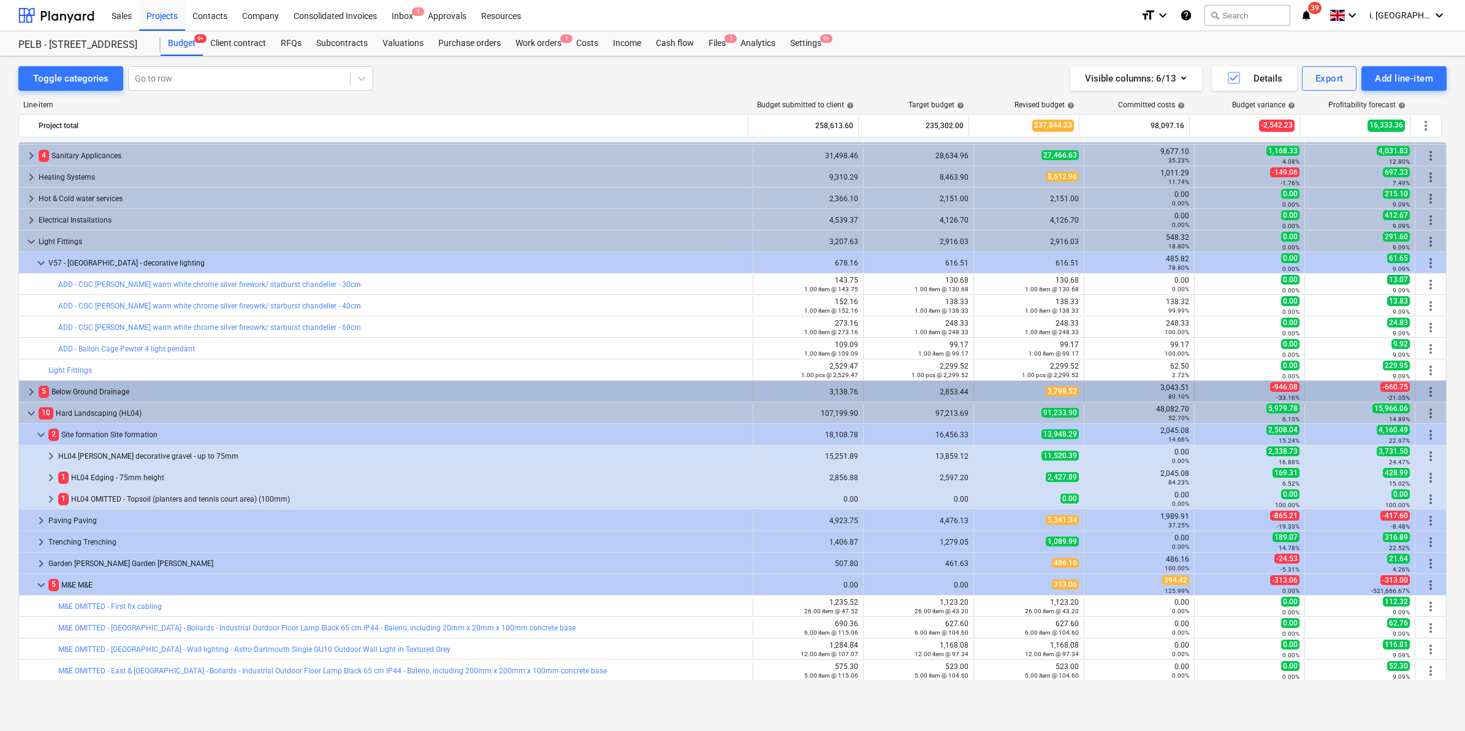
click at [32, 391] on span "keyboard_arrow_right" at bounding box center [31, 391] width 15 height 15
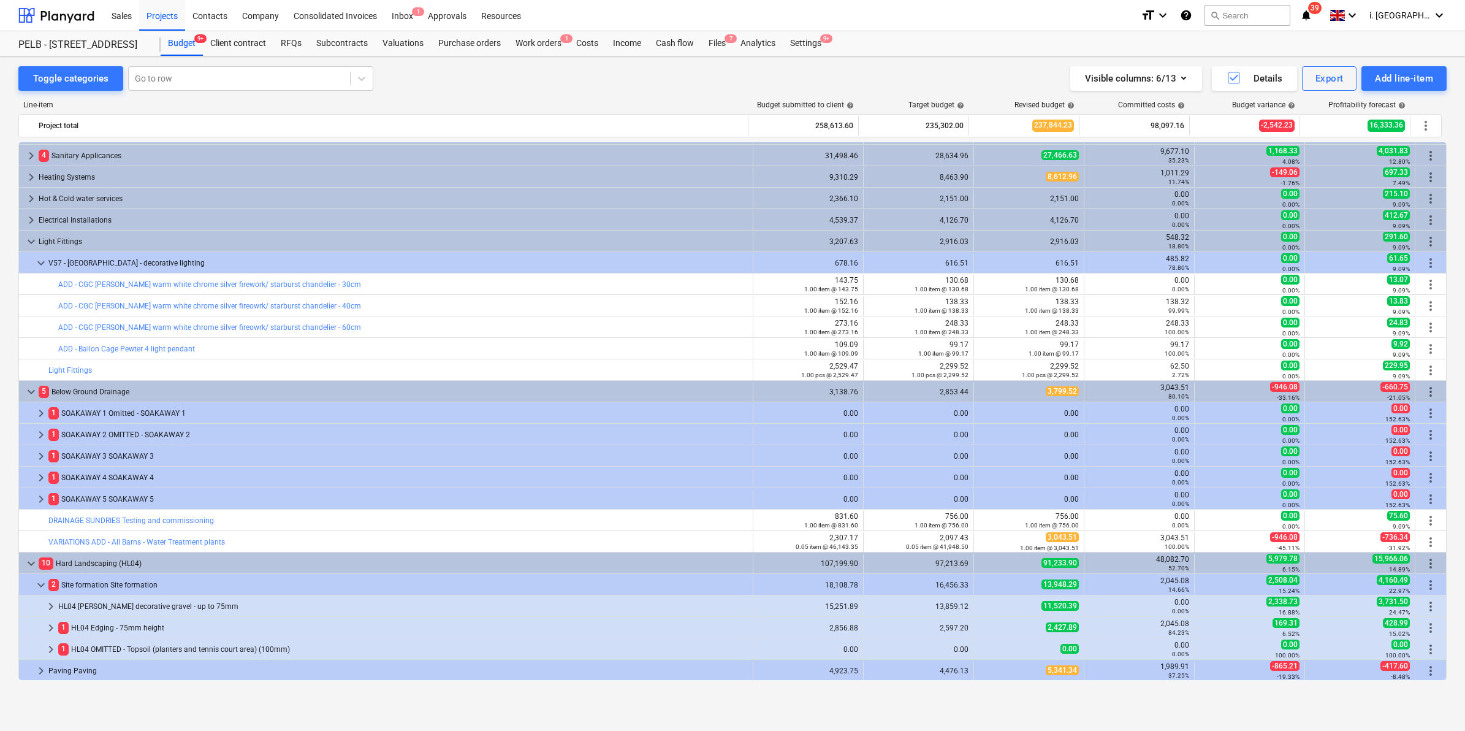
scroll to position [611, 0]
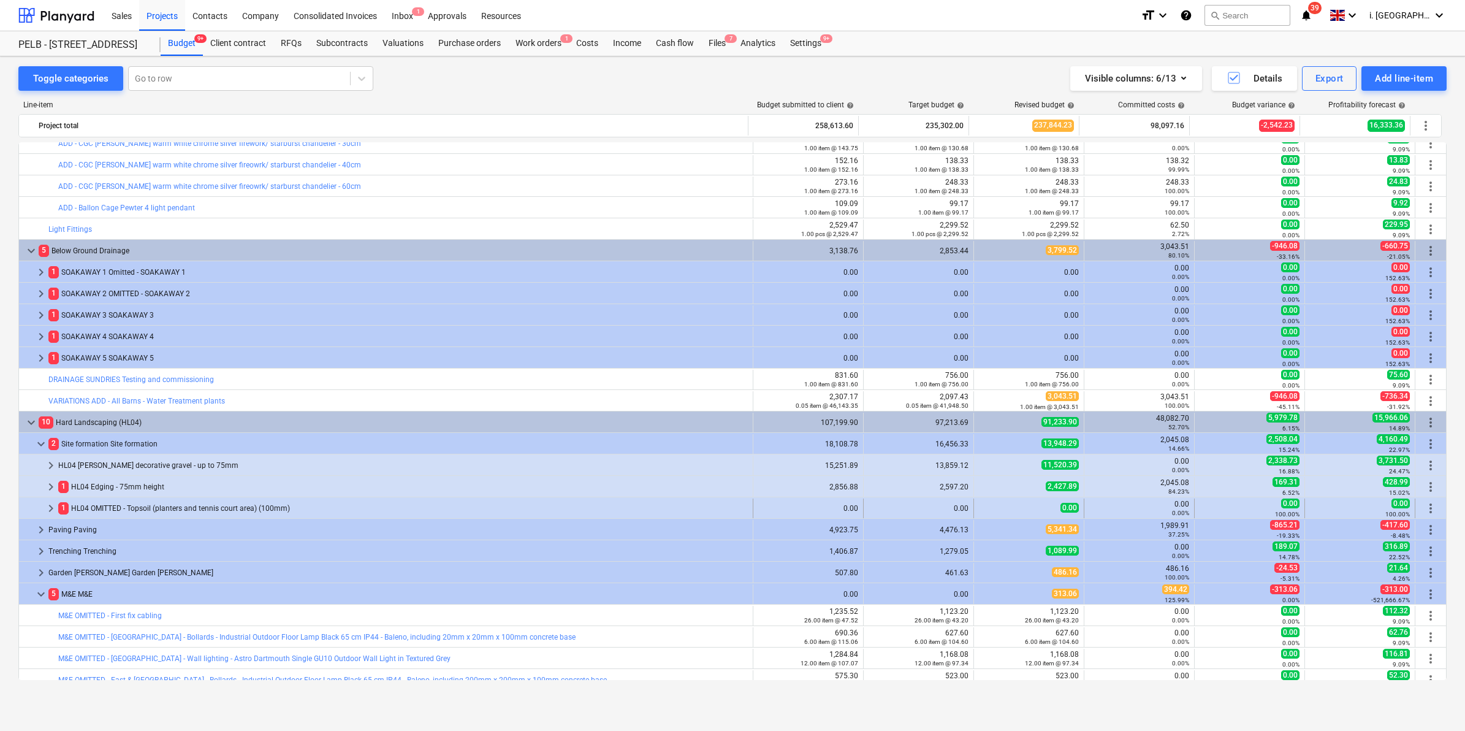
click at [56, 506] on span "keyboard_arrow_right" at bounding box center [51, 508] width 15 height 15
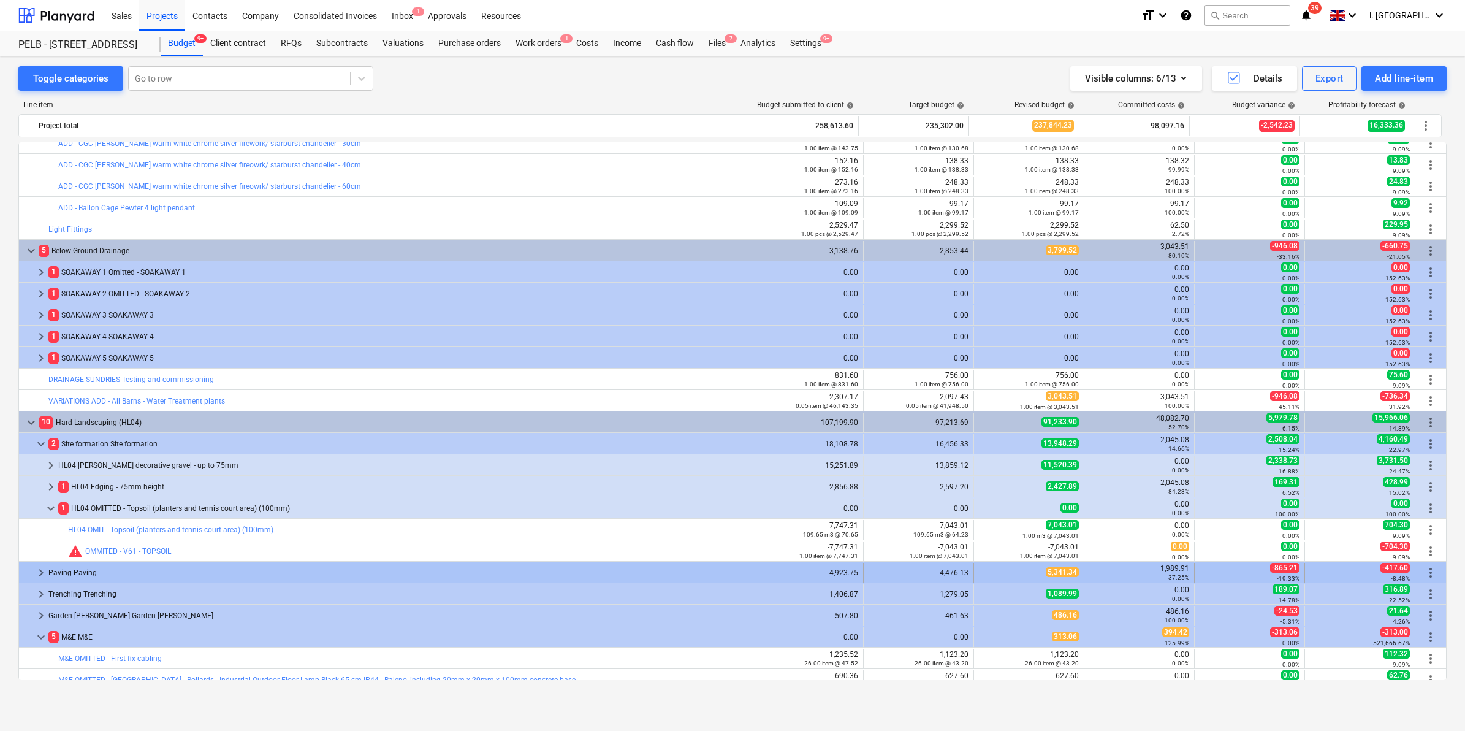
click at [40, 567] on span "keyboard_arrow_right" at bounding box center [41, 572] width 15 height 15
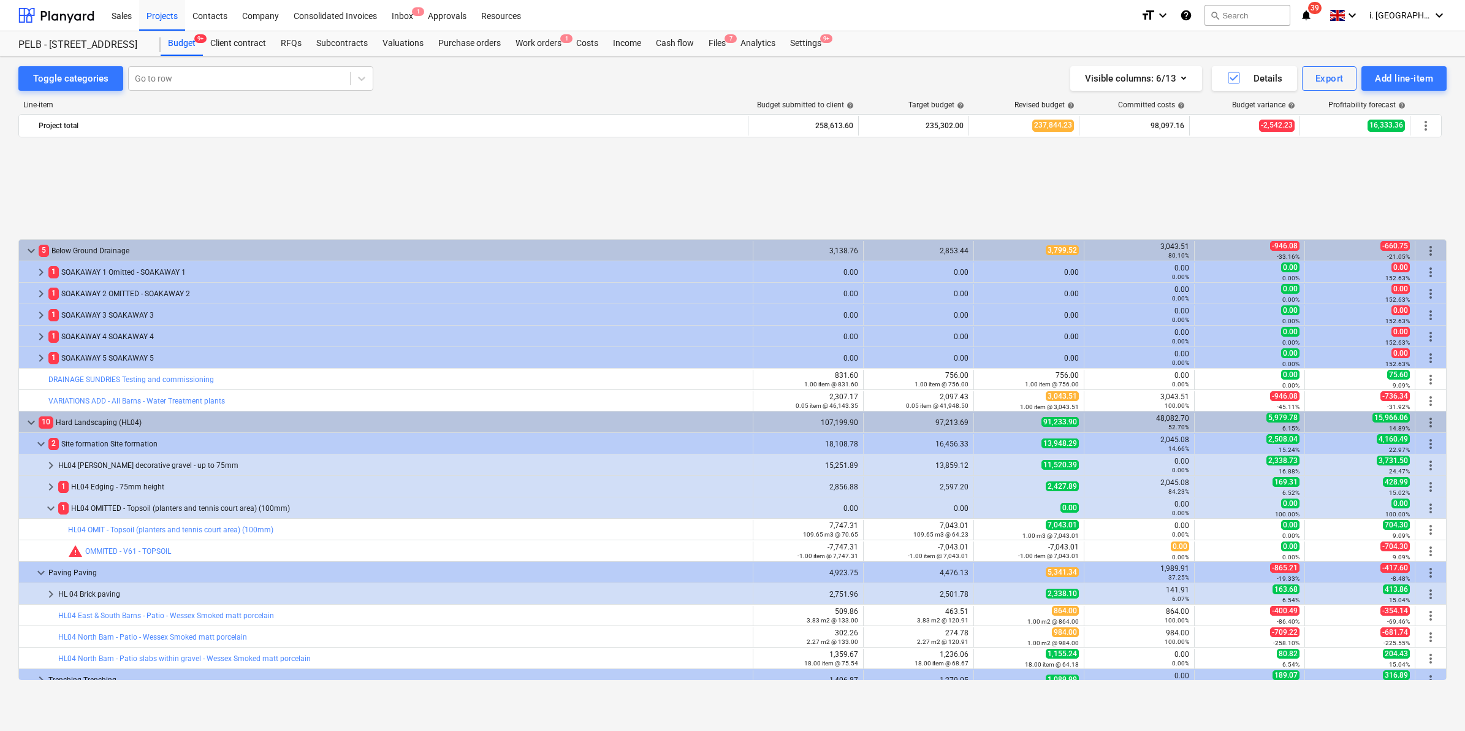
scroll to position [1082, 0]
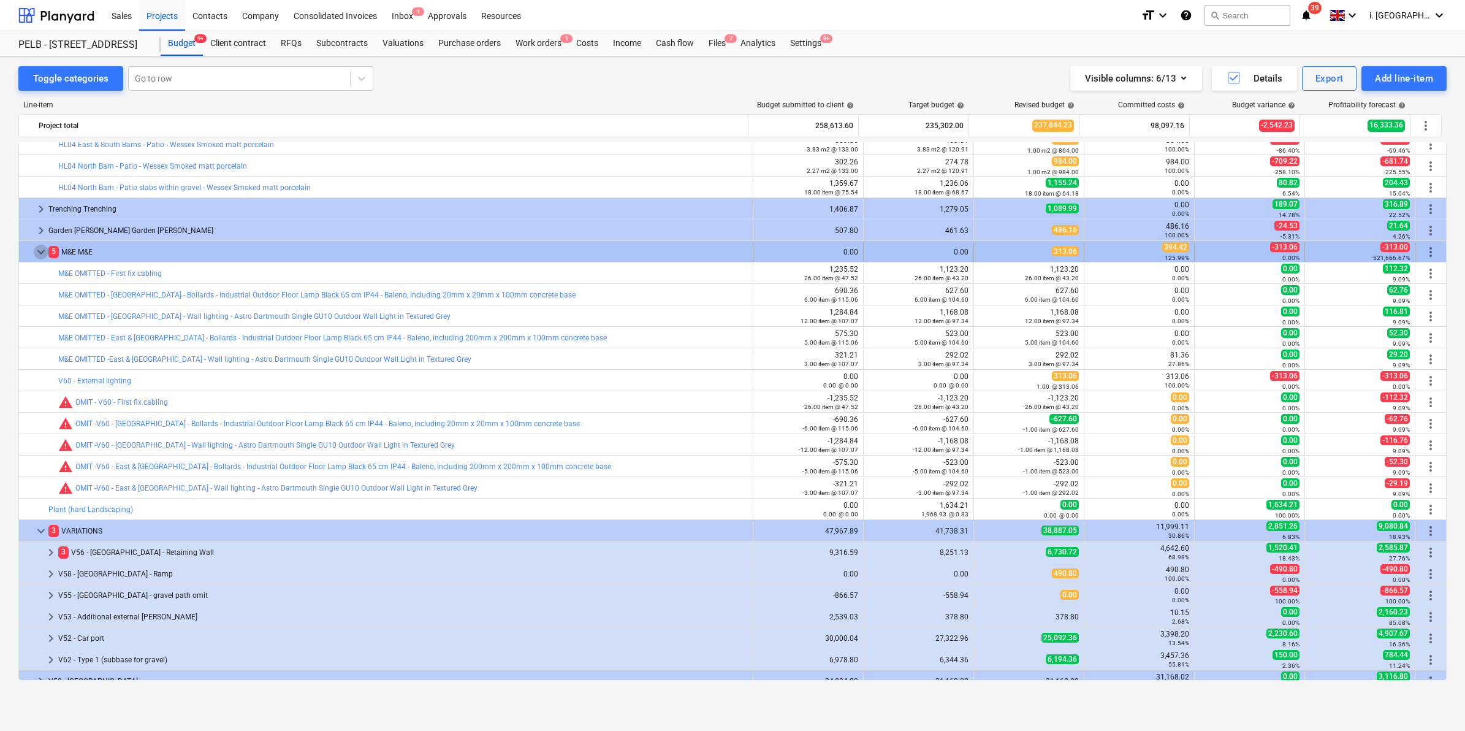
click at [37, 254] on span "keyboard_arrow_down" at bounding box center [41, 252] width 15 height 15
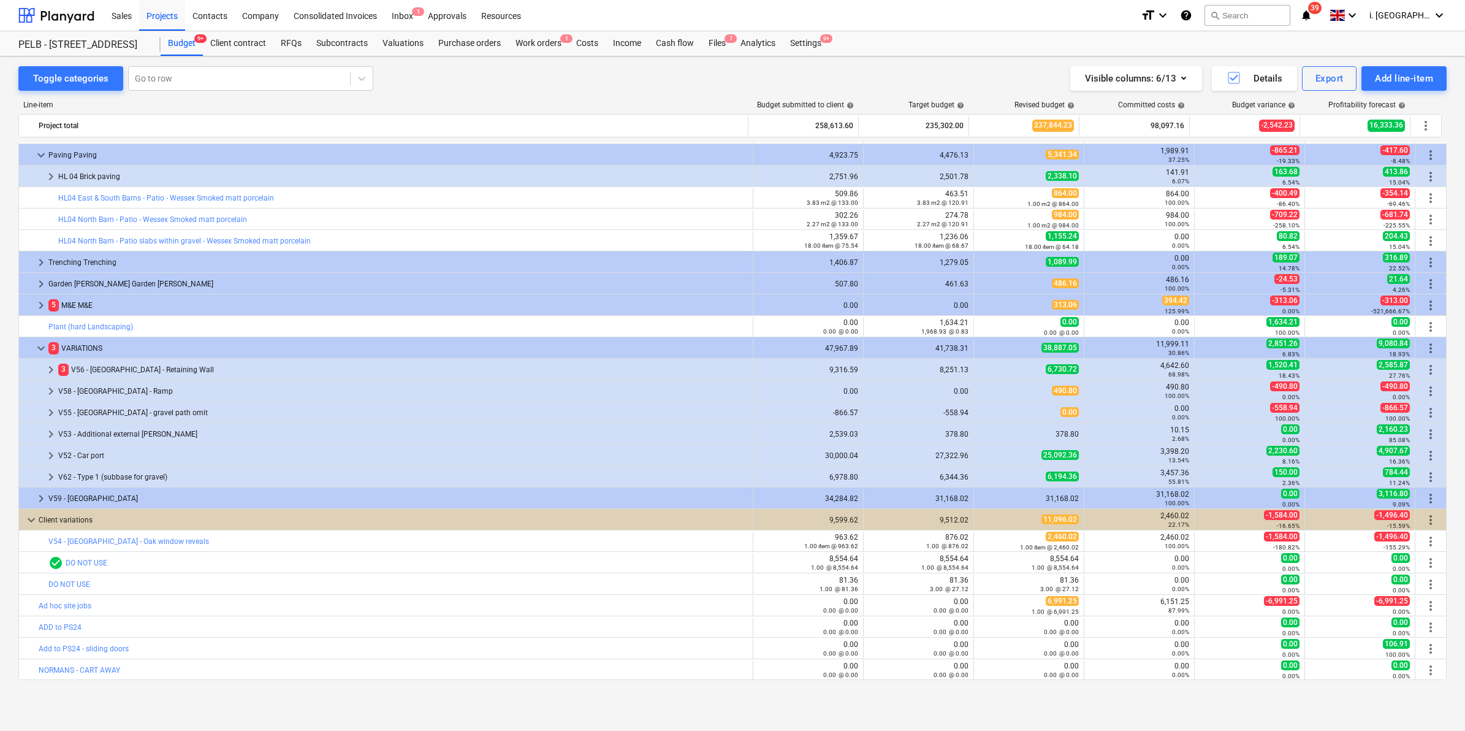
scroll to position [1028, 0]
click at [47, 173] on span "keyboard_arrow_right" at bounding box center [51, 177] width 15 height 15
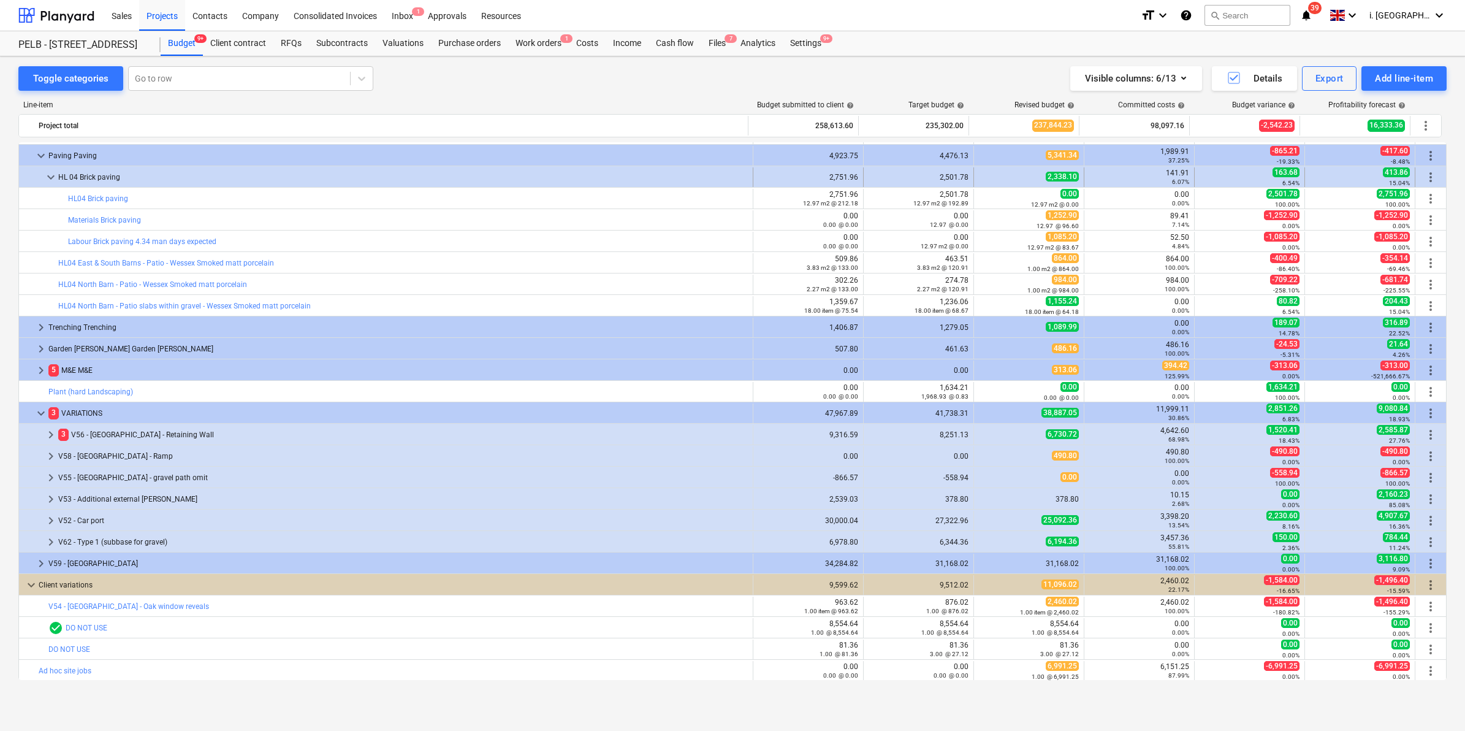
click at [44, 173] on span "keyboard_arrow_down" at bounding box center [51, 177] width 15 height 15
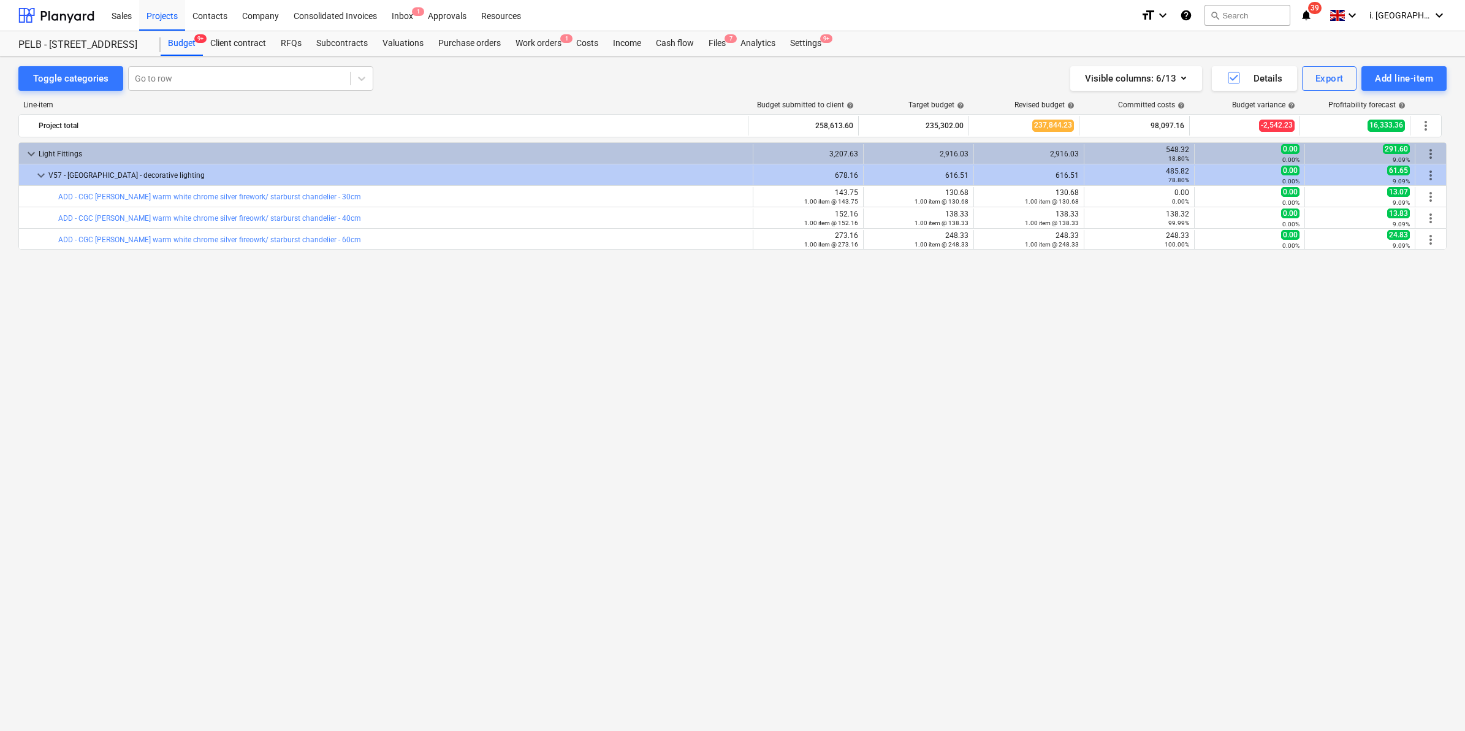
scroll to position [87, 0]
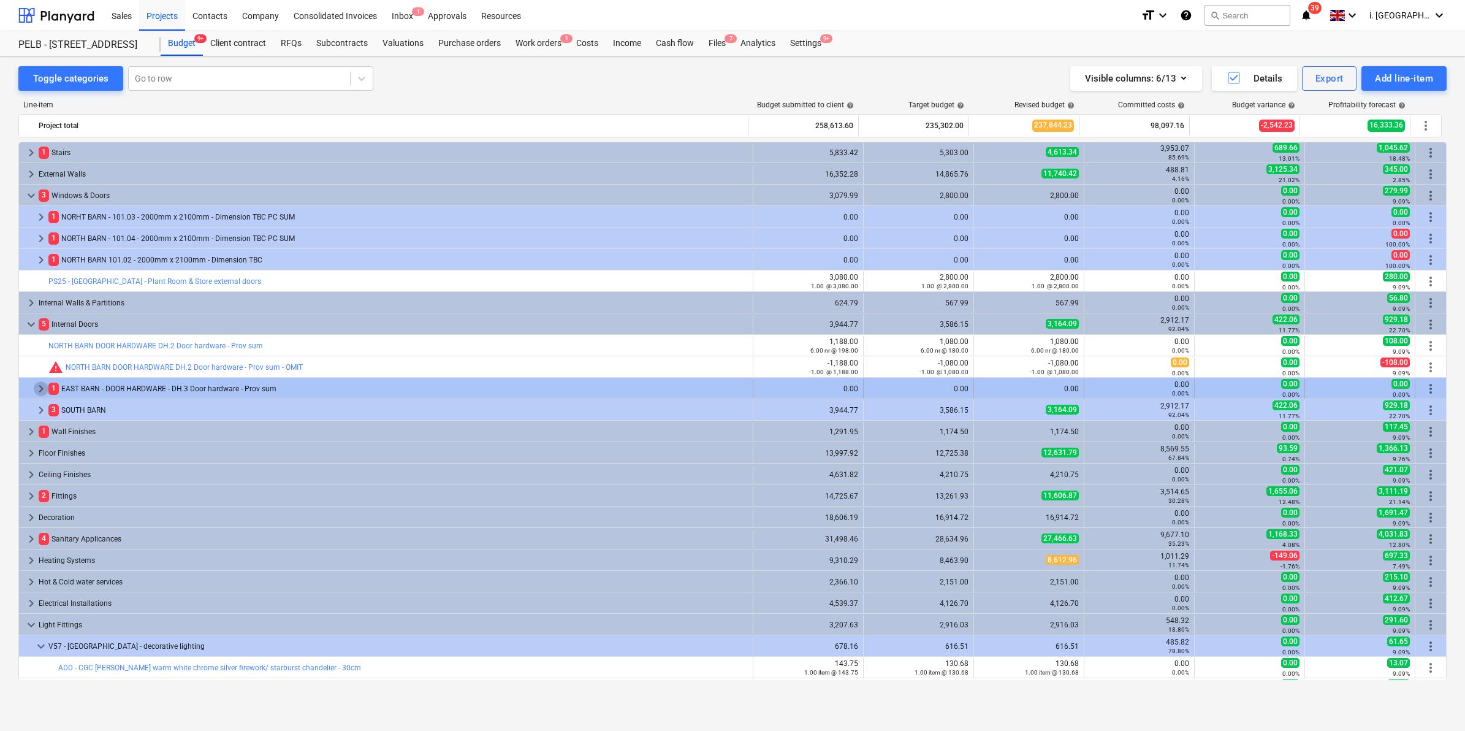
click at [40, 390] on span "keyboard_arrow_right" at bounding box center [41, 388] width 15 height 15
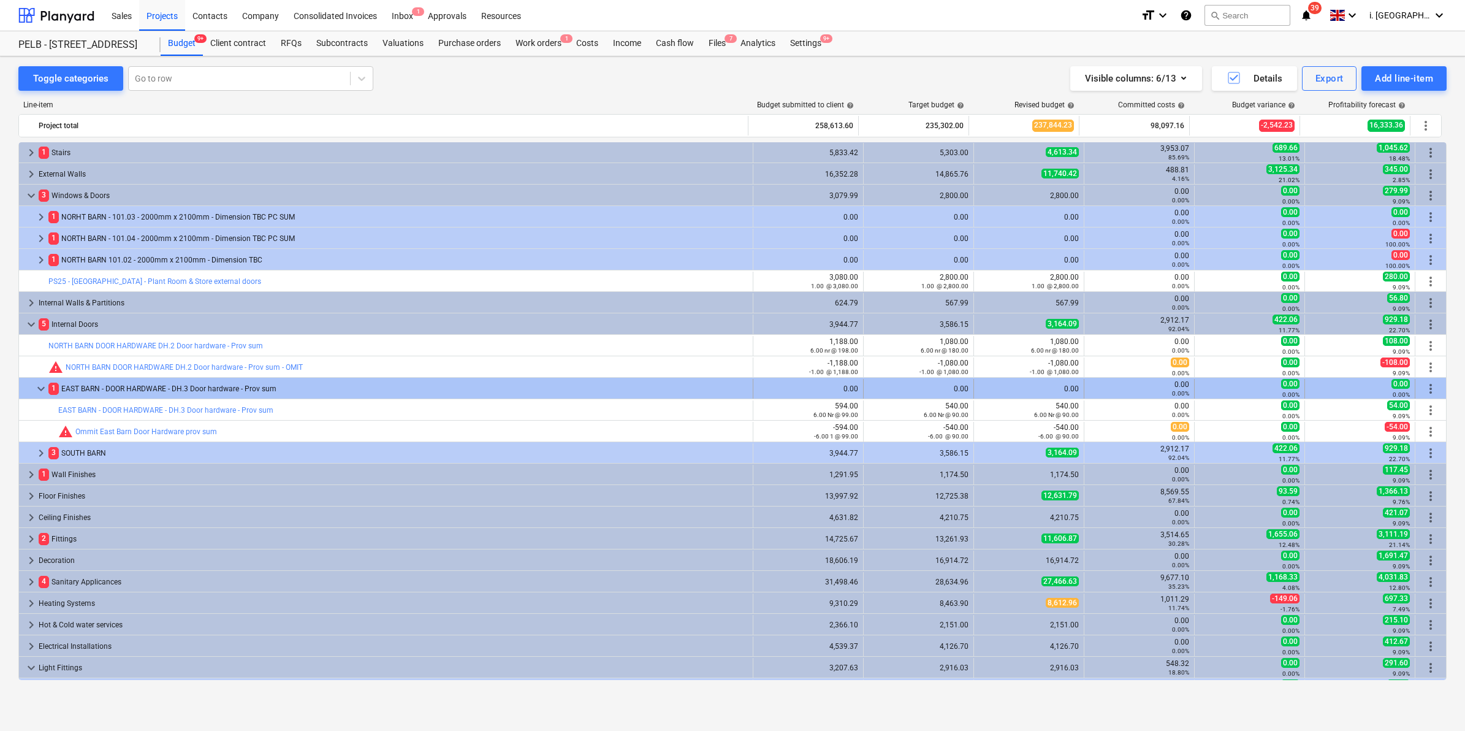
click at [39, 390] on span "keyboard_arrow_down" at bounding box center [41, 388] width 15 height 15
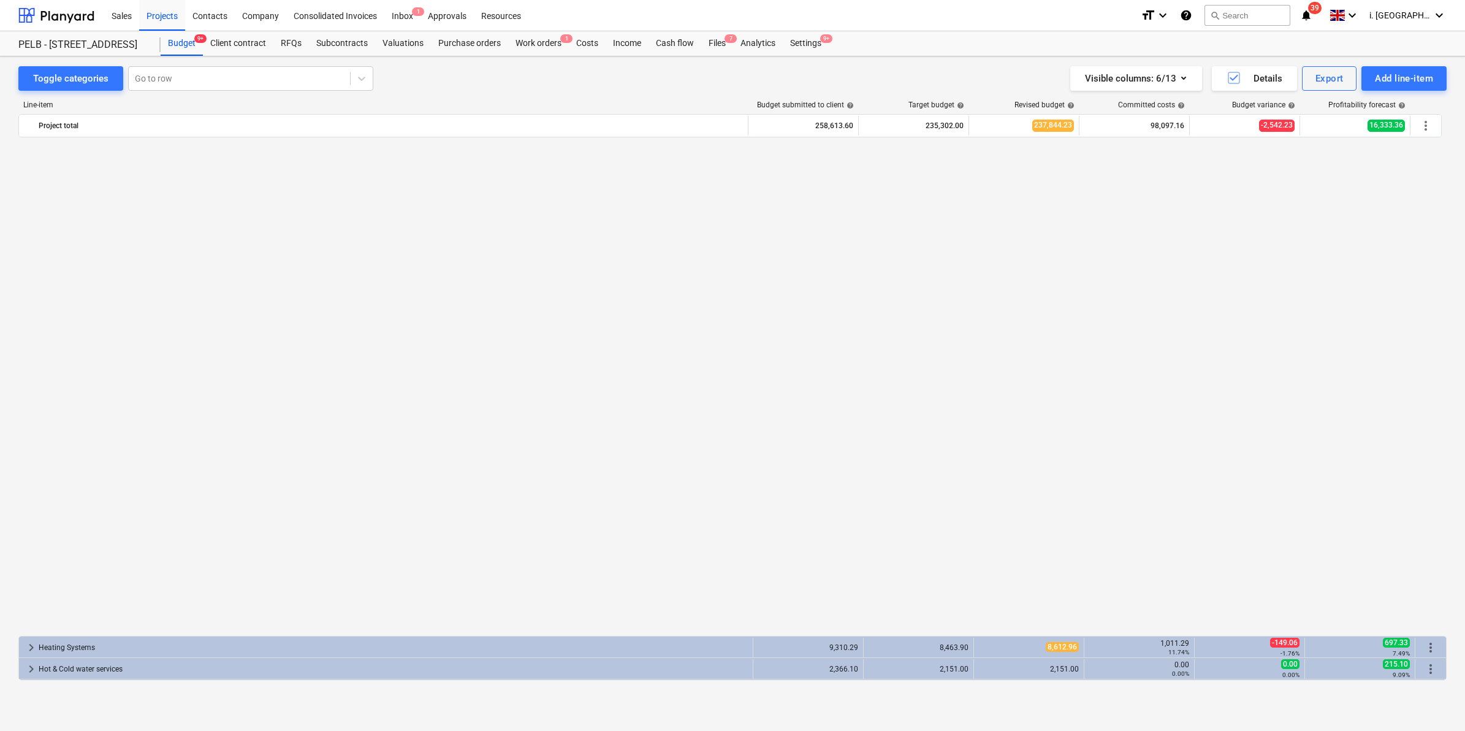
scroll to position [942, 0]
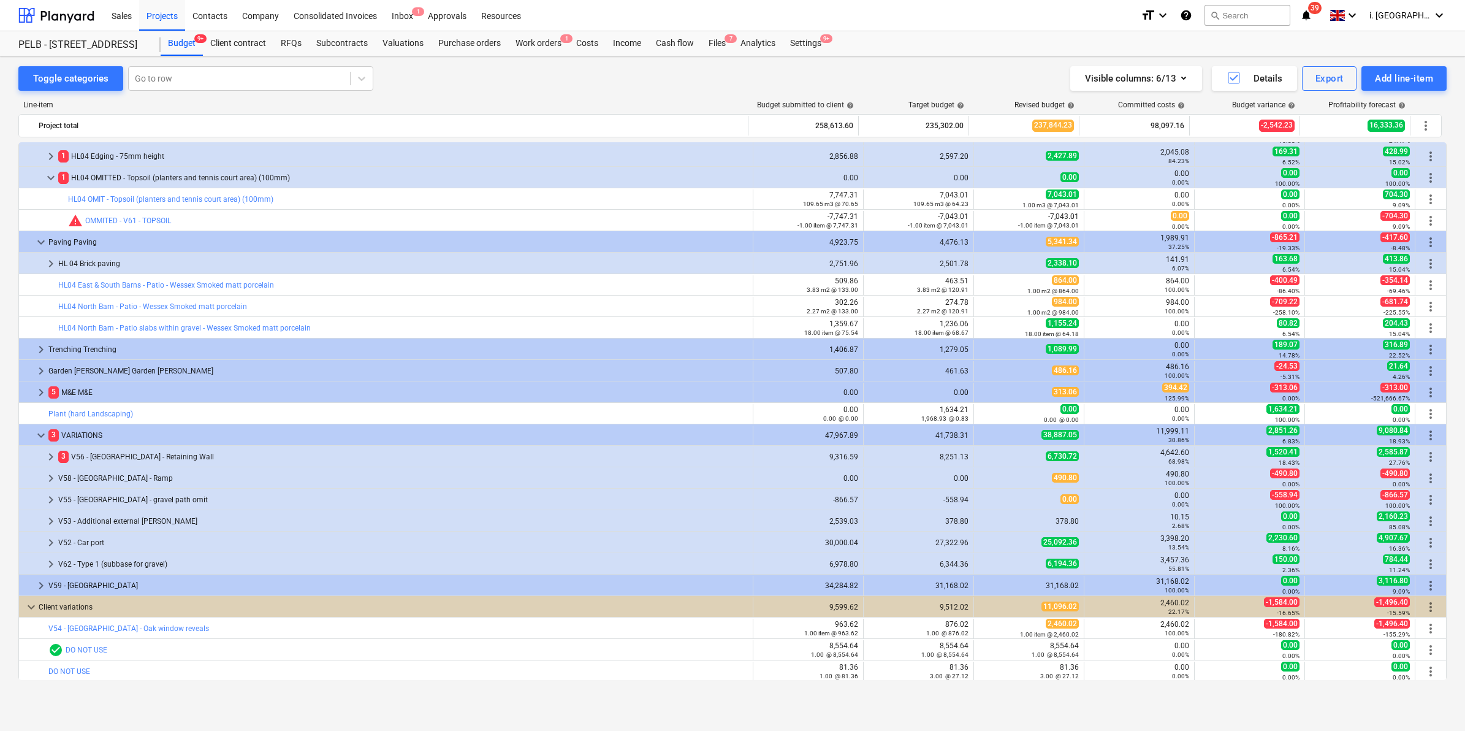
click at [7, 464] on div "Toggle categories Go to row Visible columns : 6/13 Details Export Add line-item…" at bounding box center [732, 380] width 1465 height 648
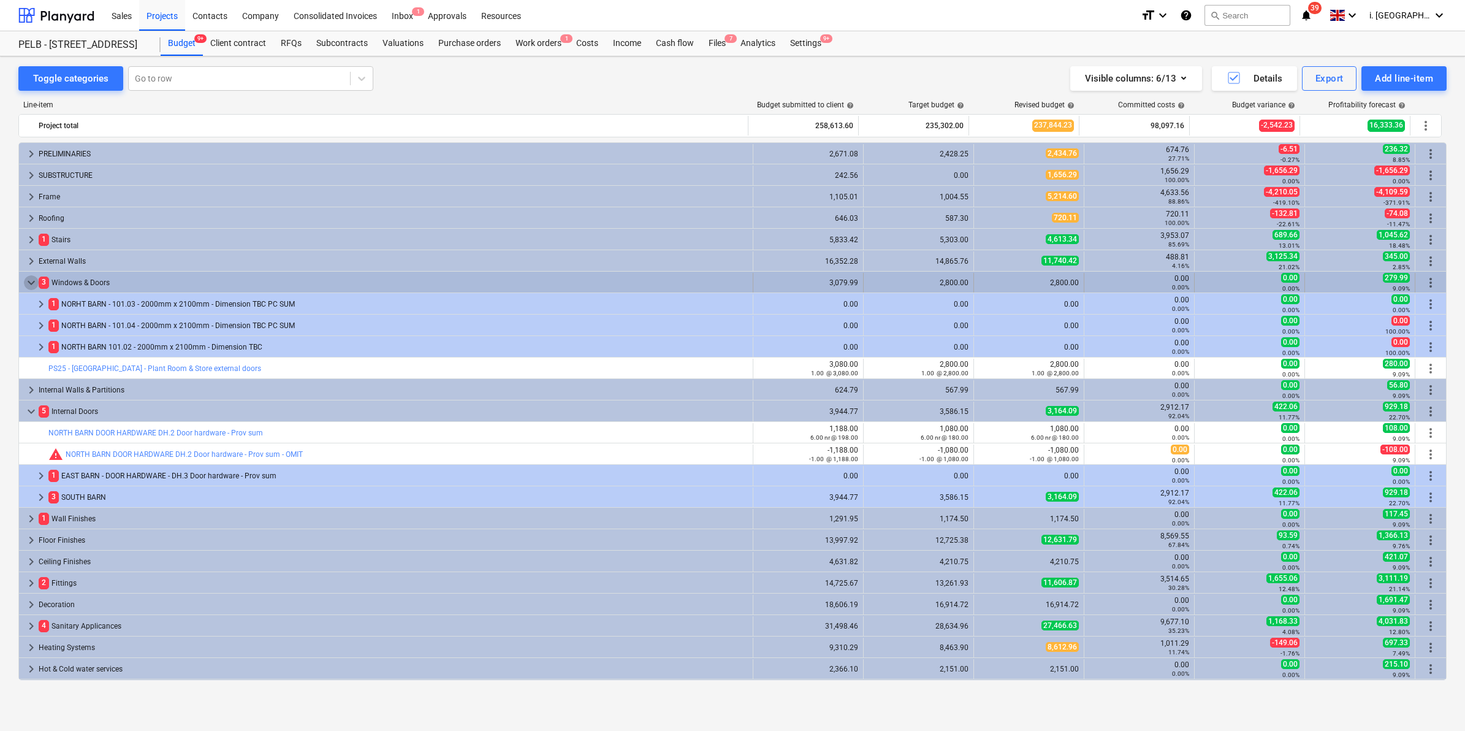
click at [29, 286] on span "keyboard_arrow_down" at bounding box center [31, 282] width 15 height 15
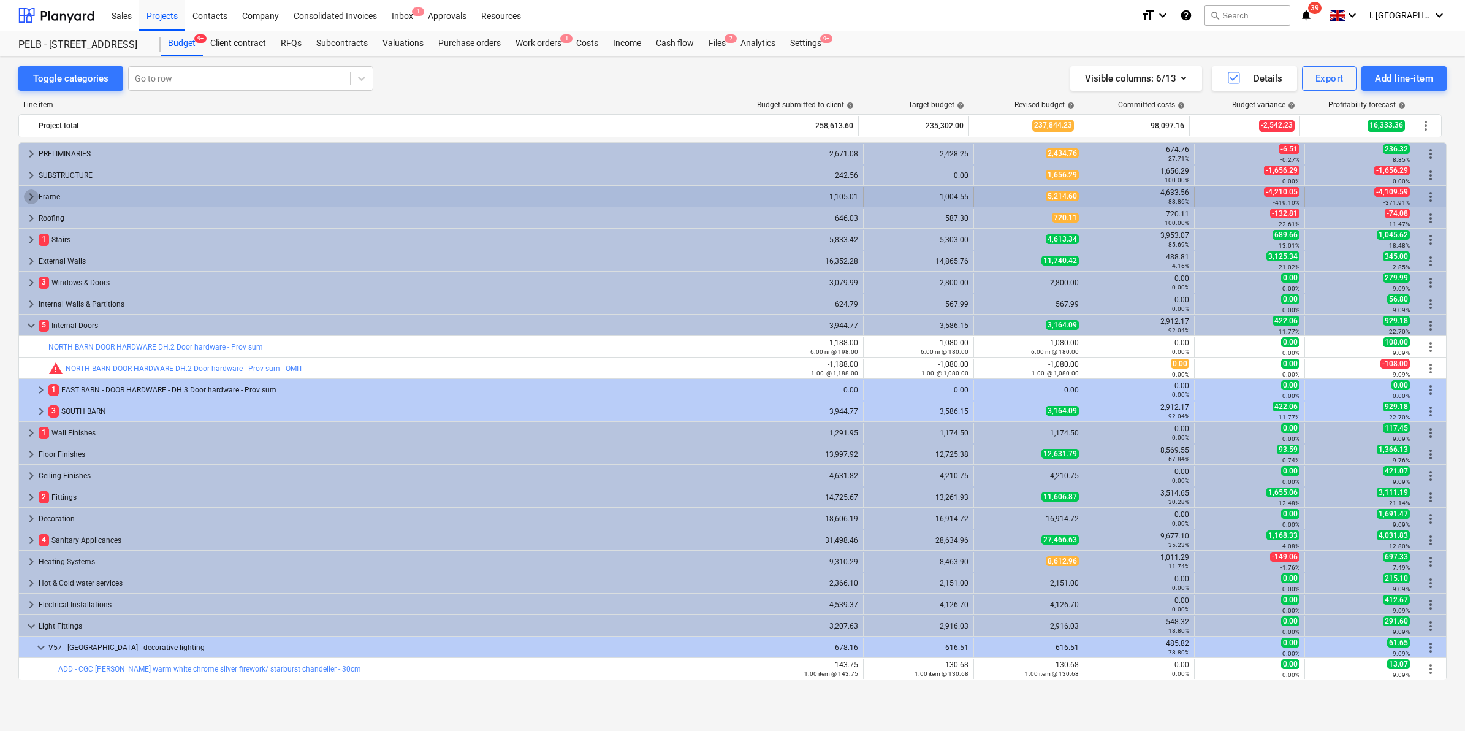
click at [25, 197] on span "keyboard_arrow_right" at bounding box center [31, 196] width 15 height 15
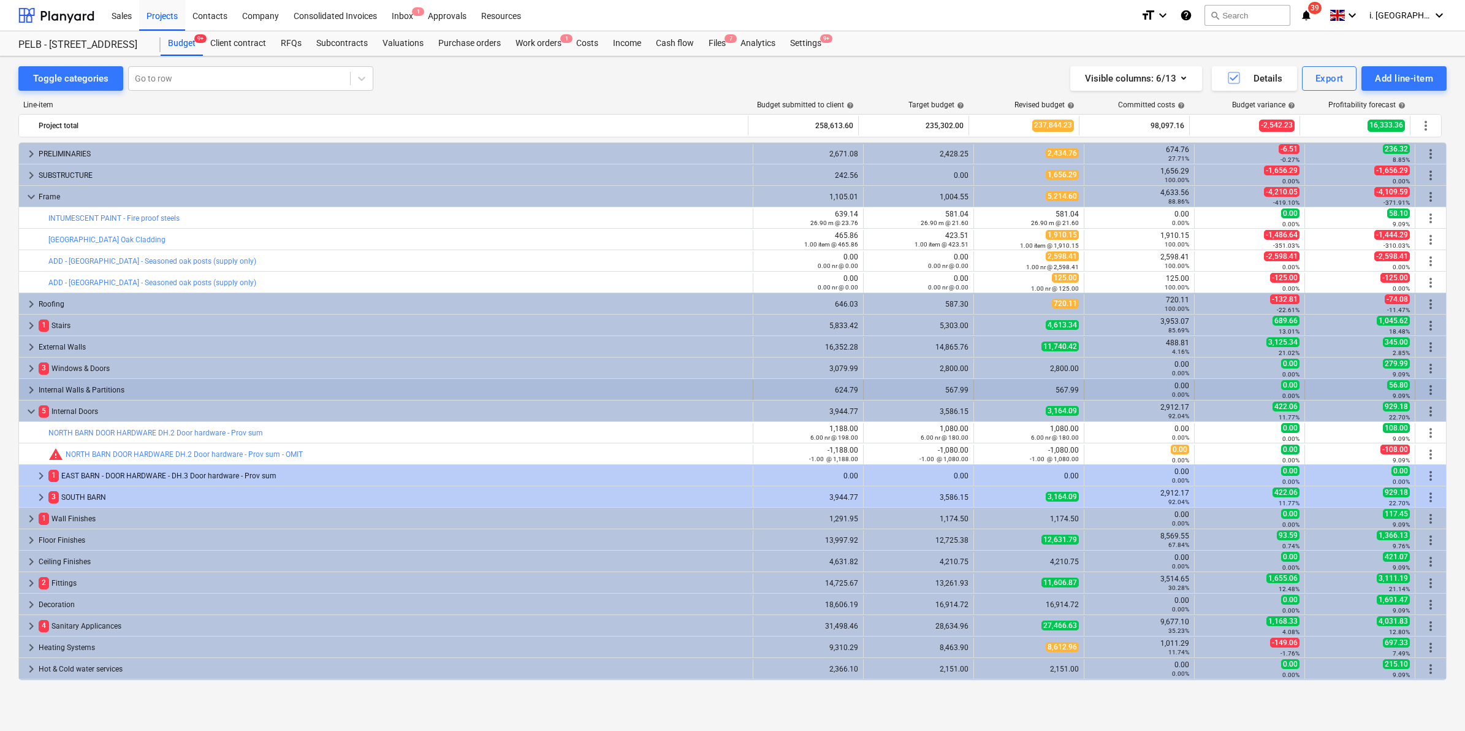
click at [26, 394] on span "keyboard_arrow_right" at bounding box center [31, 389] width 15 height 15
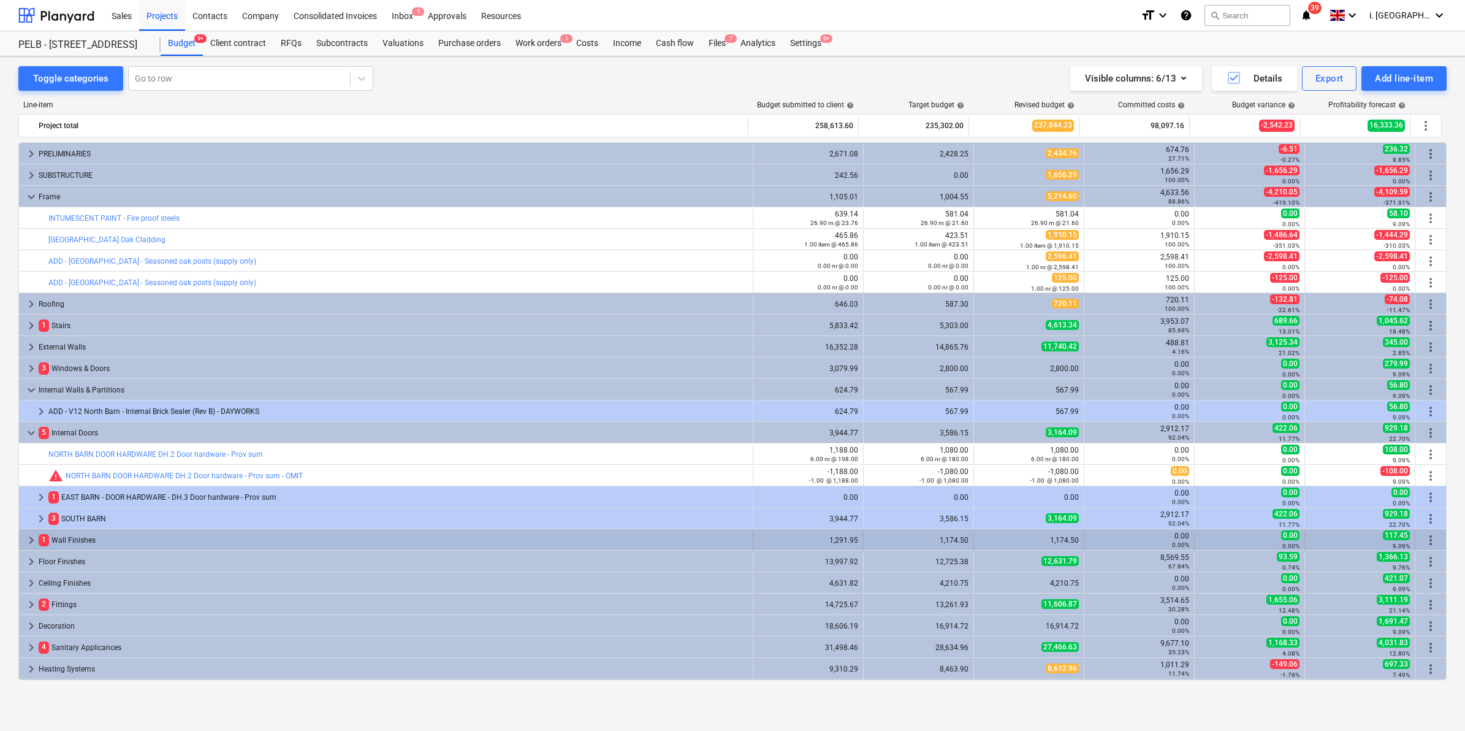
click at [28, 540] on span "keyboard_arrow_right" at bounding box center [31, 540] width 15 height 15
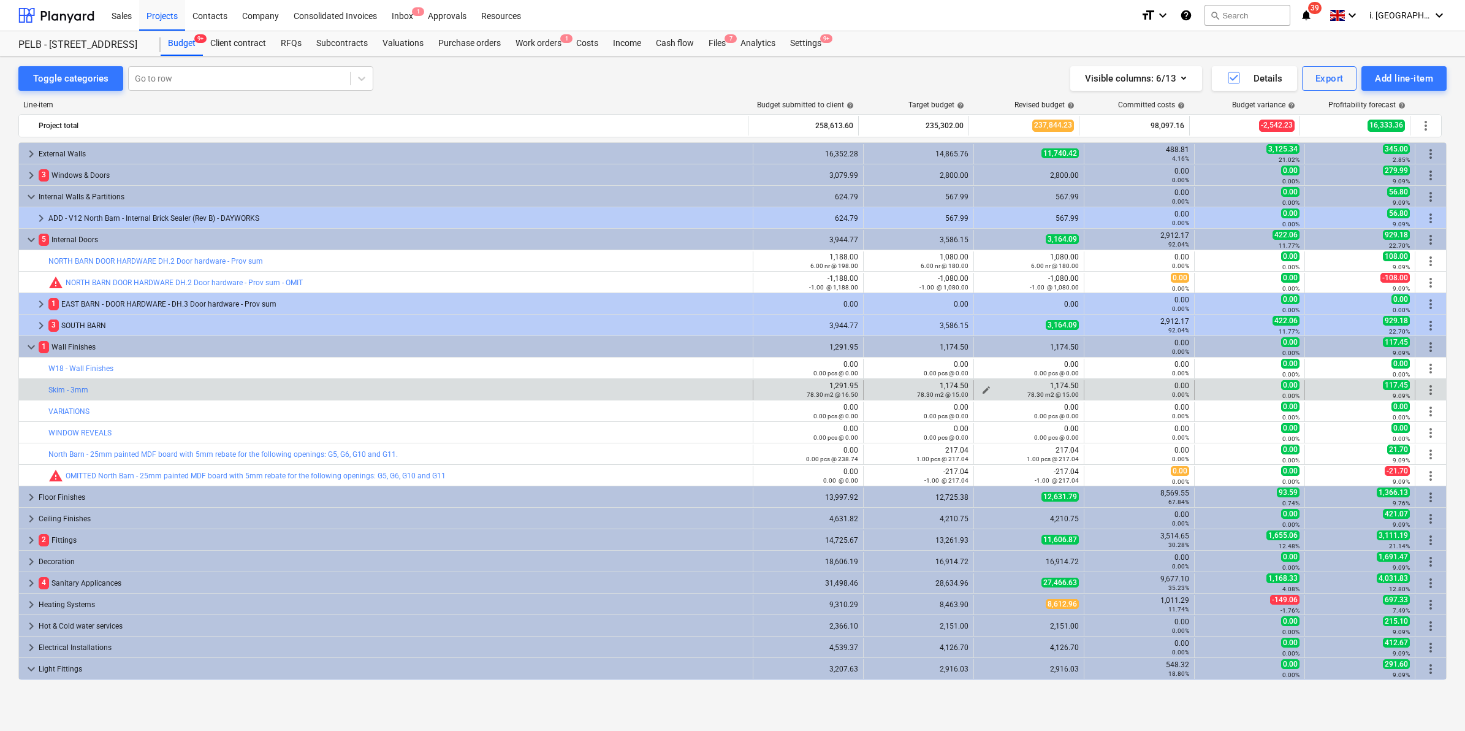
scroll to position [200, 0]
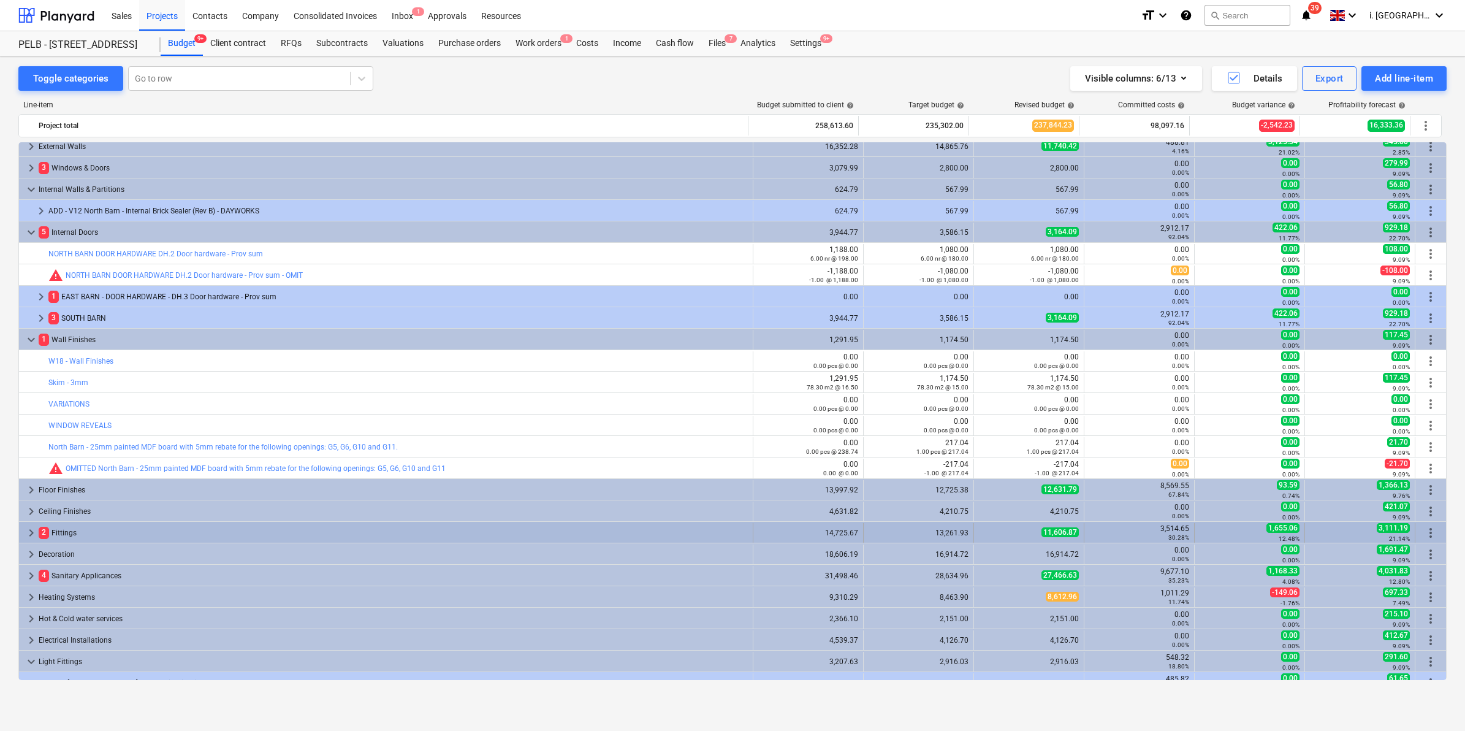
click at [28, 531] on span "keyboard_arrow_right" at bounding box center [31, 532] width 15 height 15
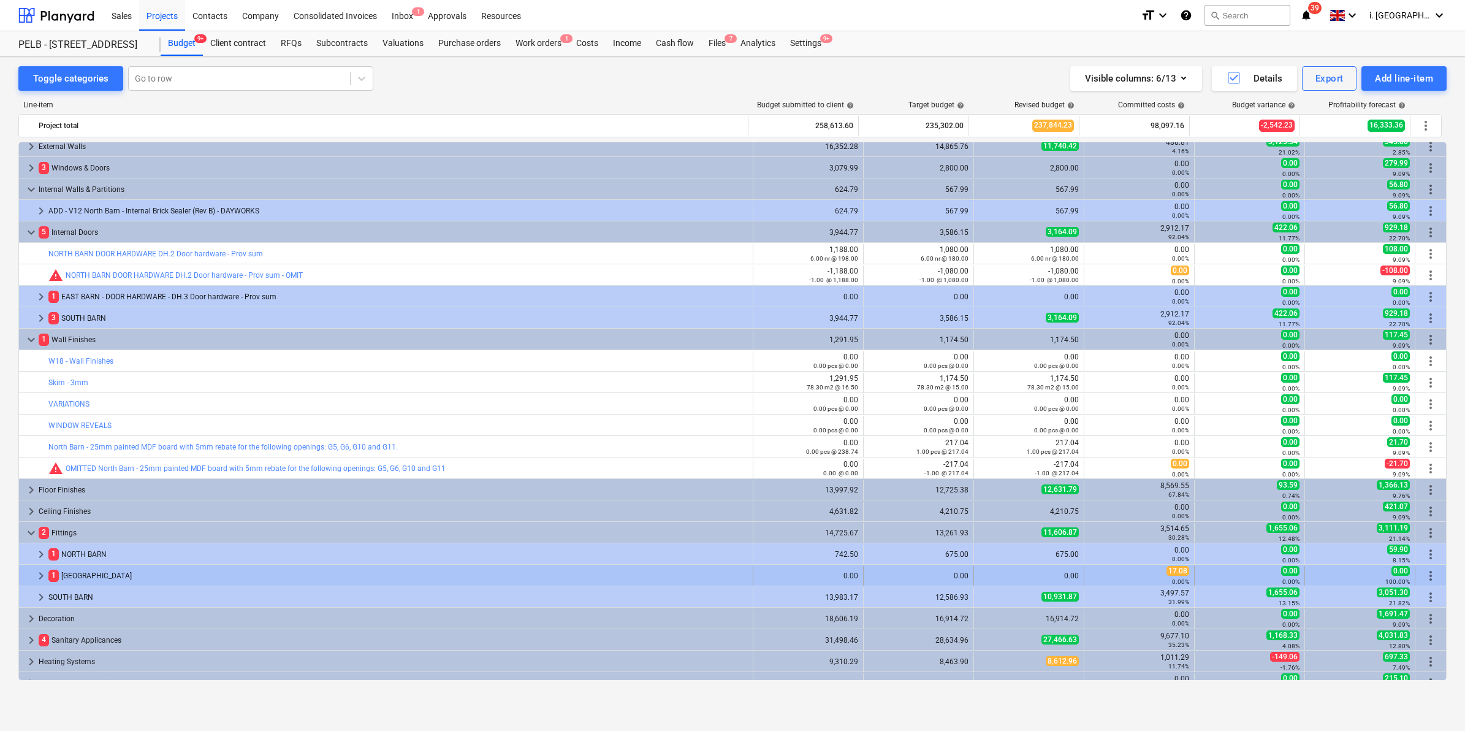
click at [45, 576] on span "keyboard_arrow_right" at bounding box center [41, 575] width 15 height 15
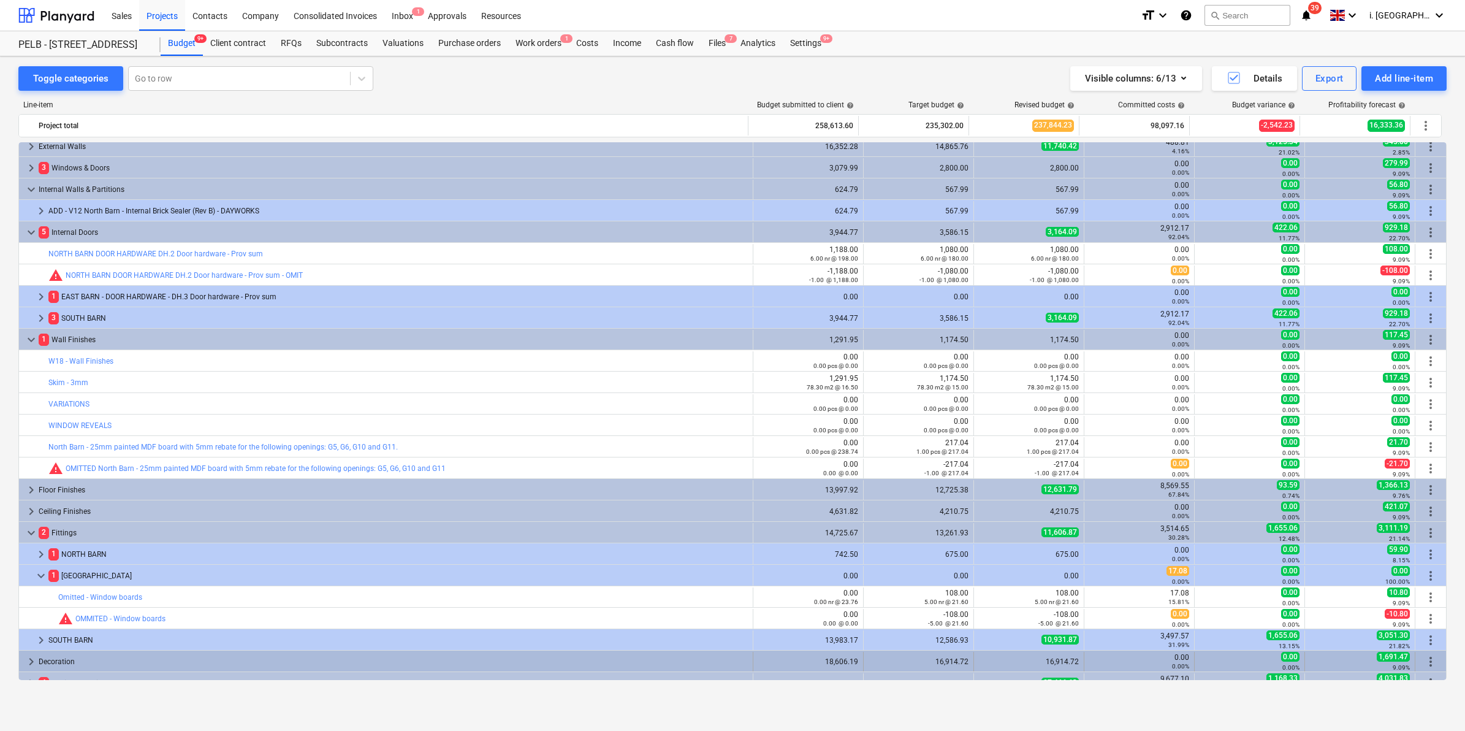
click at [28, 658] on span "keyboard_arrow_right" at bounding box center [31, 661] width 15 height 15
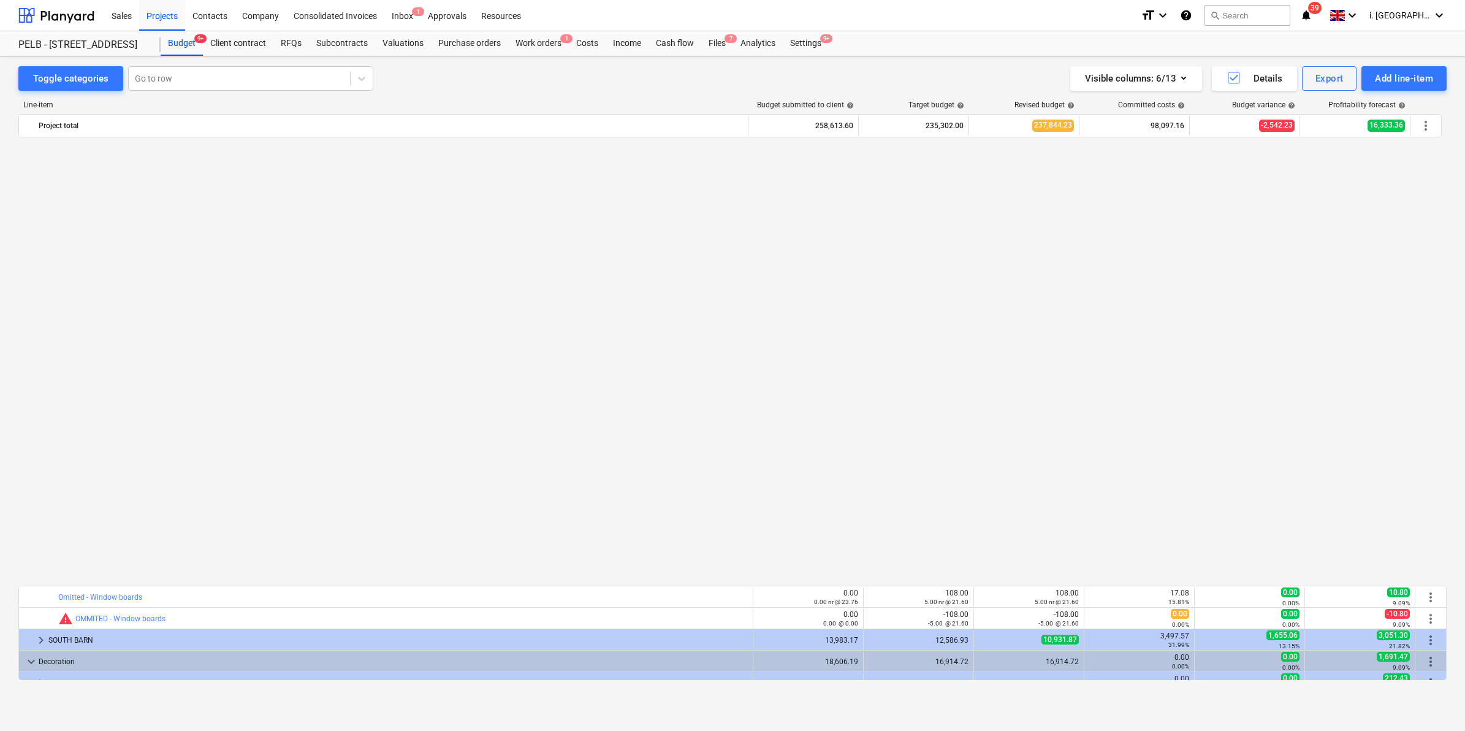
scroll to position [671, 0]
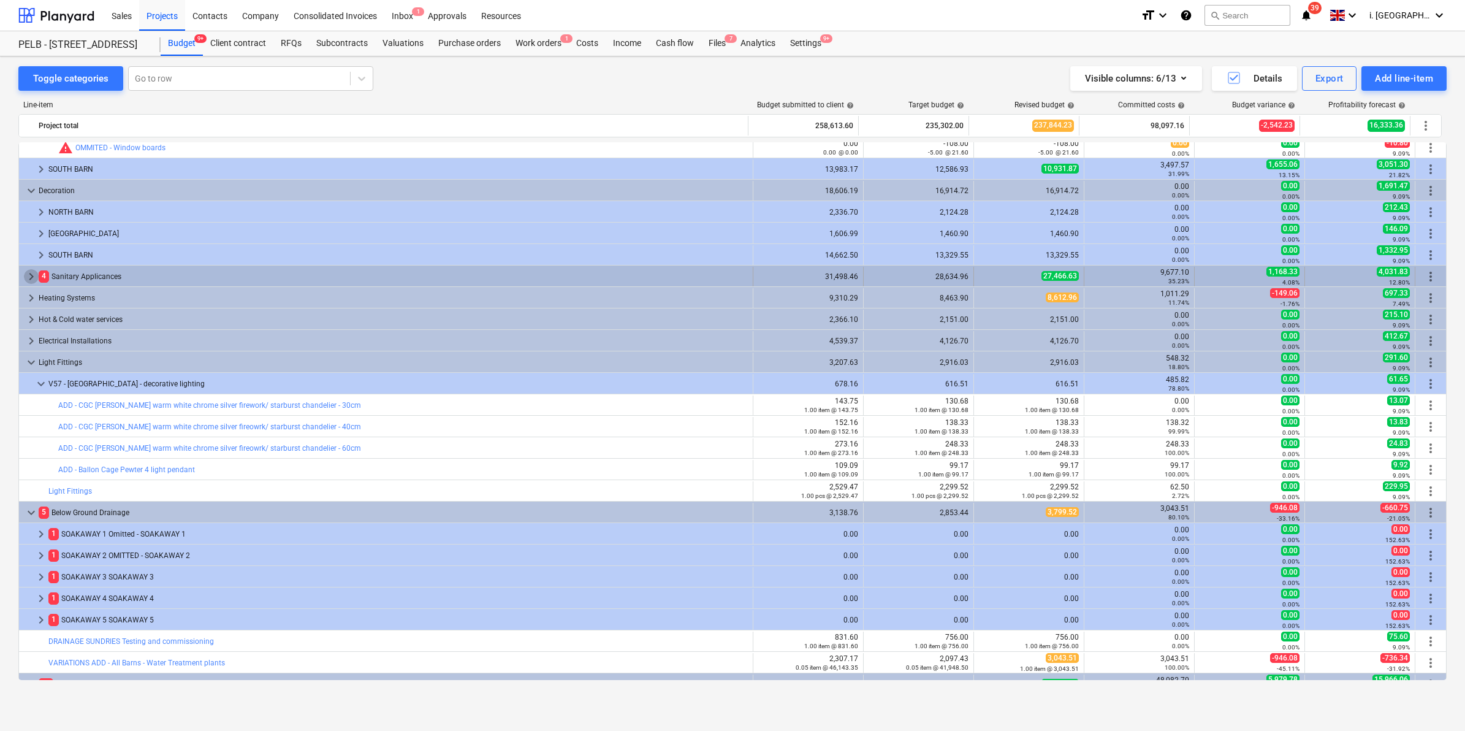
click at [31, 273] on span "keyboard_arrow_right" at bounding box center [31, 276] width 15 height 15
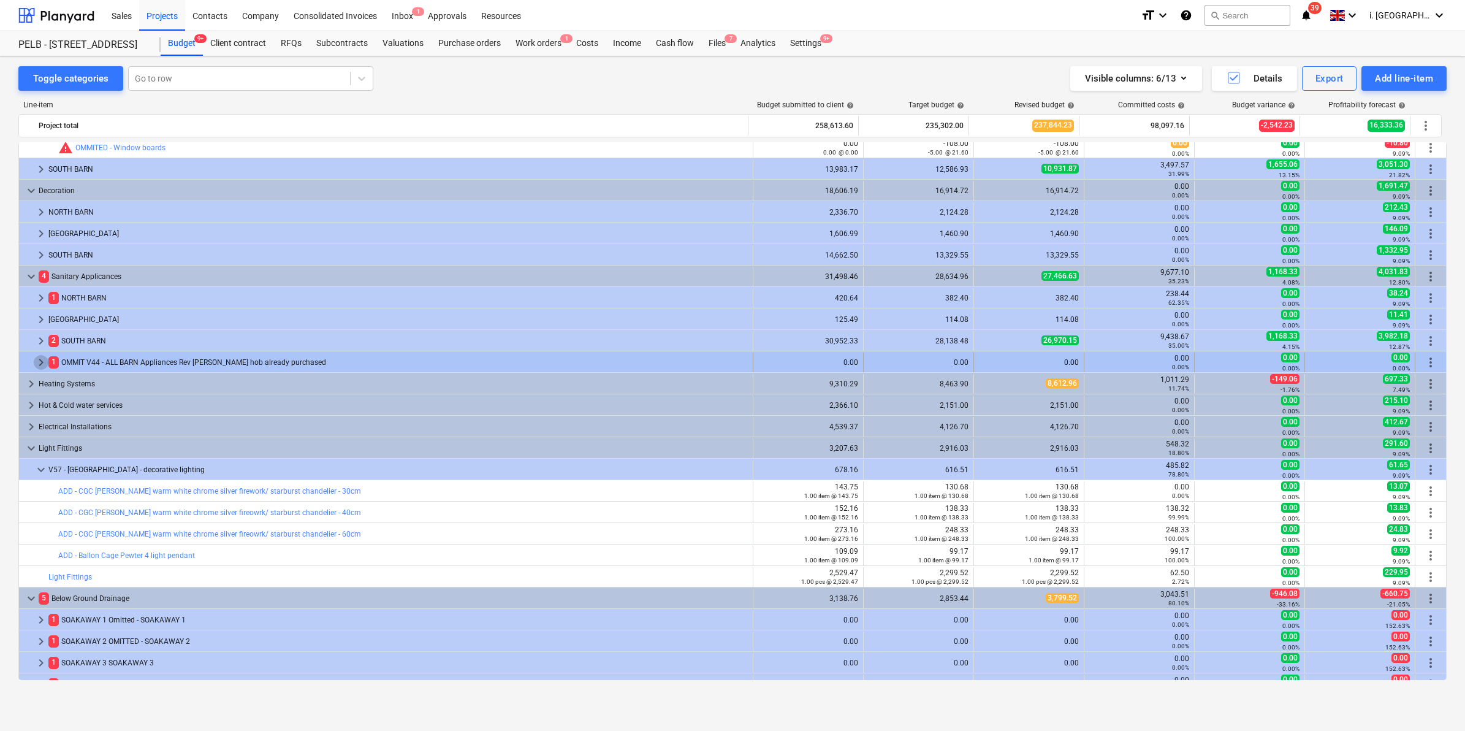
click at [38, 357] on span "keyboard_arrow_right" at bounding box center [41, 362] width 15 height 15
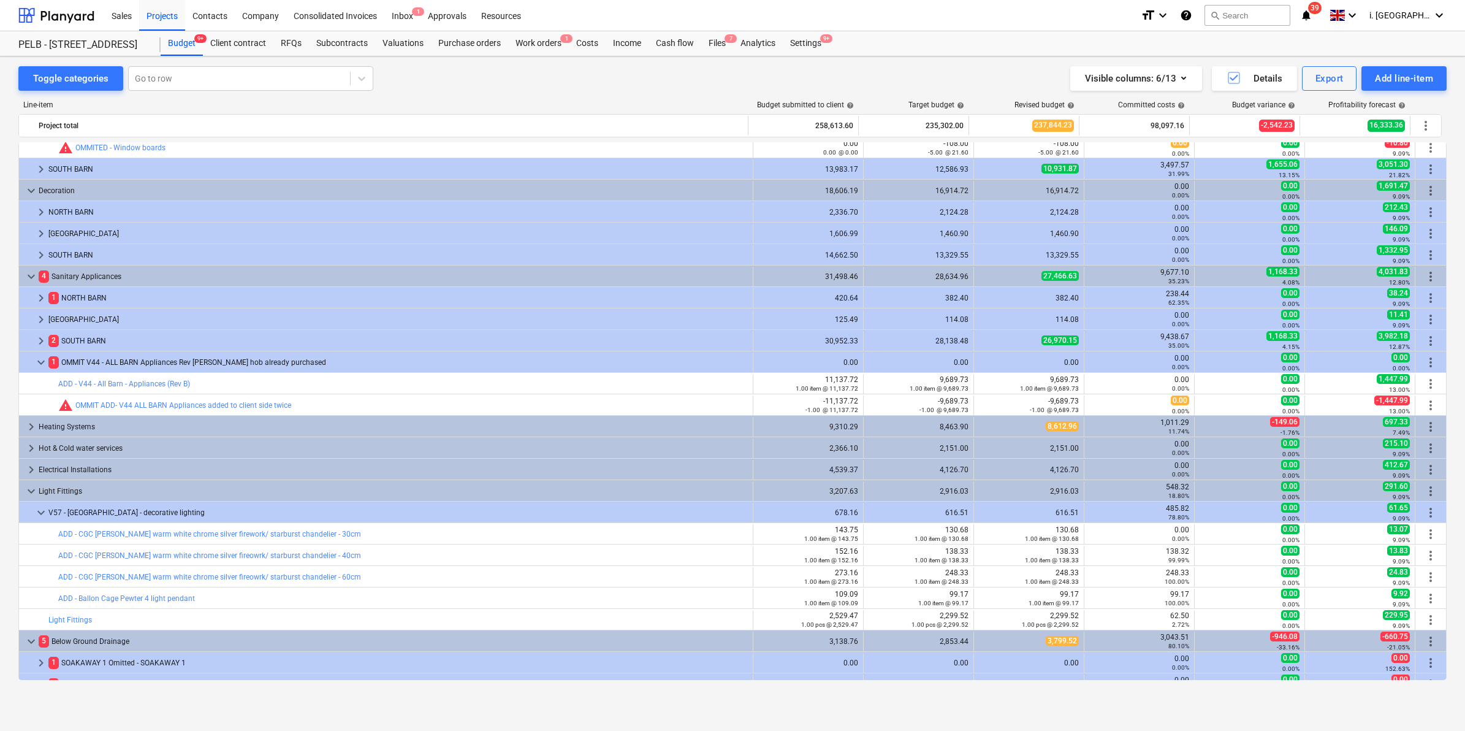
click at [38, 357] on span "keyboard_arrow_down" at bounding box center [41, 362] width 15 height 15
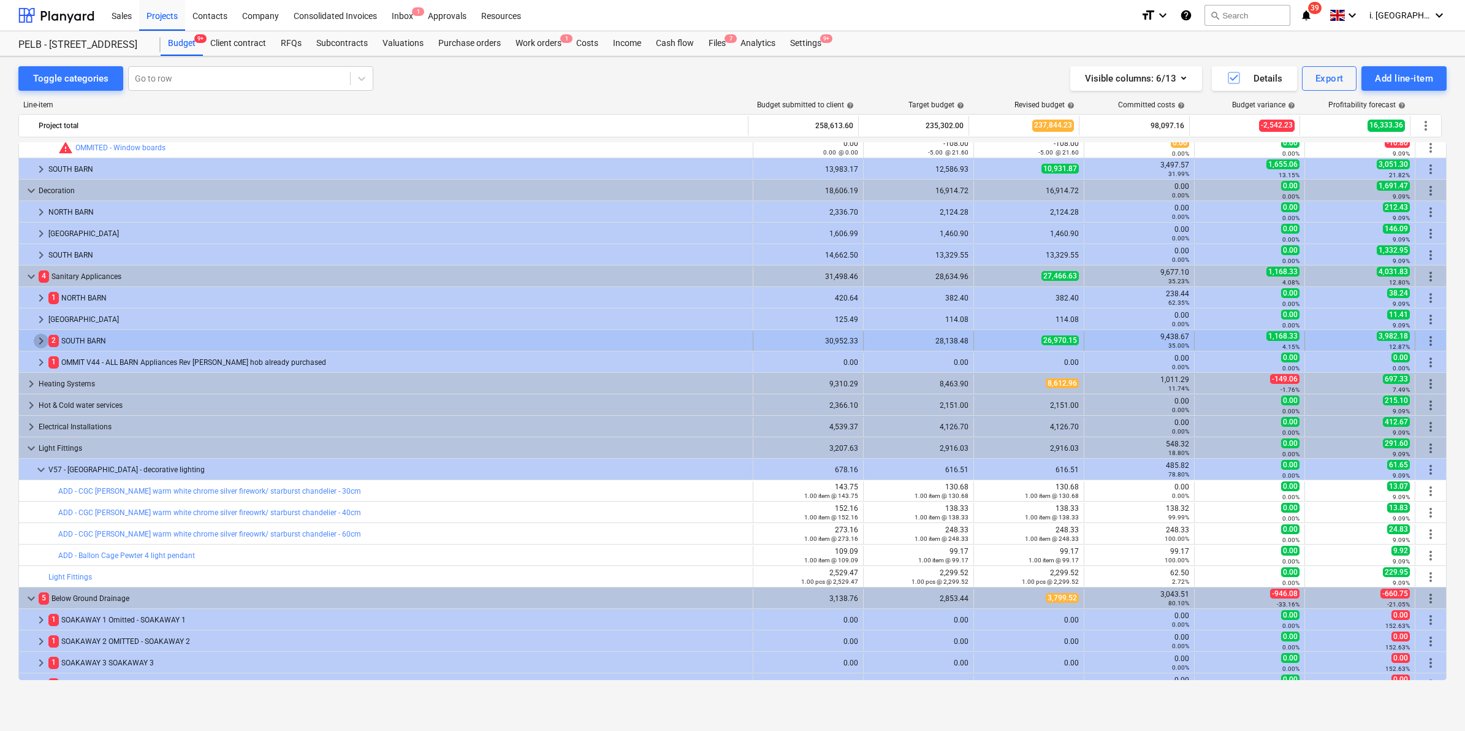
click at [44, 344] on span "keyboard_arrow_right" at bounding box center [41, 340] width 15 height 15
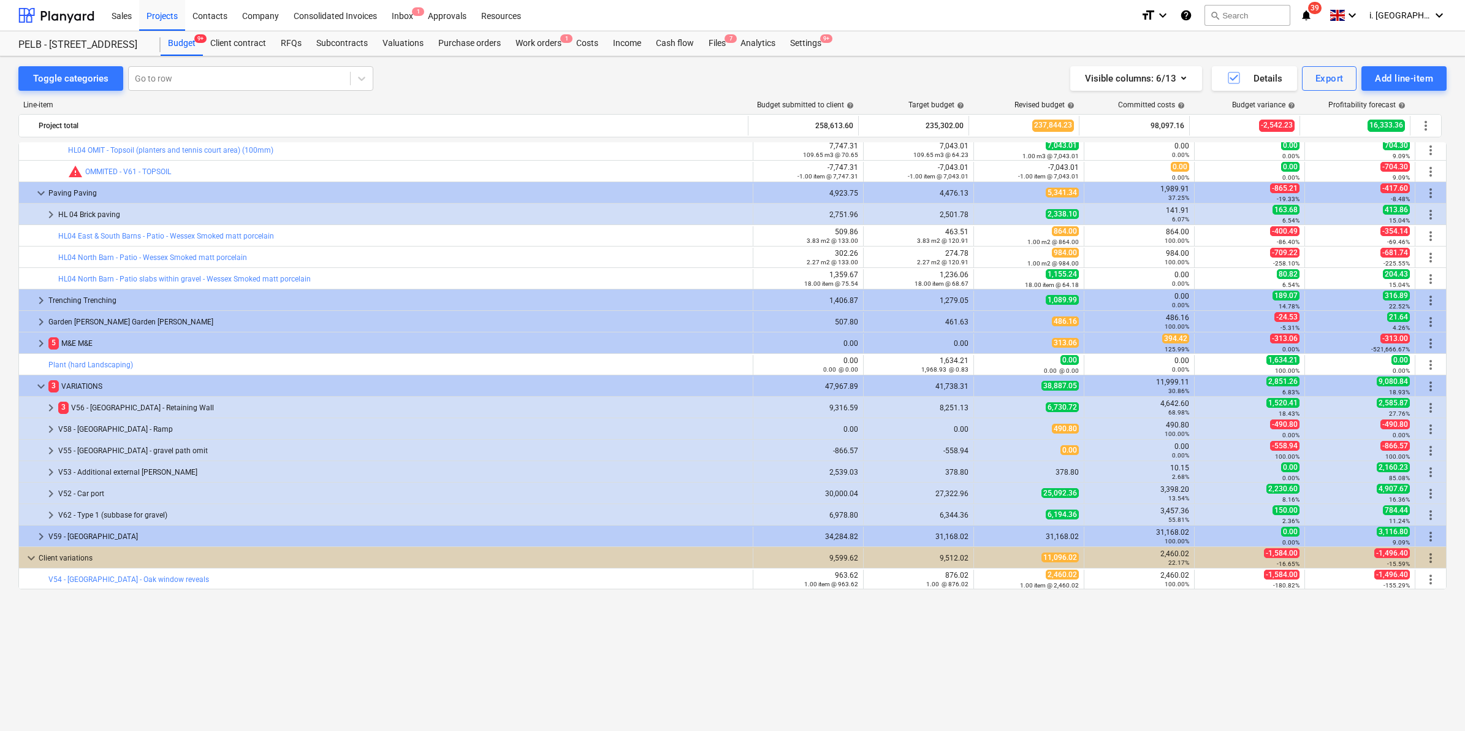
scroll to position [0, 0]
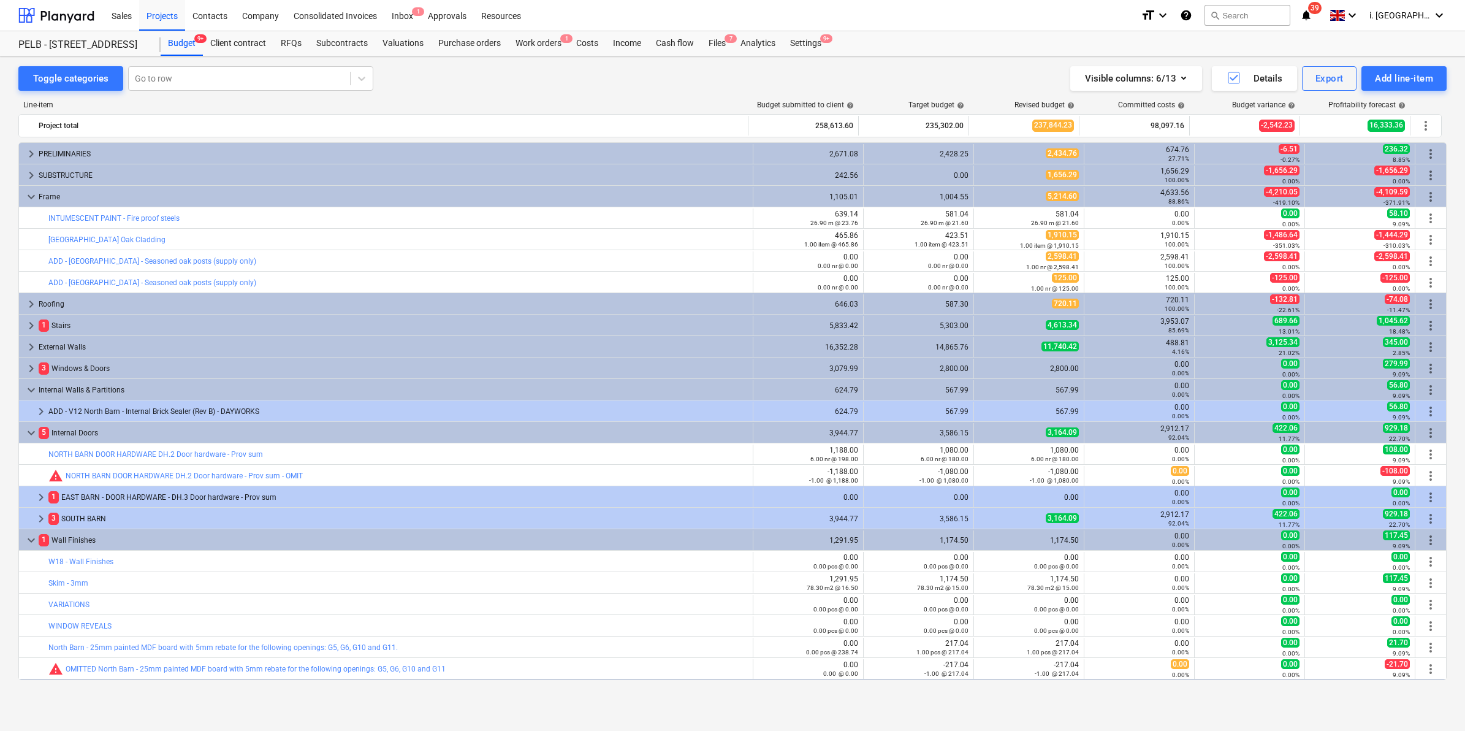
drag, startPoint x: 5, startPoint y: 259, endPoint x: 13, endPoint y: 259, distance: 8.6
click at [8, 259] on div "Toggle categories Go to row Visible columns : 6/13 Details Export Add line-item…" at bounding box center [732, 380] width 1465 height 648
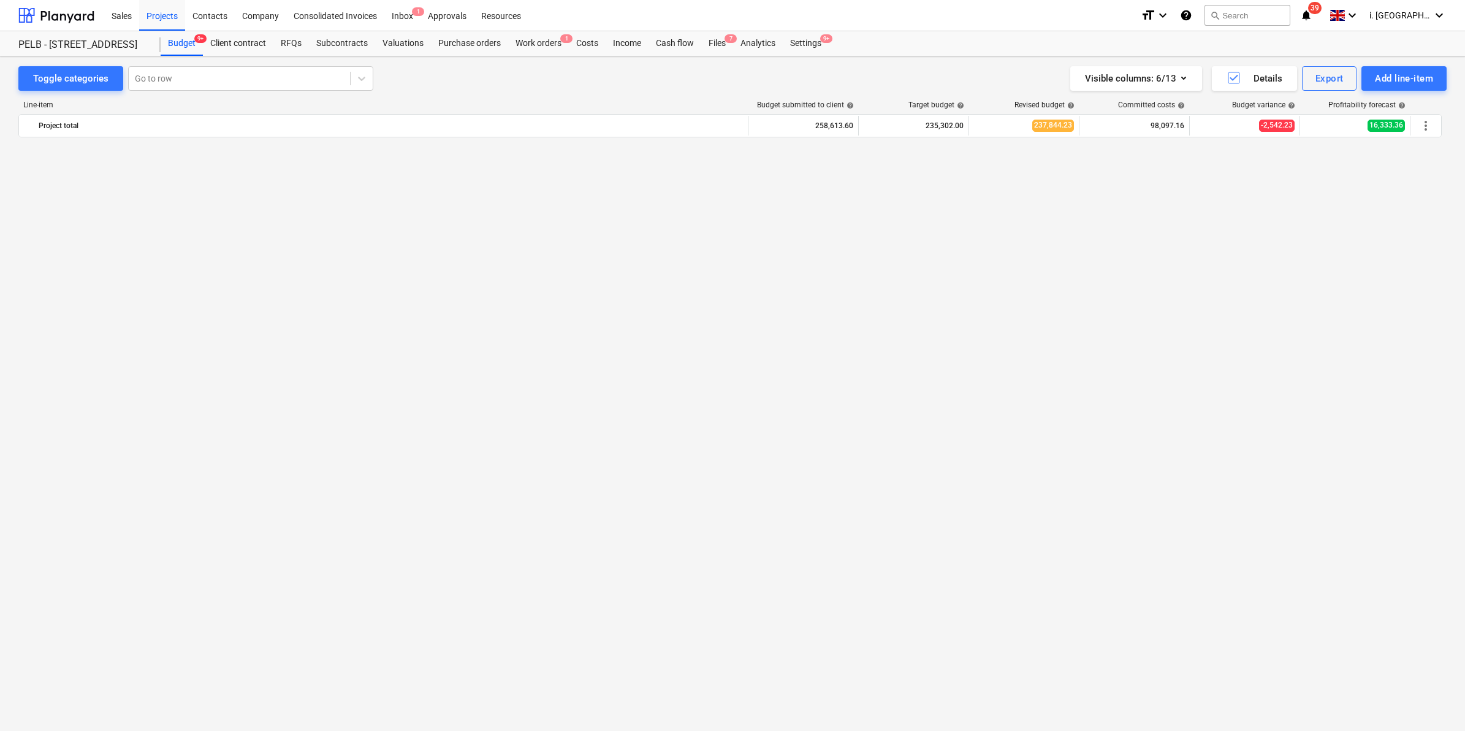
scroll to position [1412, 0]
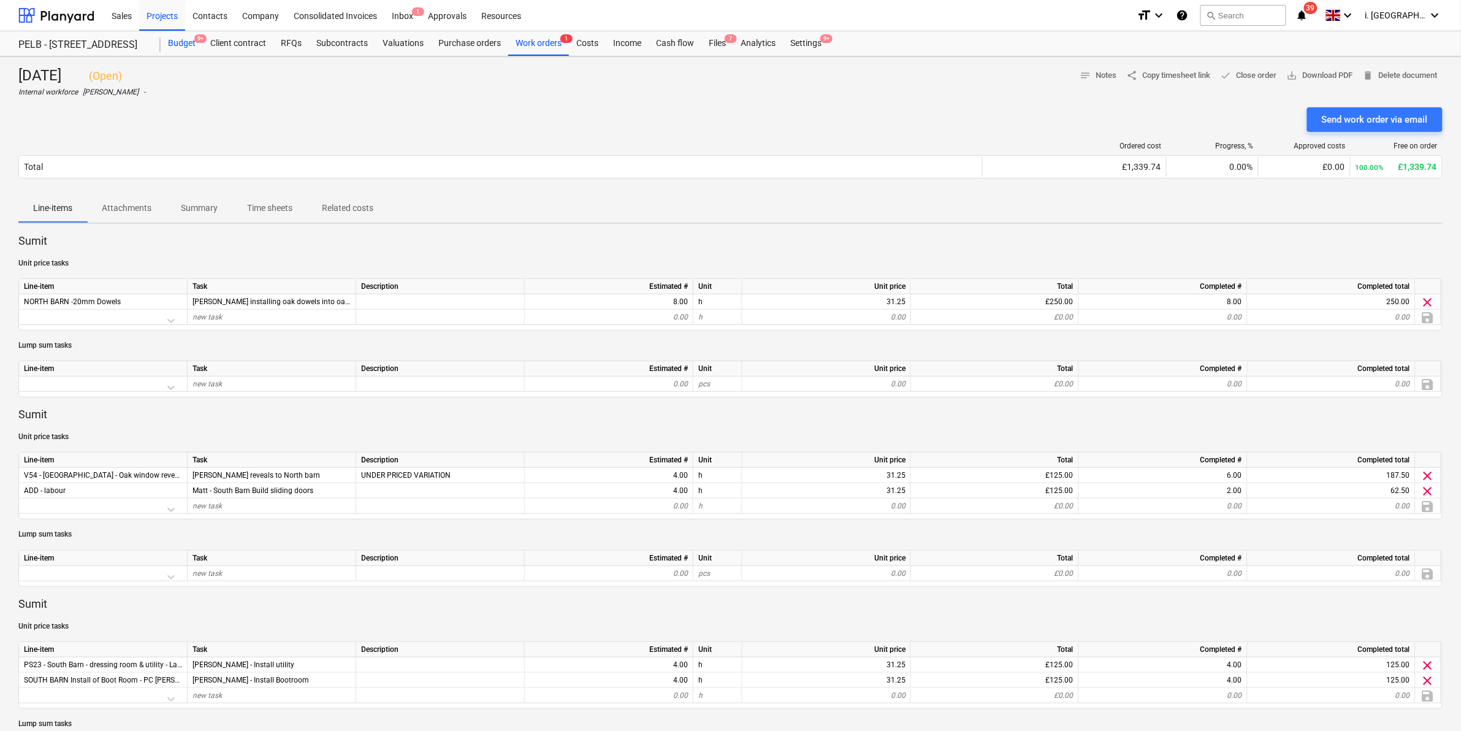
click at [197, 43] on span "9+" at bounding box center [200, 38] width 12 height 9
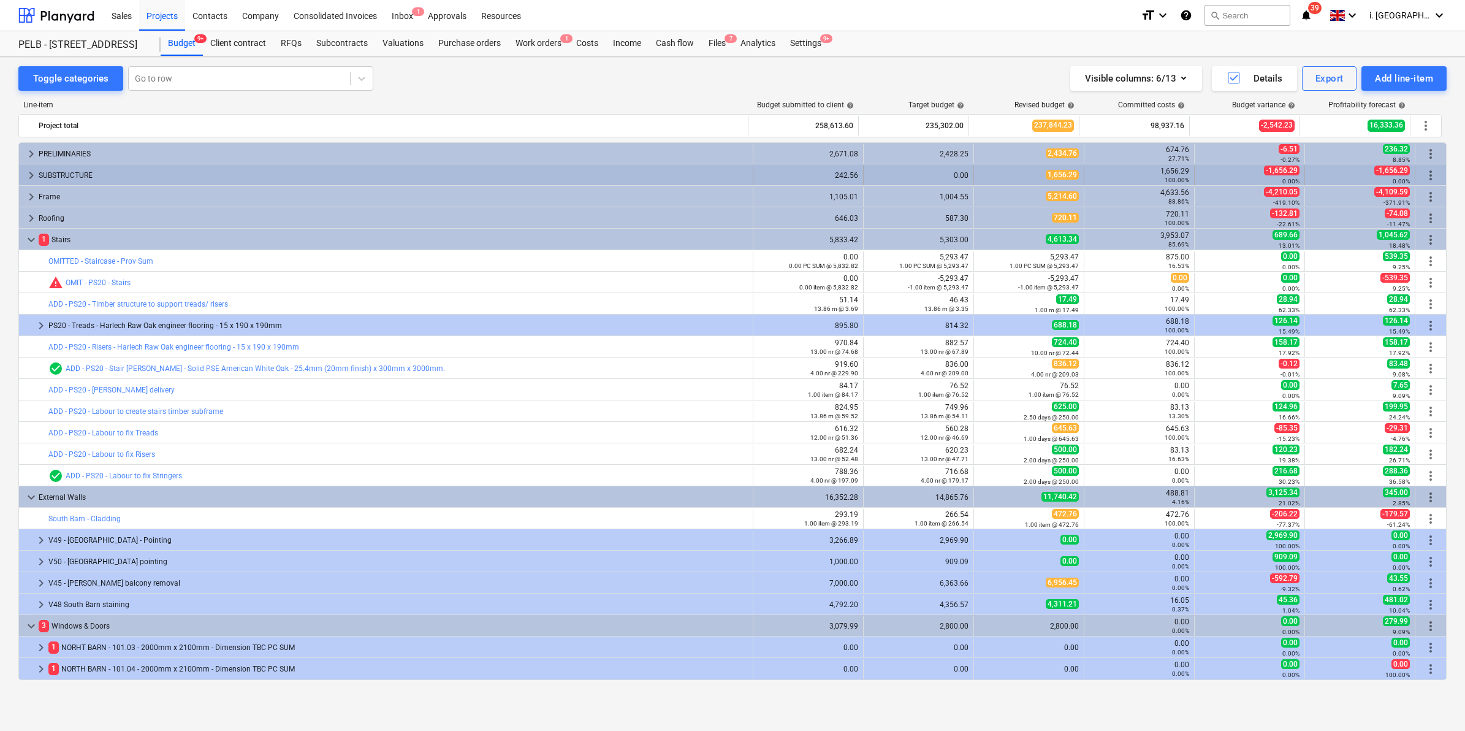
click at [34, 164] on div "keyboard_arrow_right SUBSTRUCTURE 242.56 0.00 1,656.29 1,656.29 100.00% -1,656.…" at bounding box center [732, 174] width 1427 height 21
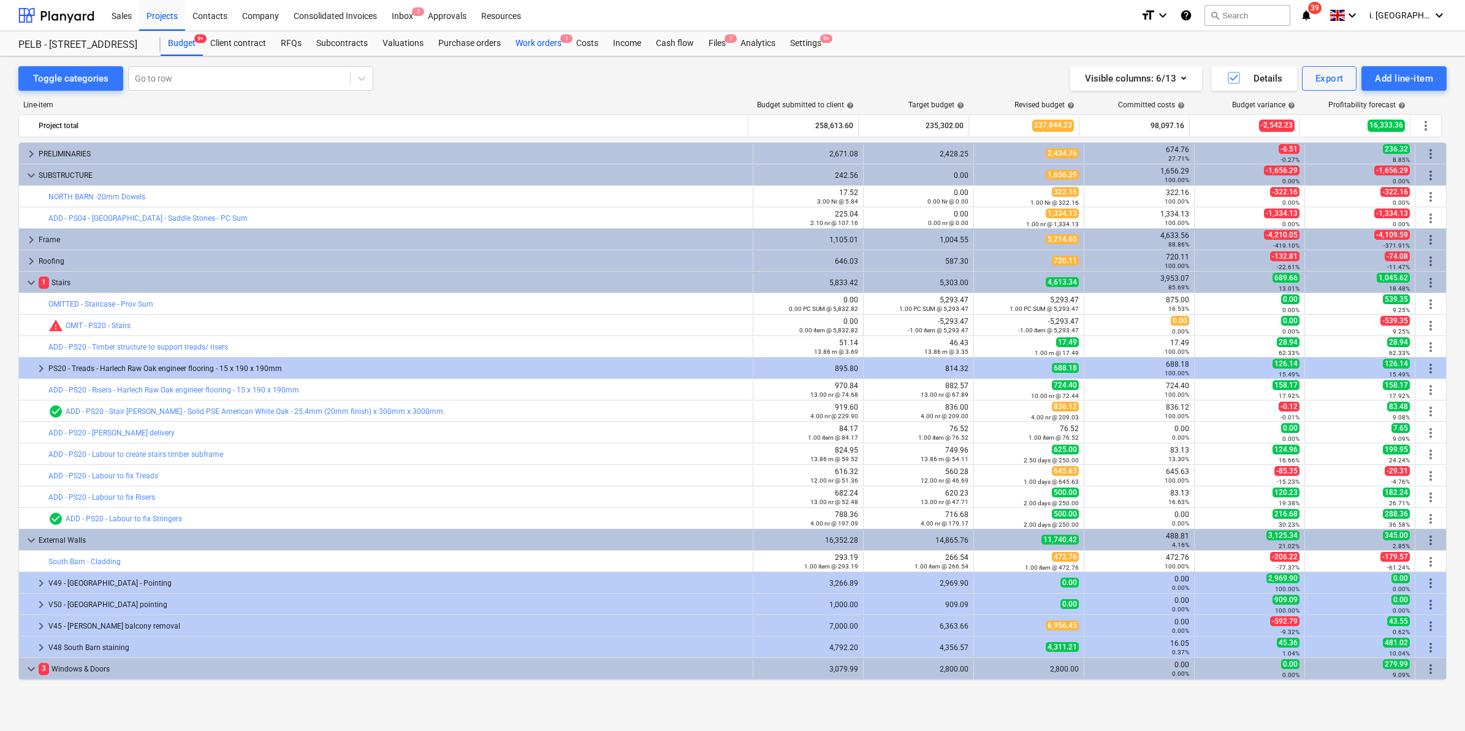
click at [554, 34] on div "Work orders 1" at bounding box center [538, 43] width 61 height 25
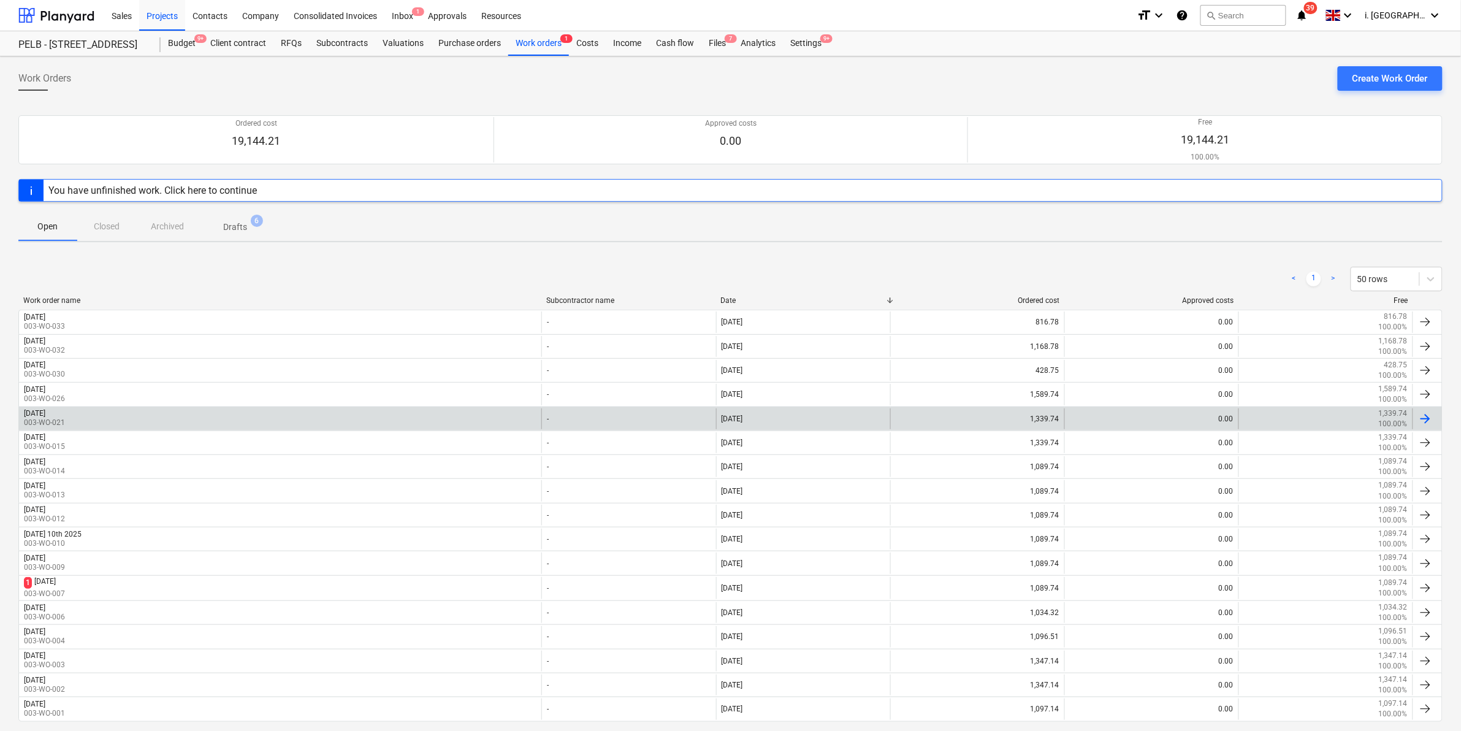
click at [45, 417] on div "[DATE]" at bounding box center [34, 413] width 21 height 9
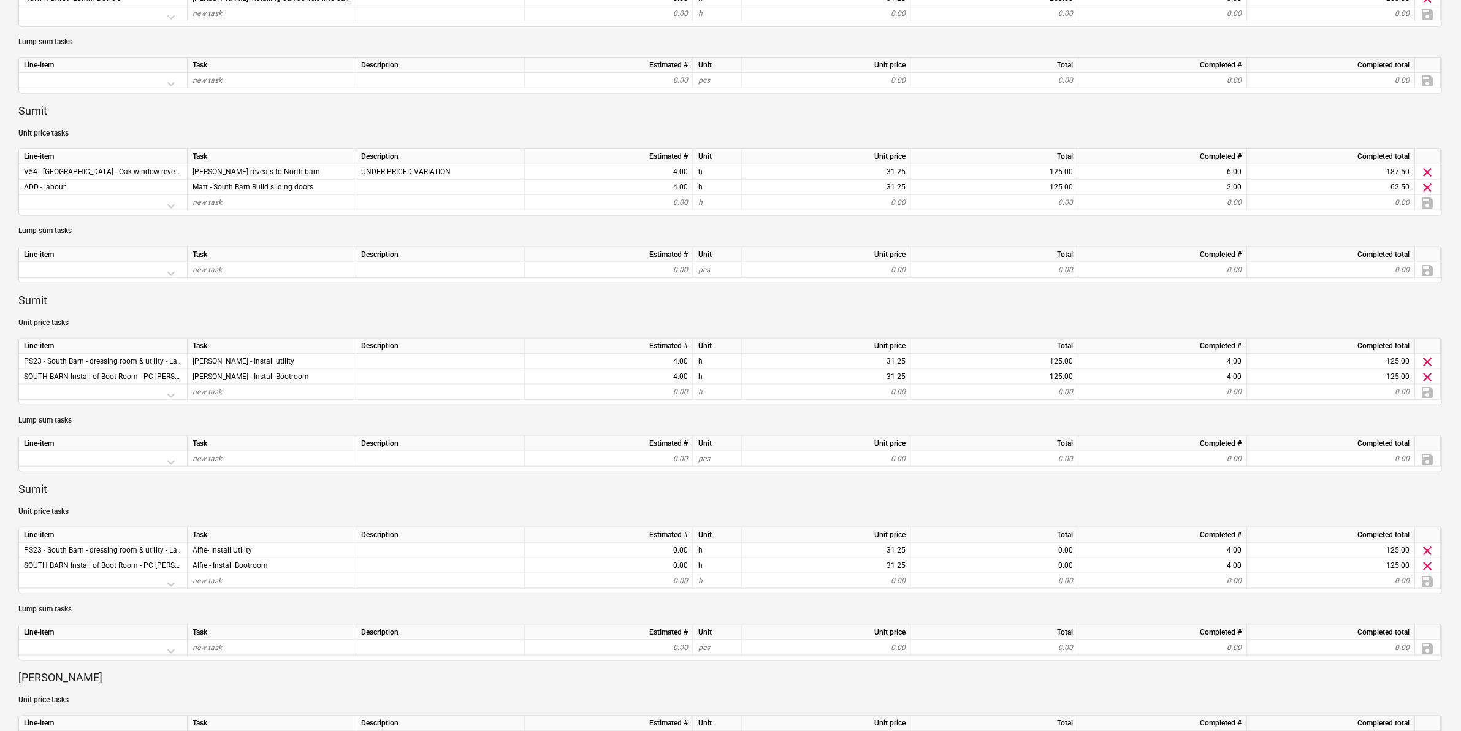
scroll to position [304, 0]
click at [626, 549] on div "0.00" at bounding box center [609, 549] width 158 height 15
drag, startPoint x: 661, startPoint y: 549, endPoint x: 703, endPoint y: 547, distance: 42.3
click at [0, 0] on div "PS23 - South Barn - dressing room & utility - Labour Alfie- Install Utility 0.0…" at bounding box center [0, 0] width 0 height 0
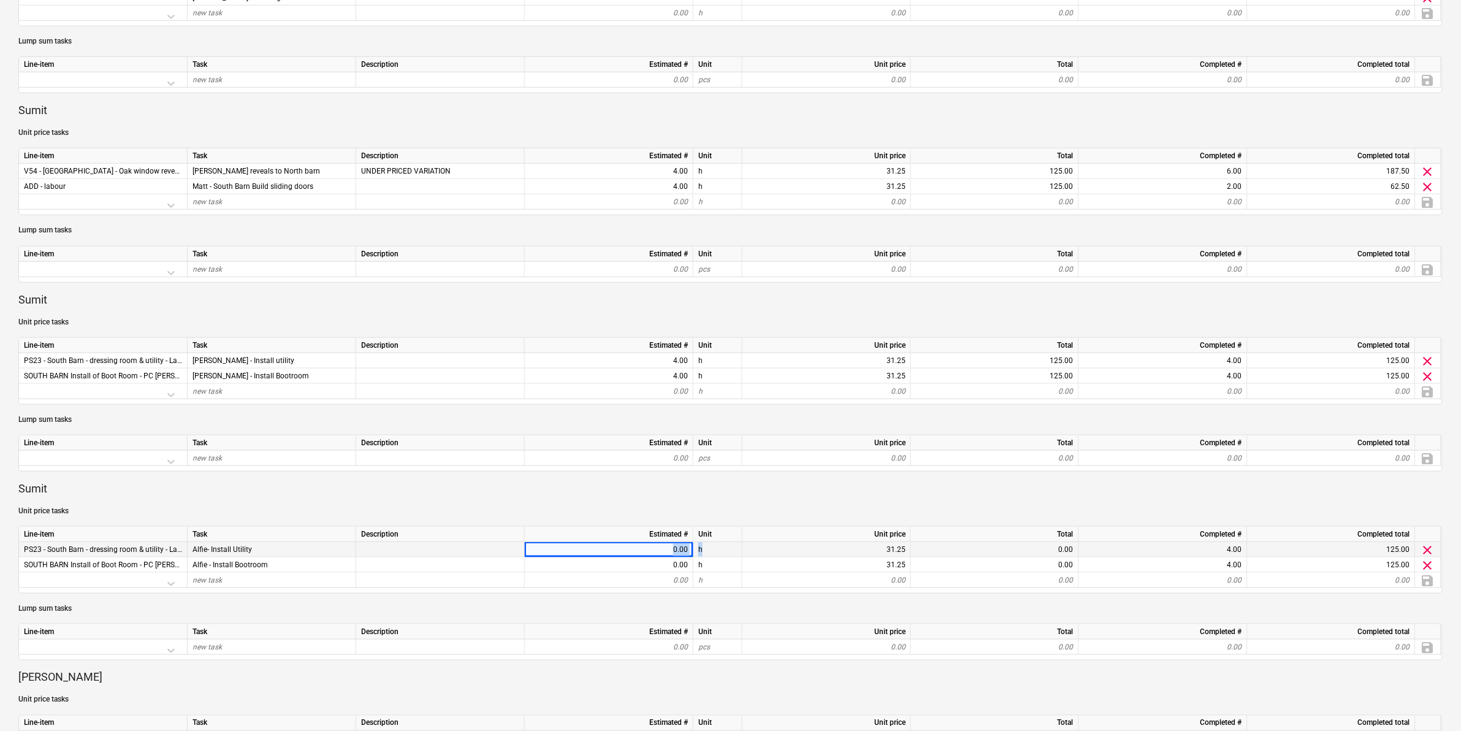
drag, startPoint x: 703, startPoint y: 547, endPoint x: 671, endPoint y: 544, distance: 32.0
click at [671, 544] on div "0.00" at bounding box center [609, 549] width 158 height 15
click at [661, 549] on div "0.00" at bounding box center [609, 549] width 158 height 15
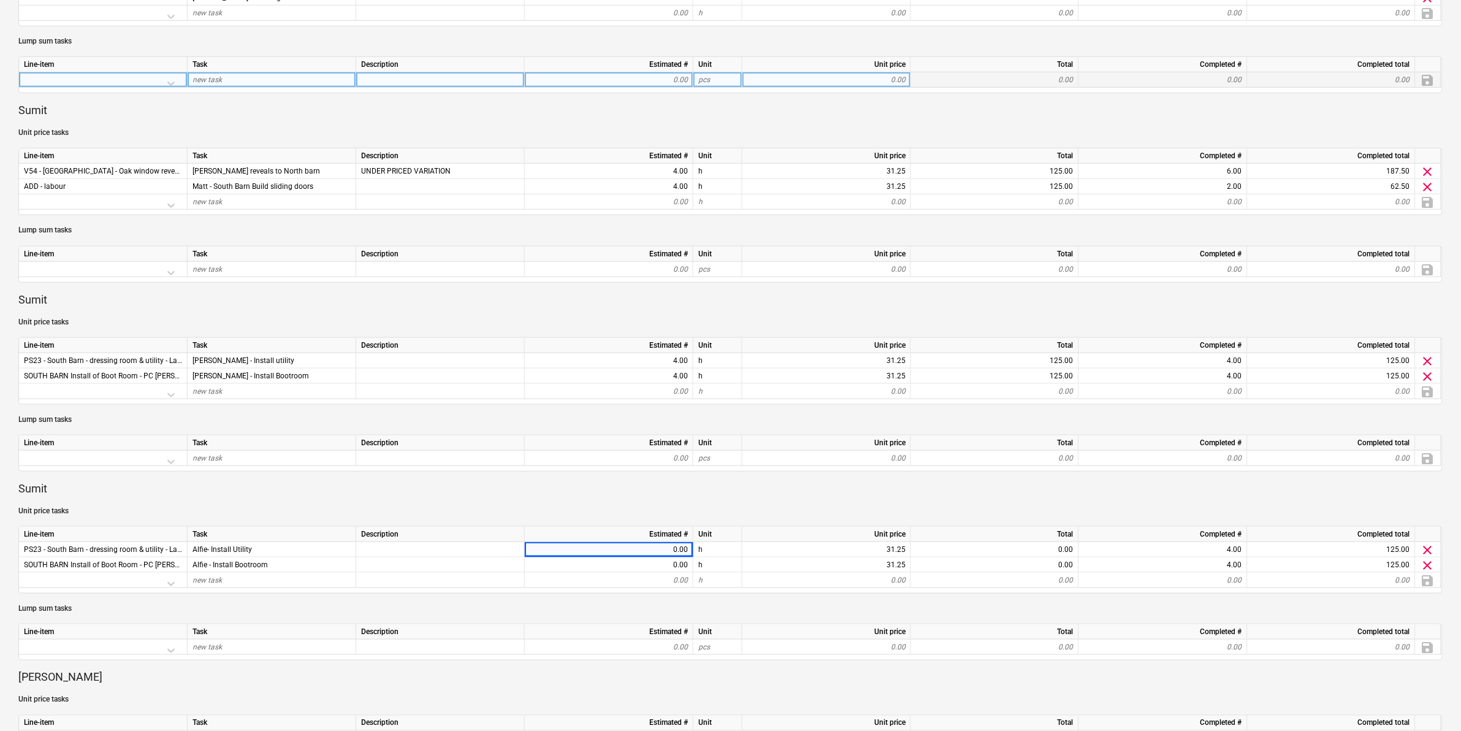
scroll to position [0, 0]
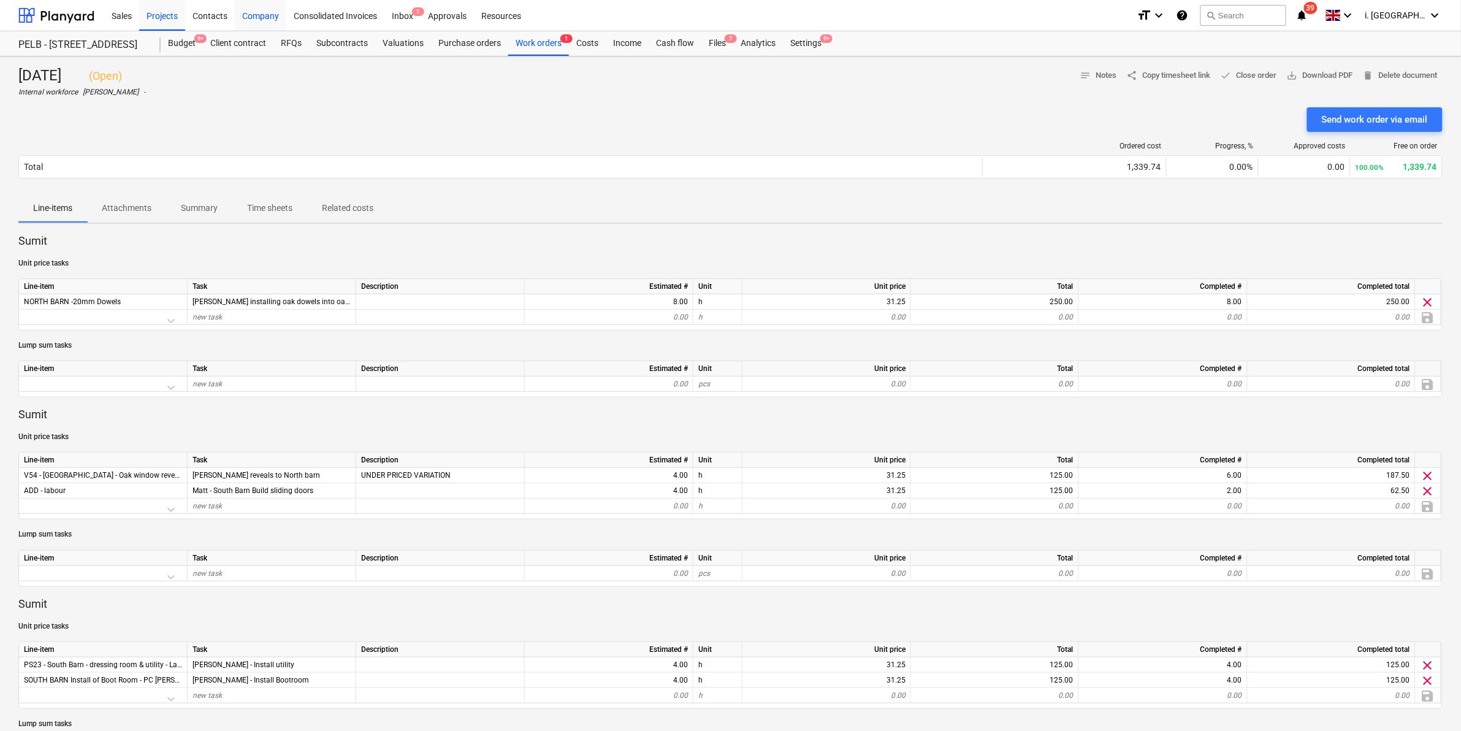
click at [261, 13] on div "Company" at bounding box center [260, 14] width 51 height 31
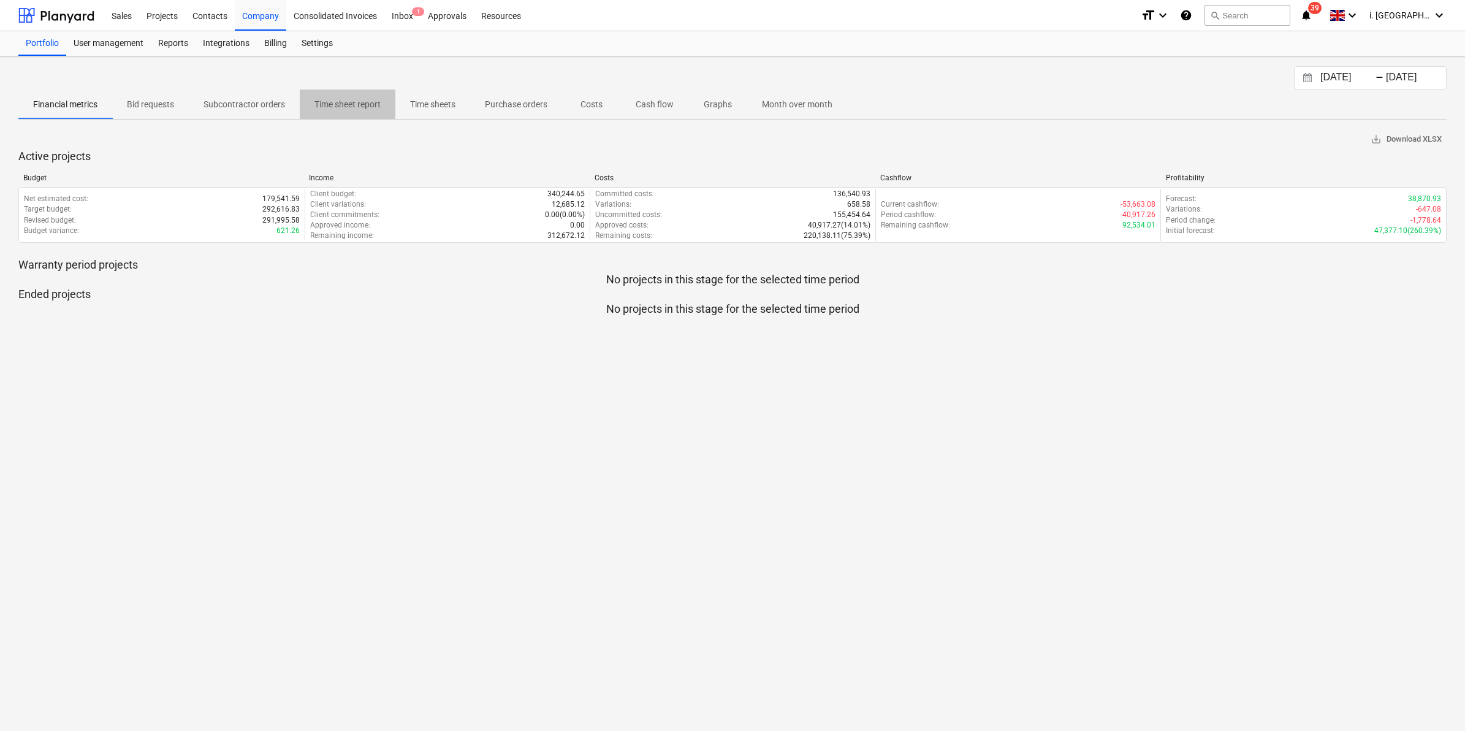
click at [356, 105] on p "Time sheet report" at bounding box center [347, 104] width 66 height 13
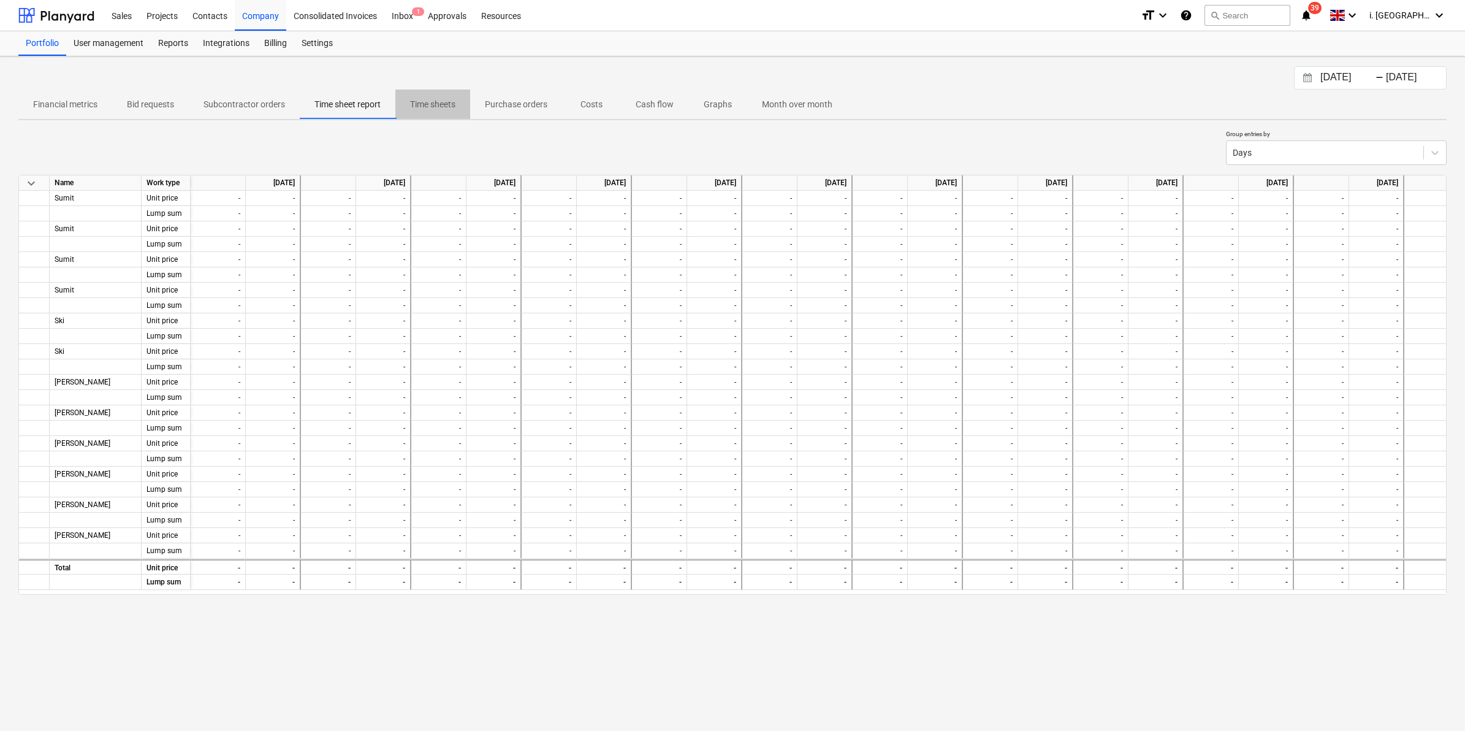
click at [442, 104] on p "Time sheets" at bounding box center [432, 104] width 45 height 13
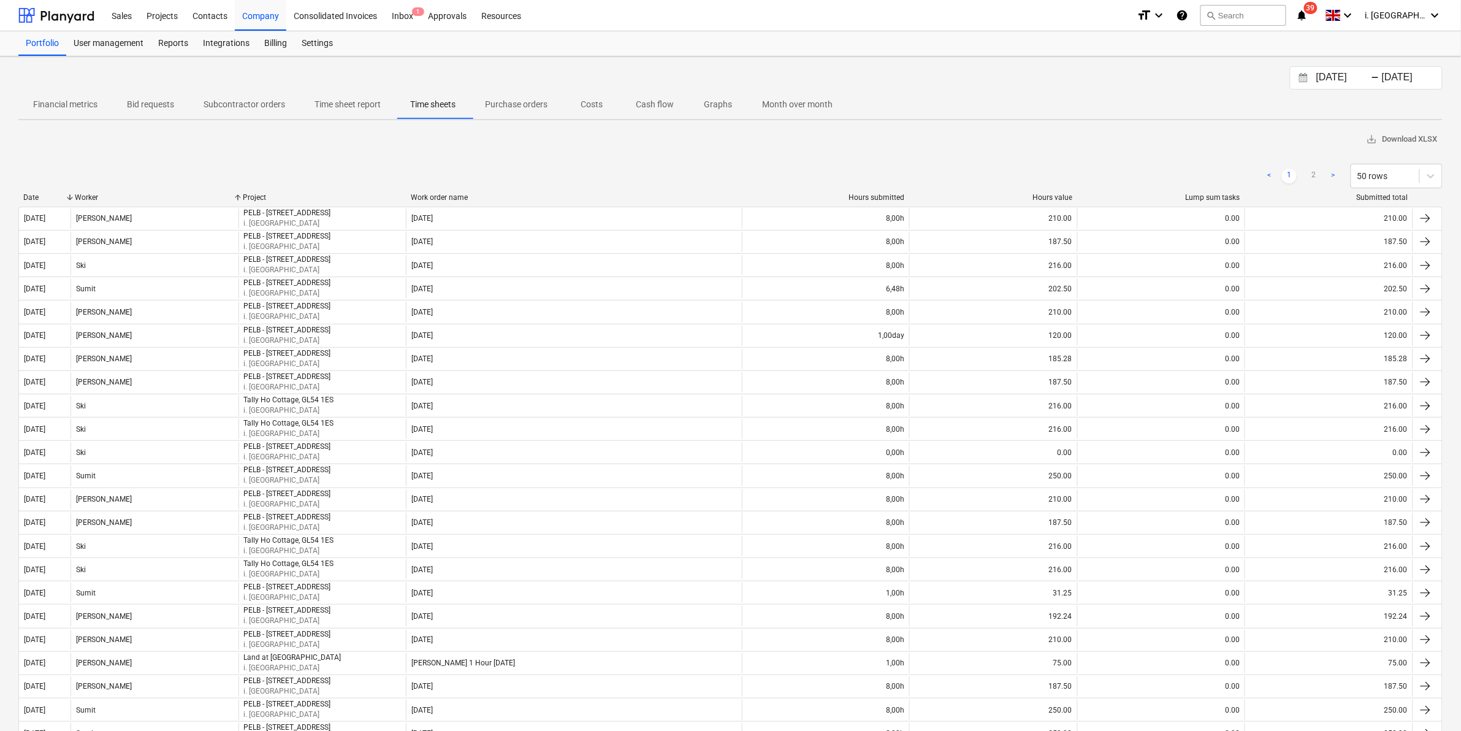
click at [1339, 75] on input "[DATE]" at bounding box center [1345, 77] width 63 height 17
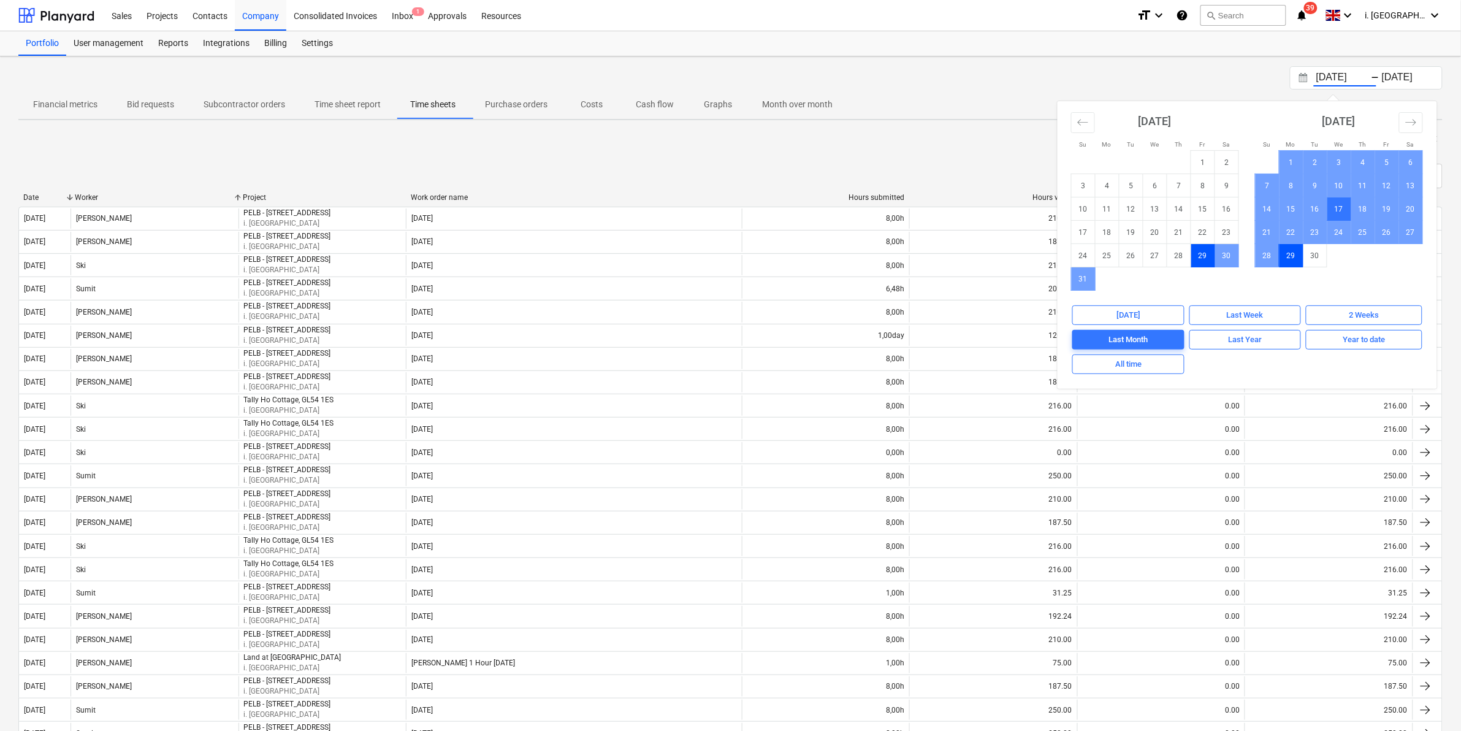
click at [1346, 208] on td "17" at bounding box center [1339, 208] width 24 height 23
type input "[DATE]"
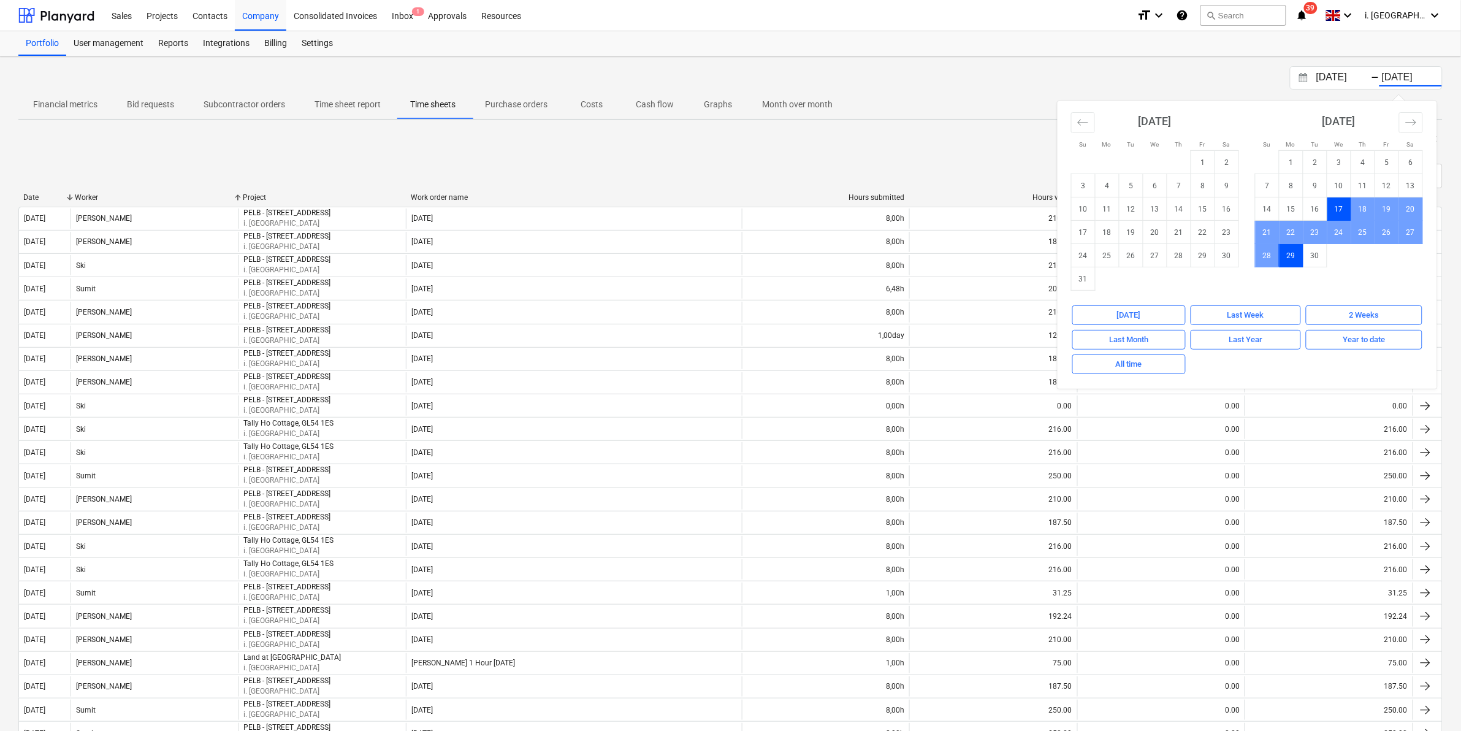
click at [1420, 68] on div "[DATE] Press the down arrow key to interact with the calendar and select a date…" at bounding box center [1366, 77] width 153 height 23
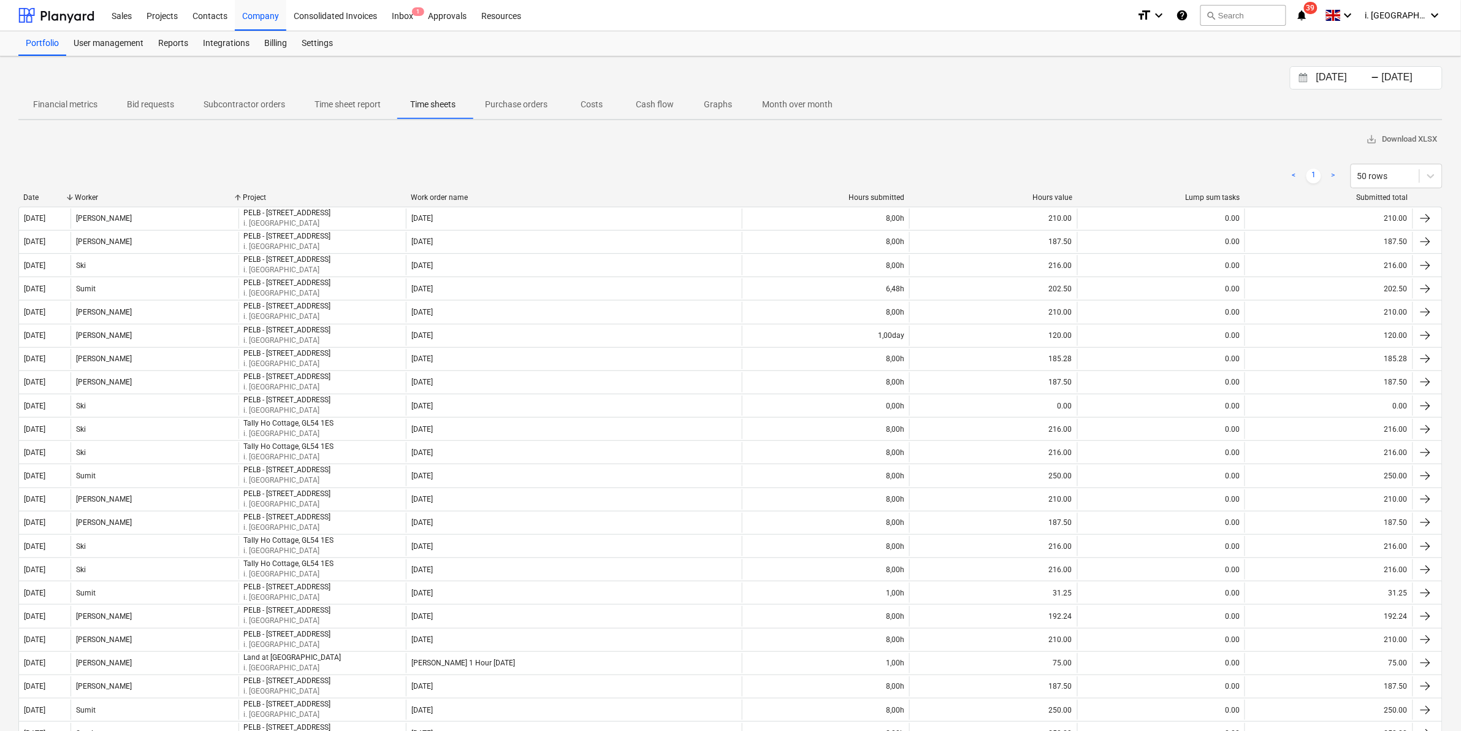
click at [1406, 83] on input "[DATE]" at bounding box center [1410, 77] width 63 height 17
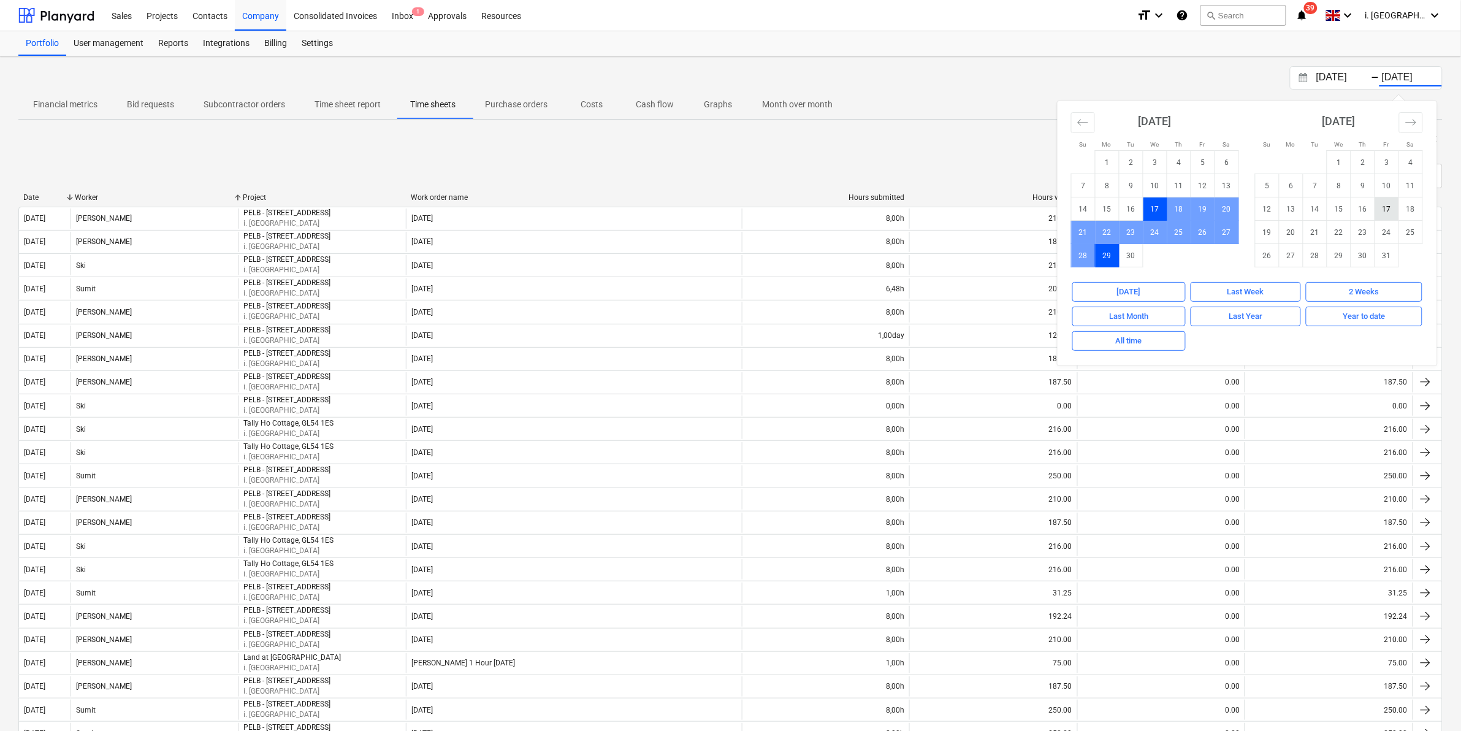
click at [1388, 209] on td "17" at bounding box center [1387, 208] width 24 height 23
type input "[DATE]"
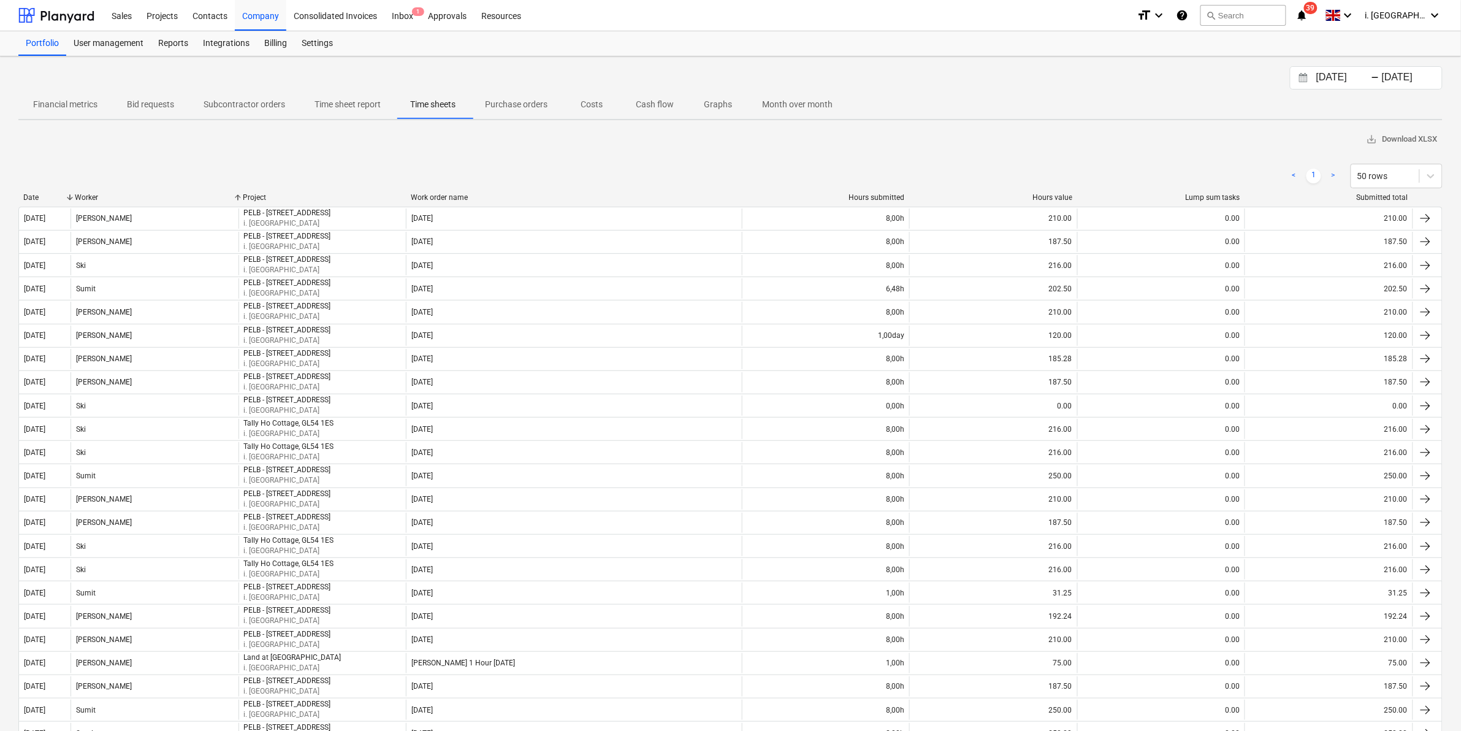
drag, startPoint x: 78, startPoint y: 188, endPoint x: 92, endPoint y: 192, distance: 14.6
click at [81, 189] on div "< 1 > 50 rows" at bounding box center [730, 176] width 1424 height 34
click at [94, 193] on div "Worker" at bounding box center [154, 197] width 158 height 9
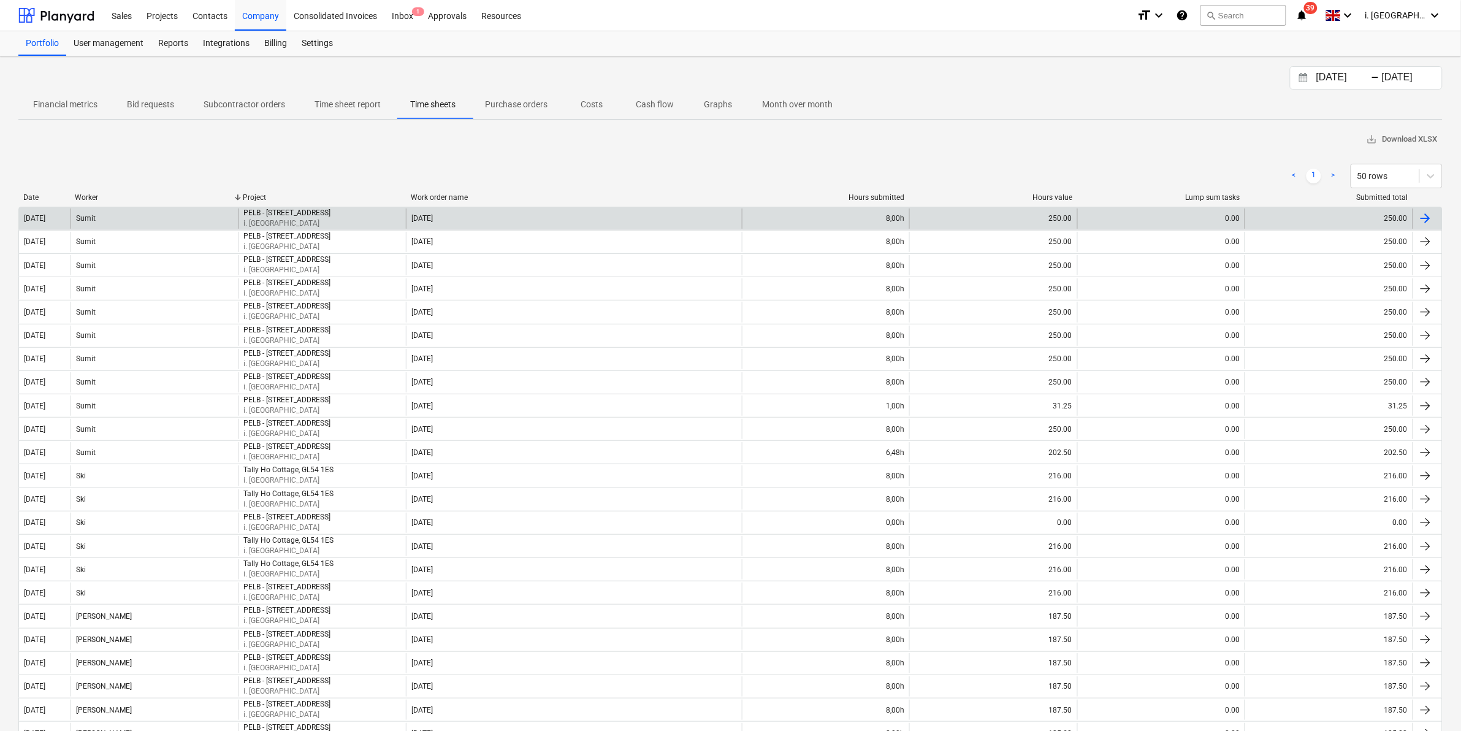
click at [167, 219] on div "Sumit" at bounding box center [154, 218] width 168 height 20
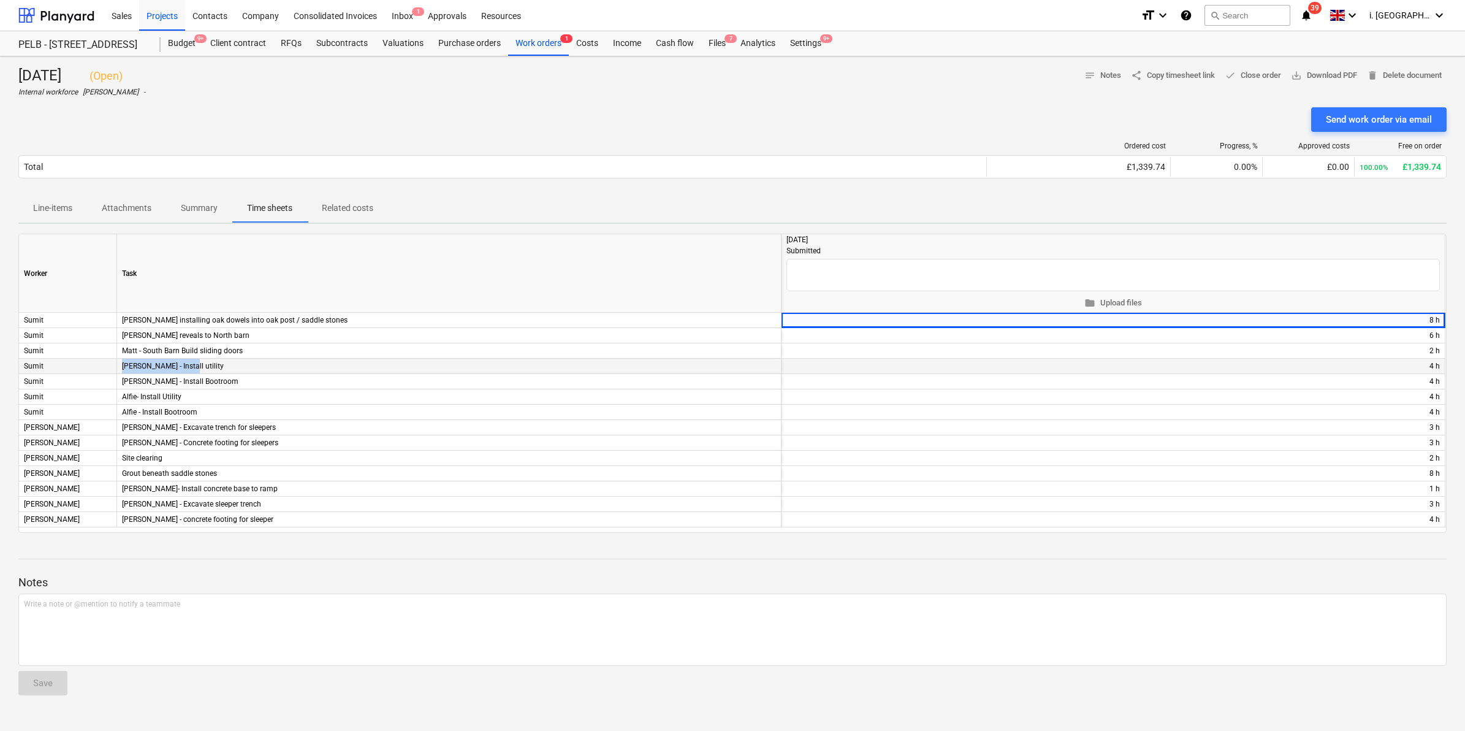
drag, startPoint x: 232, startPoint y: 368, endPoint x: 106, endPoint y: 359, distance: 126.0
click at [0, 0] on div "[PERSON_NAME] - Install utility + edit 4 h" at bounding box center [0, 0] width 0 height 0
drag, startPoint x: 106, startPoint y: 359, endPoint x: 96, endPoint y: 394, distance: 36.9
click at [0, 0] on div "[PERSON_NAME]- Install Utility + edit 4 h" at bounding box center [0, 0] width 0 height 0
copy div "Alfie- Install Utility"
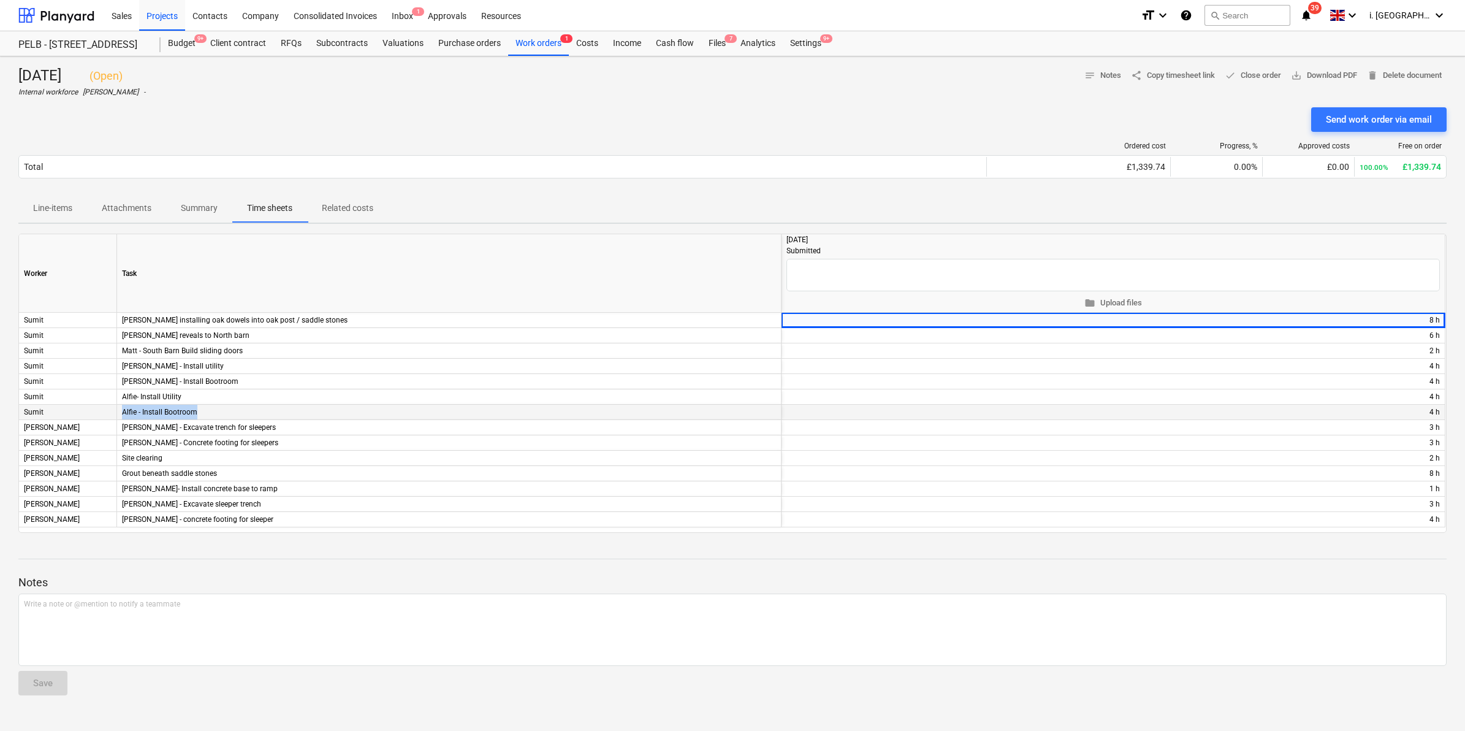
drag, startPoint x: 234, startPoint y: 412, endPoint x: 116, endPoint y: 411, distance: 117.7
click at [0, 0] on div "[PERSON_NAME] - Install Bootroom + edit 4 h" at bounding box center [0, 0] width 0 height 0
copy div "Alfie - Install Bootroom"
drag, startPoint x: 273, startPoint y: 335, endPoint x: 103, endPoint y: 333, distance: 169.8
click at [0, 0] on div "[PERSON_NAME] reveals to North barn + edit 6 h" at bounding box center [0, 0] width 0 height 0
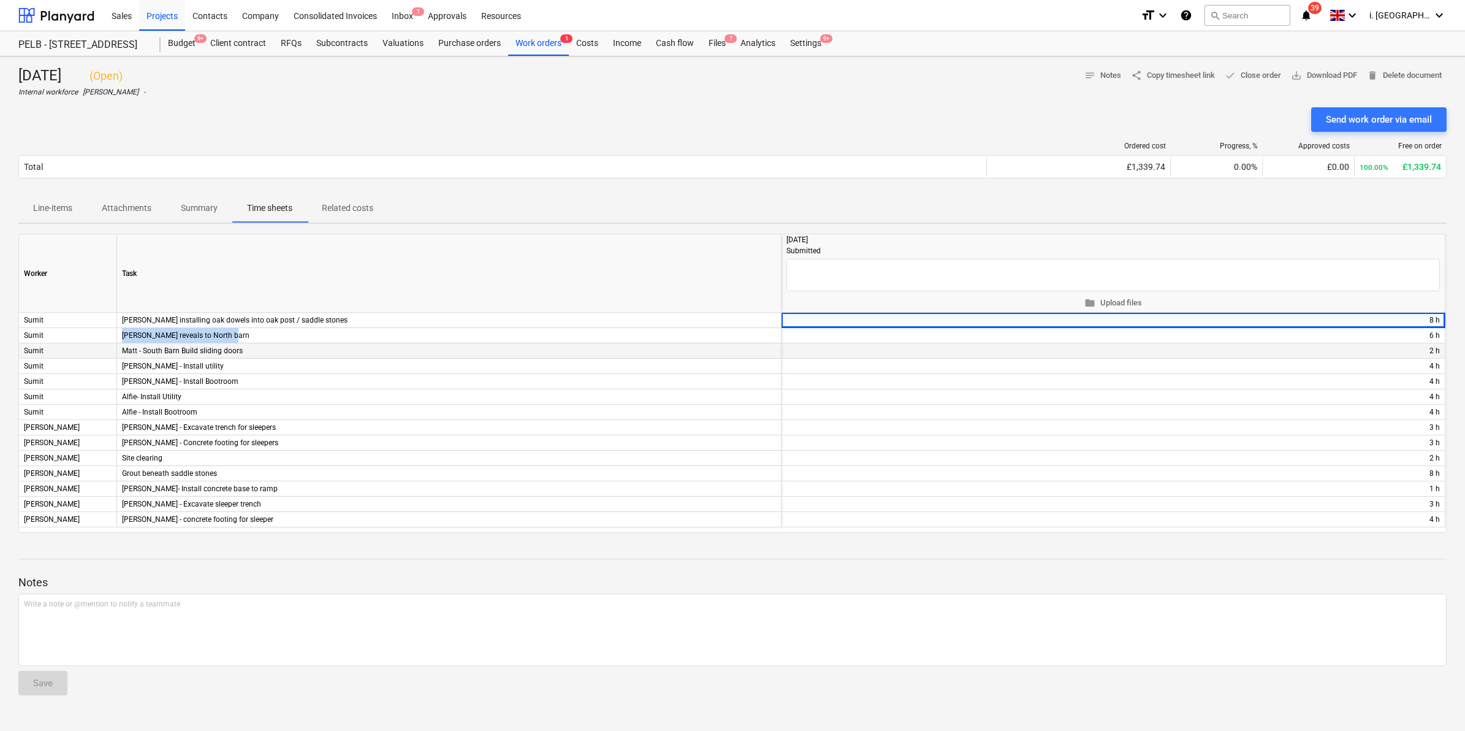
copy div "[PERSON_NAME] reveals to North barn"
drag, startPoint x: 283, startPoint y: 353, endPoint x: 110, endPoint y: 354, distance: 172.2
click at [0, 0] on div "Sumit [PERSON_NAME] - South Barn Build sliding doors + edit 2 h" at bounding box center [0, 0] width 0 height 0
copy div "Matt - South Barn Build sliding doors"
click at [471, 38] on div "Purchase orders" at bounding box center [469, 43] width 77 height 25
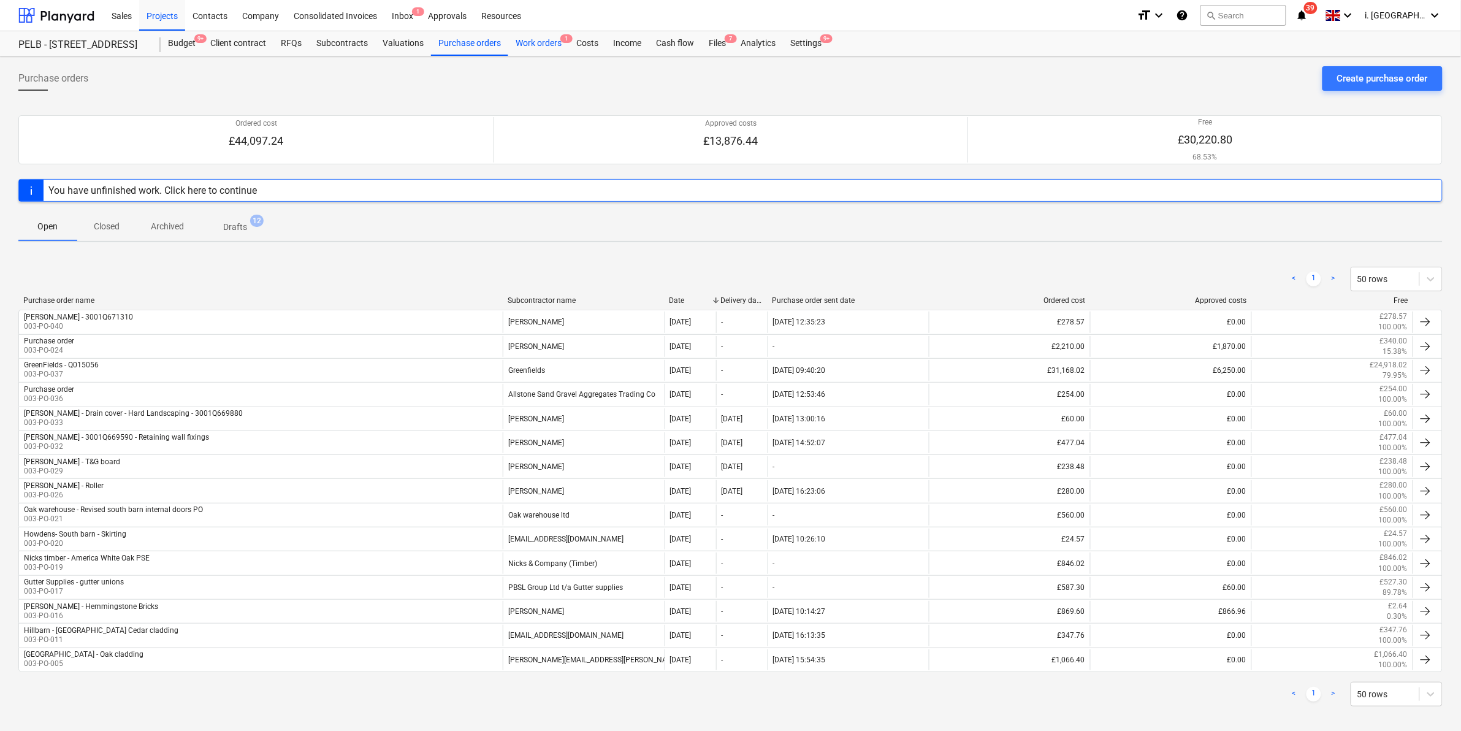
click at [532, 42] on div "Work orders 1" at bounding box center [538, 43] width 61 height 25
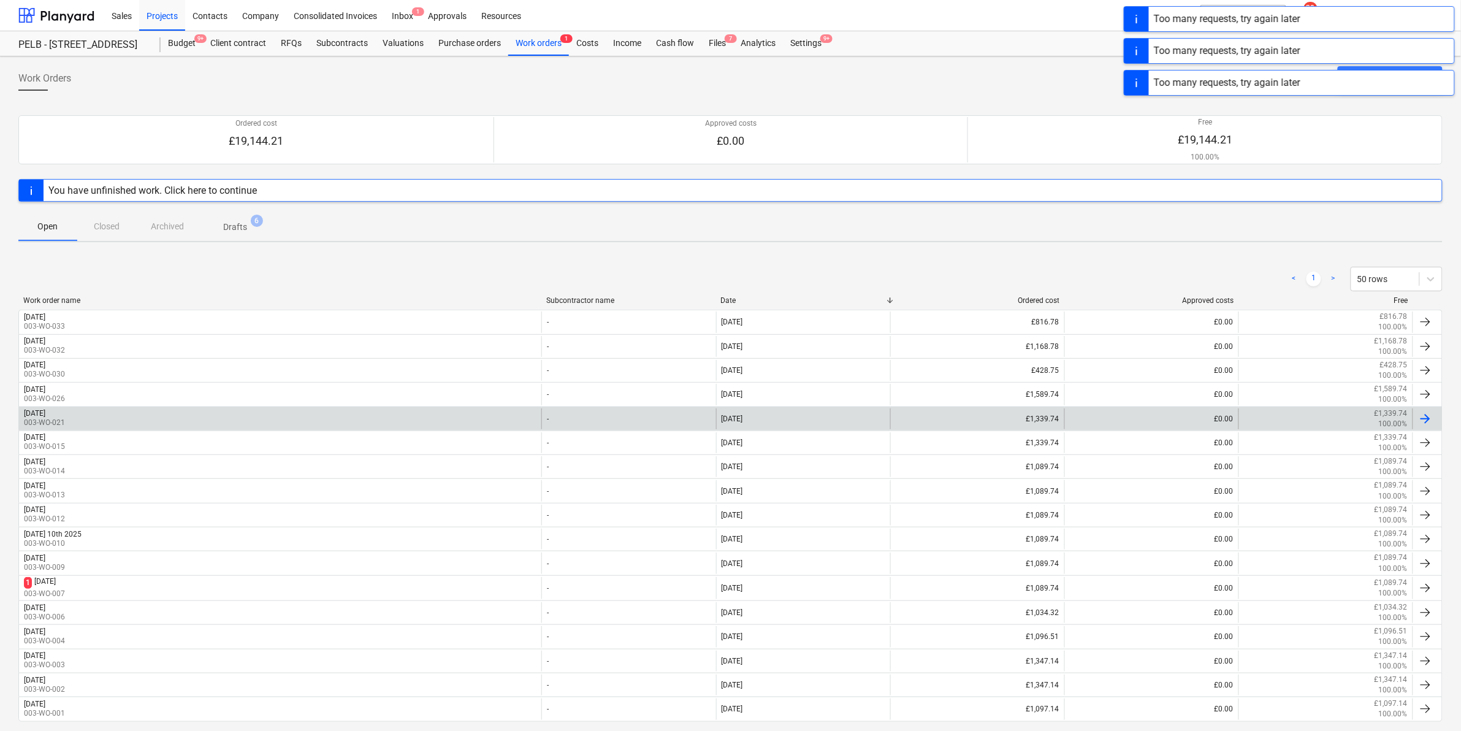
click at [65, 419] on p "003-WO-021" at bounding box center [44, 422] width 41 height 10
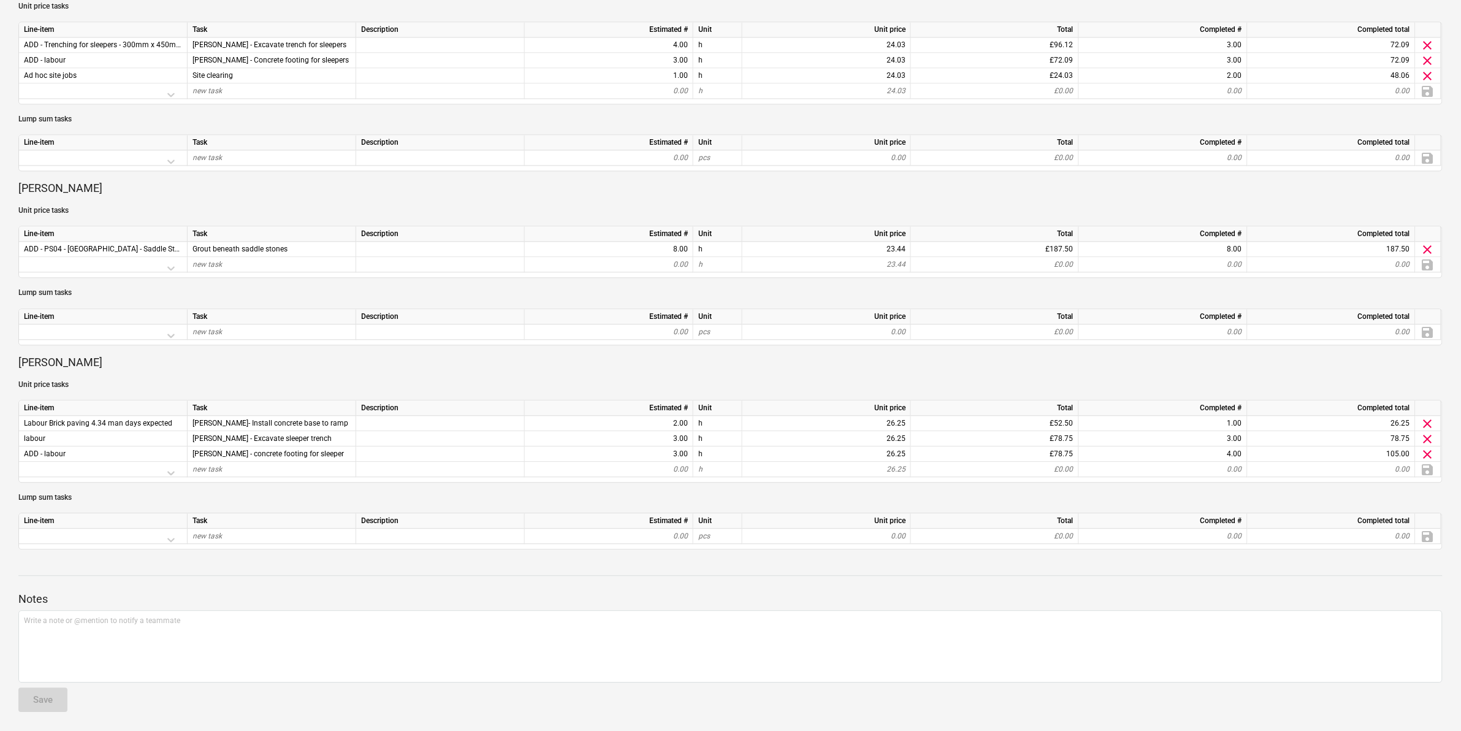
scroll to position [357, 0]
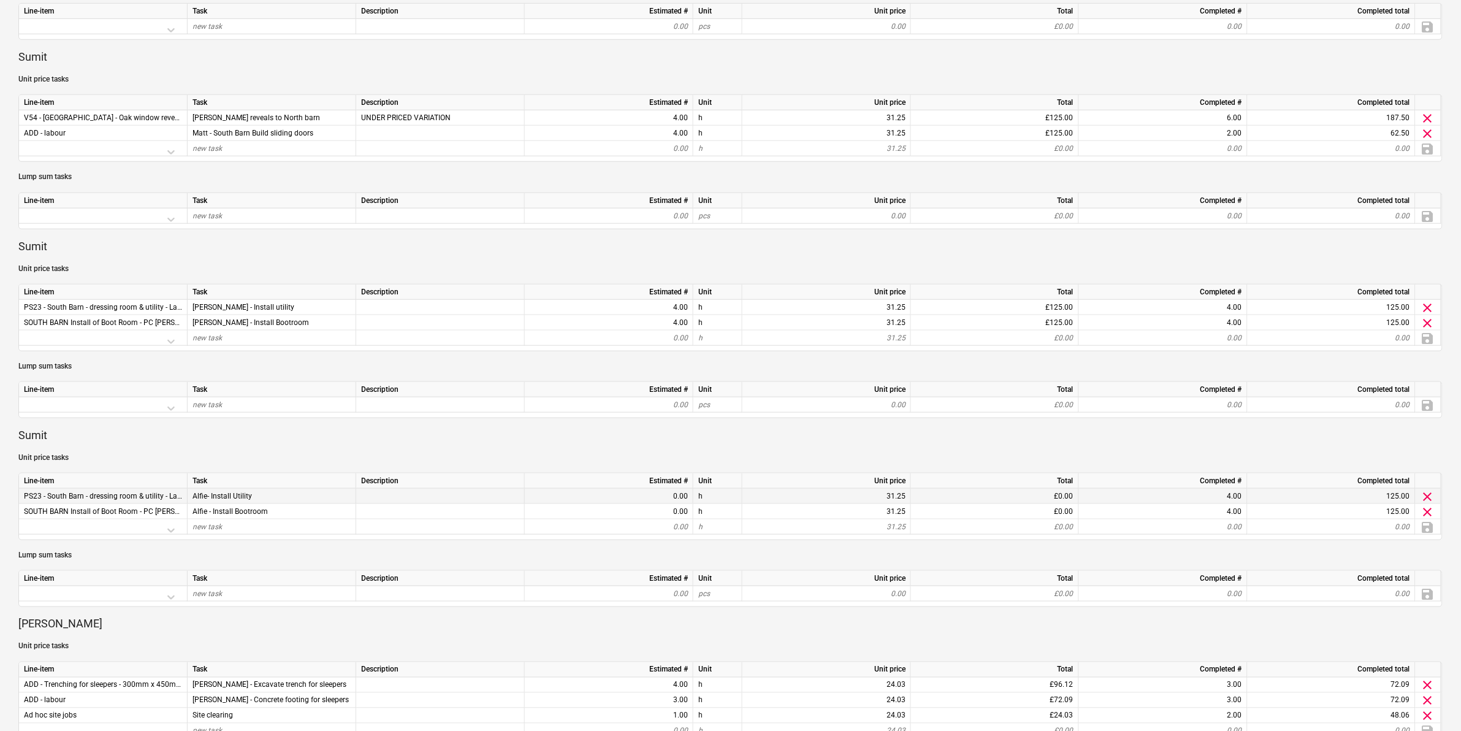
click at [629, 497] on div "0.00" at bounding box center [609, 496] width 158 height 15
click at [651, 495] on div "0.00" at bounding box center [609, 496] width 158 height 15
click at [664, 495] on div "0.00" at bounding box center [609, 496] width 158 height 15
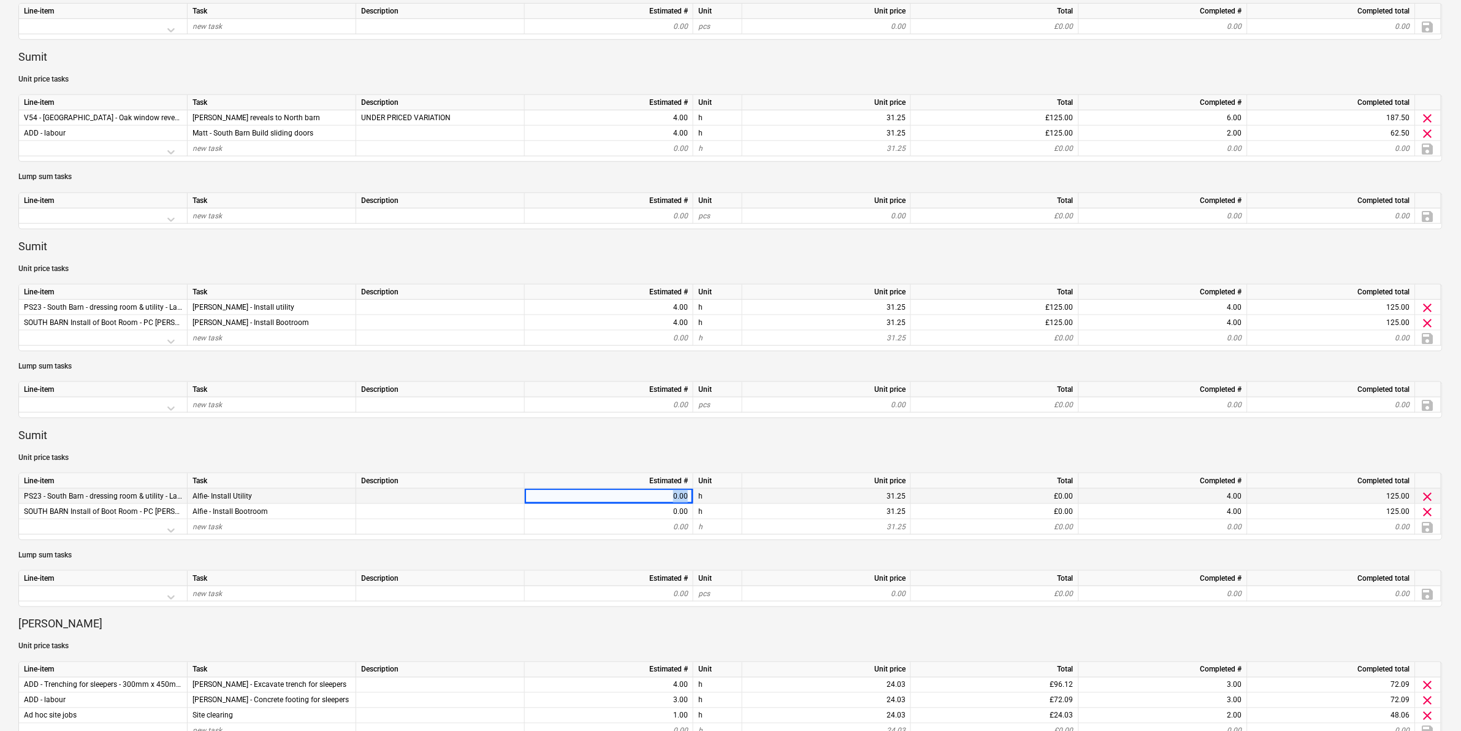
click at [664, 495] on div "0.00" at bounding box center [609, 496] width 158 height 15
drag, startPoint x: 664, startPoint y: 495, endPoint x: 658, endPoint y: 498, distance: 6.9
click at [658, 498] on div "0.00" at bounding box center [609, 496] width 158 height 15
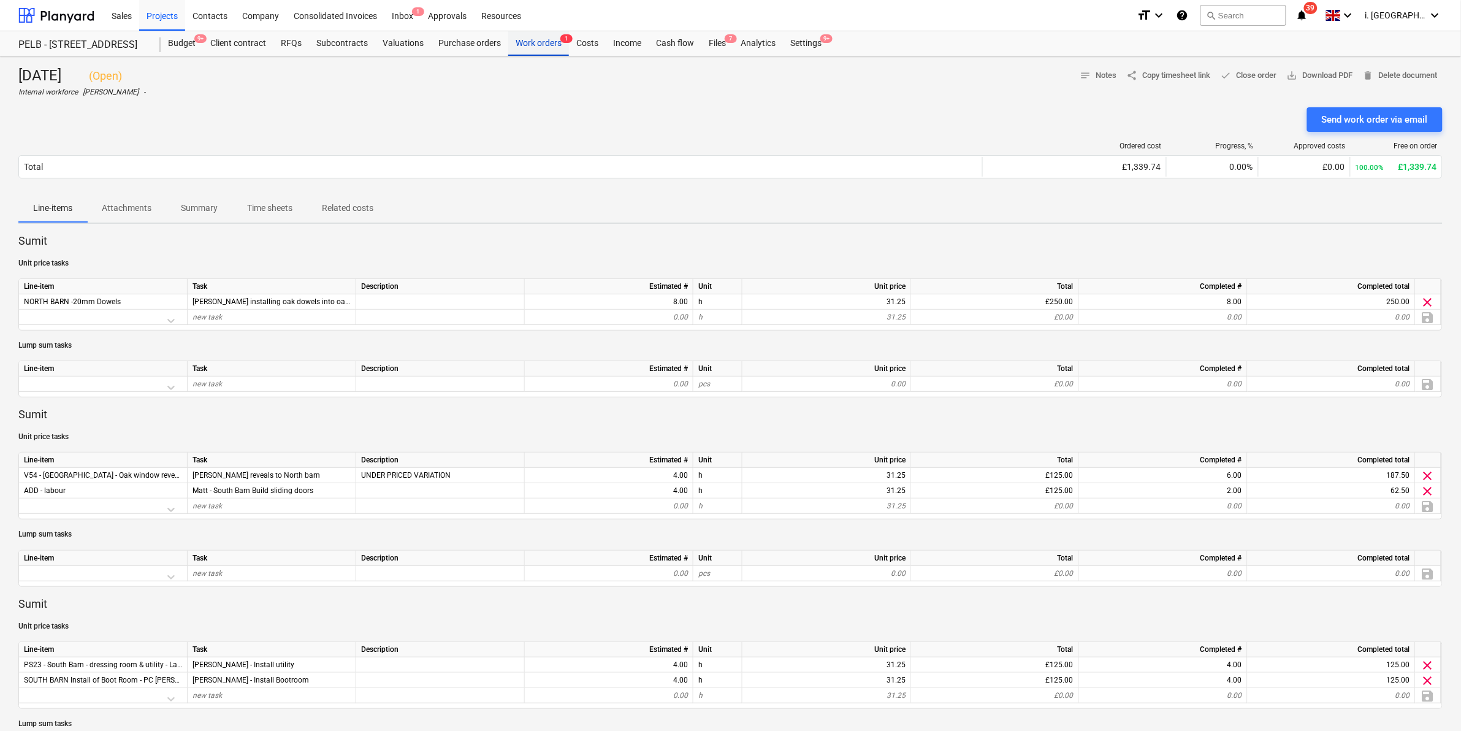
click at [524, 44] on div "Work orders 1" at bounding box center [538, 43] width 61 height 25
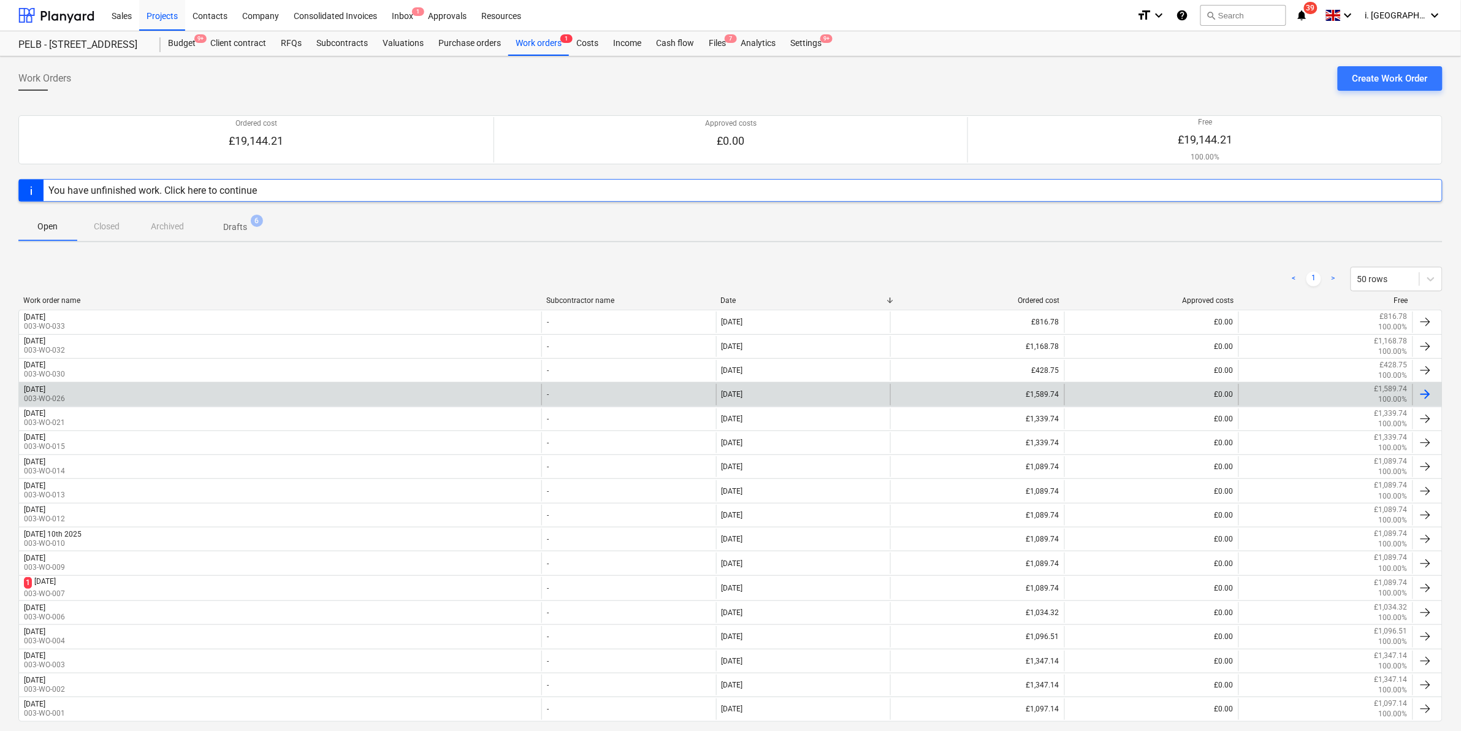
click at [193, 385] on div "[DATE] 003-WO-026" at bounding box center [280, 394] width 522 height 21
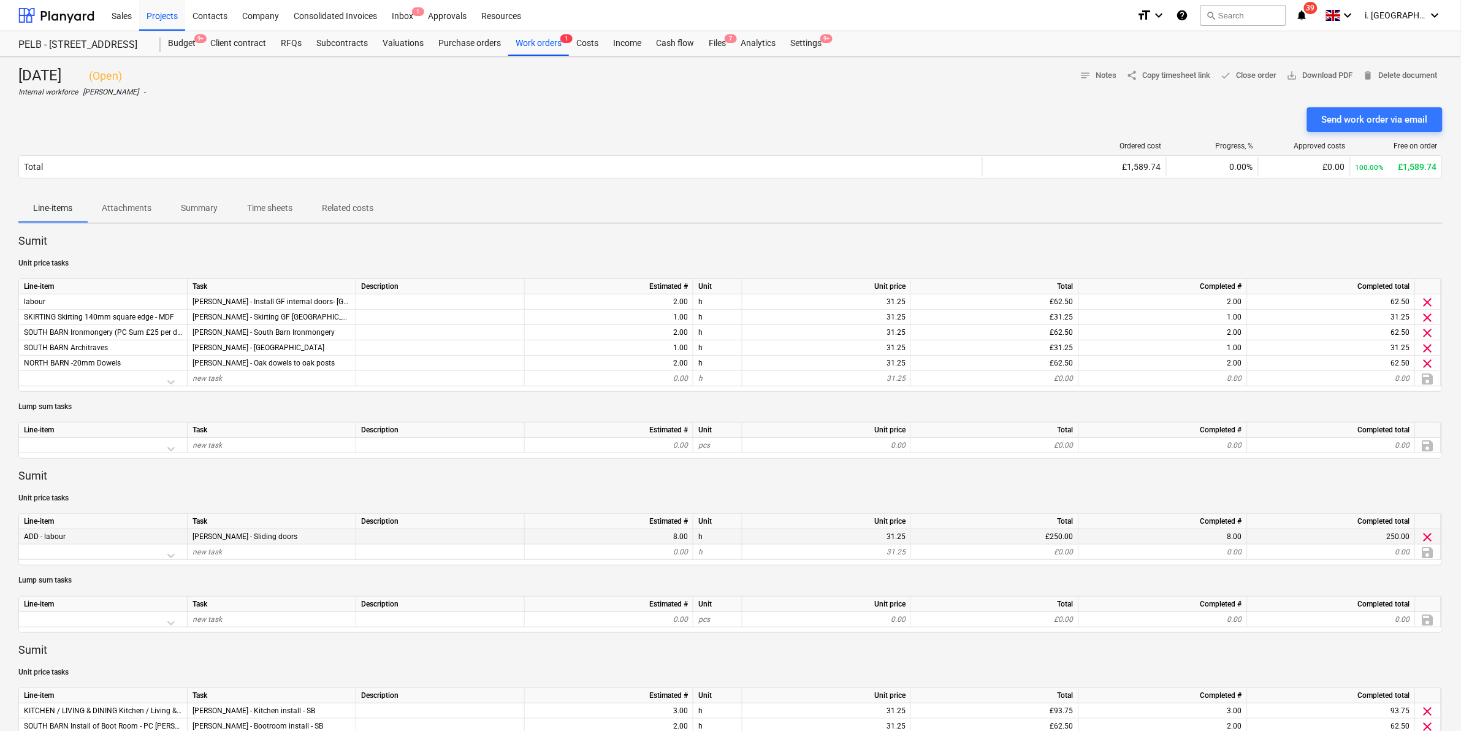
drag, startPoint x: 317, startPoint y: 536, endPoint x: 163, endPoint y: 534, distance: 153.9
click at [0, 0] on div "ADD - labour [PERSON_NAME] - Sliding doors 8.00 h 31.25 £250.00 8.00 250.00 cle…" at bounding box center [0, 0] width 0 height 0
drag, startPoint x: 163, startPoint y: 534, endPoint x: 213, endPoint y: 540, distance: 50.6
copy div "[PERSON_NAME] - Sliding doors"
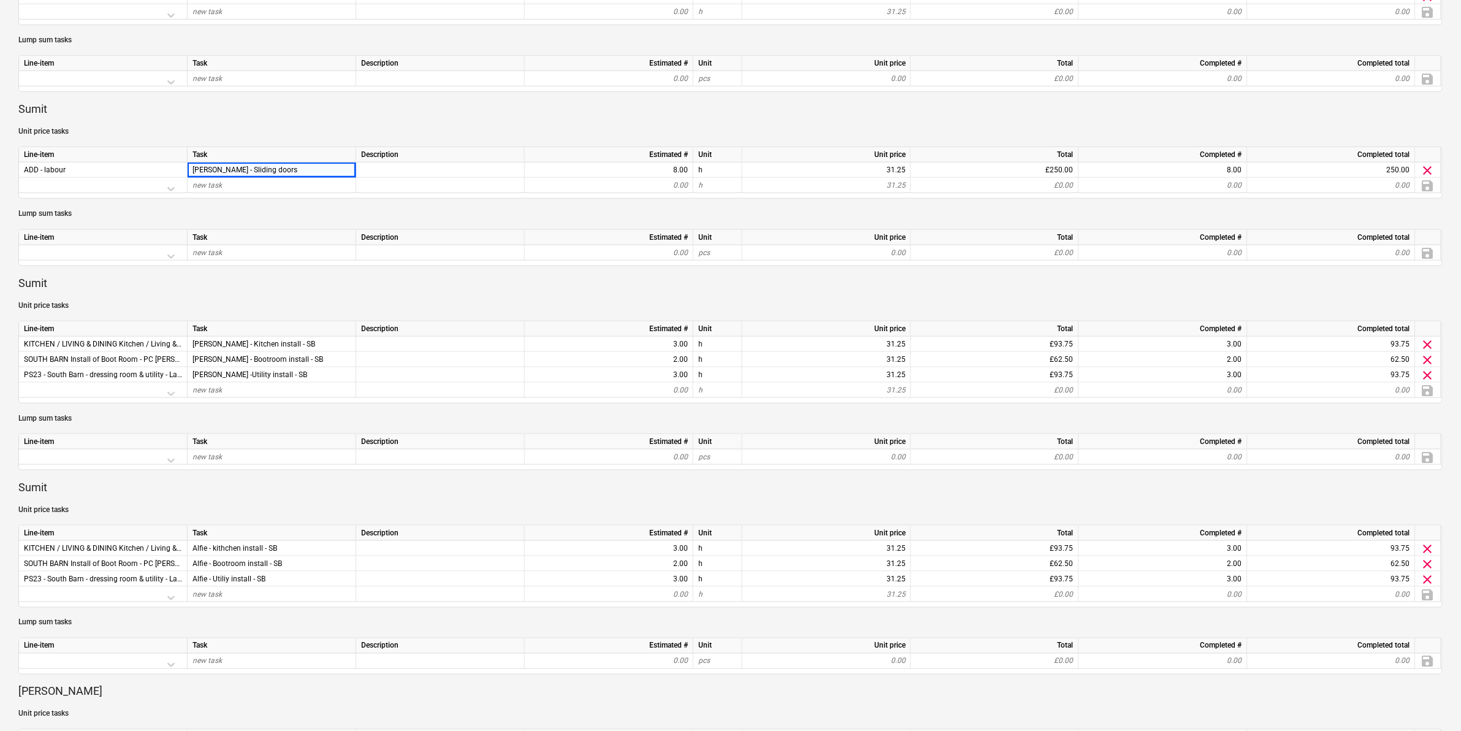
scroll to position [368, 0]
drag, startPoint x: 1459, startPoint y: 329, endPoint x: 1467, endPoint y: 354, distance: 25.8
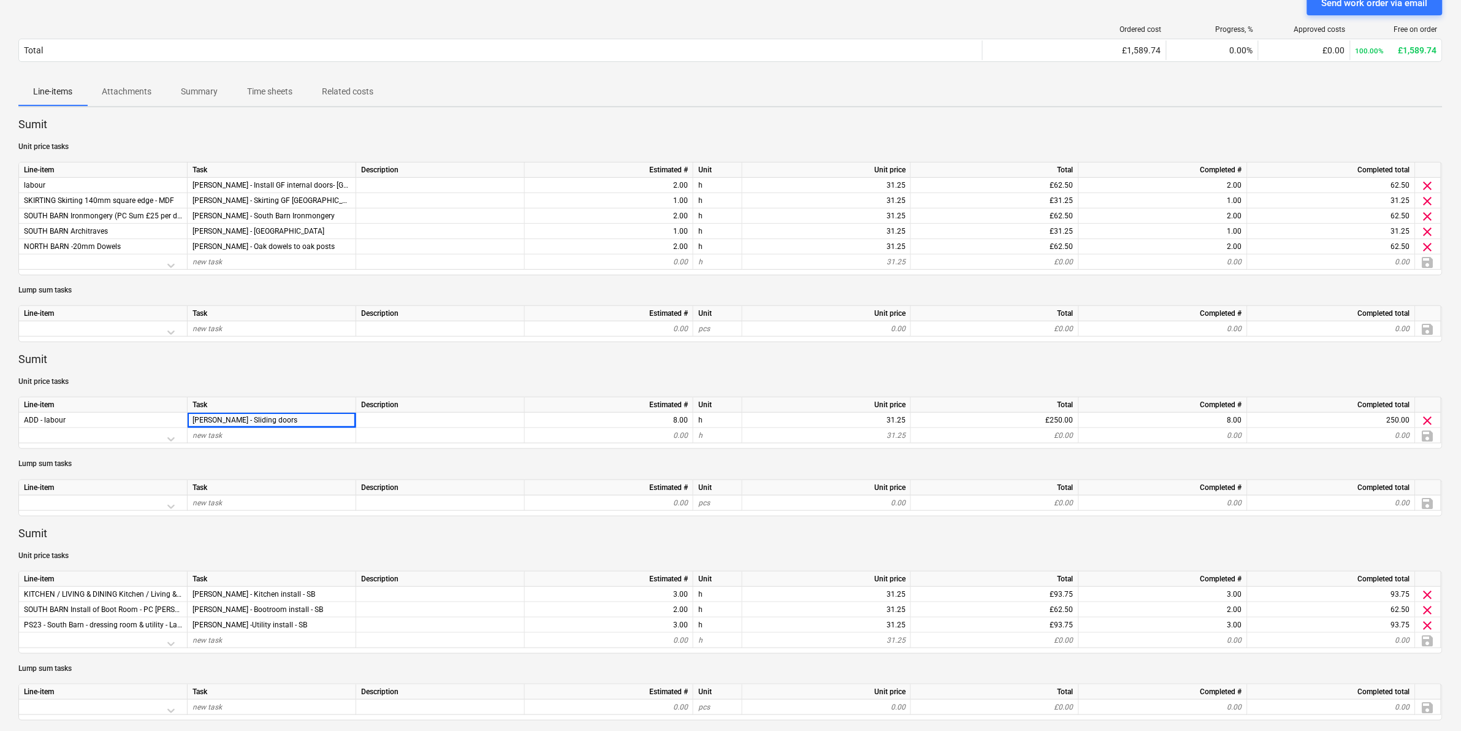
scroll to position [103, 0]
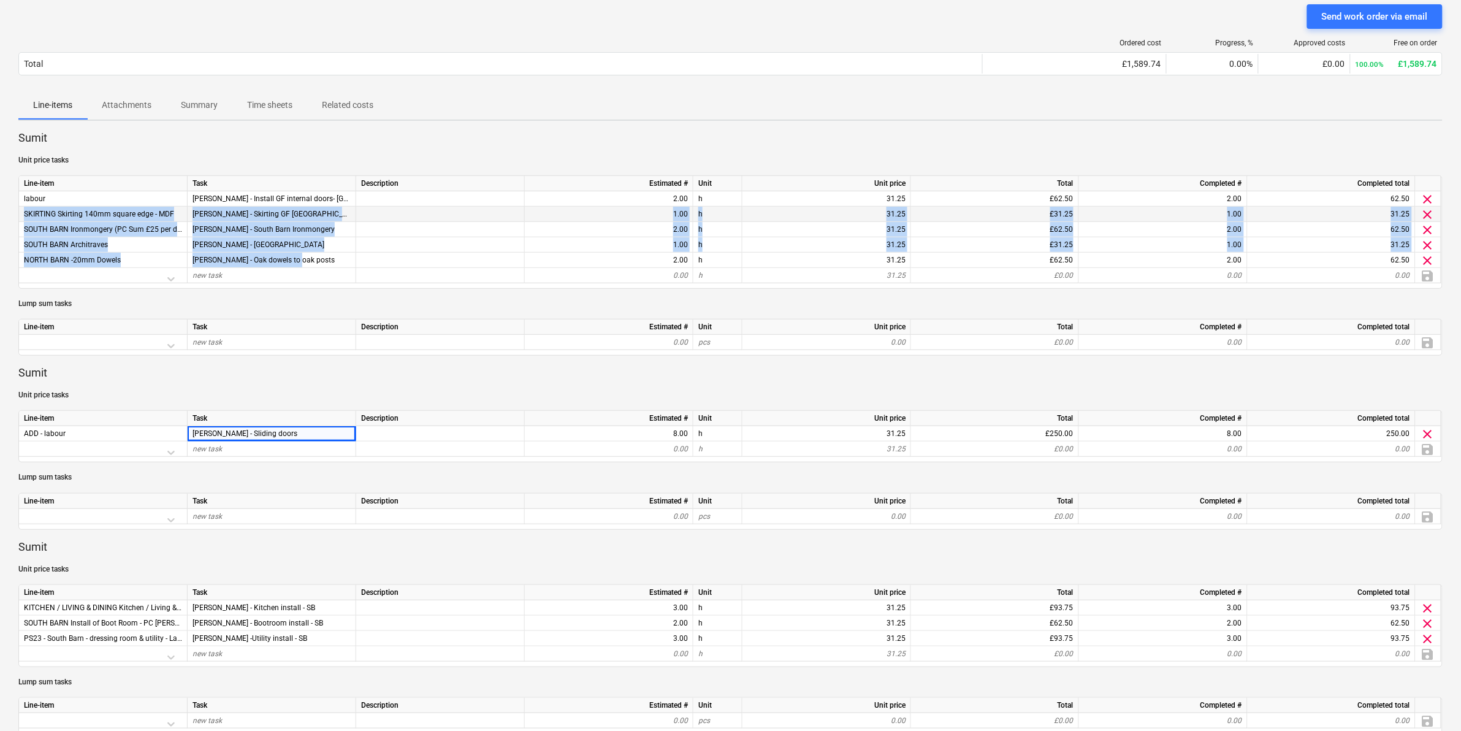
drag, startPoint x: 322, startPoint y: 264, endPoint x: 23, endPoint y: 218, distance: 301.9
click at [23, 218] on div "Line-item Task Description Estimated # Unit Unit price Total Completed # Comple…" at bounding box center [730, 231] width 1424 height 113
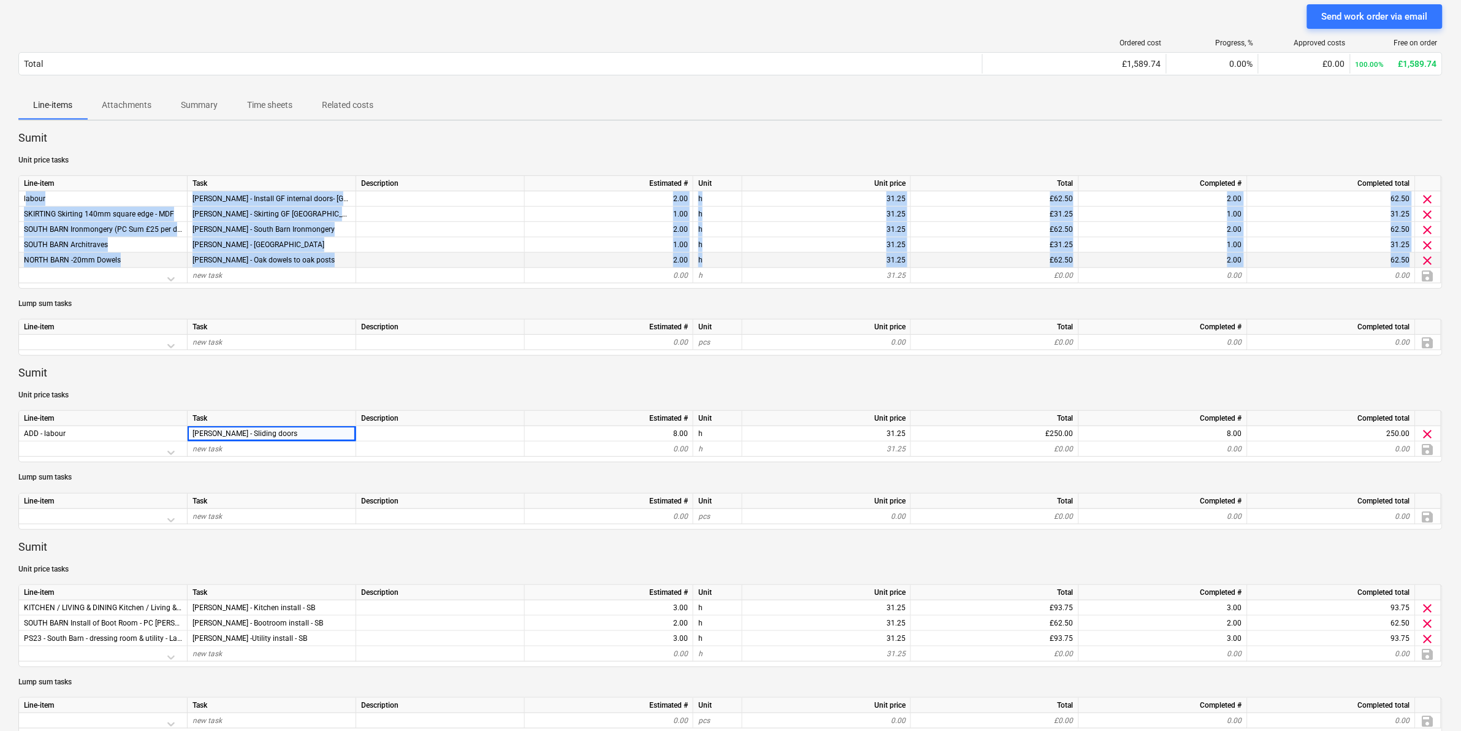
drag, startPoint x: 22, startPoint y: 194, endPoint x: 1414, endPoint y: 258, distance: 1392.9
click at [1414, 258] on div "Line-item Task Description Estimated # Unit Unit price Total Completed # Comple…" at bounding box center [730, 231] width 1424 height 113
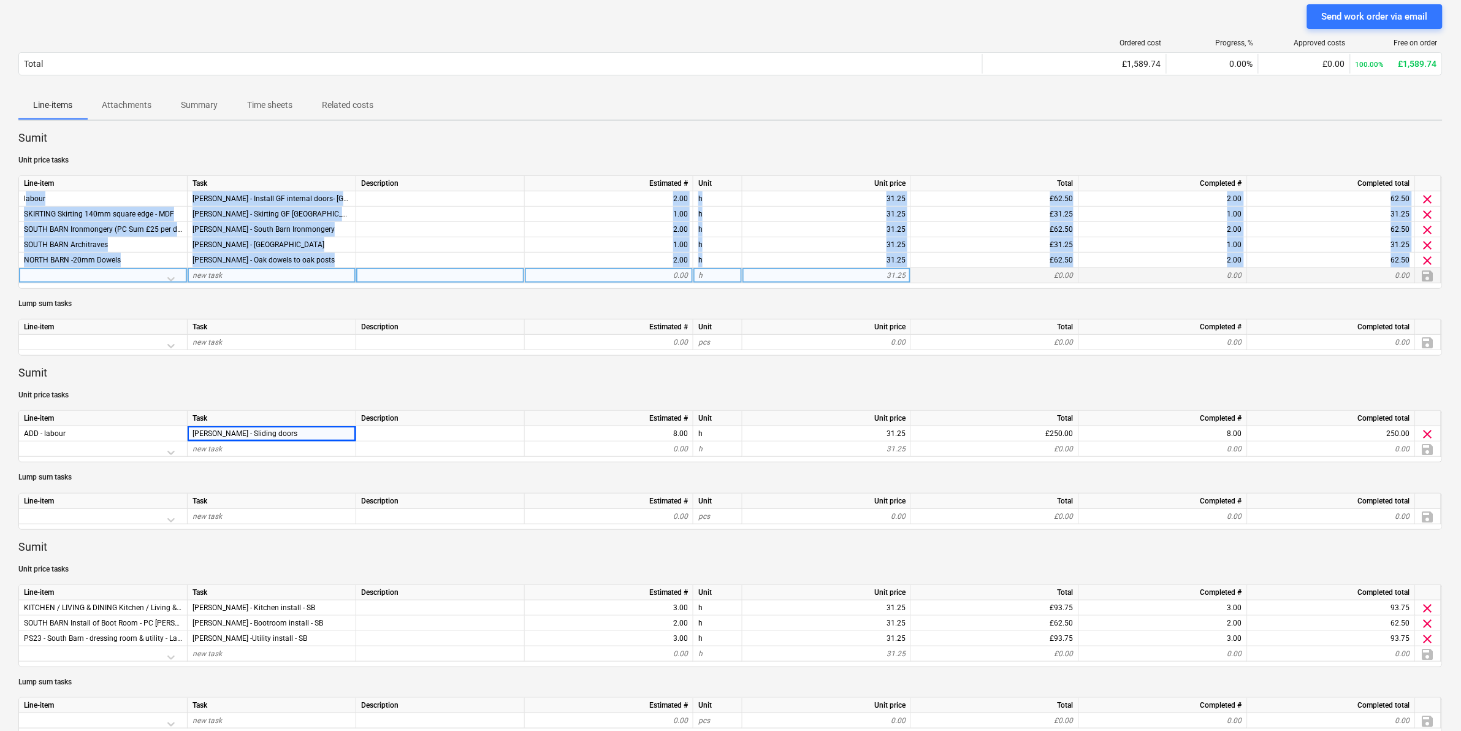
copy div "labour [PERSON_NAME] - Install GF internal doors- [GEOGRAPHIC_DATA] 2.00 h 31.2…"
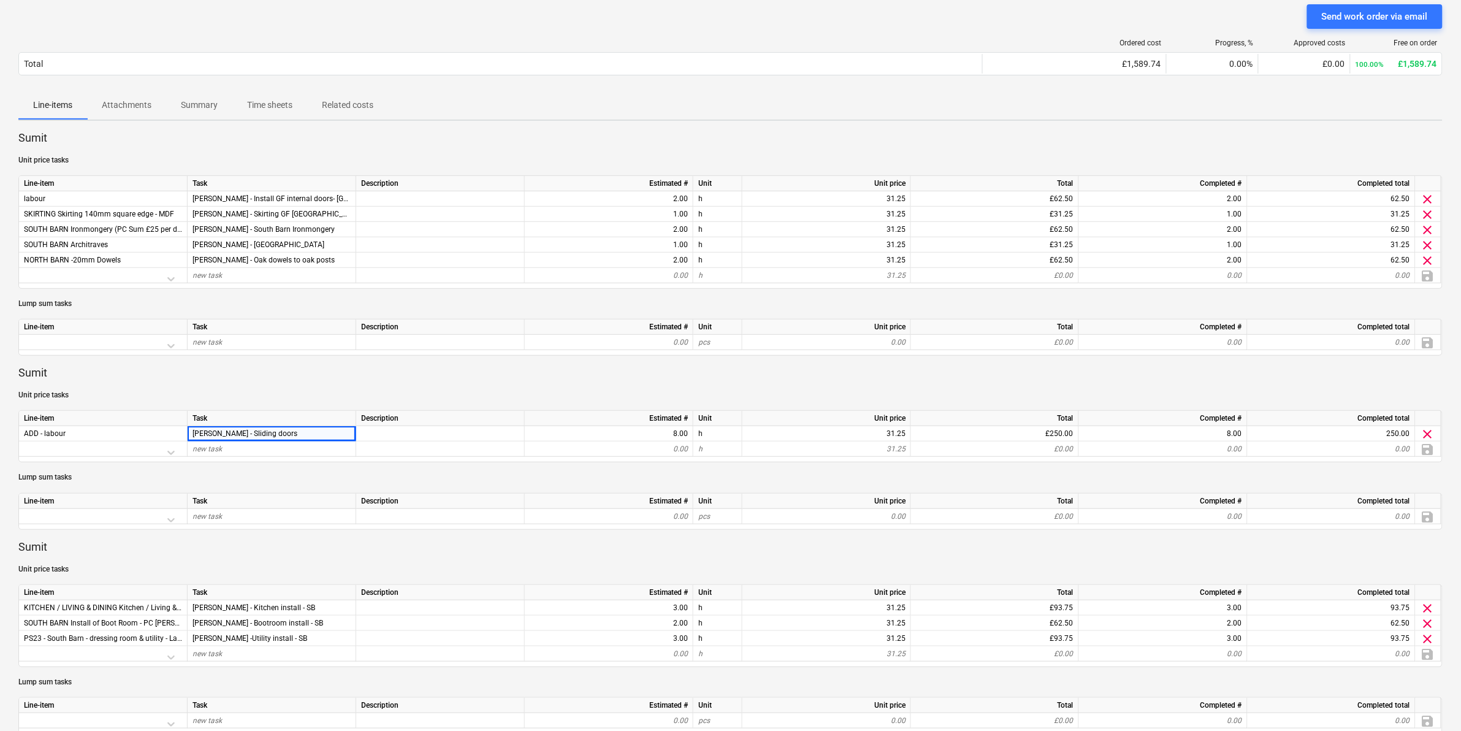
drag, startPoint x: 310, startPoint y: 216, endPoint x: 20, endPoint y: 211, distance: 290.6
click at [0, 0] on div "SKIRTING Skirting 140mm square edge - MDF [PERSON_NAME] - Skirting GF [GEOGRAPH…" at bounding box center [0, 0] width 0 height 0
copy div "SKIRTING Skirting 140mm square edge - MDF [PERSON_NAME] - Skirting GF [GEOGRAPH…"
drag, startPoint x: 273, startPoint y: 227, endPoint x: 23, endPoint y: 229, distance: 250.7
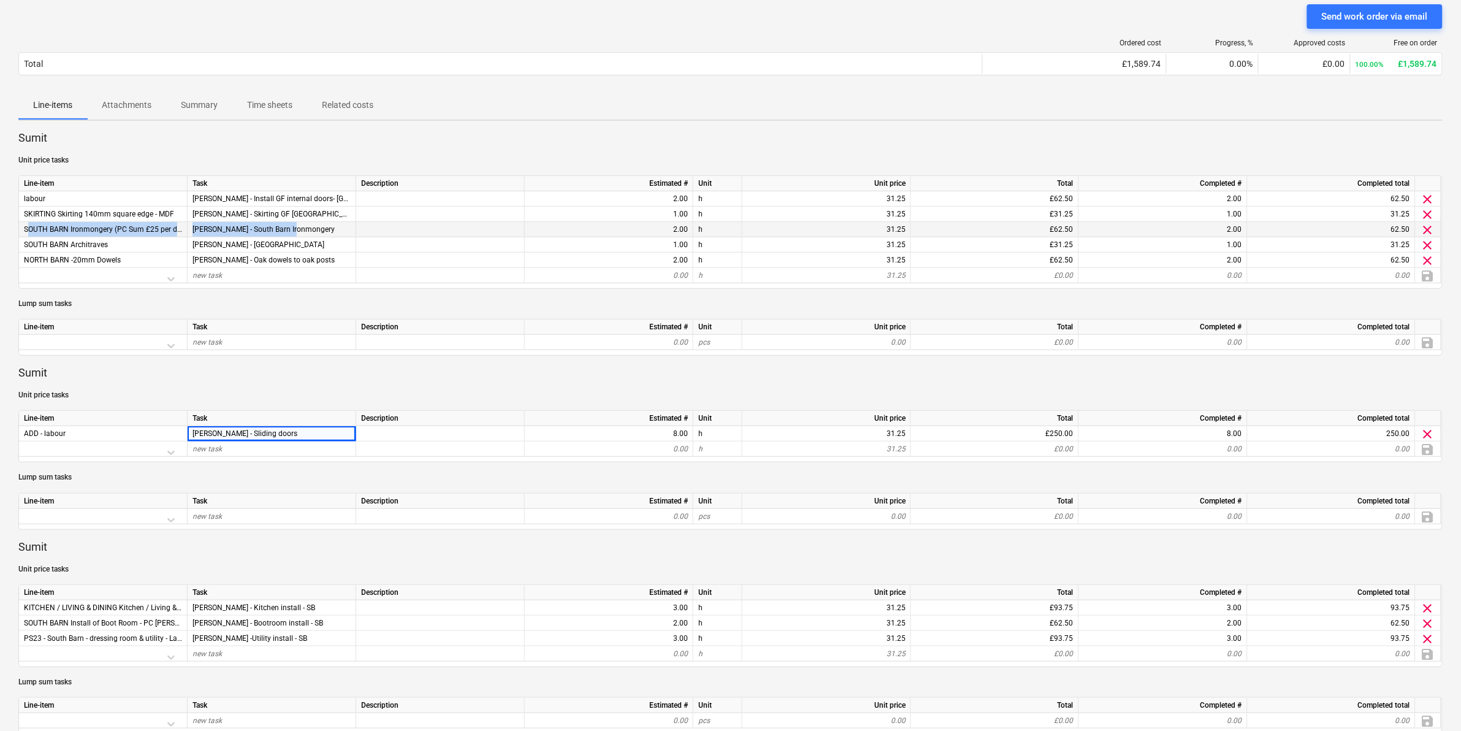
click at [0, 0] on div "SOUTH BARN Ironmongery (PC Sum £25 per door to supply) [PERSON_NAME] - South Ba…" at bounding box center [0, 0] width 0 height 0
copy div "SOUTH BARN Ironmongery (PC Sum £25 per door to supply) [PERSON_NAME] - South Ba…"
drag, startPoint x: 325, startPoint y: 237, endPoint x: 140, endPoint y: 248, distance: 185.5
click at [0, 0] on div "SOUTH BARN Architraves [PERSON_NAME] - [GEOGRAPHIC_DATA] 1.00 h 31.25 £31.25 1.…" at bounding box center [0, 0] width 0 height 0
drag, startPoint x: 140, startPoint y: 248, endPoint x: 278, endPoint y: 239, distance: 138.2
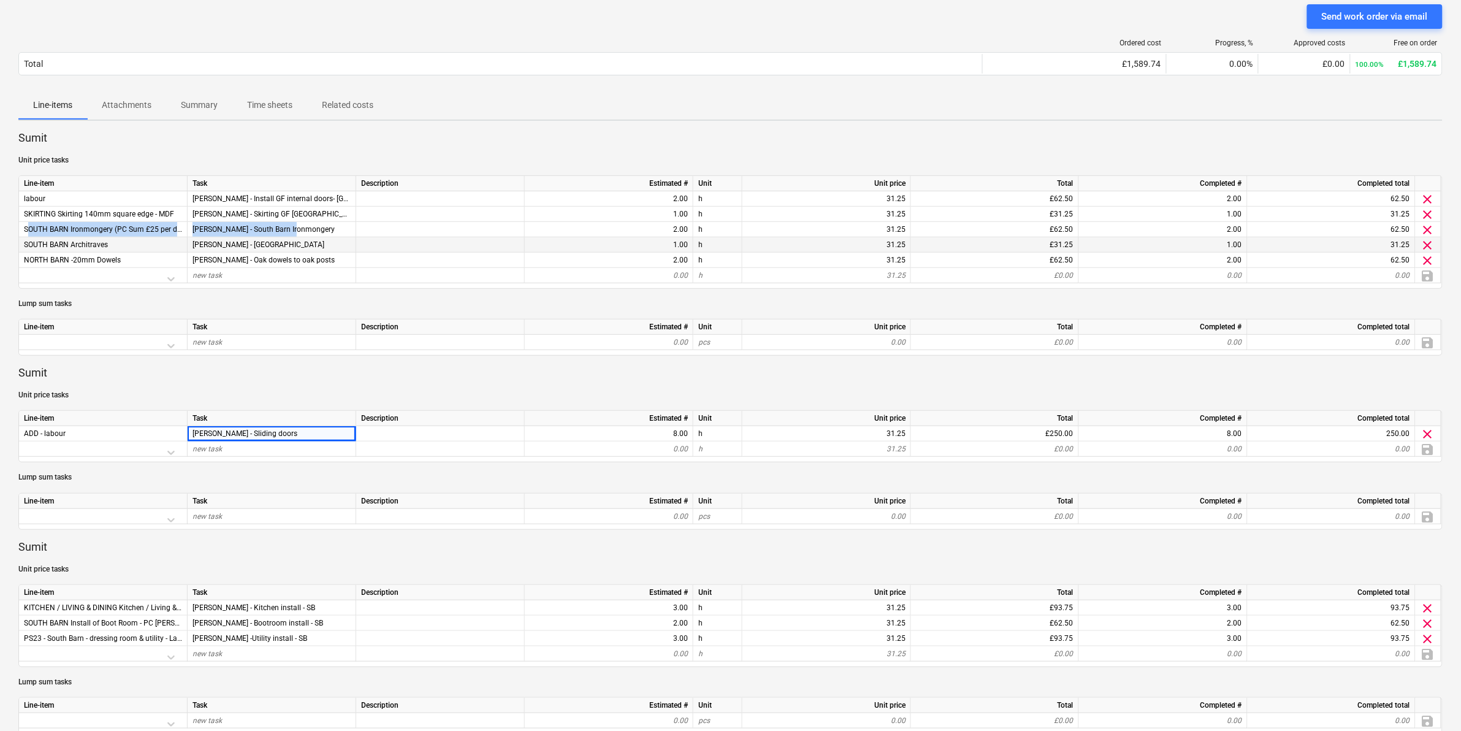
click at [278, 239] on div "[PERSON_NAME] - [GEOGRAPHIC_DATA]" at bounding box center [272, 244] width 169 height 15
drag, startPoint x: 292, startPoint y: 249, endPoint x: 20, endPoint y: 241, distance: 272.3
click at [0, 0] on div "SOUTH BARN Architraves [PERSON_NAME] - [GEOGRAPHIC_DATA] 1.00 h 31.25 £31.25 1.…" at bounding box center [0, 0] width 0 height 0
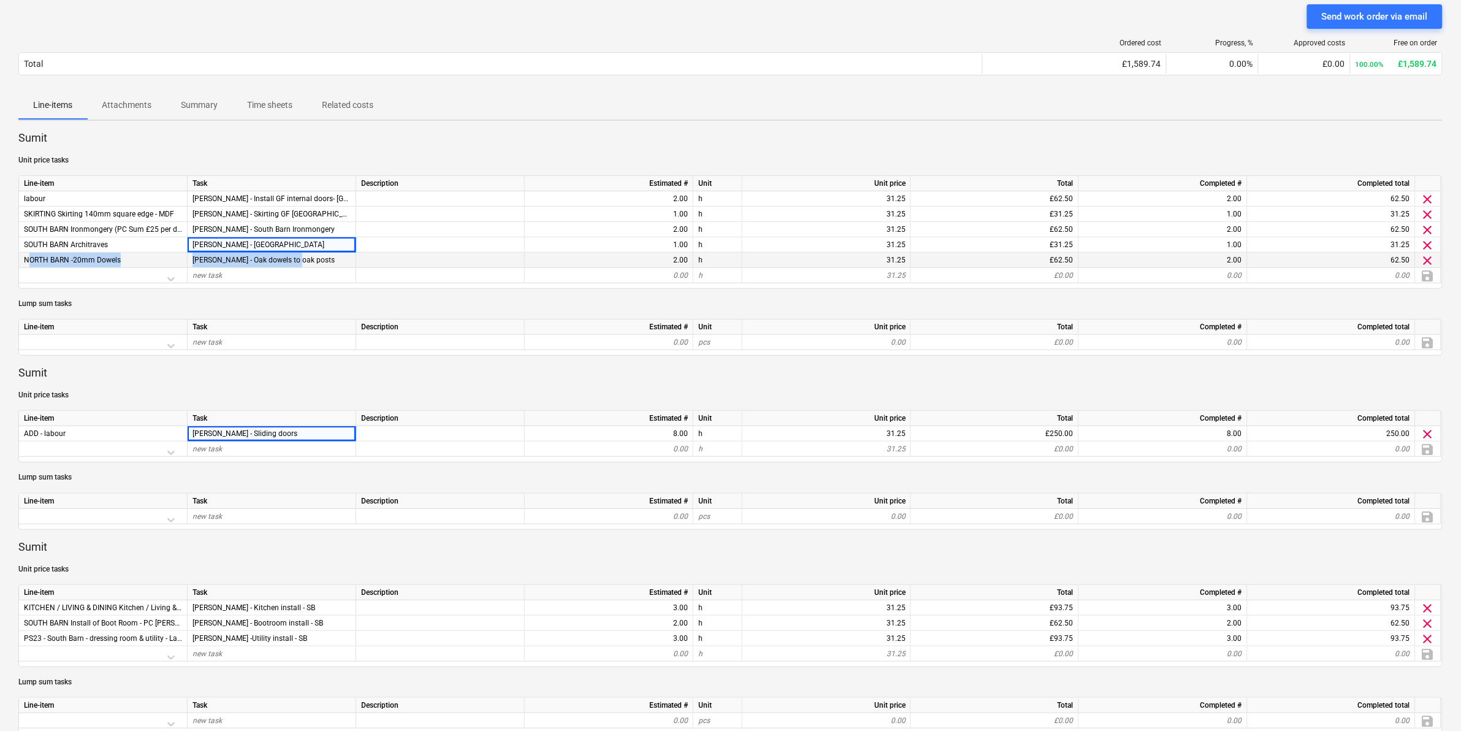
drag, startPoint x: 310, startPoint y: 255, endPoint x: 19, endPoint y: 261, distance: 290.6
click at [0, 0] on div "NORTH BARN -20mm Dowels [PERSON_NAME] - Oak dowels to oak posts 2.00 h 31.25 £6…" at bounding box center [0, 0] width 0 height 0
copy div "NORTH BARN -20mm Dowels [PERSON_NAME] - Oak dowels to oak posts"
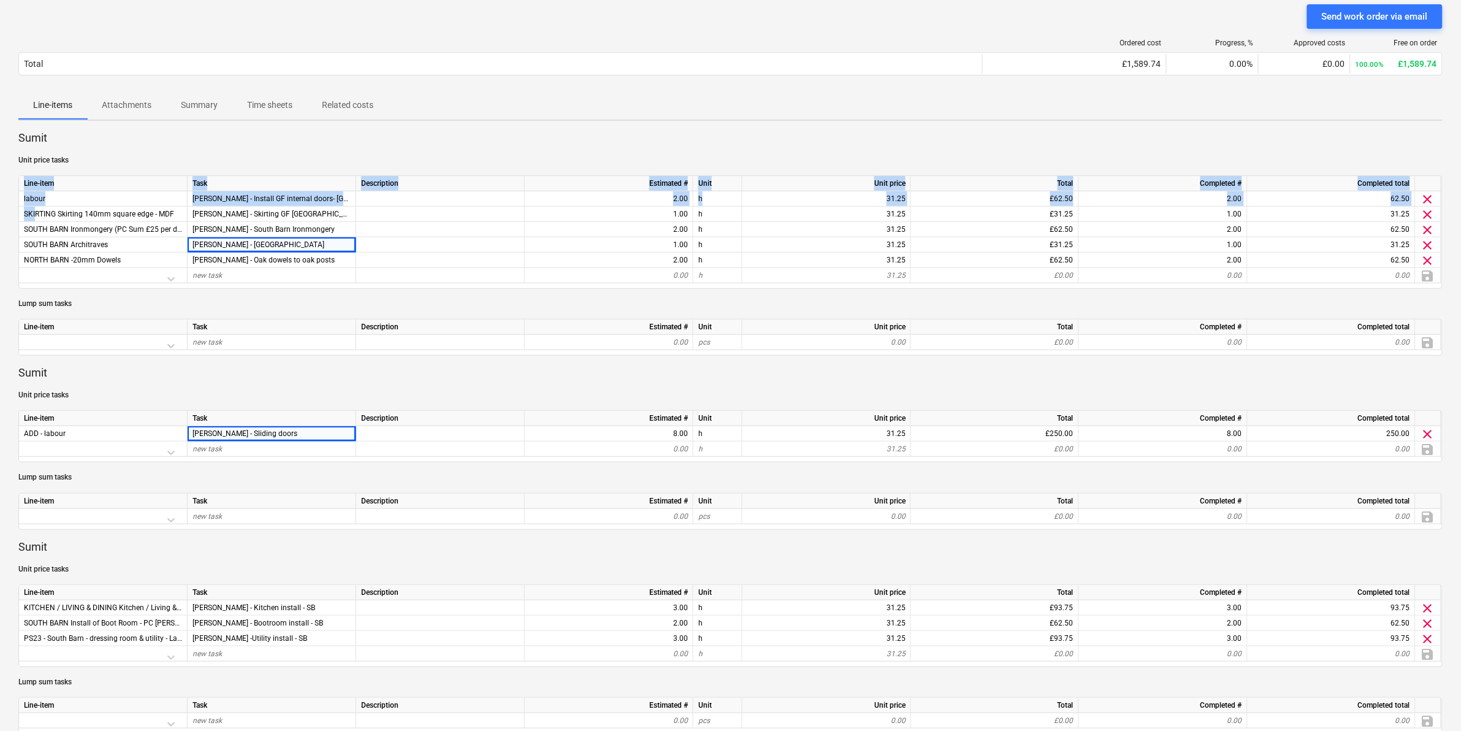
drag, startPoint x: 35, startPoint y: 218, endPoint x: 10, endPoint y: 258, distance: 47.1
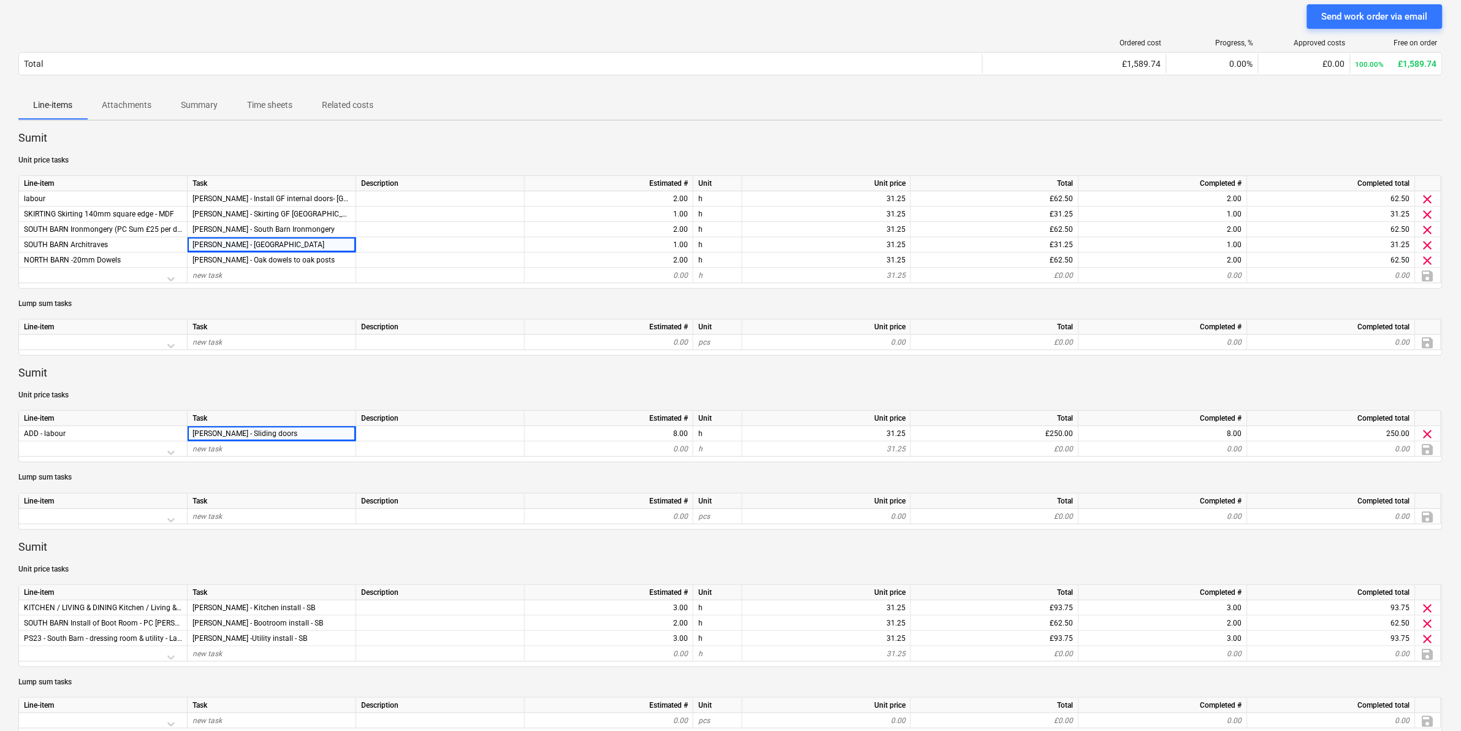
click at [123, 552] on p "Sumit" at bounding box center [730, 546] width 1424 height 15
